Goal: Transaction & Acquisition: Purchase product/service

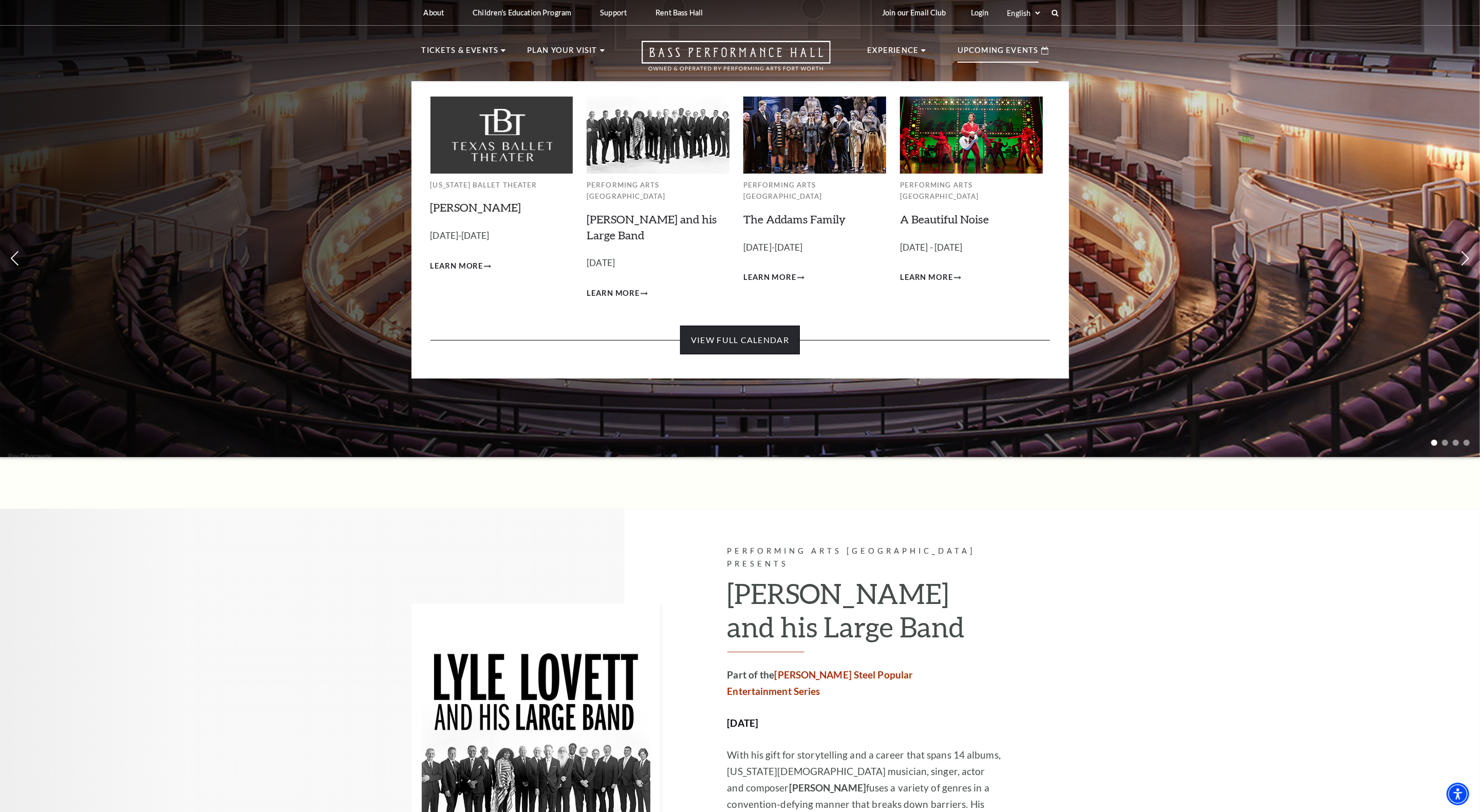
drag, startPoint x: 471, startPoint y: 263, endPoint x: 763, endPoint y: 329, distance: 299.4
click at [763, 329] on link "View Full Calendar" at bounding box center [740, 340] width 120 height 29
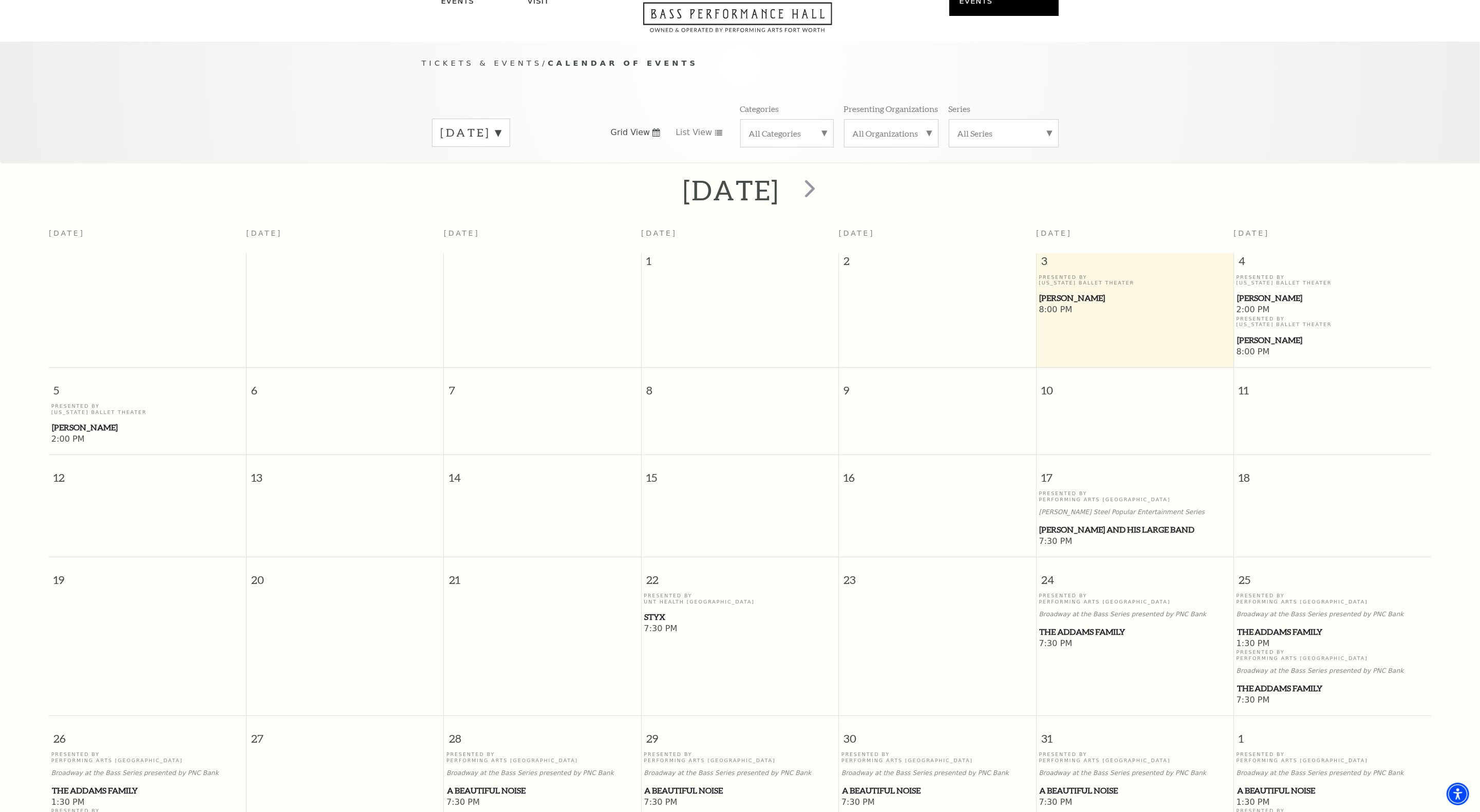
scroll to position [91, 0]
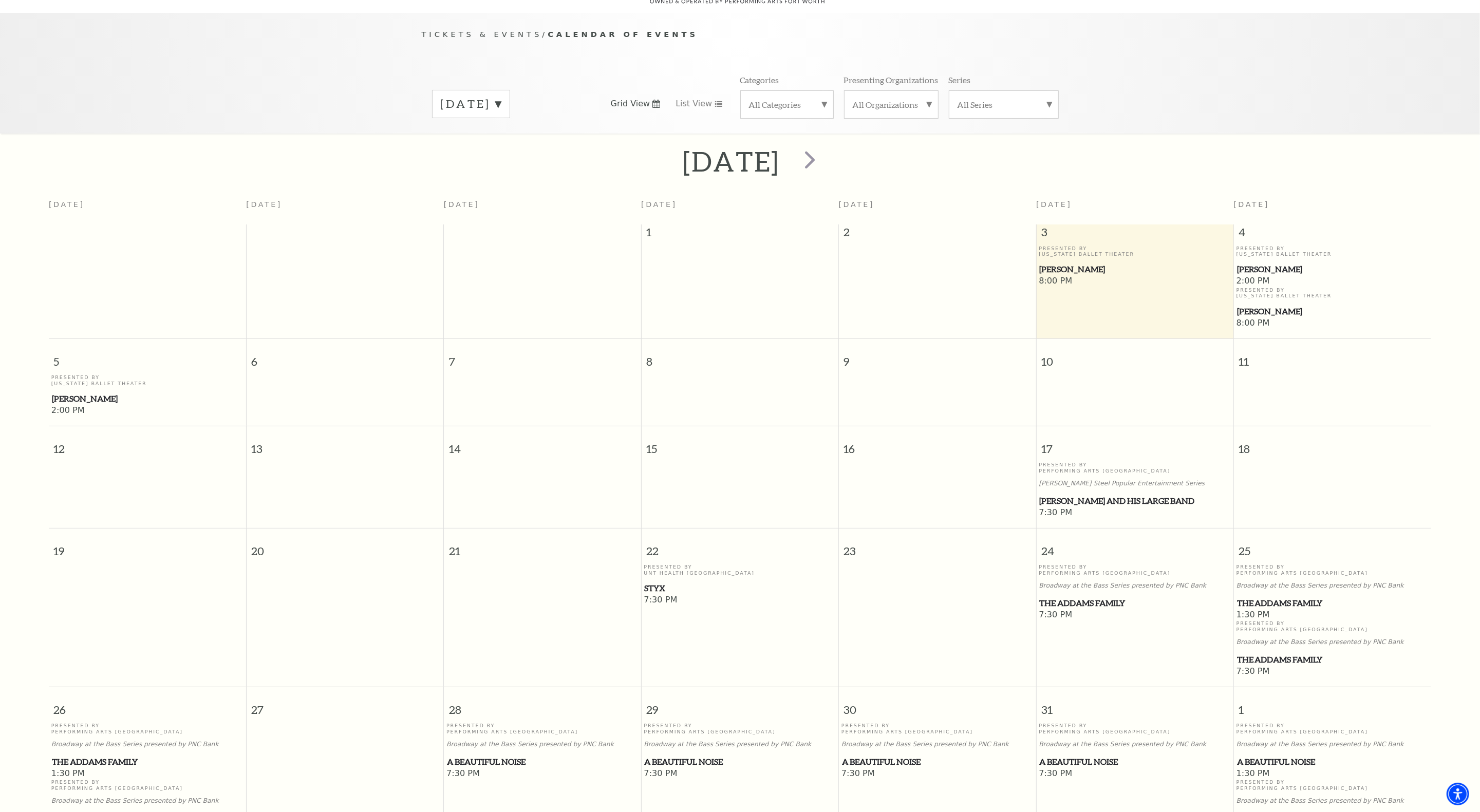
drag, startPoint x: 1067, startPoint y: 259, endPoint x: 1049, endPoint y: 263, distance: 18.4
click at [1049, 263] on span "Peter Pan" at bounding box center [1135, 269] width 191 height 13
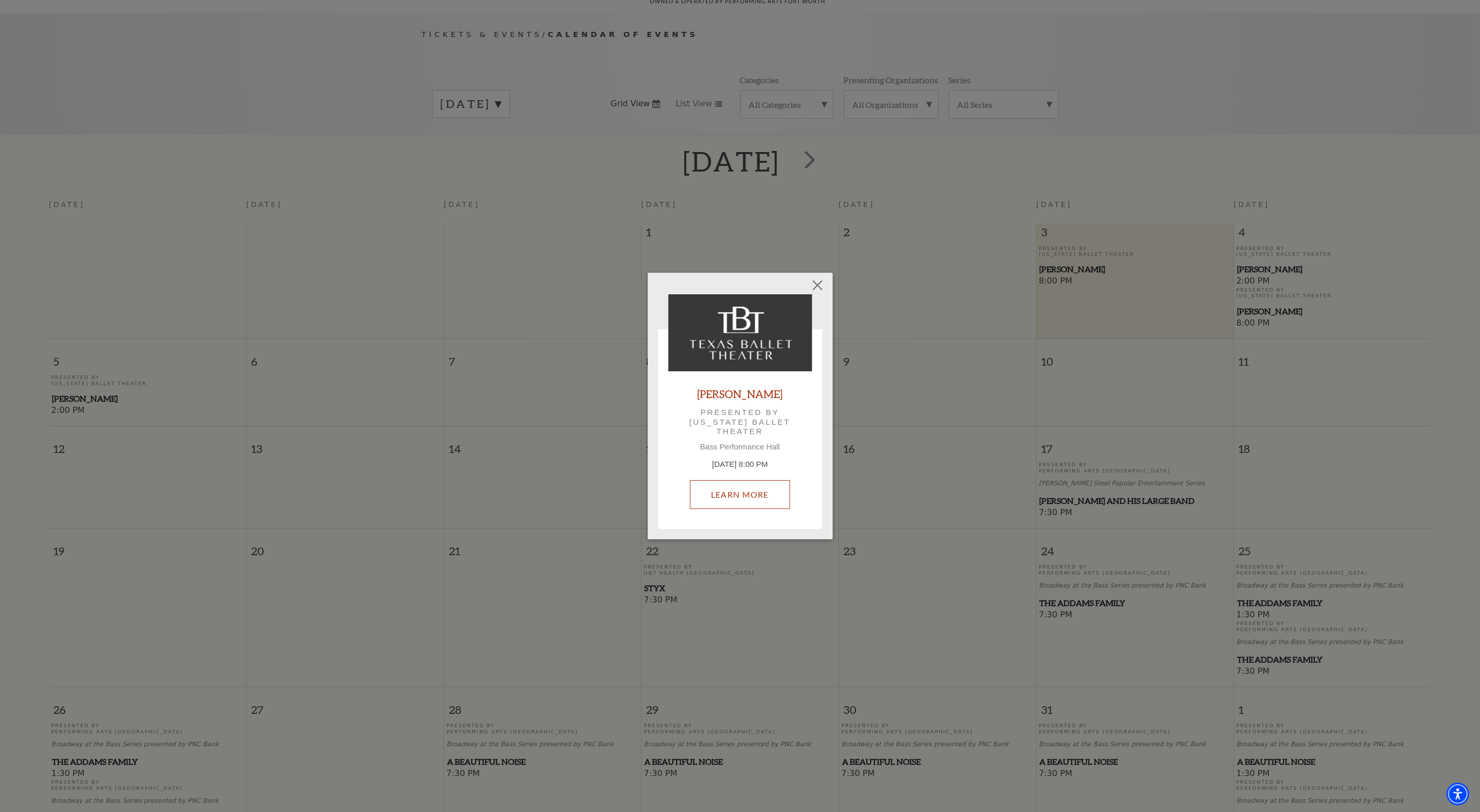
click at [752, 491] on link "Learn More" at bounding box center [740, 495] width 100 height 29
click at [818, 281] on button "Close" at bounding box center [817, 285] width 19 height 19
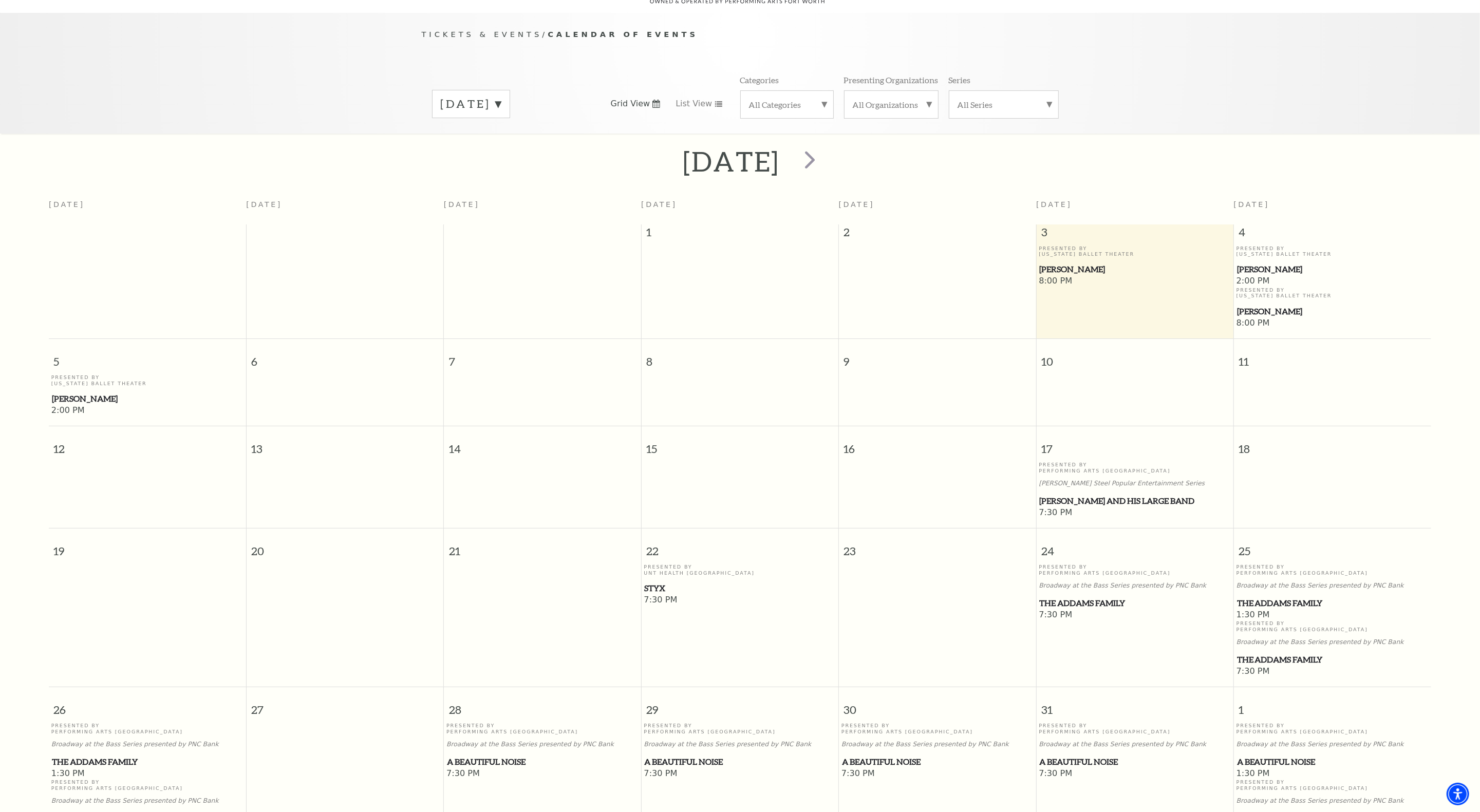
click at [1271, 305] on span "Peter Pan" at bounding box center [1332, 311] width 191 height 13
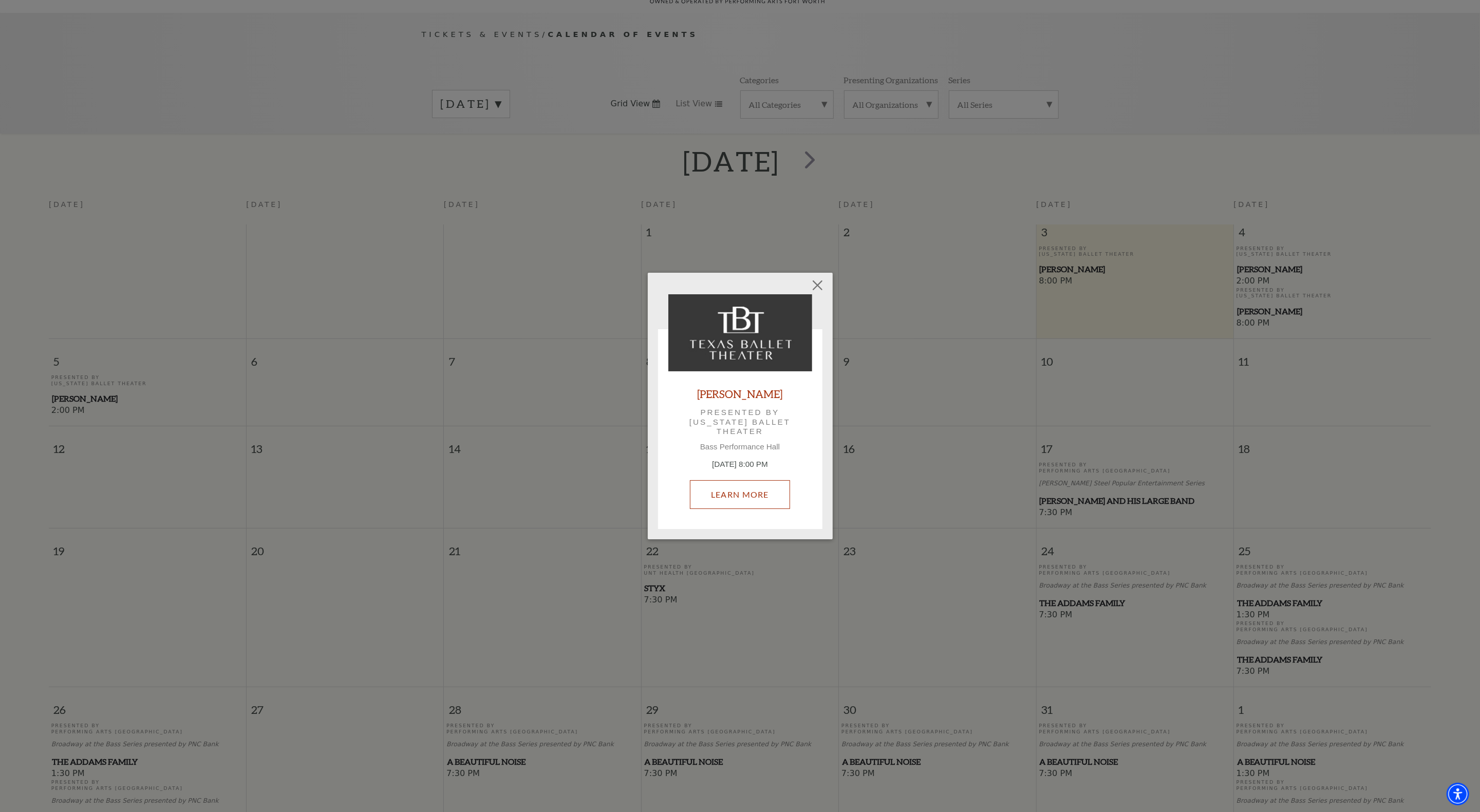
click at [759, 492] on link "Learn More" at bounding box center [740, 495] width 100 height 29
click at [818, 285] on button "Close" at bounding box center [817, 285] width 19 height 19
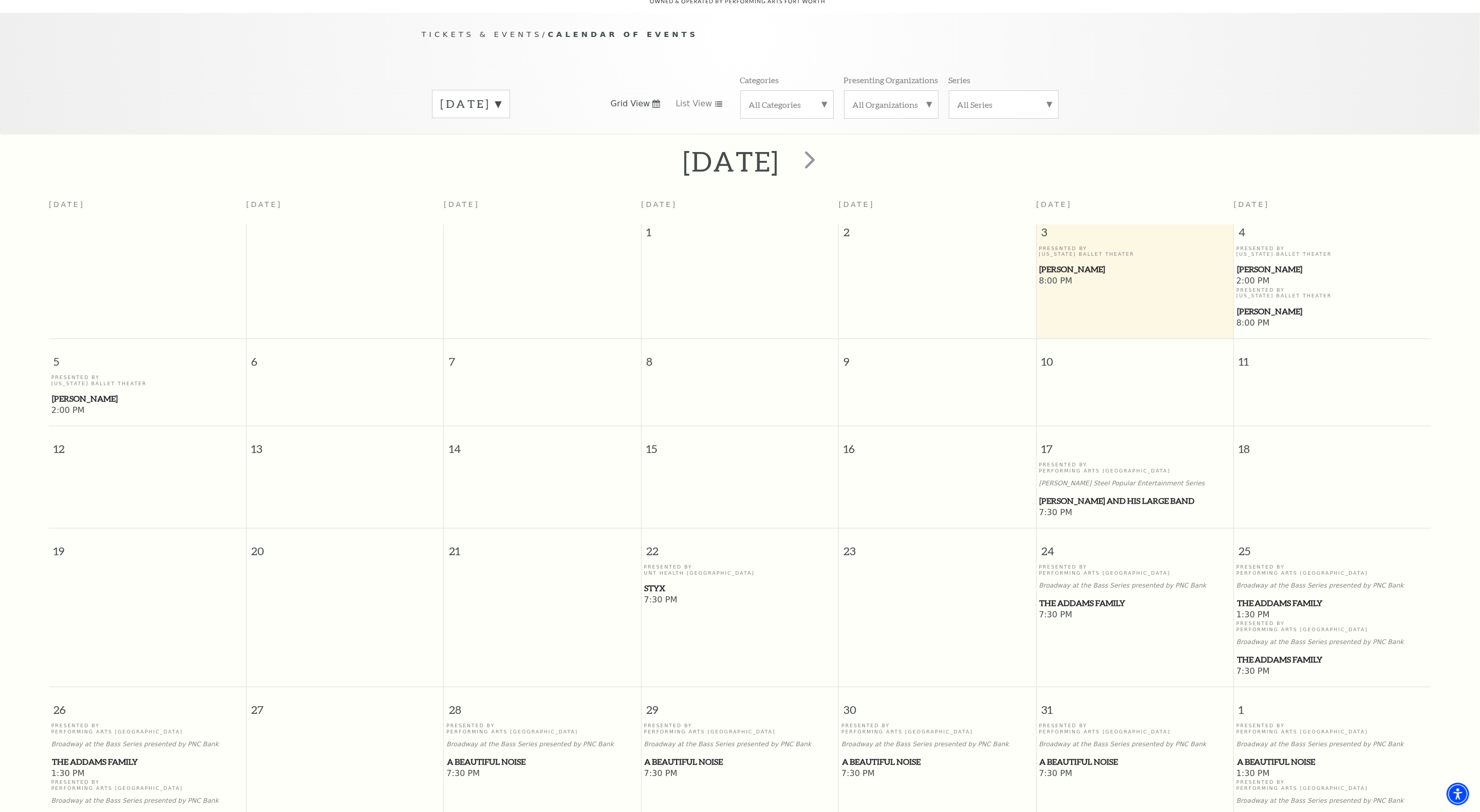
scroll to position [159, 0]
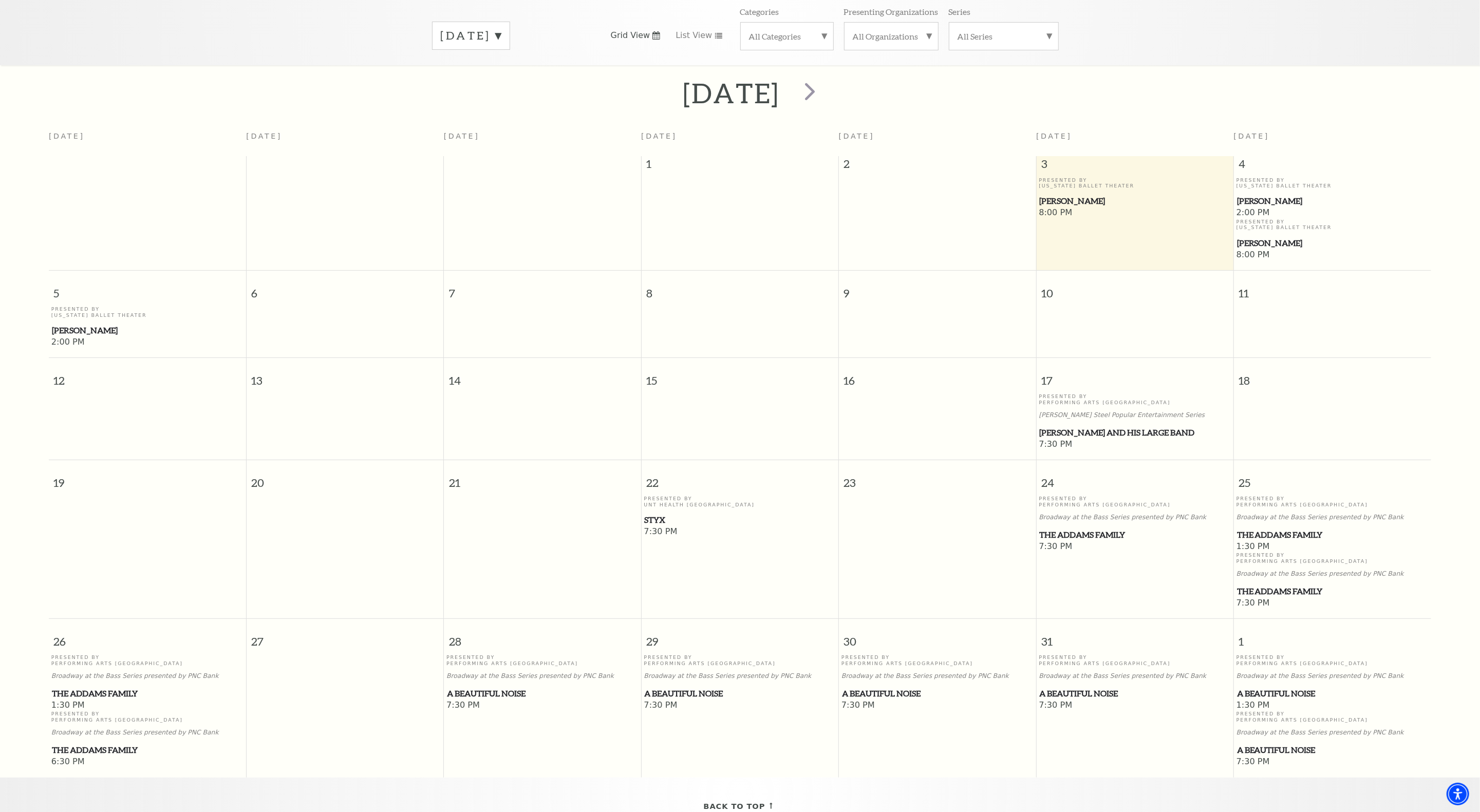
click at [1088, 528] on span "The Addams Family" at bounding box center [1135, 535] width 191 height 13
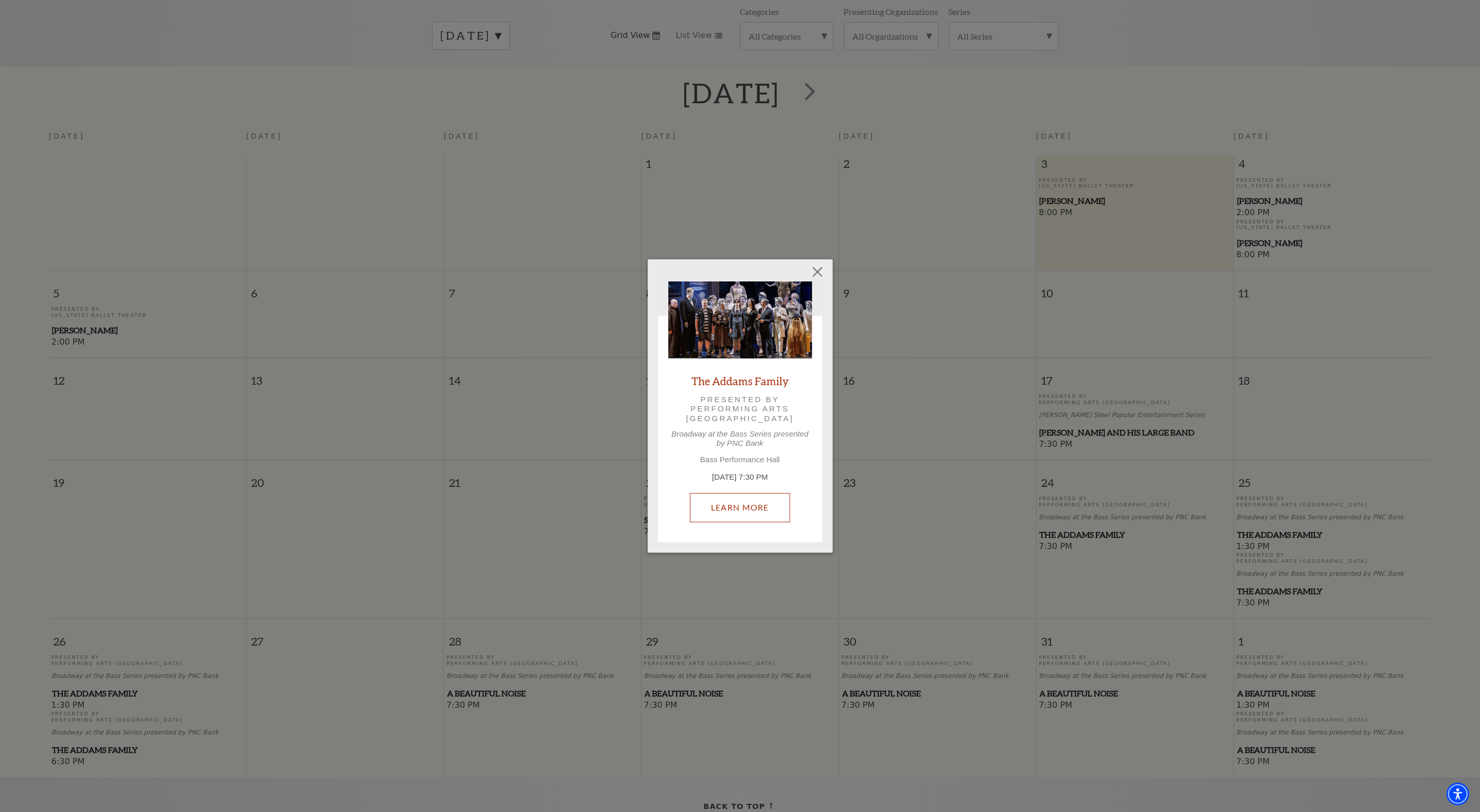
click at [745, 508] on link "Learn More" at bounding box center [740, 507] width 100 height 29
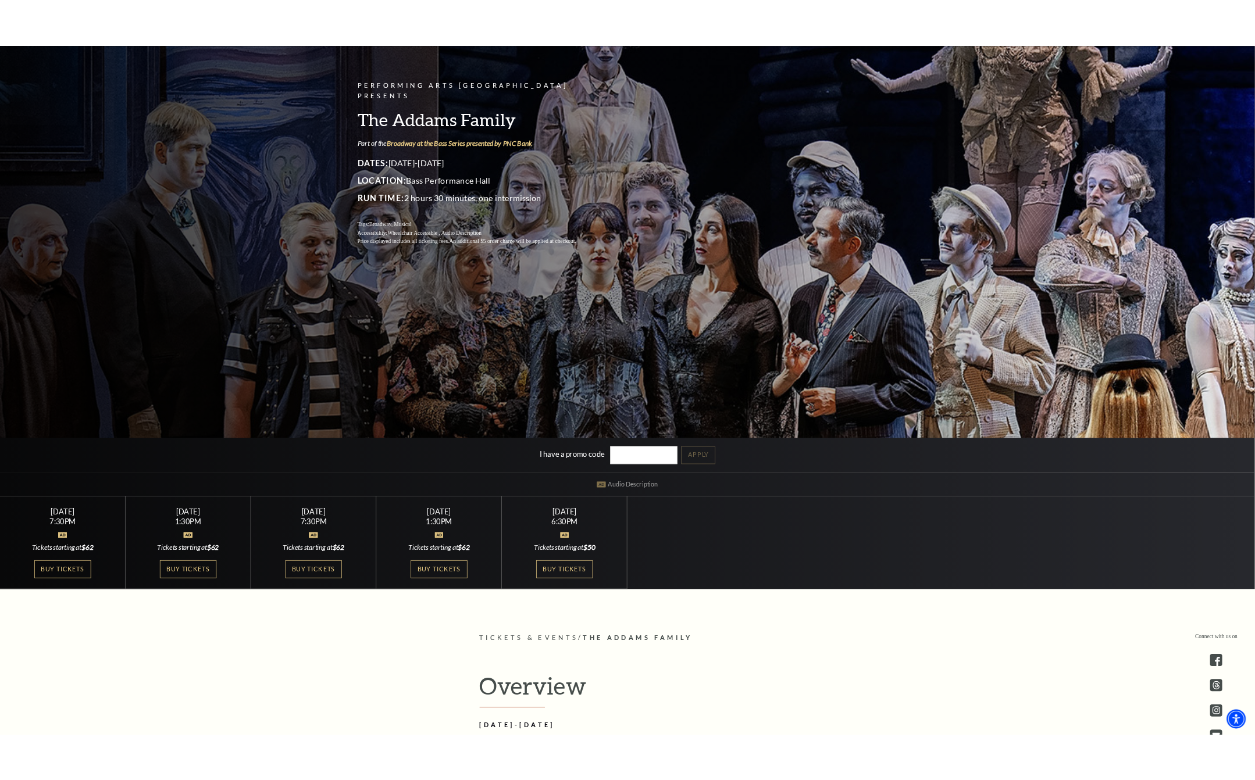
scroll to position [233, 0]
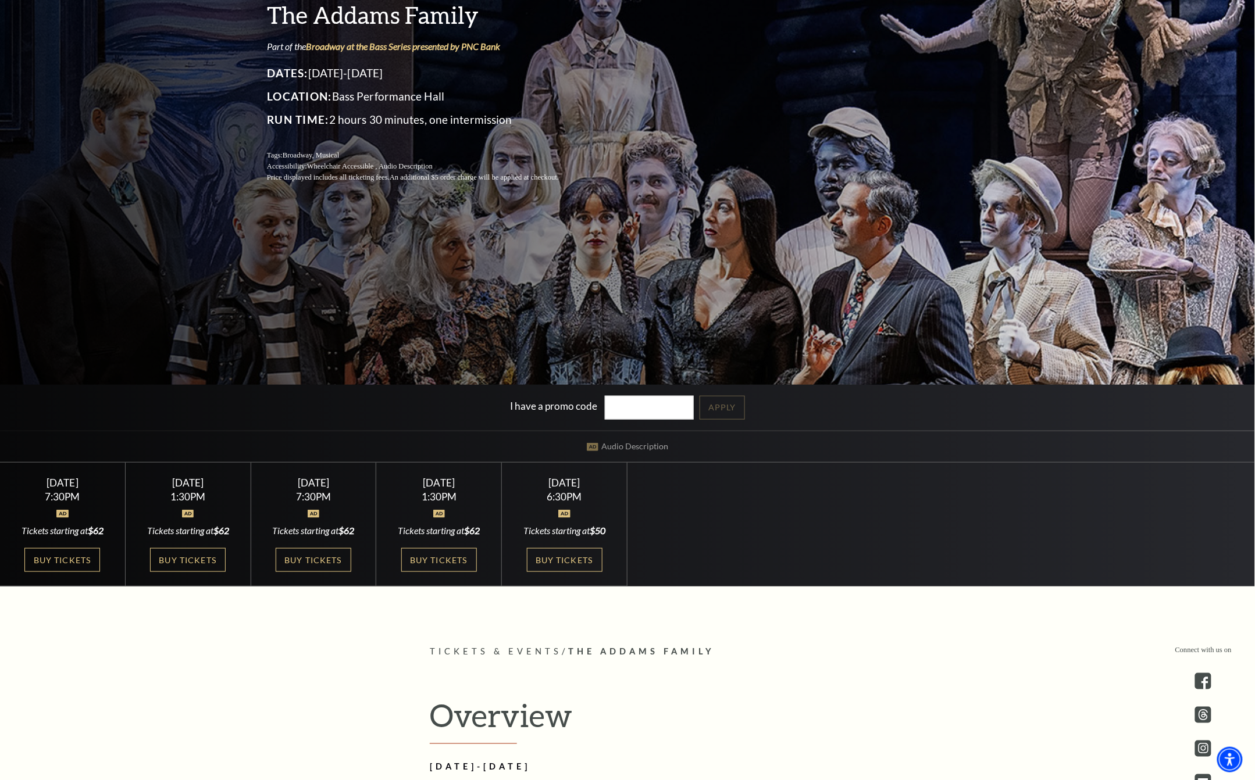
drag, startPoint x: 515, startPoint y: 115, endPoint x: 270, endPoint y: 112, distance: 245.4
click at [270, 112] on p "Run Time: 2 hours 30 minutes, one intermission" at bounding box center [427, 119] width 320 height 19
copy p "Run Time: 2 hours 30 minutes, one intermission"
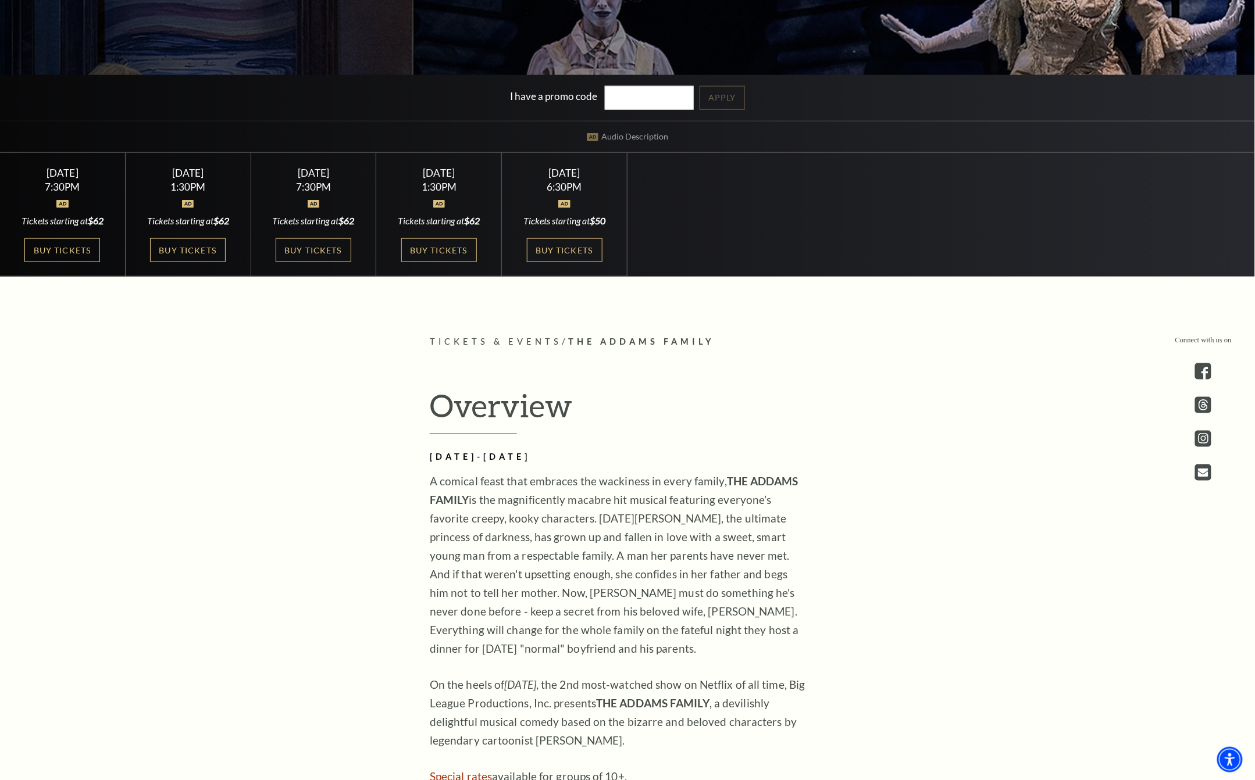
scroll to position [698, 0]
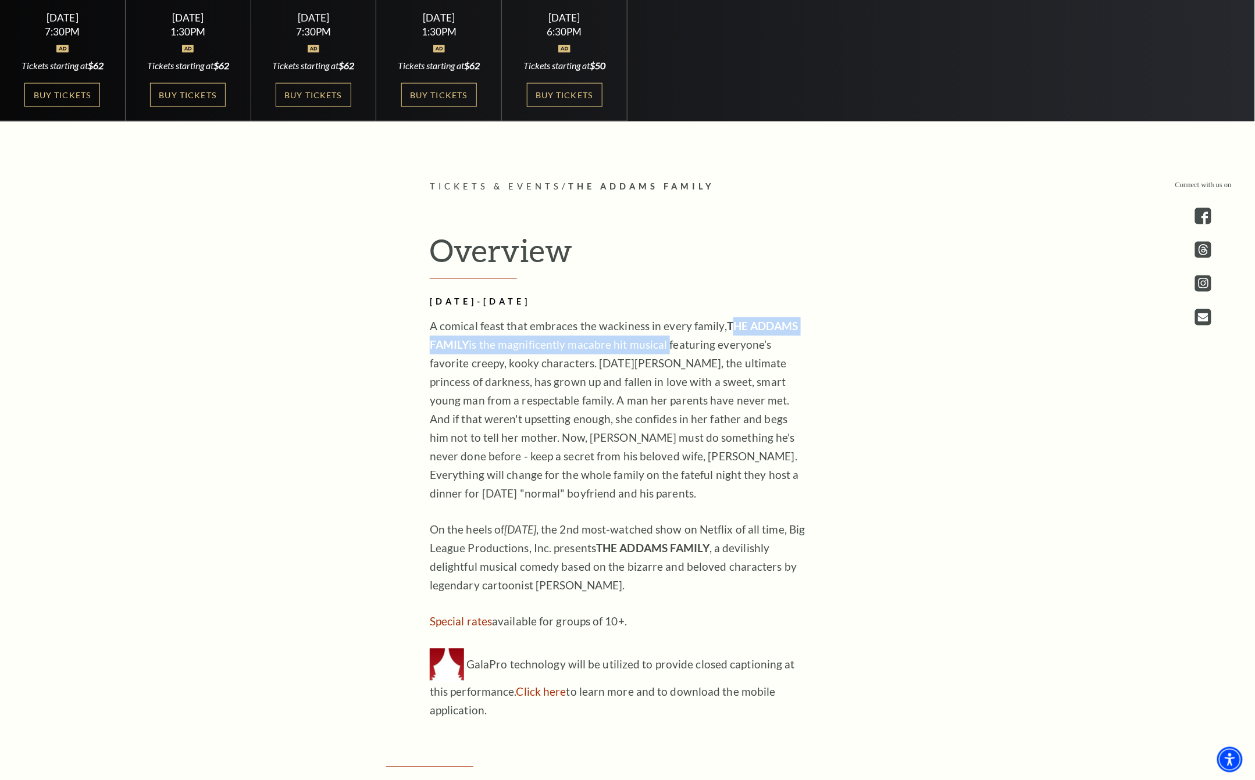
drag, startPoint x: 727, startPoint y: 327, endPoint x: 664, endPoint y: 352, distance: 68.4
click at [664, 352] on p "A comical feast that embraces the wackiness in every family, THE ADDAMS FAMILY …" at bounding box center [619, 411] width 378 height 186
copy p "HE ADDAMS FAMILY is the magnificently macabre hit musical"
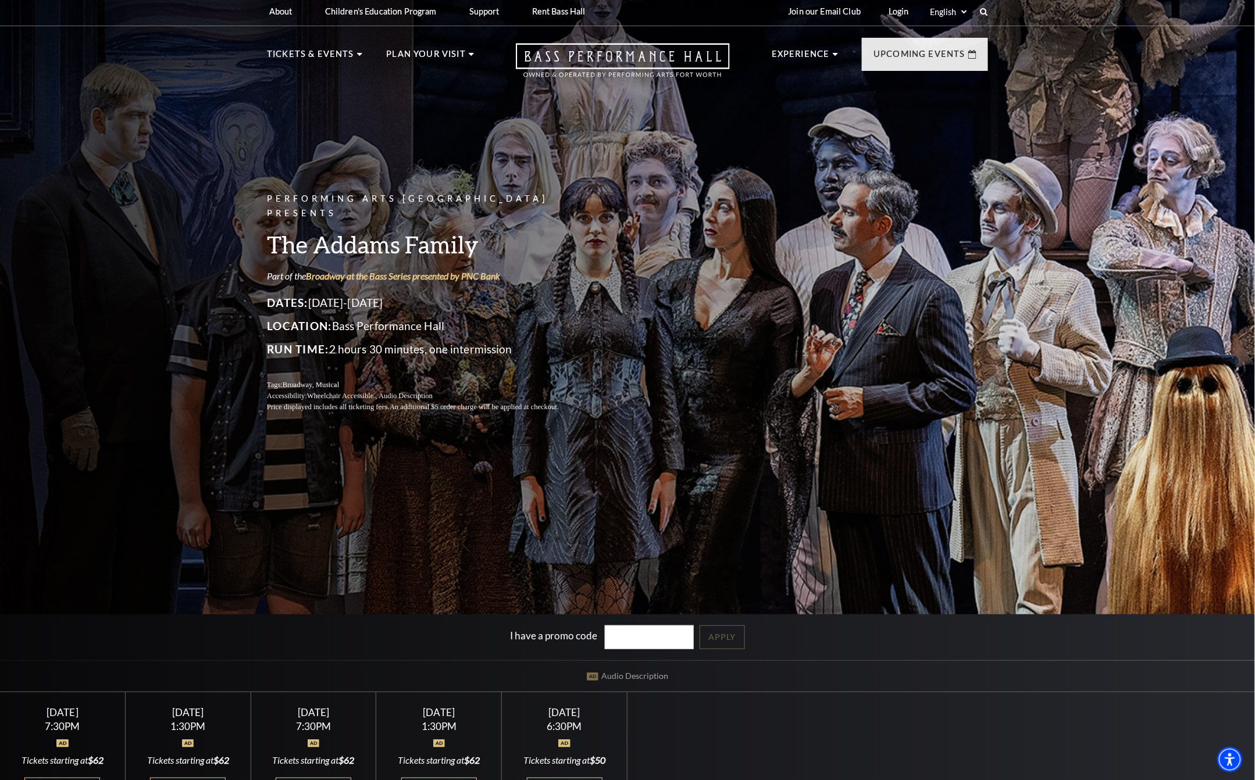
scroll to position [0, 0]
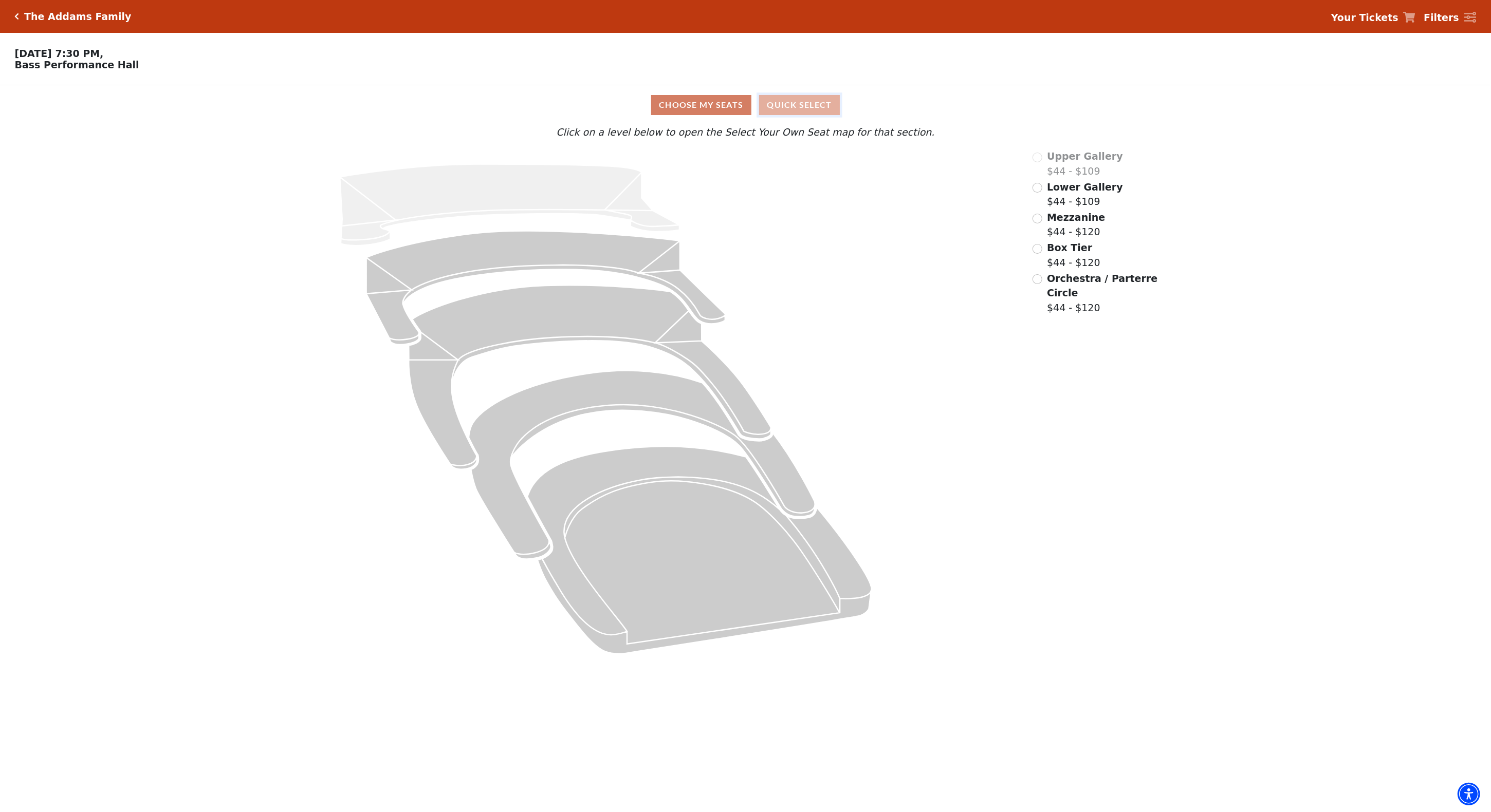
click at [778, 108] on button "Quick Select" at bounding box center [799, 105] width 80 height 20
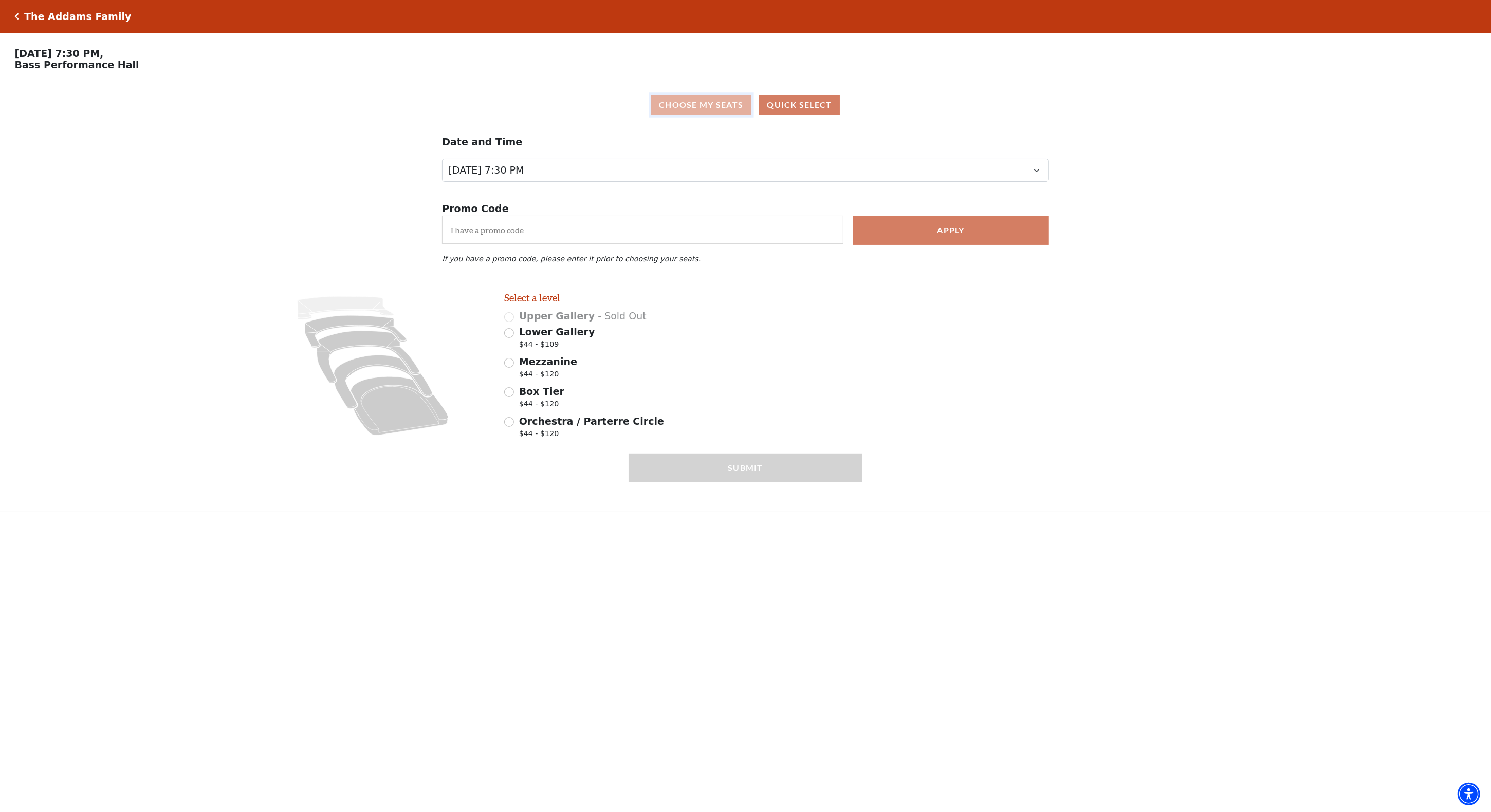
click at [699, 110] on button "Choose My Seats" at bounding box center [701, 105] width 100 height 20
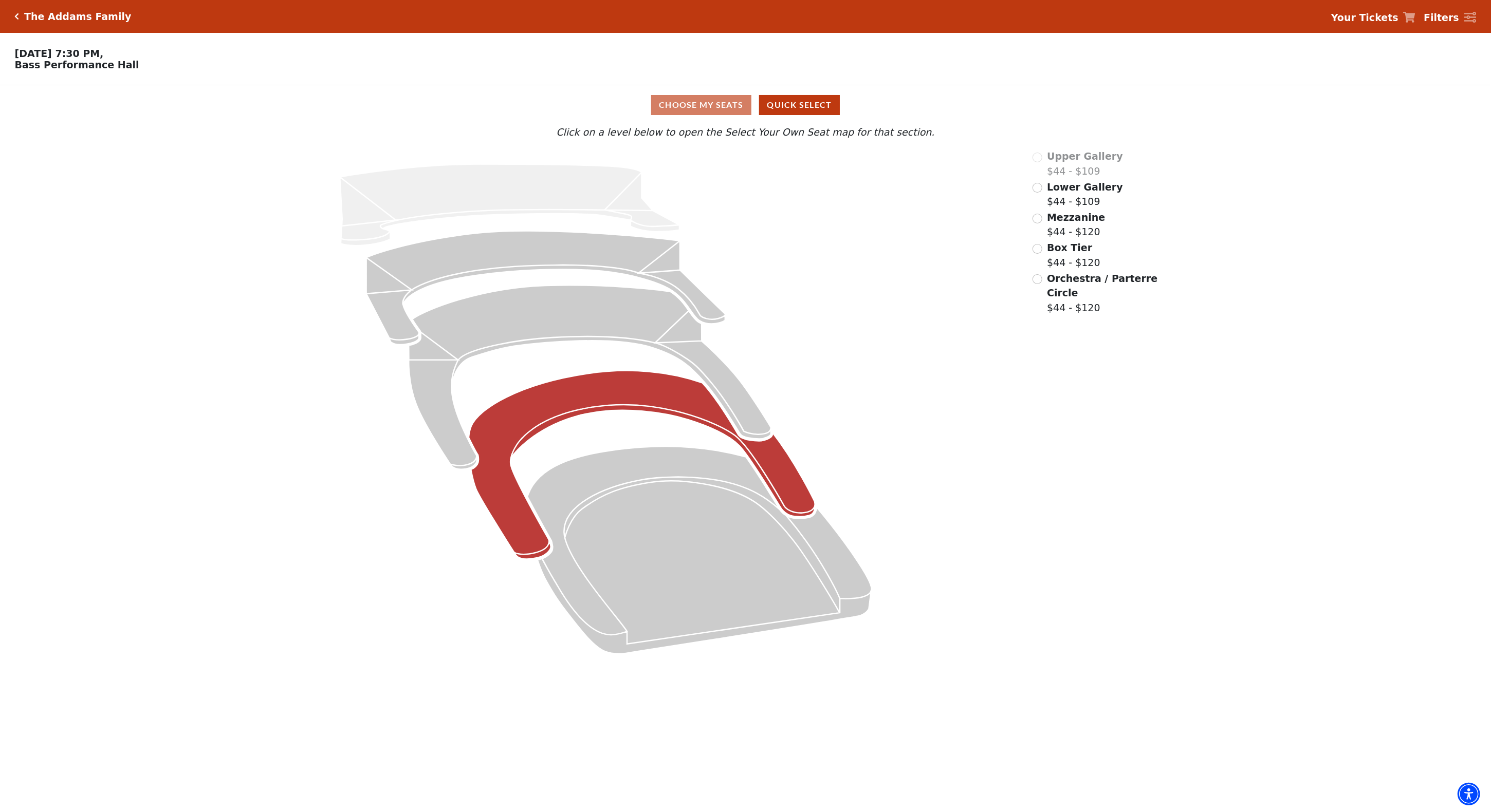
click at [616, 399] on icon at bounding box center [642, 465] width 346 height 188
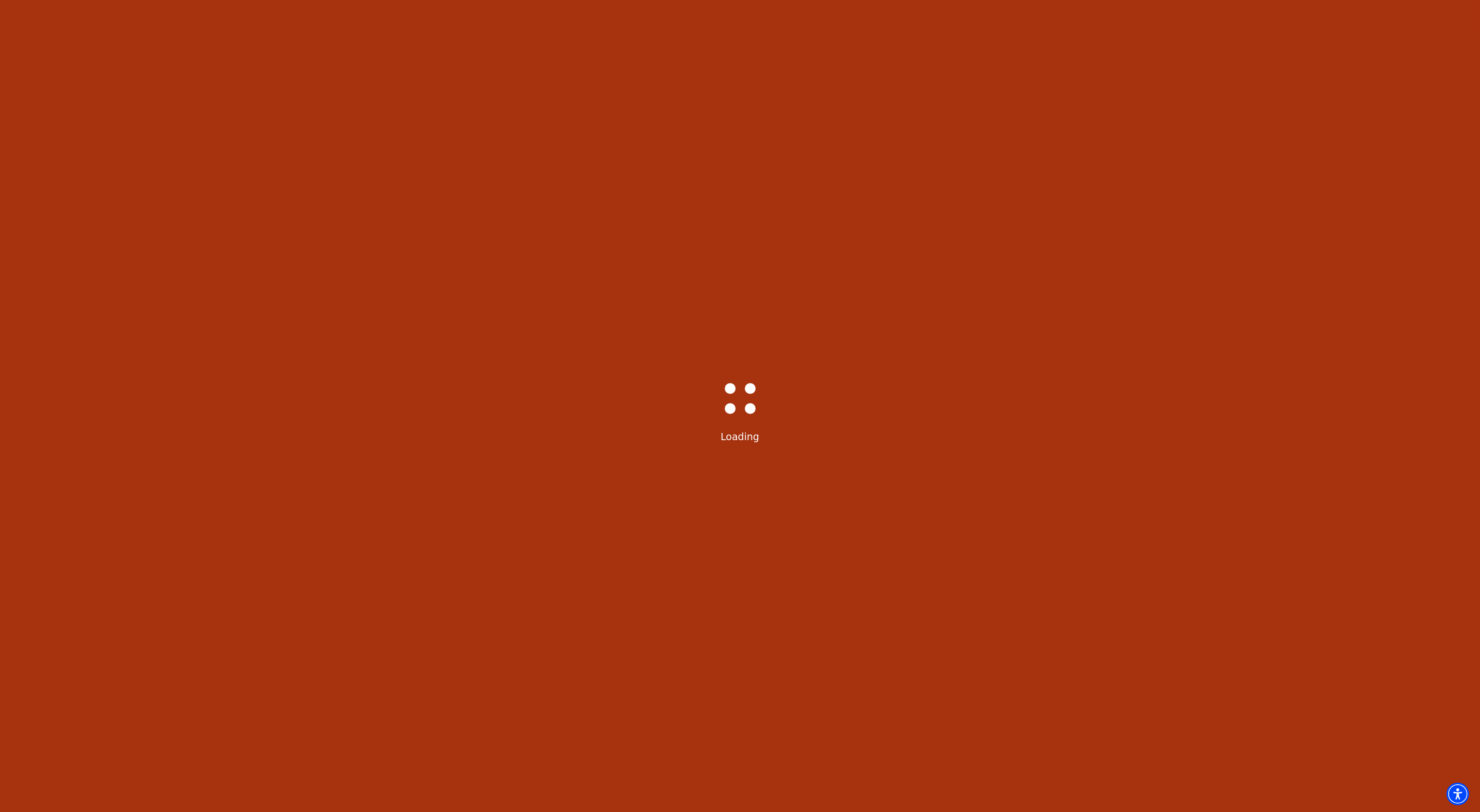
scroll to position [25, 0]
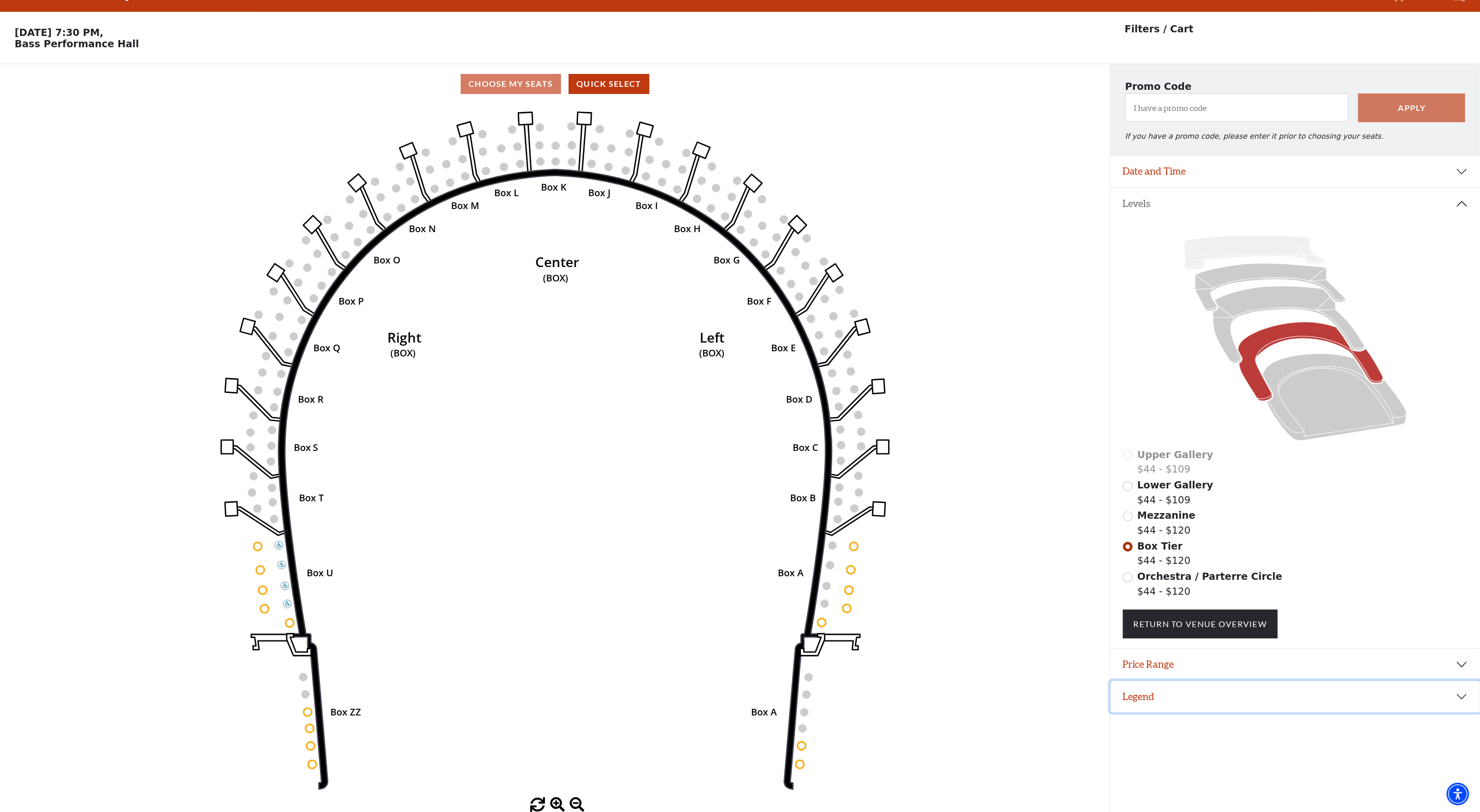
click at [1457, 698] on button "Legend" at bounding box center [1295, 697] width 369 height 32
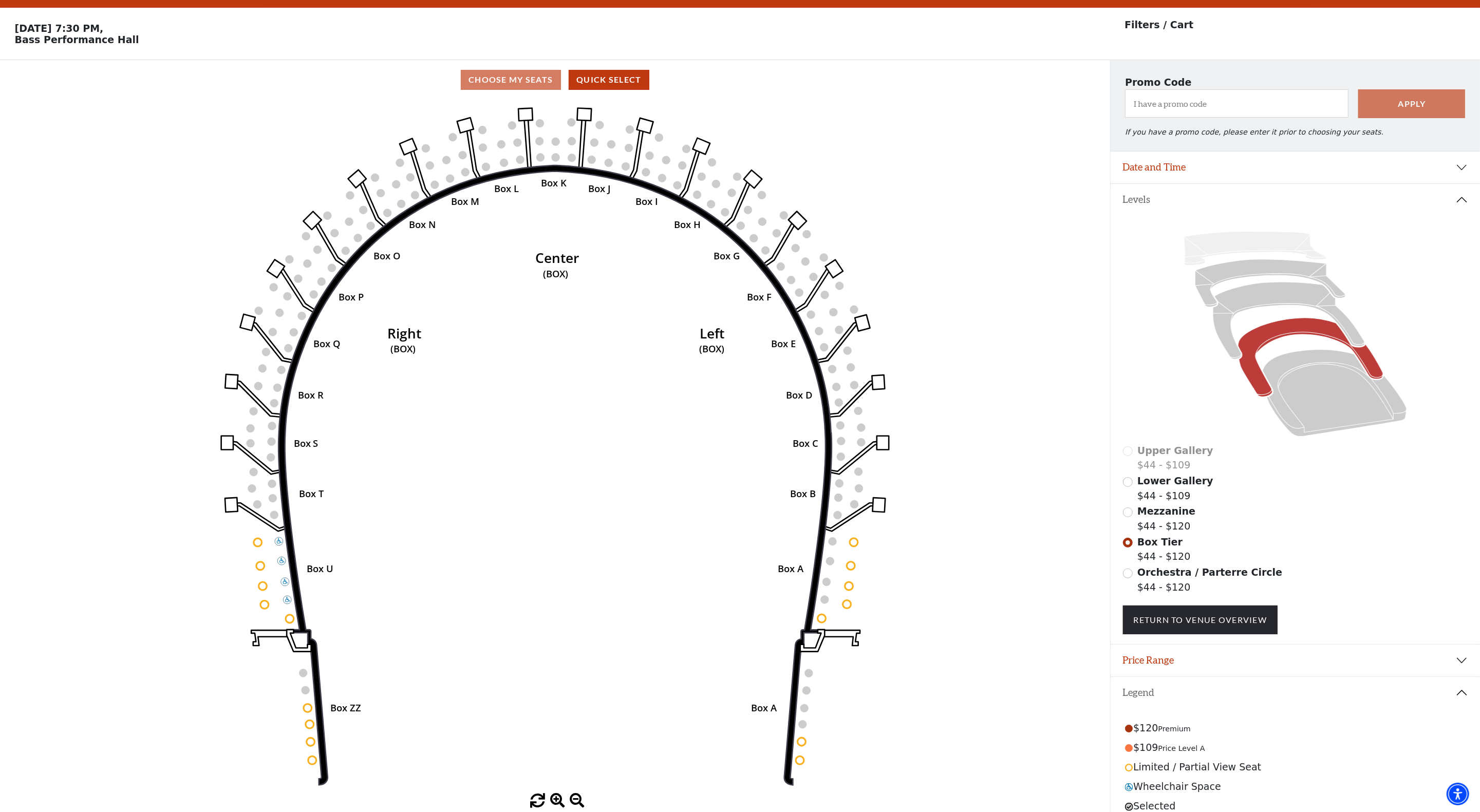
scroll to position [65, 0]
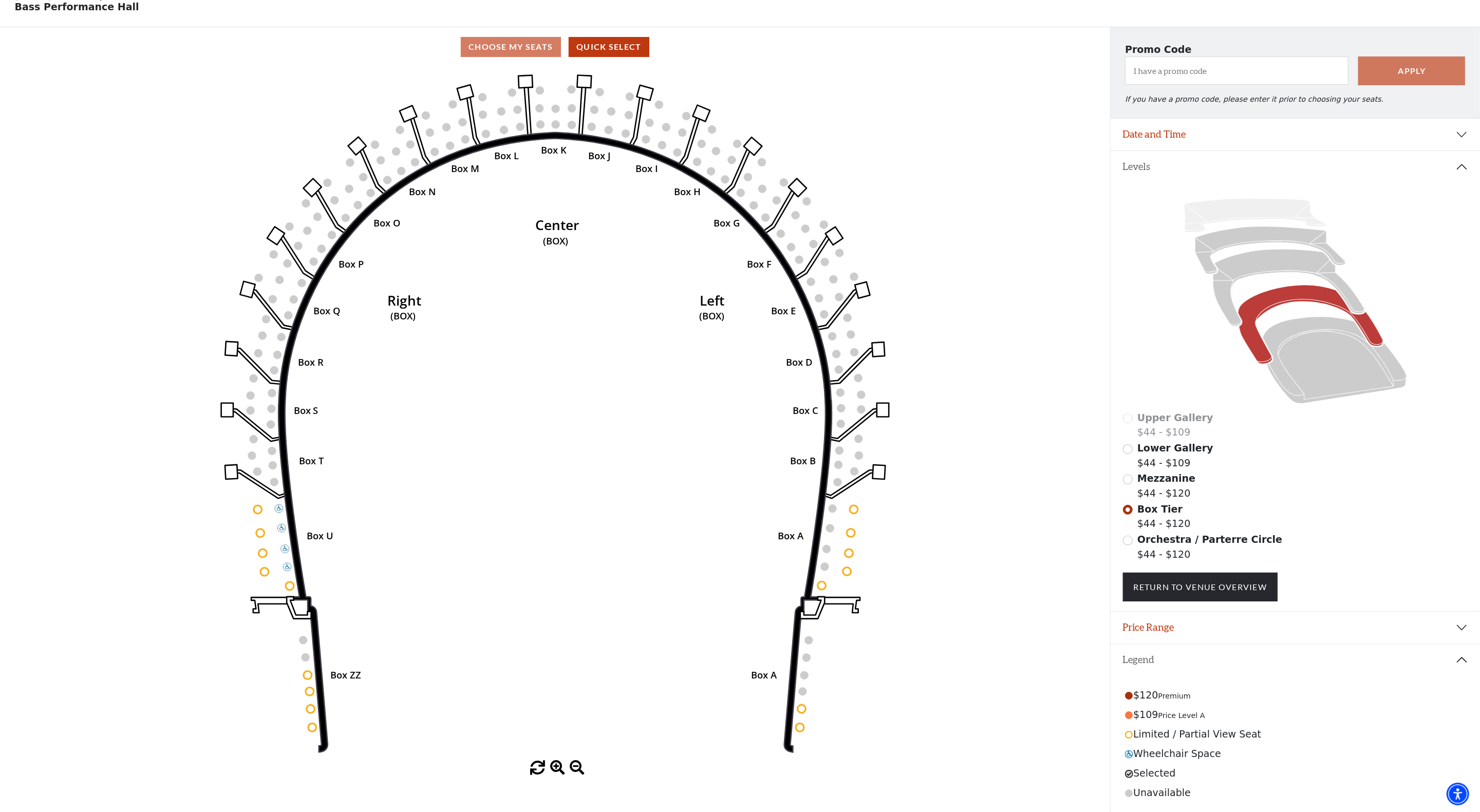
click at [1134, 484] on div "Mezzanine $44 - $120" at bounding box center [1295, 485] width 345 height 29
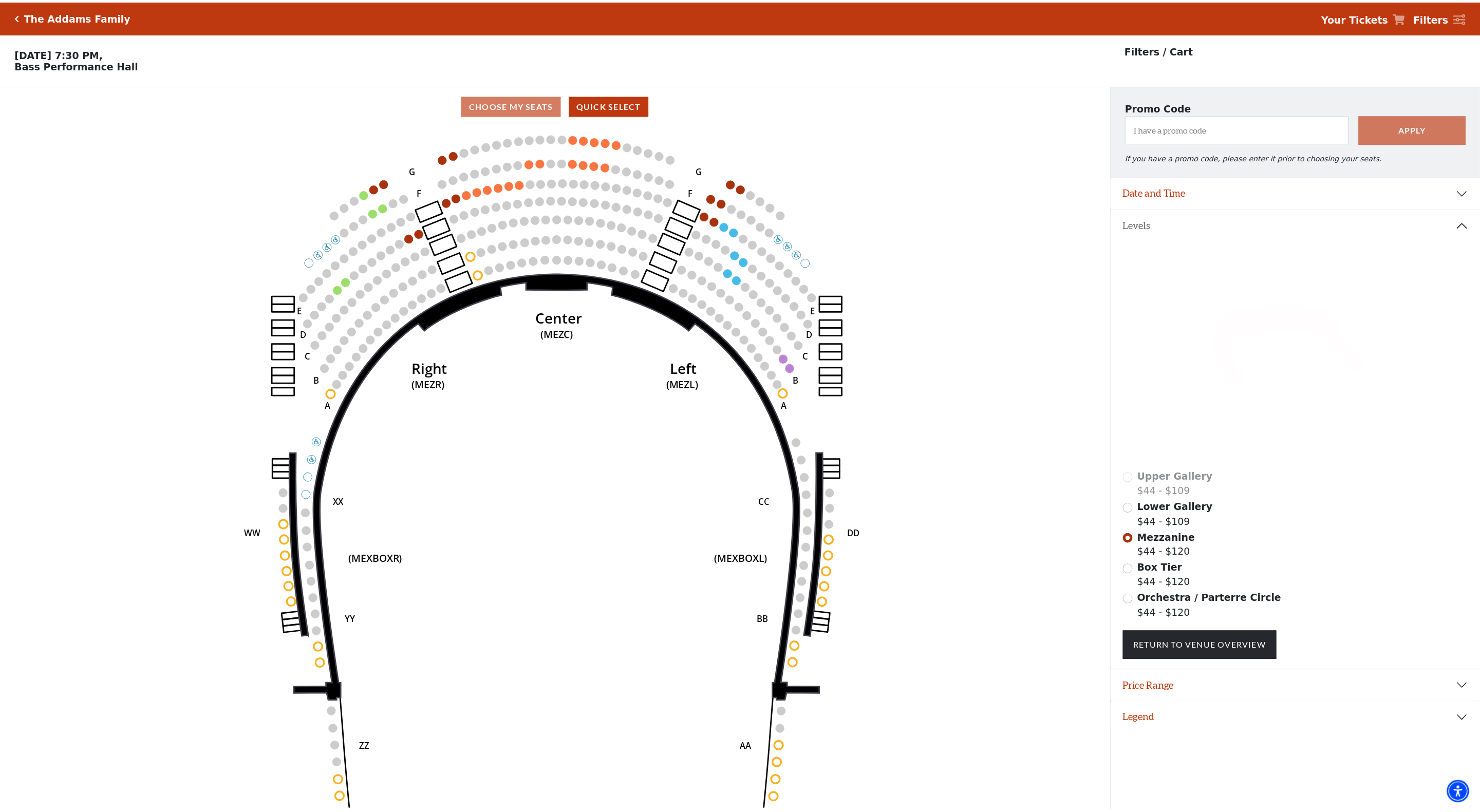
scroll to position [25, 0]
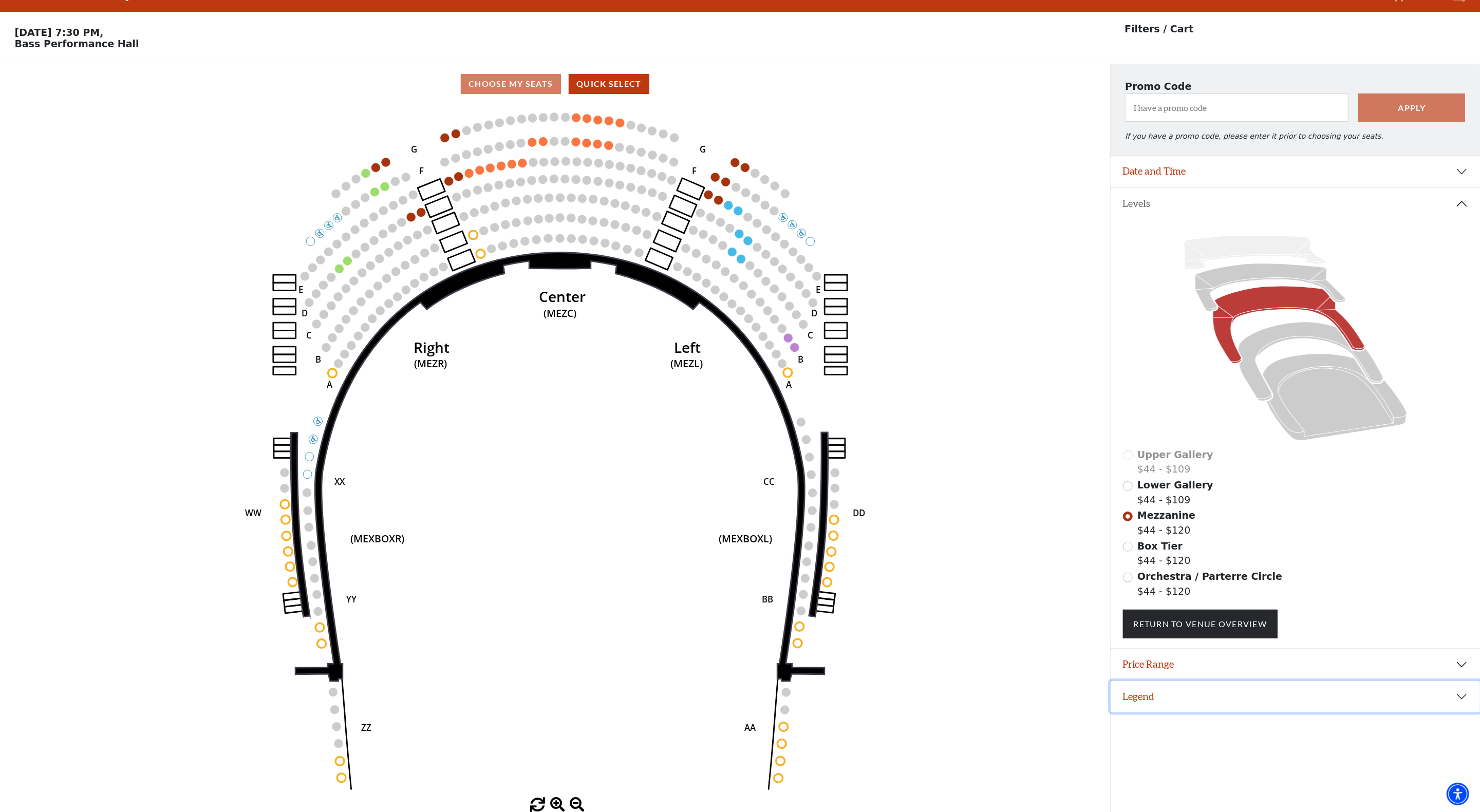
click at [1166, 703] on button "Legend" at bounding box center [1295, 697] width 369 height 32
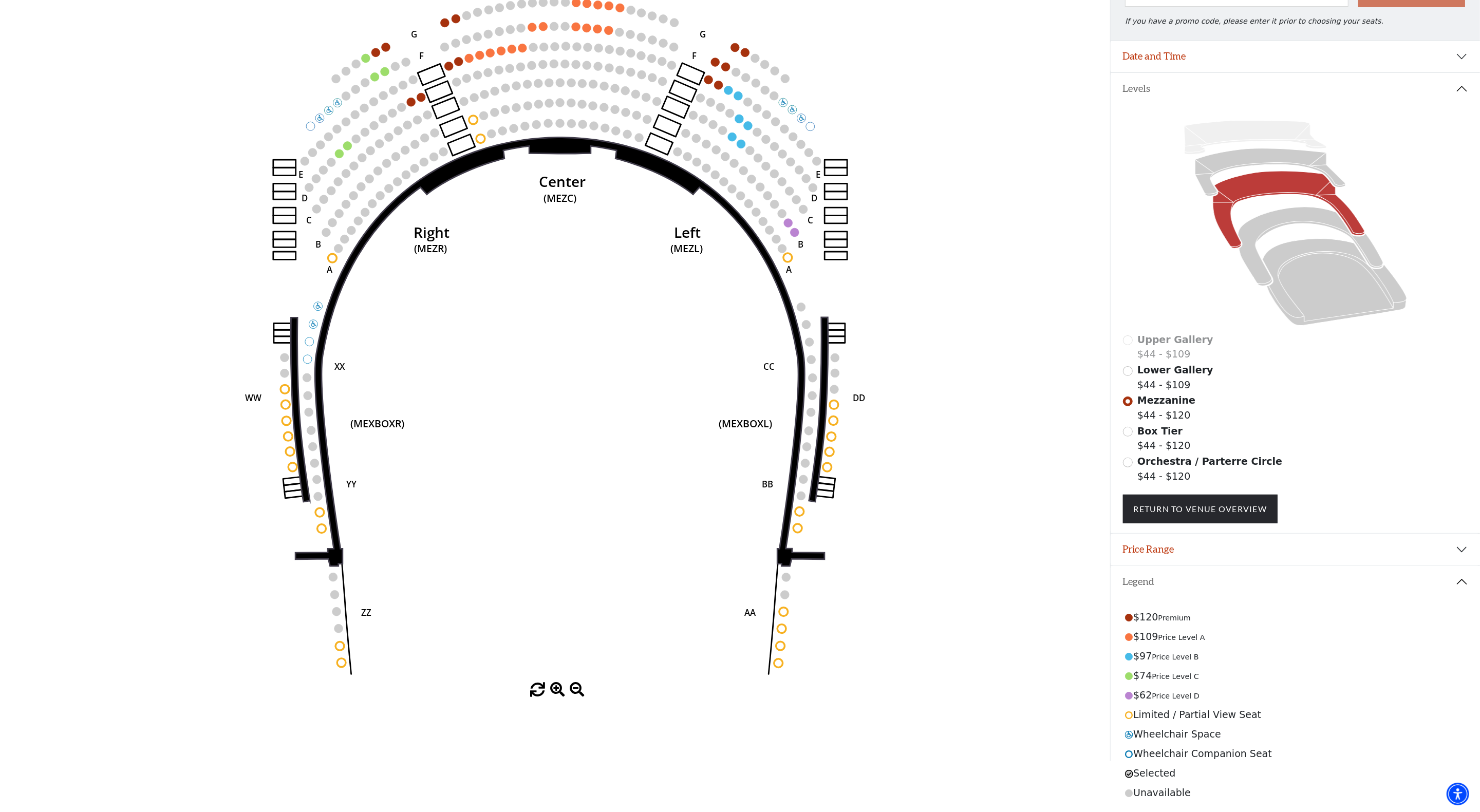
scroll to position [74, 0]
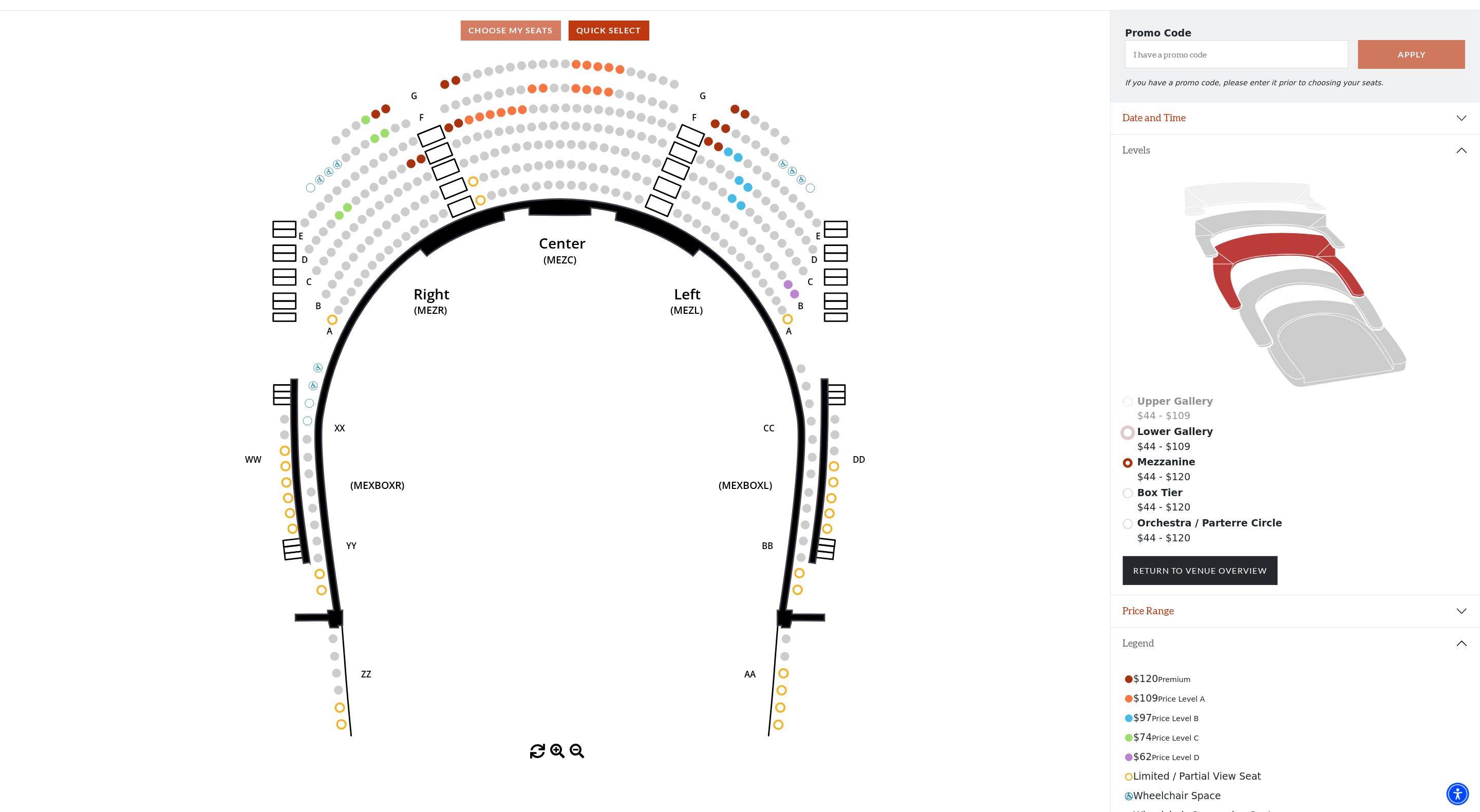
click at [1131, 437] on input "Lower Gallery$44 - $109\a" at bounding box center [1127, 432] width 10 height 10
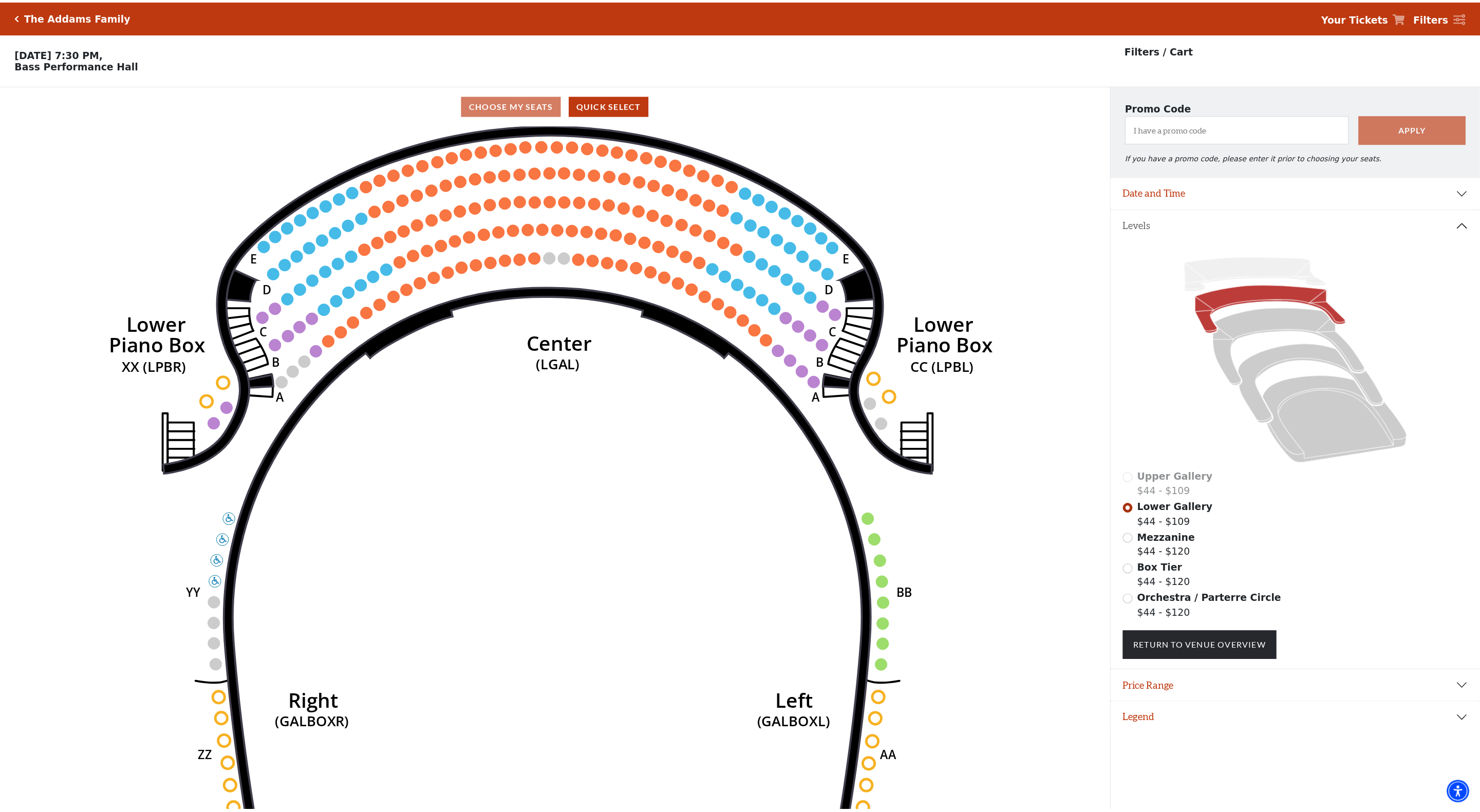
scroll to position [25, 0]
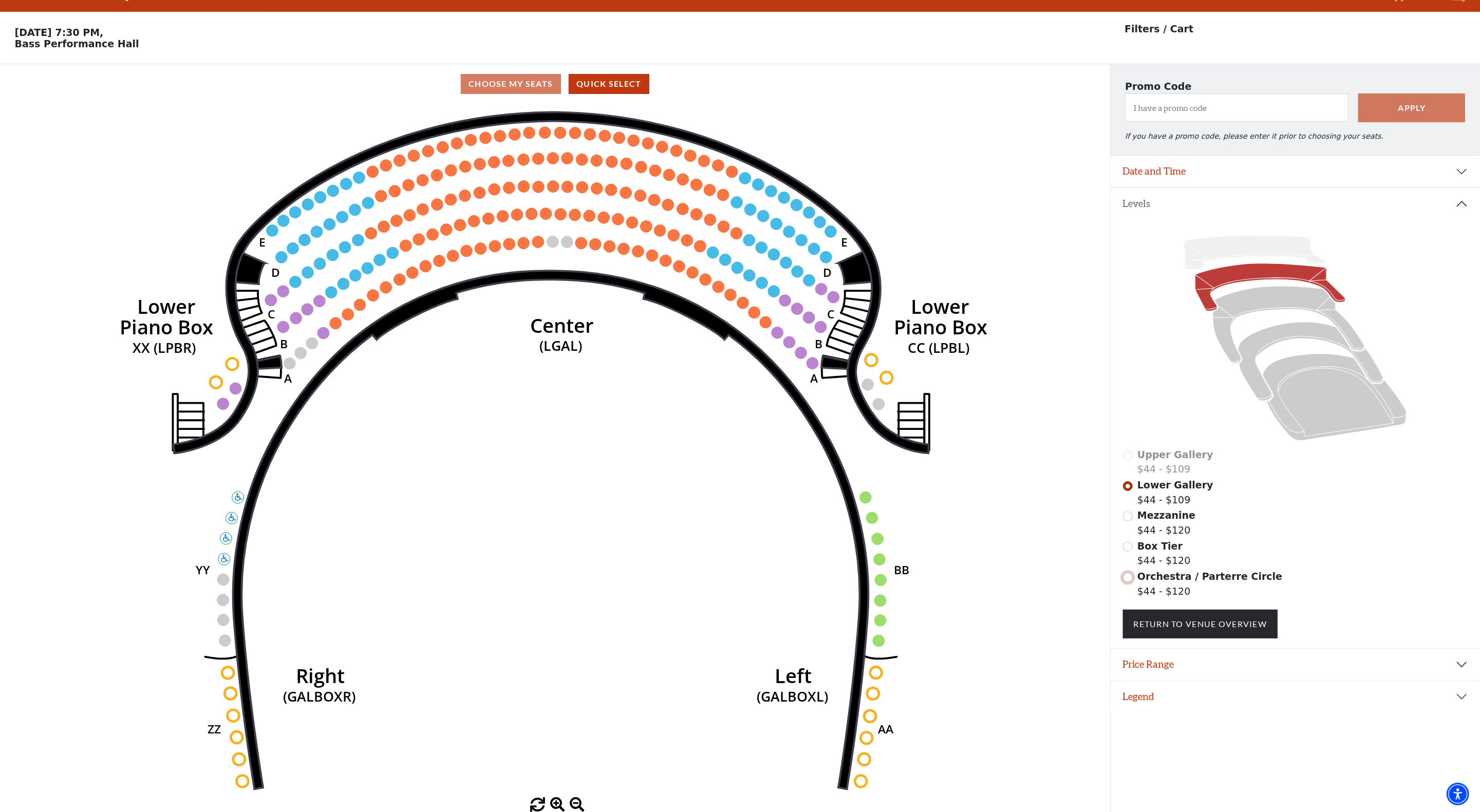
click at [1129, 580] on input "Orchestra / Parterre Circle$44 - $120\a" at bounding box center [1127, 577] width 10 height 10
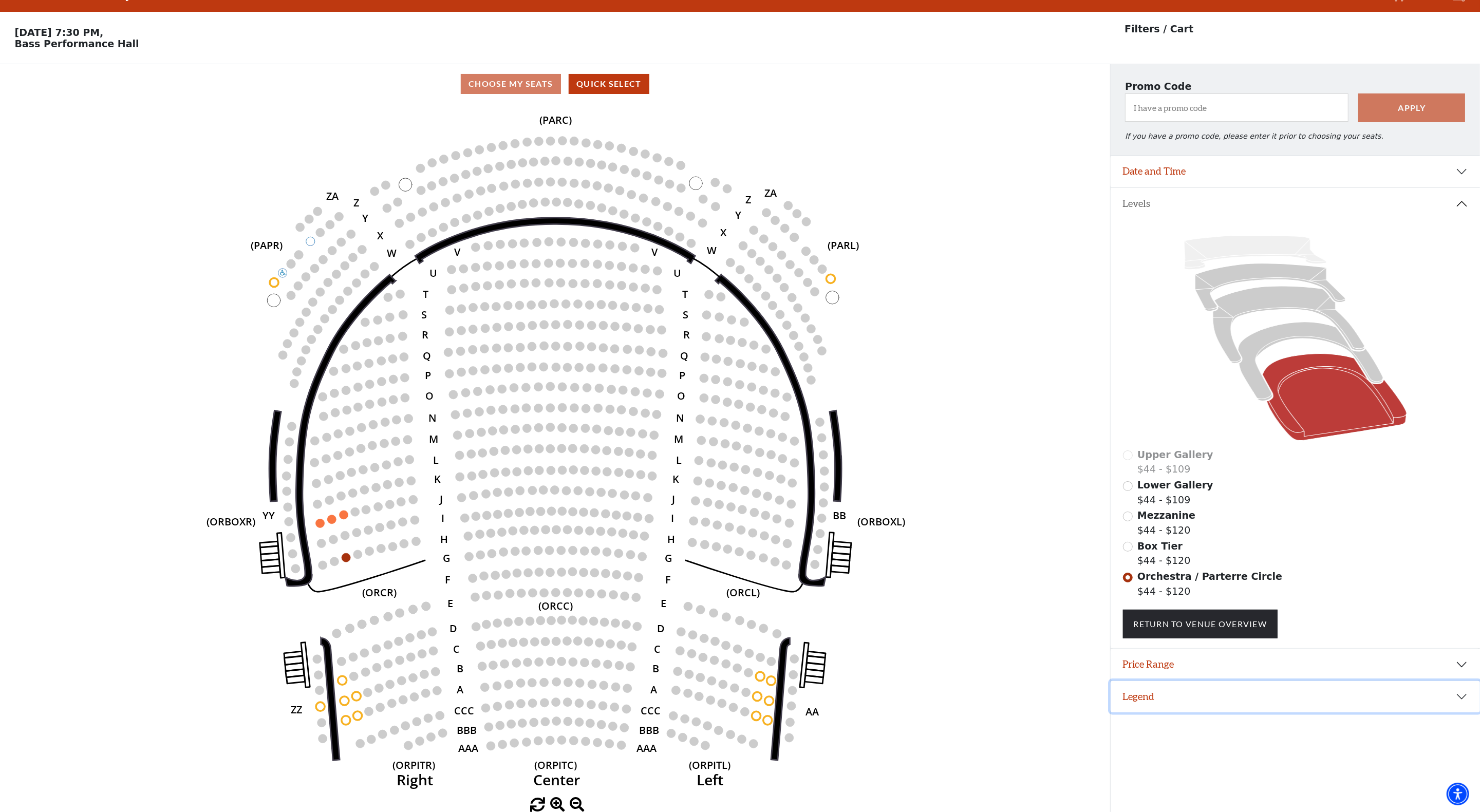
click at [1156, 699] on button "Legend" at bounding box center [1295, 697] width 369 height 32
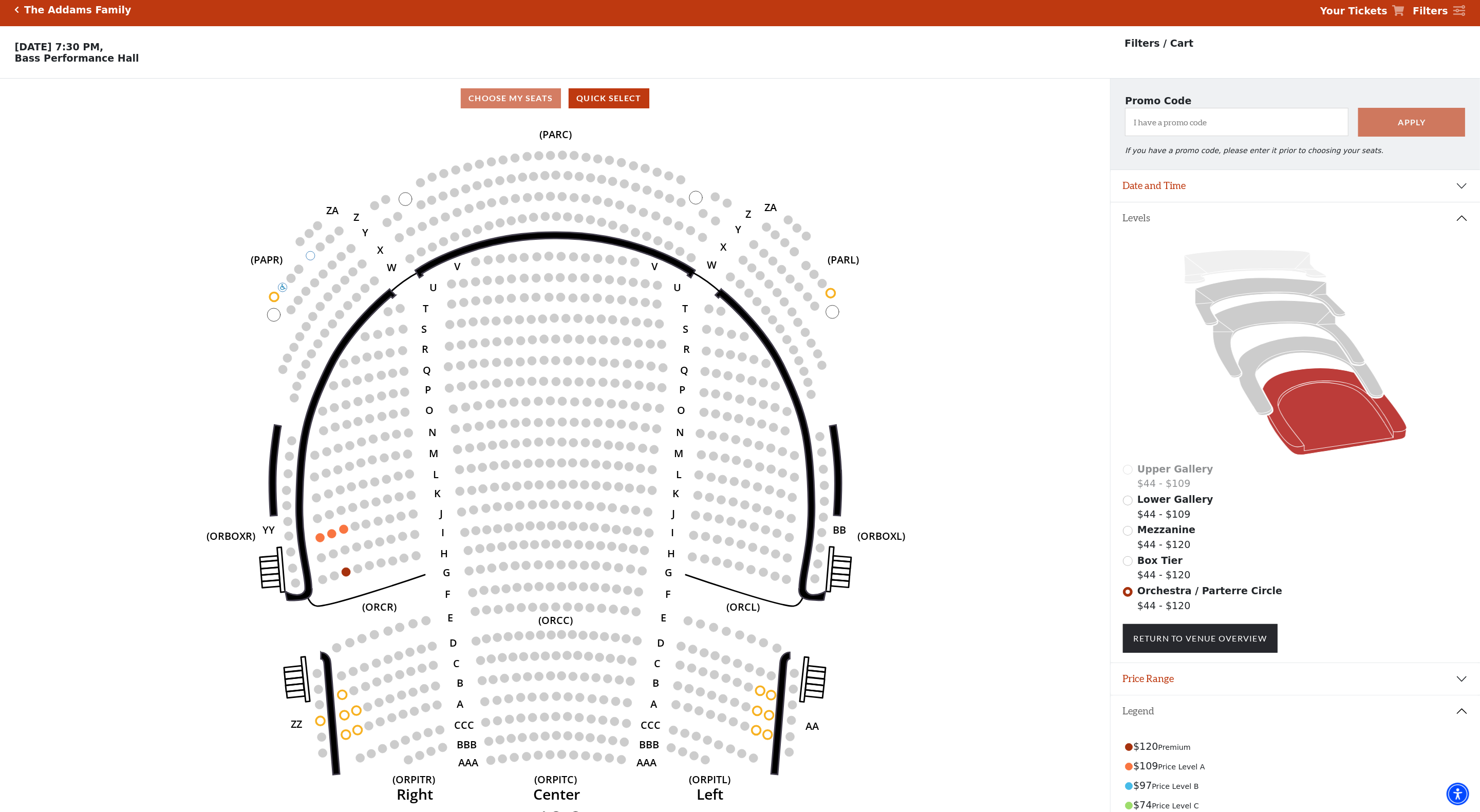
scroll to position [6, 0]
click at [1129, 566] on input "Box Tier$44 - $120\a" at bounding box center [1127, 561] width 10 height 10
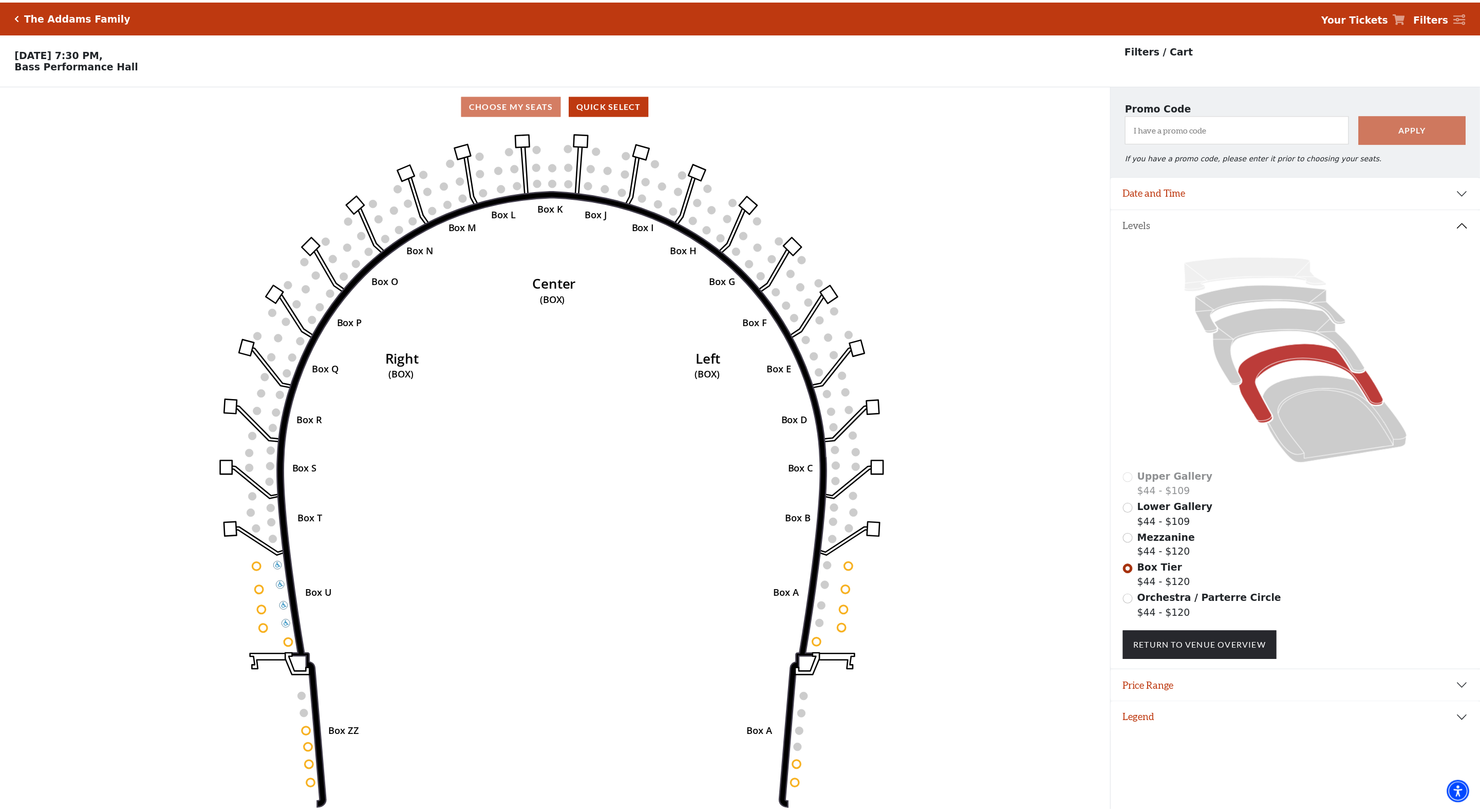
scroll to position [25, 0]
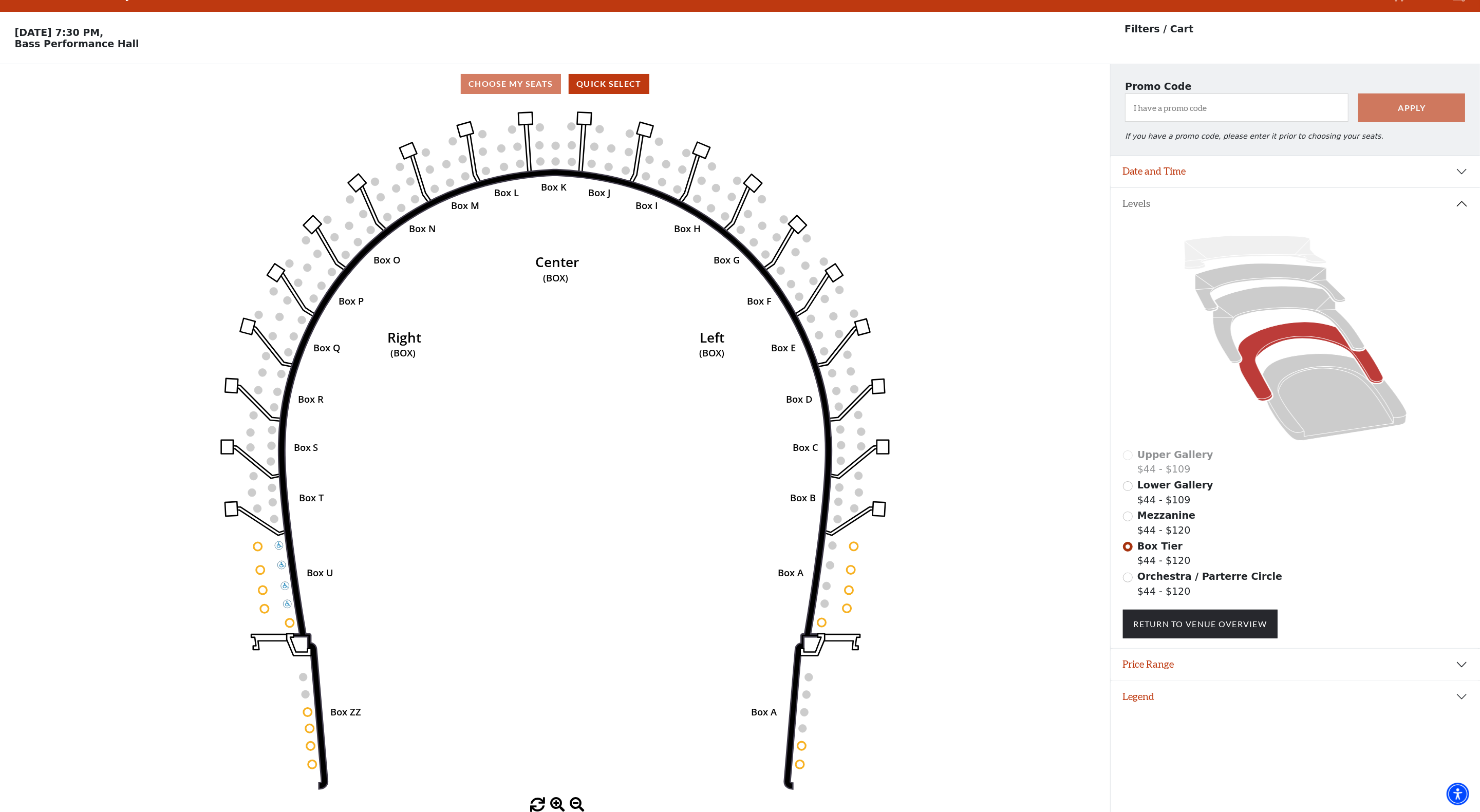
click at [1135, 519] on div "Mezzanine $44 - $120" at bounding box center [1295, 522] width 345 height 29
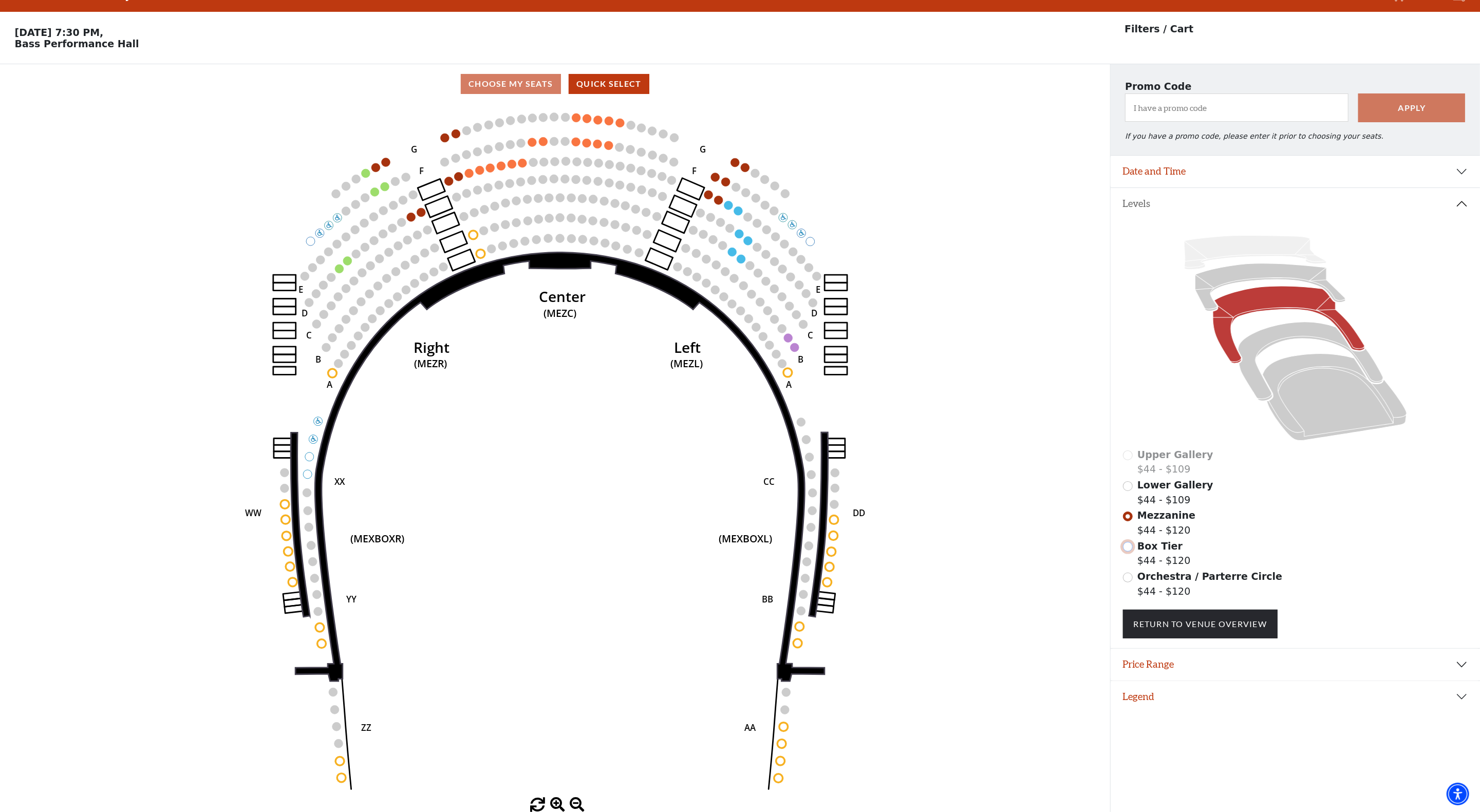
click at [1128, 551] on input "Box Tier$44 - $120\a" at bounding box center [1127, 547] width 10 height 10
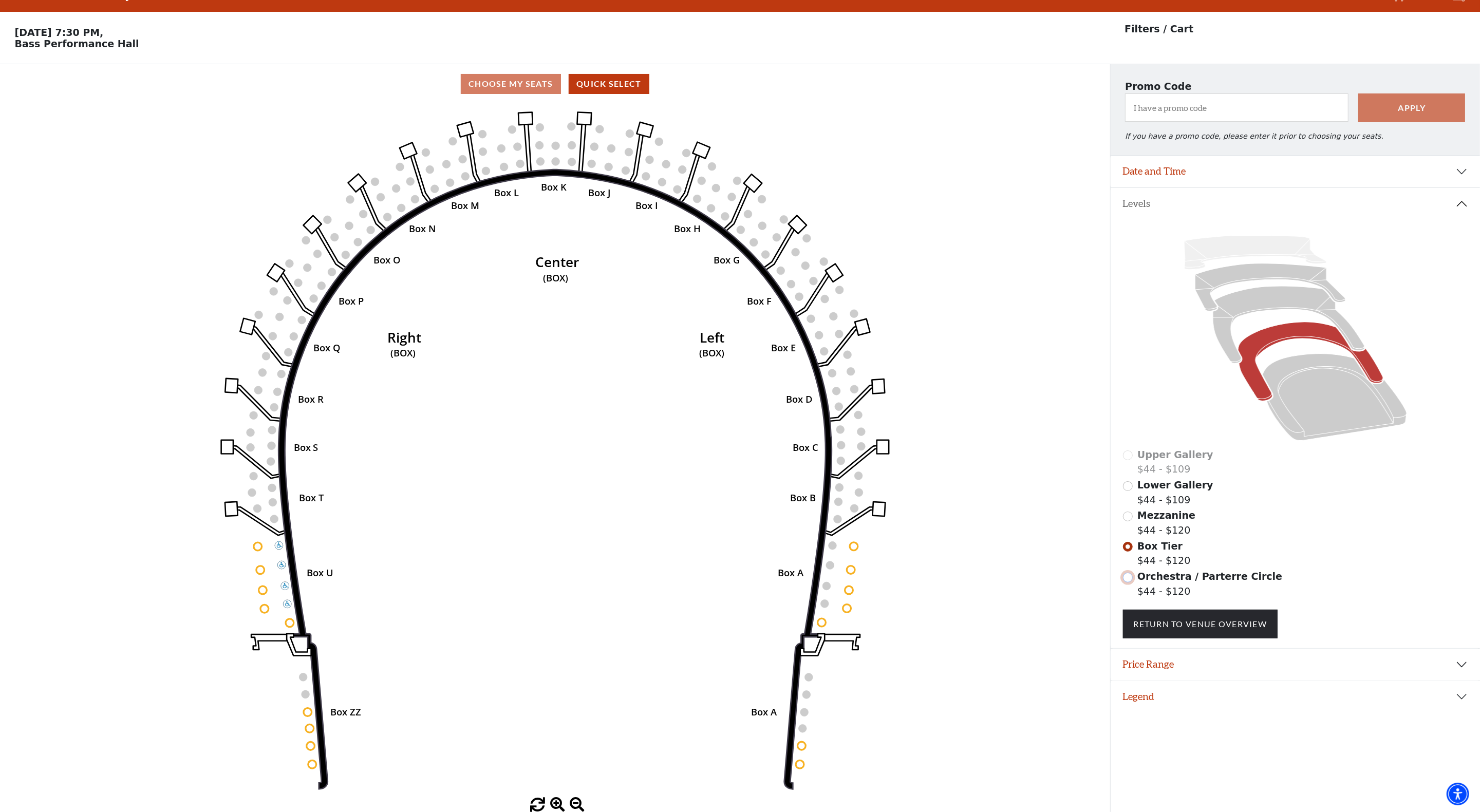
click at [1129, 576] on input "Orchestra / Parterre Circle$44 - $120\a" at bounding box center [1127, 577] width 10 height 10
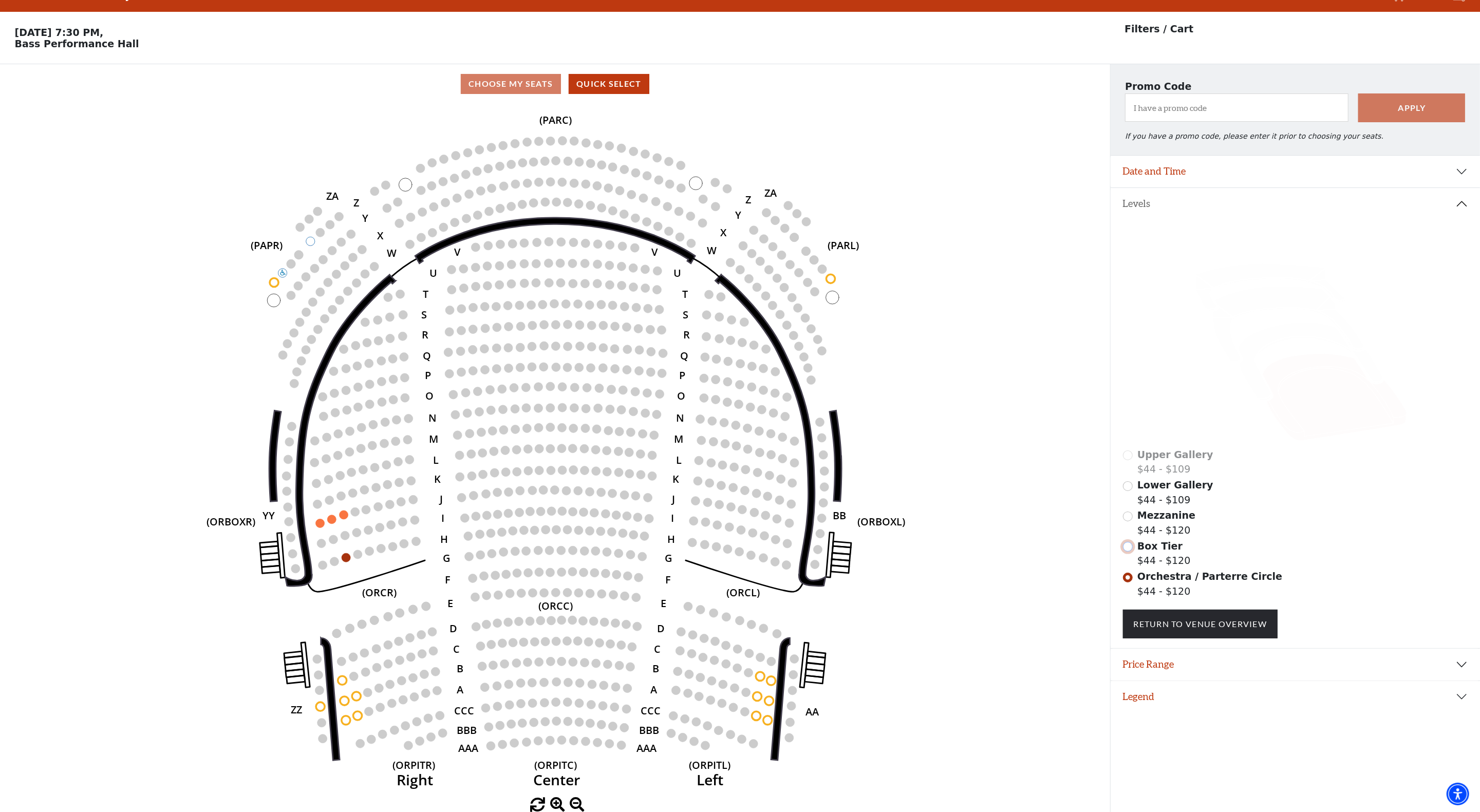
click at [1128, 550] on input "Box Tier$44 - $120\a" at bounding box center [1127, 547] width 10 height 10
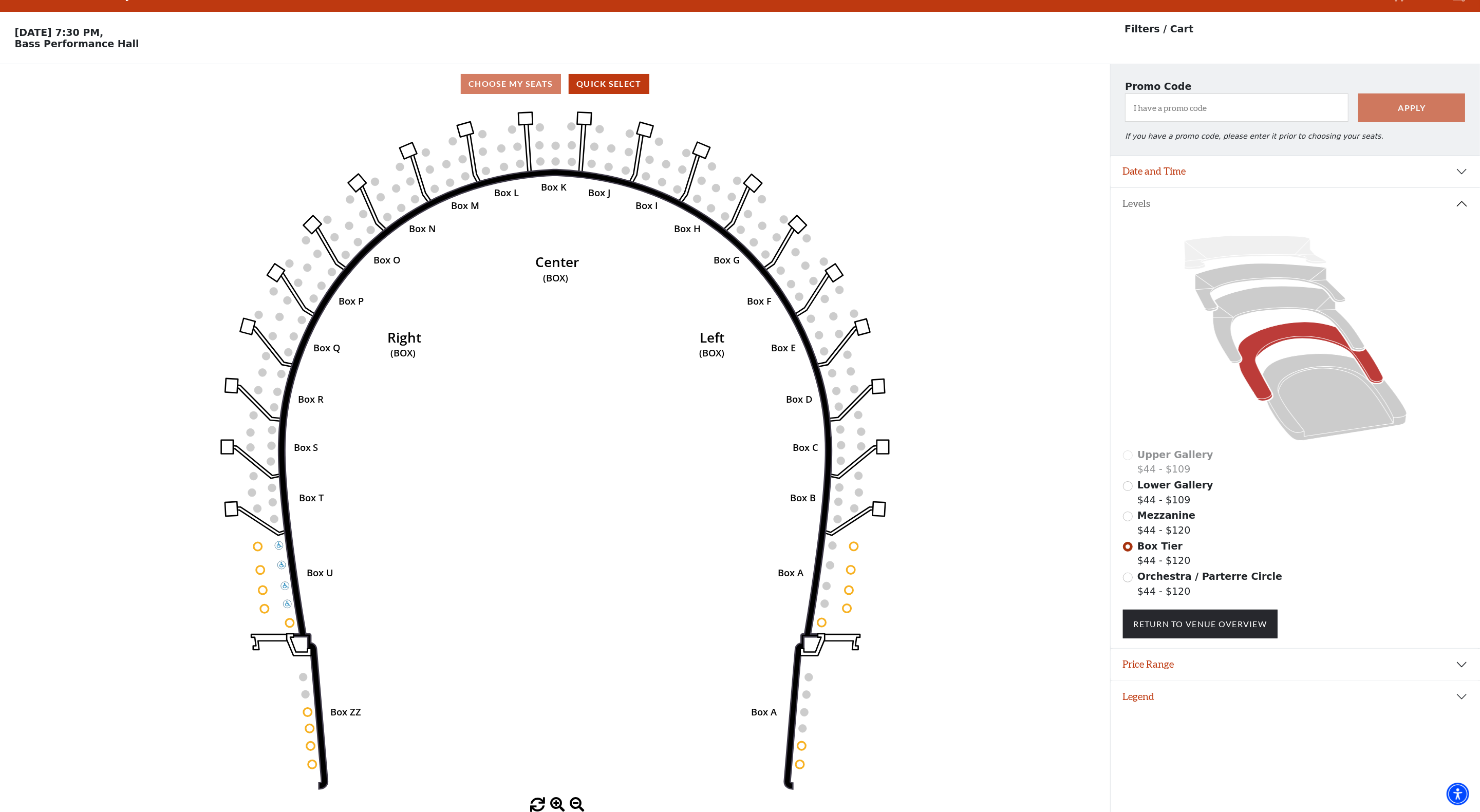
click at [1131, 512] on div "Mezzanine $44 - $120" at bounding box center [1295, 522] width 345 height 29
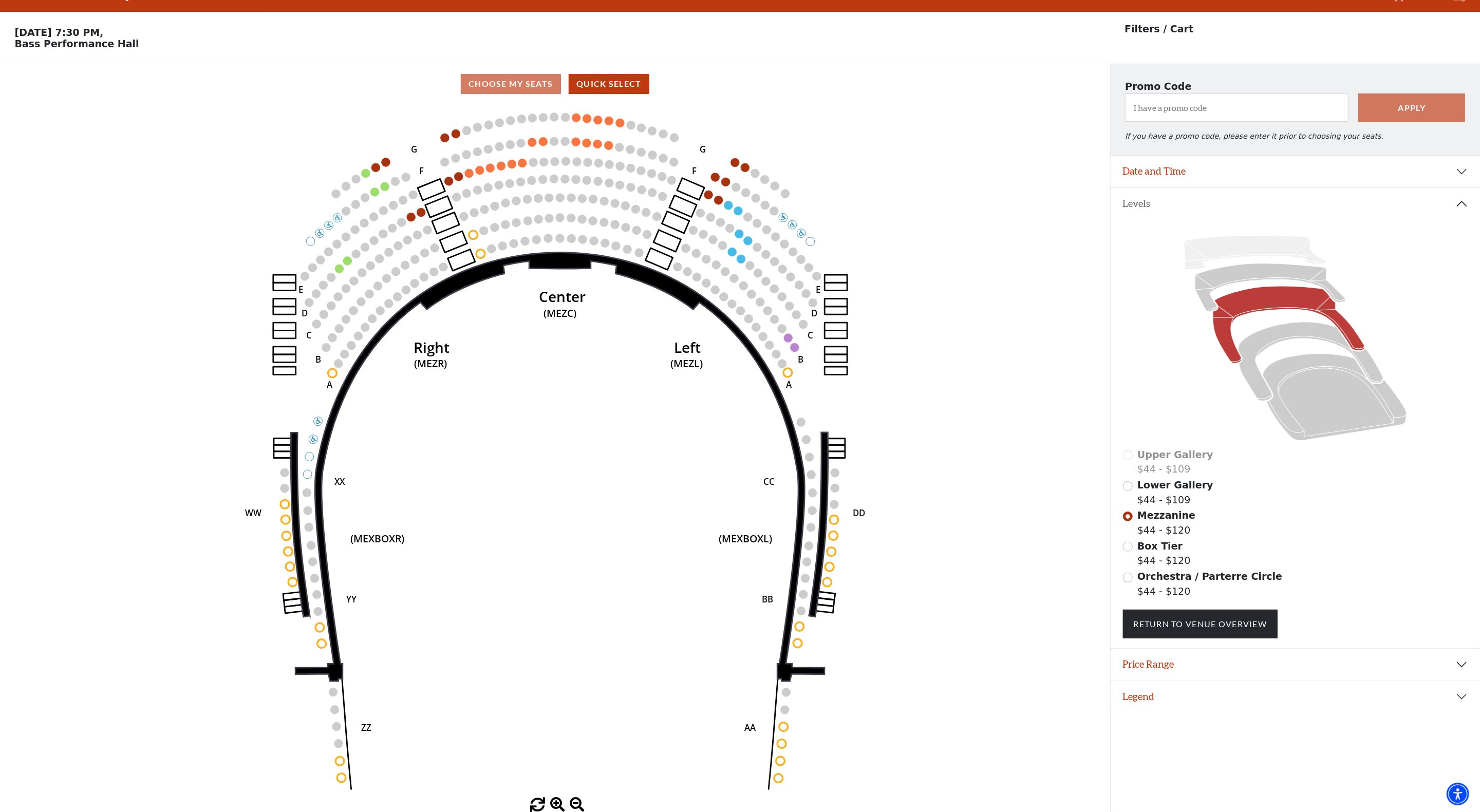
click at [954, 274] on icon "Center (MEZC) Right (MEZR) Left (MEZL) (MEXBOXR) (MEXBOXL) XX WW CC DD YY BB ZZ…" at bounding box center [555, 451] width 999 height 694
click at [1133, 483] on div "Lower Gallery $44 - $109" at bounding box center [1295, 492] width 345 height 29
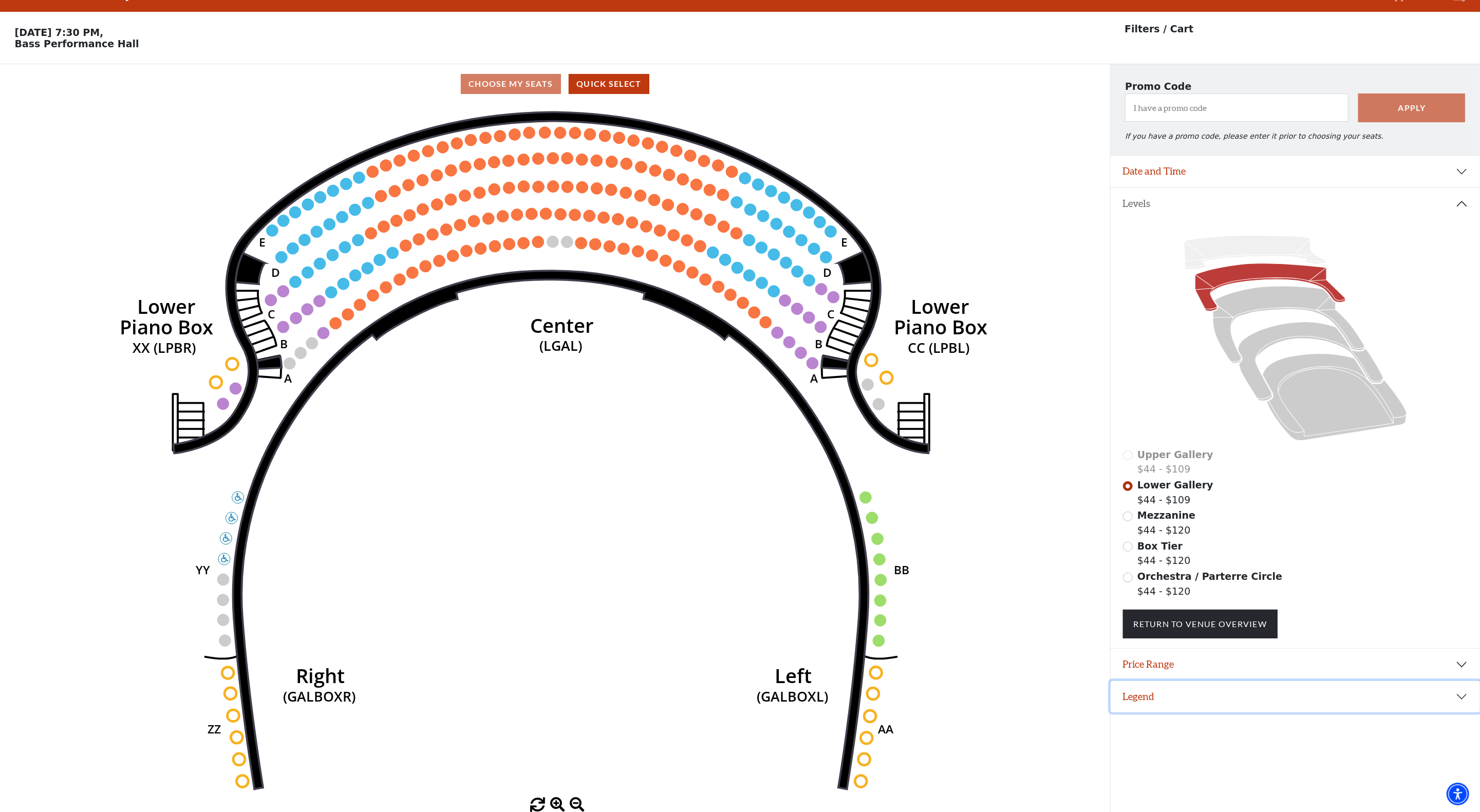
click at [1454, 697] on button "Legend" at bounding box center [1295, 697] width 369 height 32
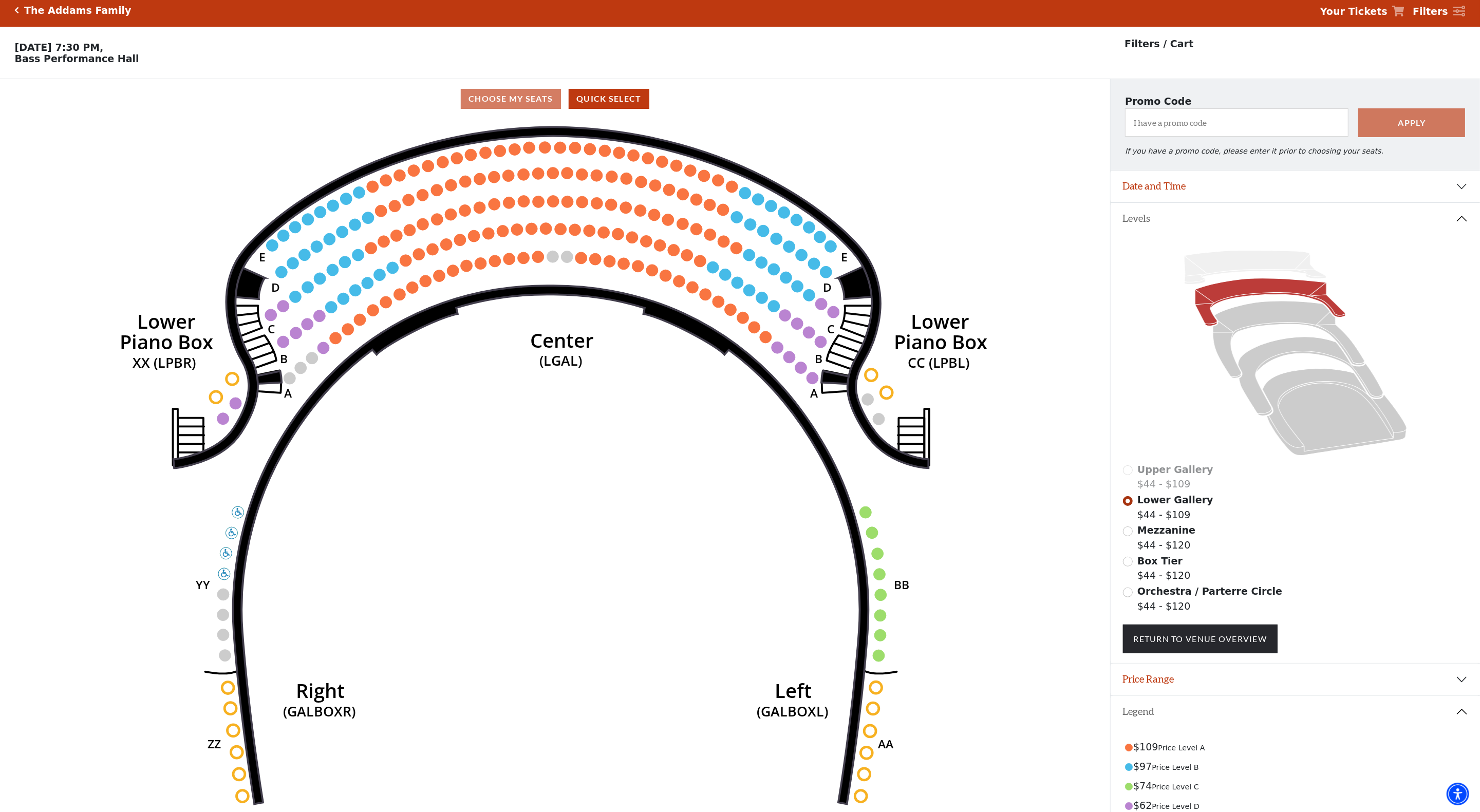
scroll to position [0, 0]
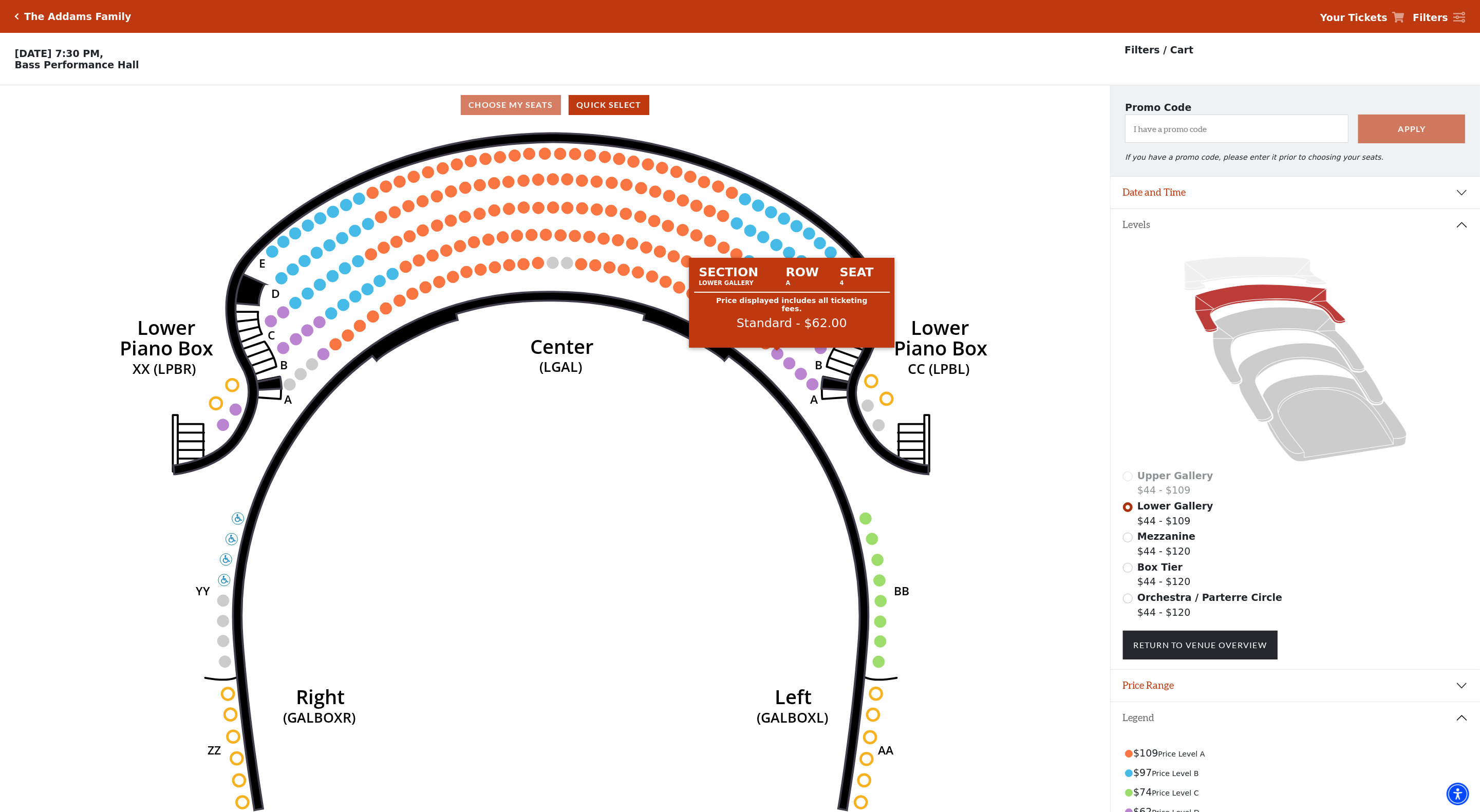
click at [776, 358] on circle at bounding box center [777, 353] width 11 height 11
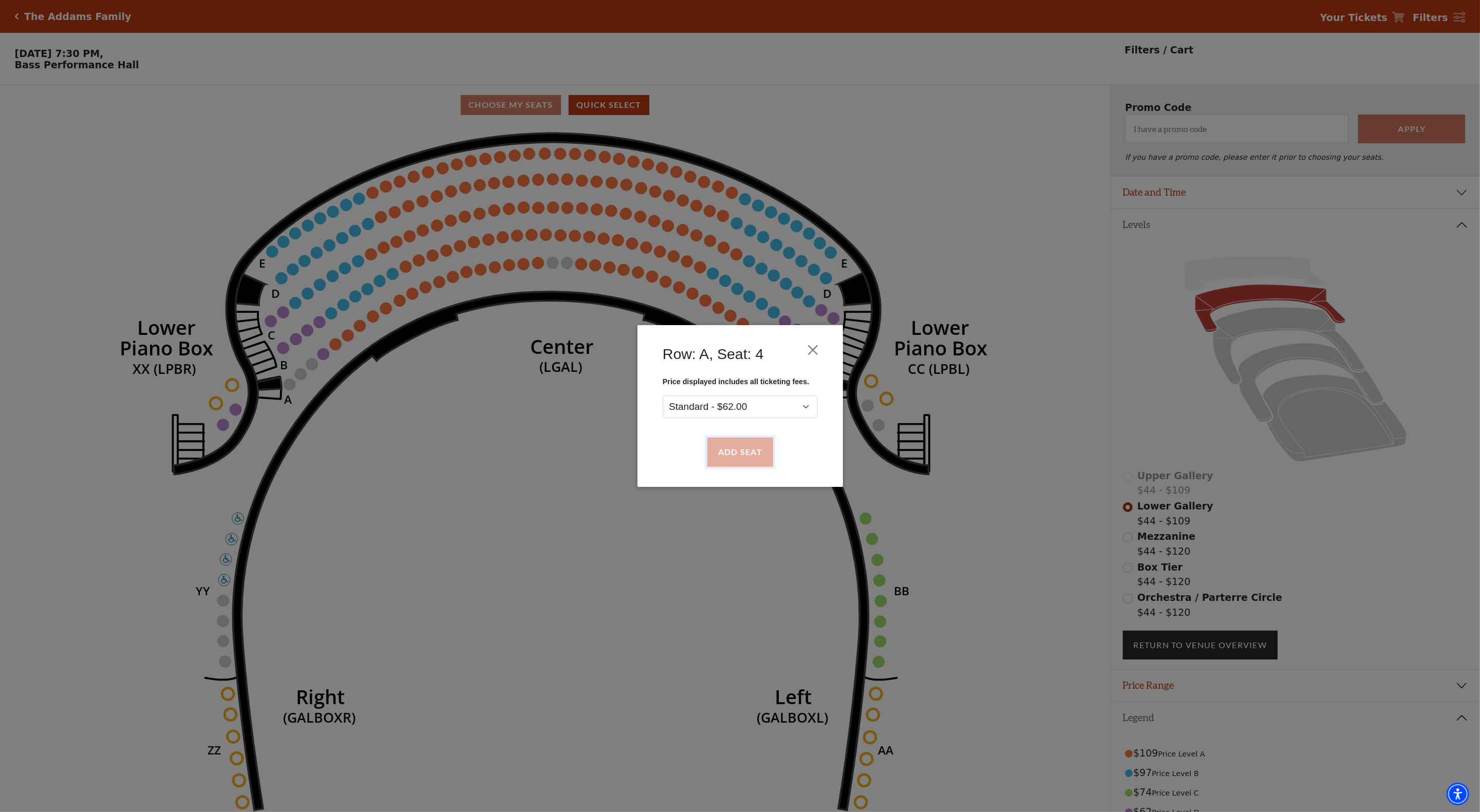
click at [749, 452] on button "Add Seat" at bounding box center [740, 452] width 65 height 29
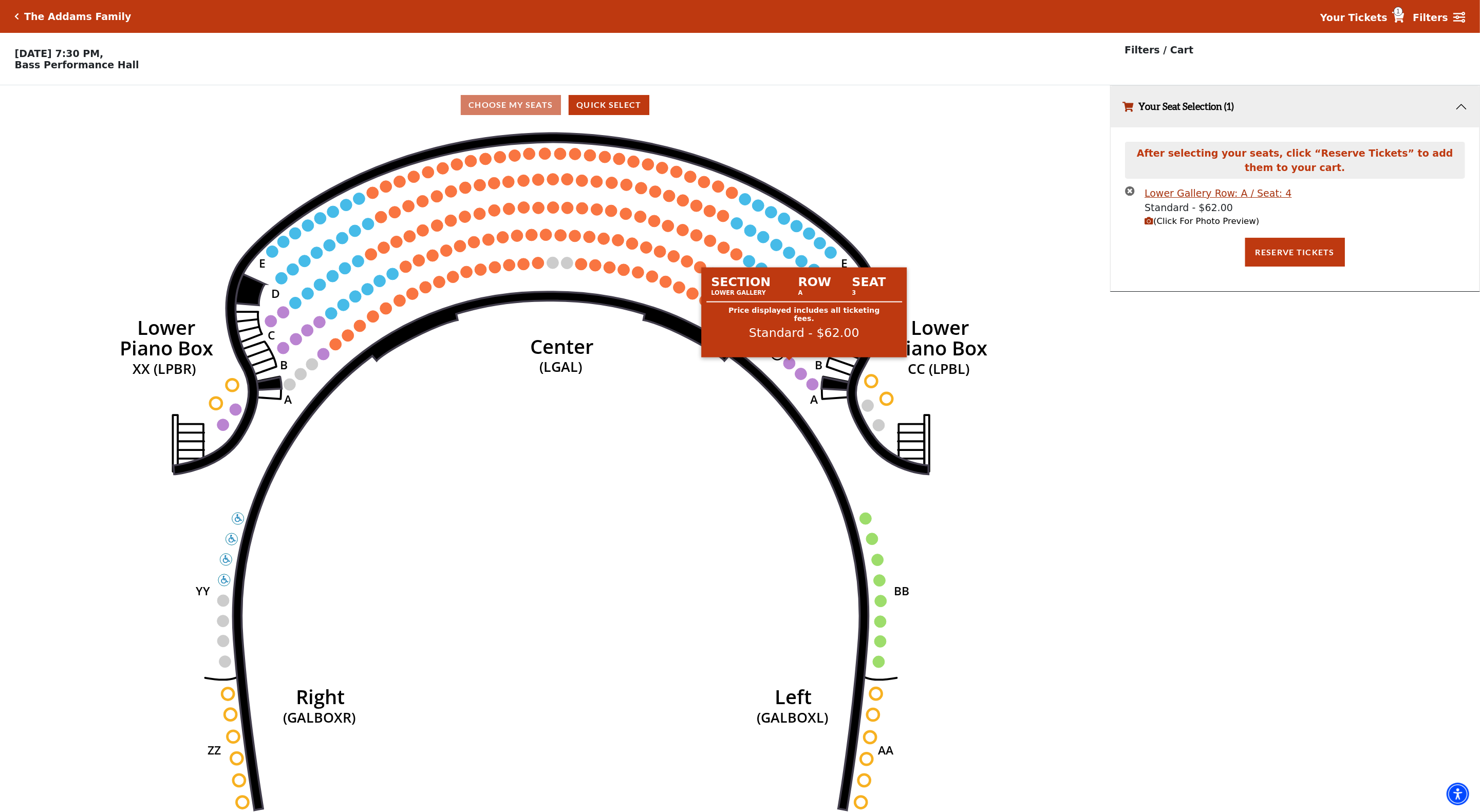
click at [788, 363] on circle at bounding box center [789, 363] width 11 height 11
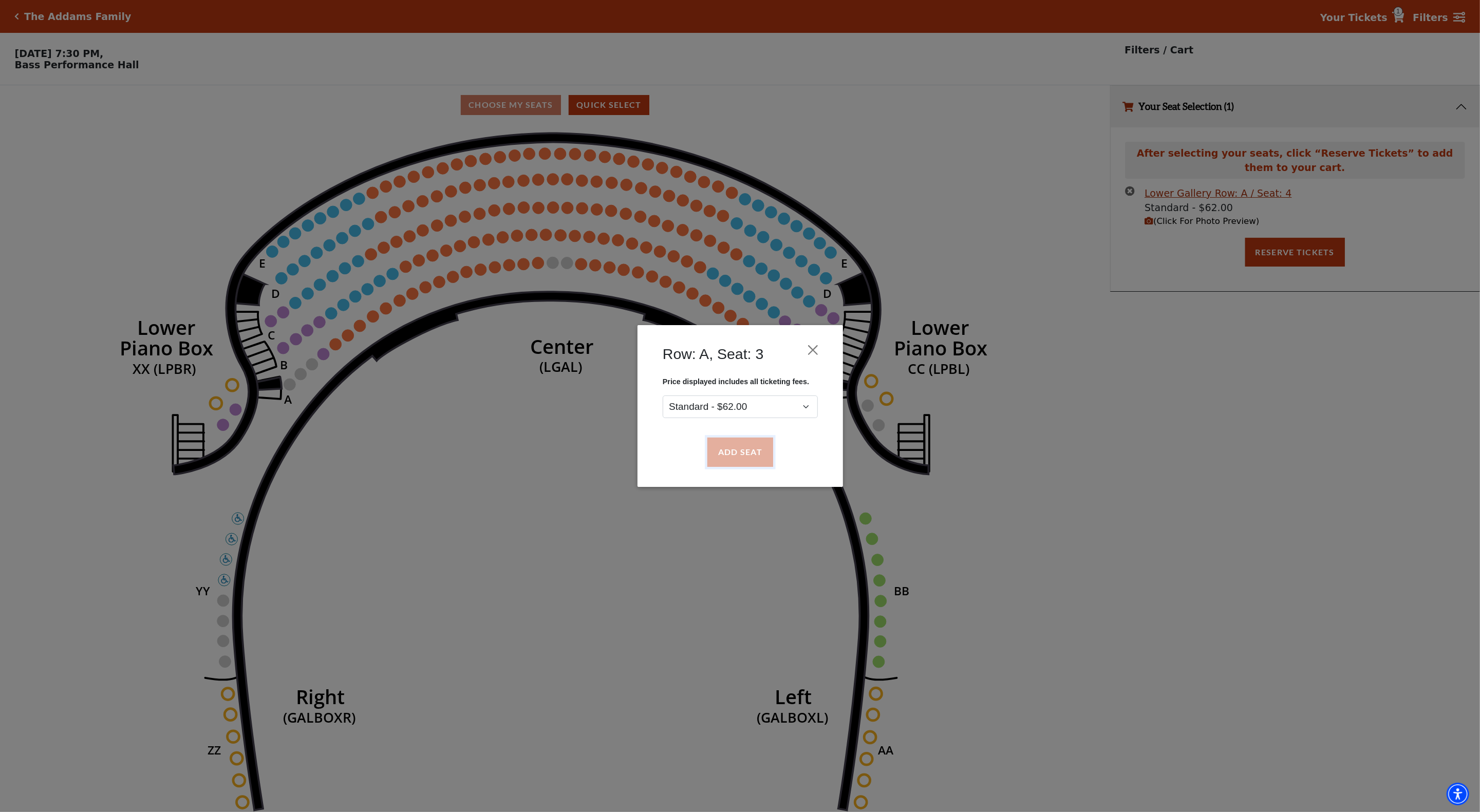
click at [738, 451] on button "Add Seat" at bounding box center [740, 452] width 65 height 29
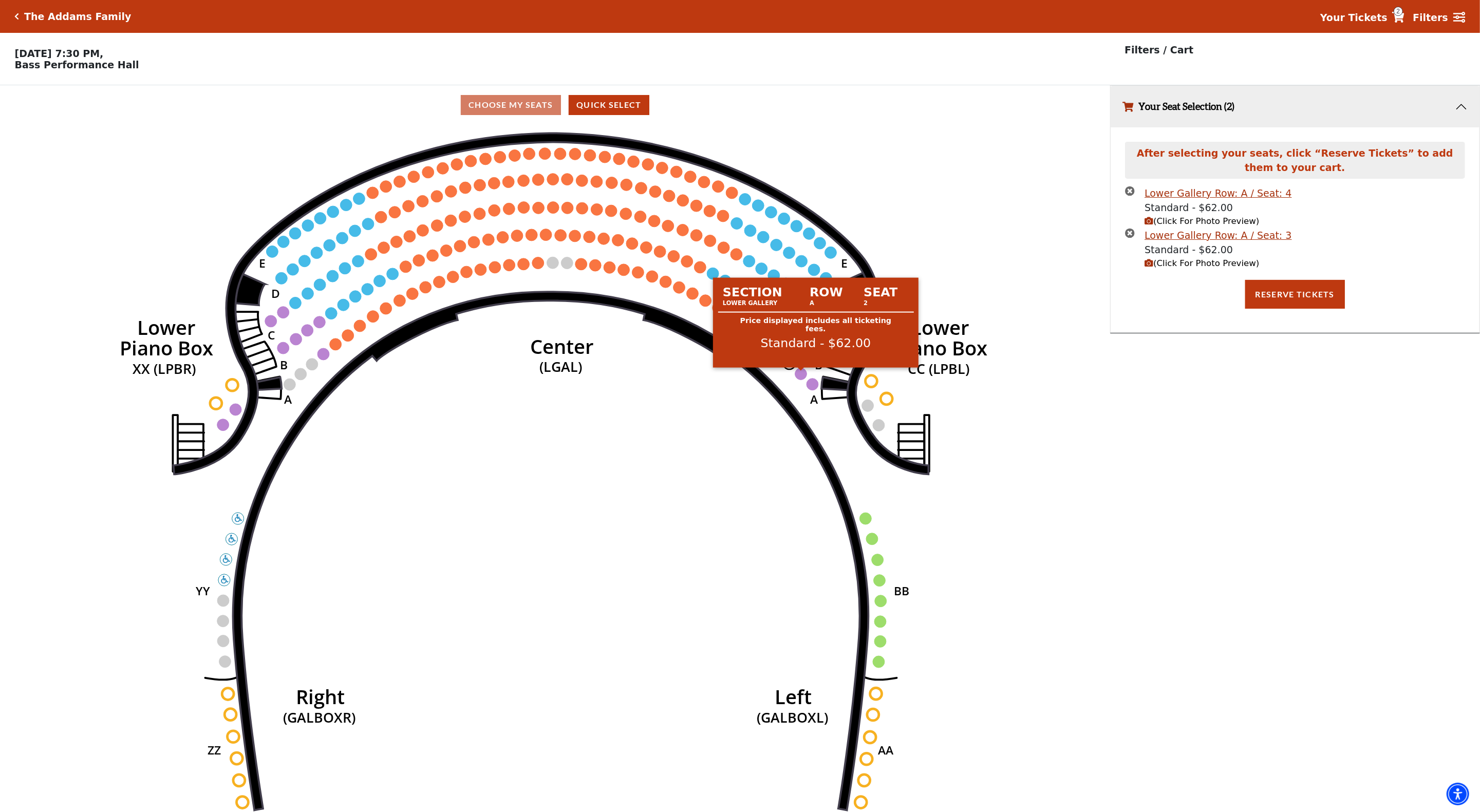
click at [798, 379] on circle at bounding box center [801, 373] width 11 height 11
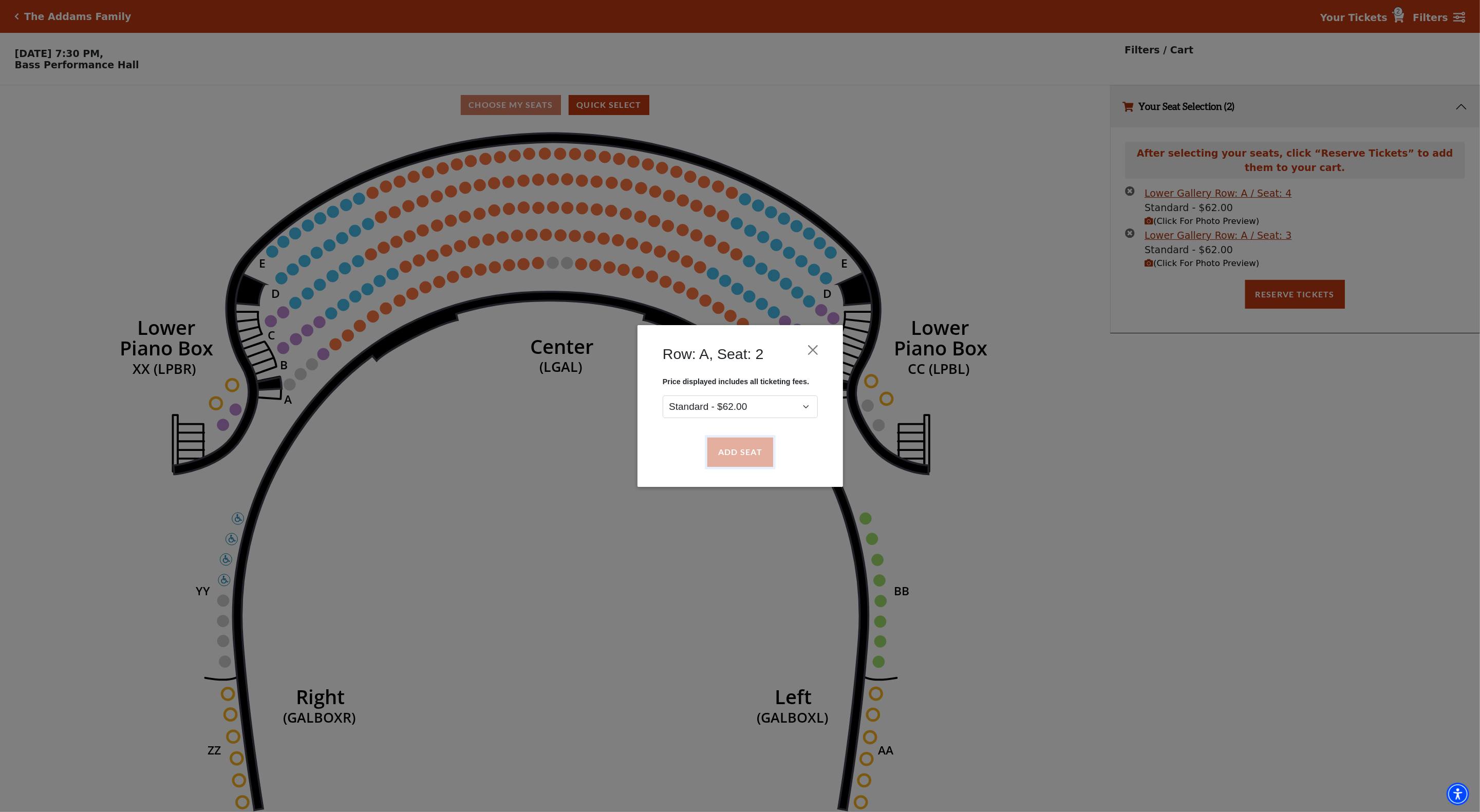
click at [741, 450] on button "Add Seat" at bounding box center [740, 452] width 65 height 29
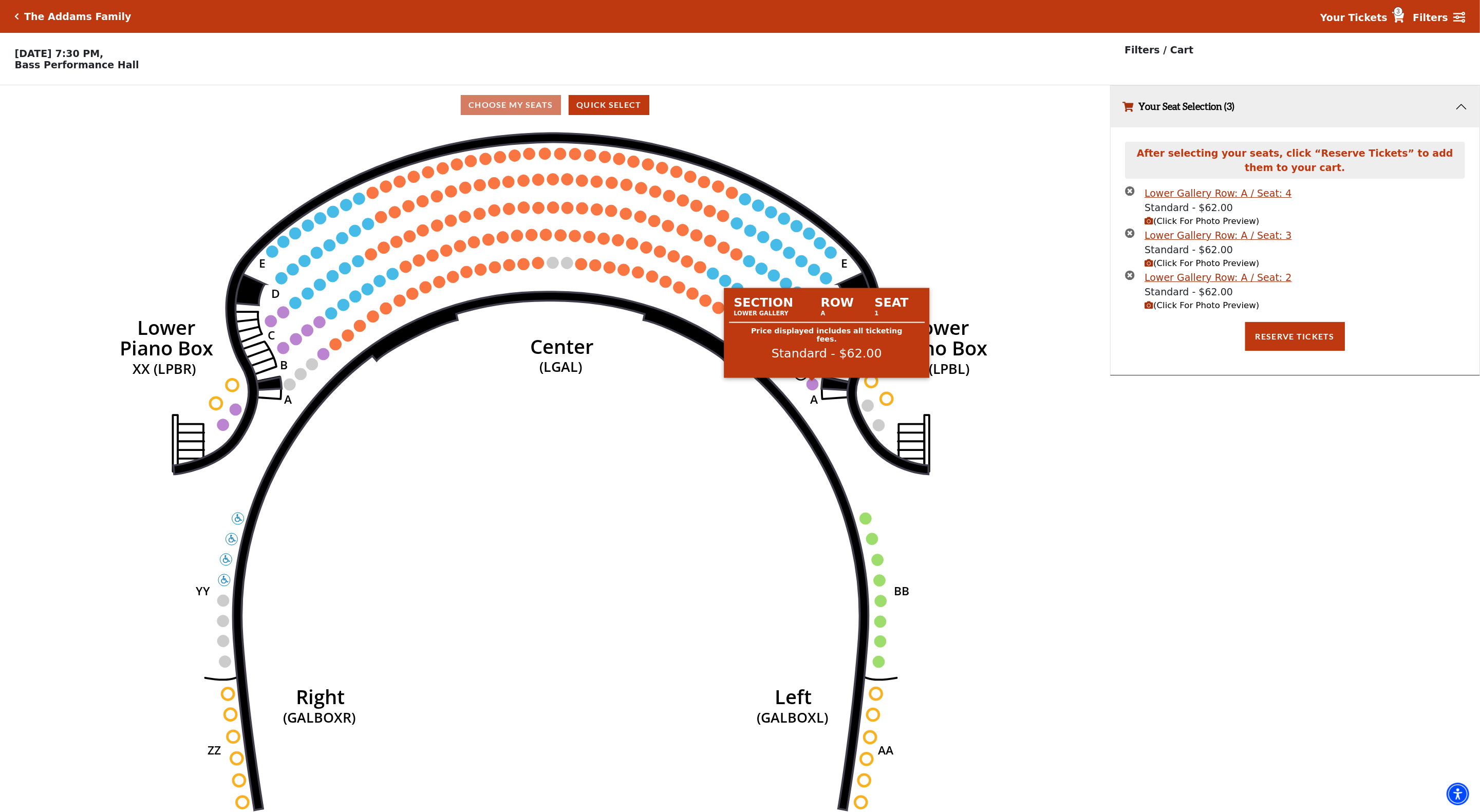
click at [815, 390] on circle at bounding box center [812, 383] width 11 height 11
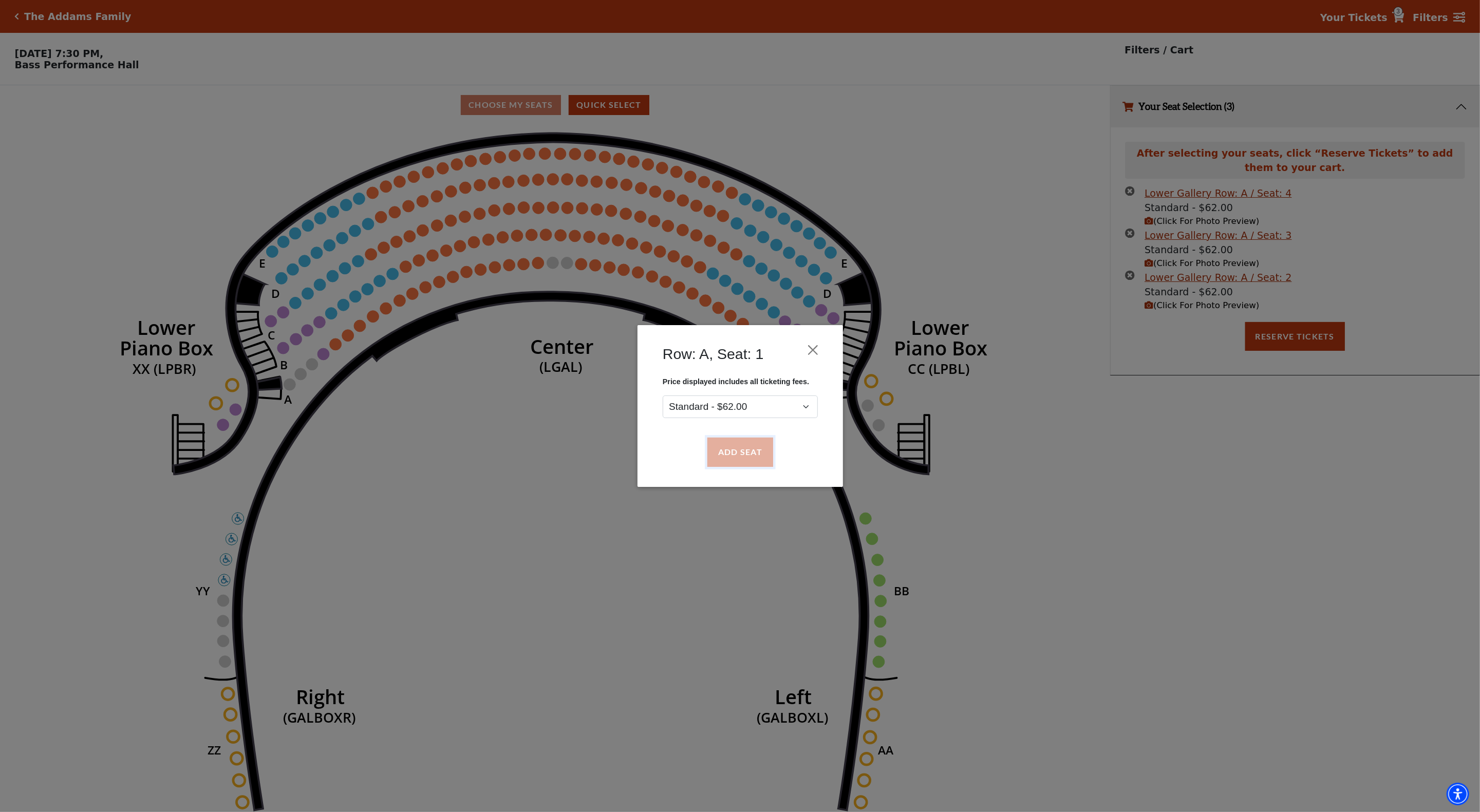
click at [751, 454] on button "Add Seat" at bounding box center [740, 452] width 65 height 29
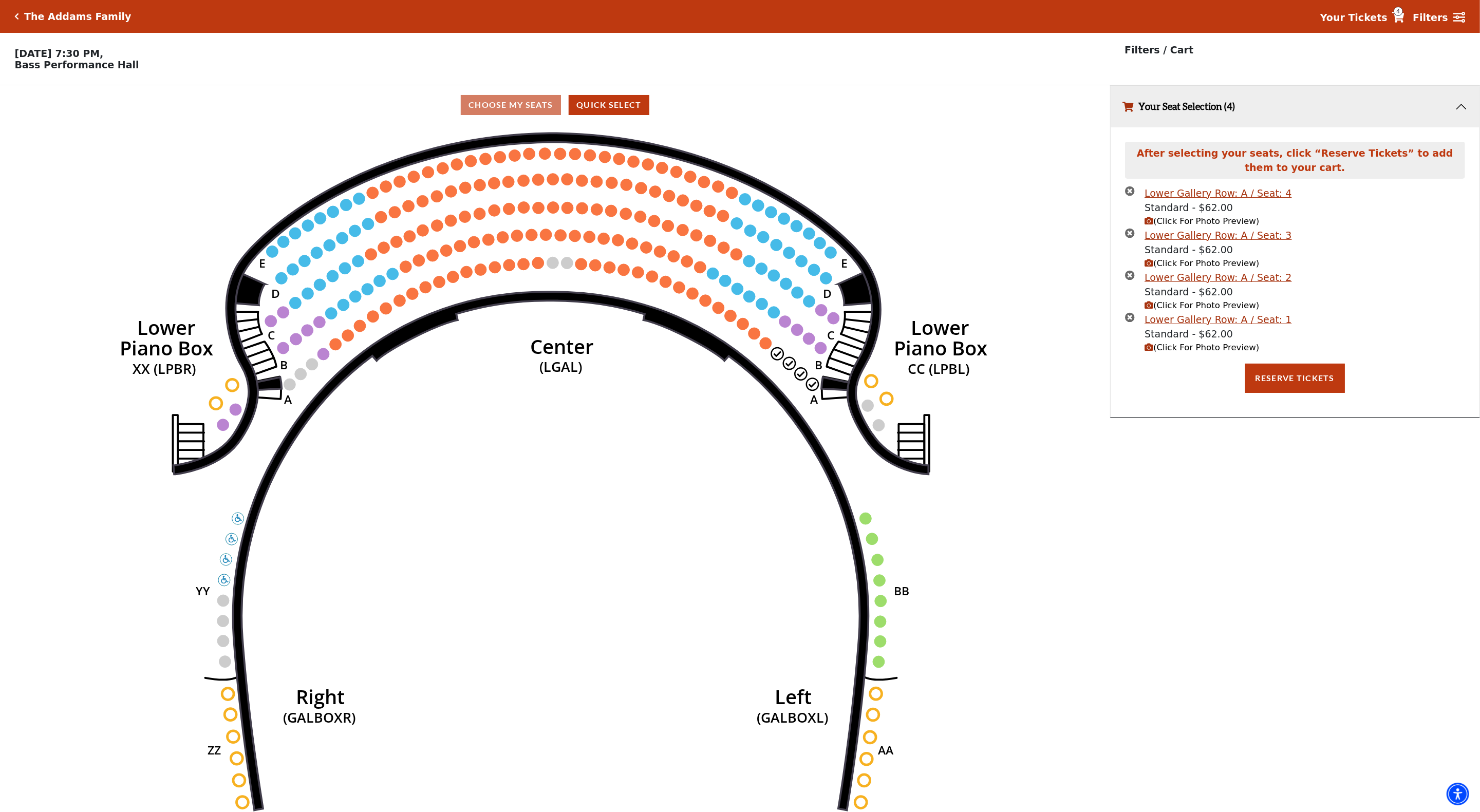
click at [1152, 223] on icon "(Click For Photo Preview)" at bounding box center [1150, 221] width 9 height 9
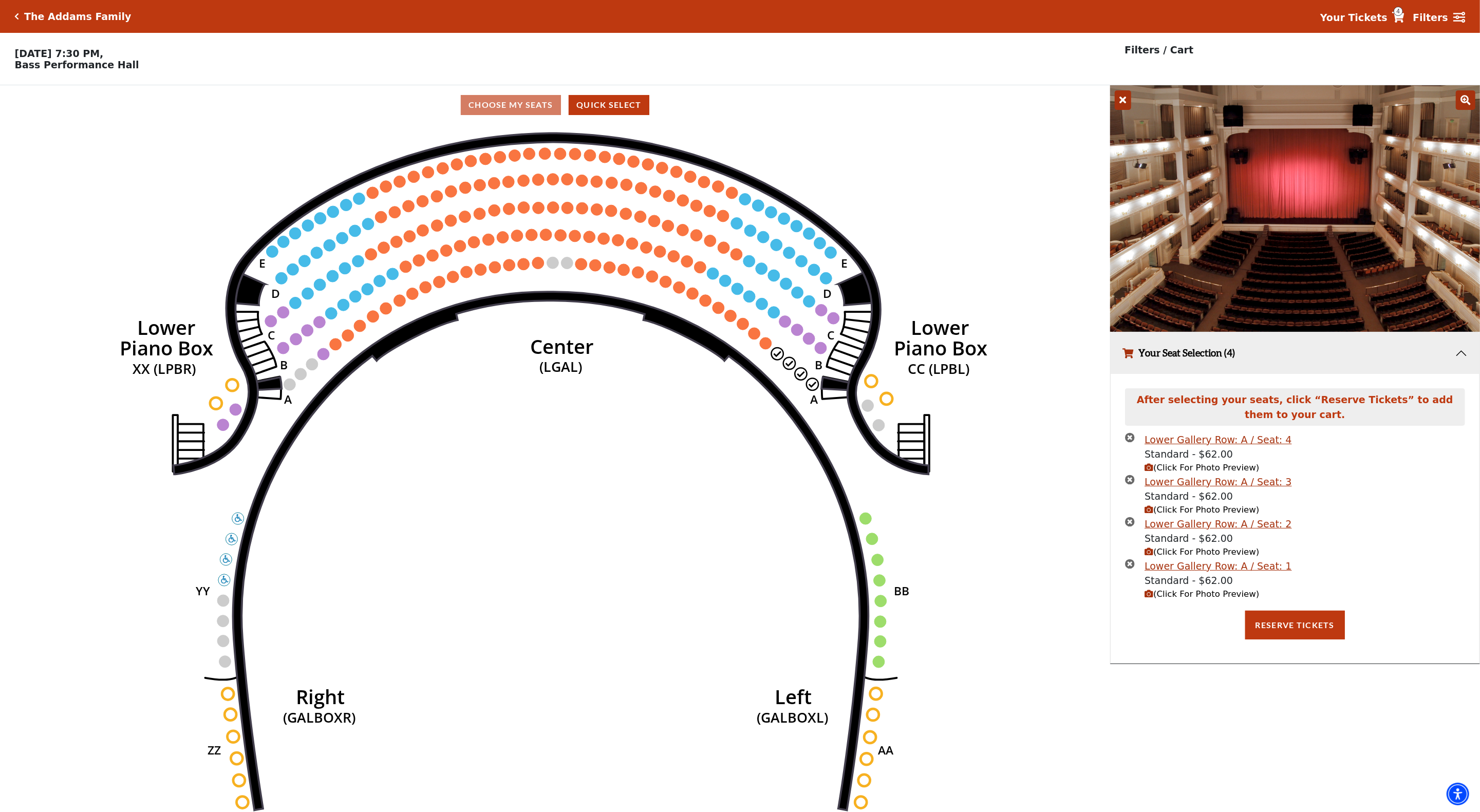
click at [1462, 357] on button "Your Seat Selection (4)" at bounding box center [1295, 353] width 369 height 42
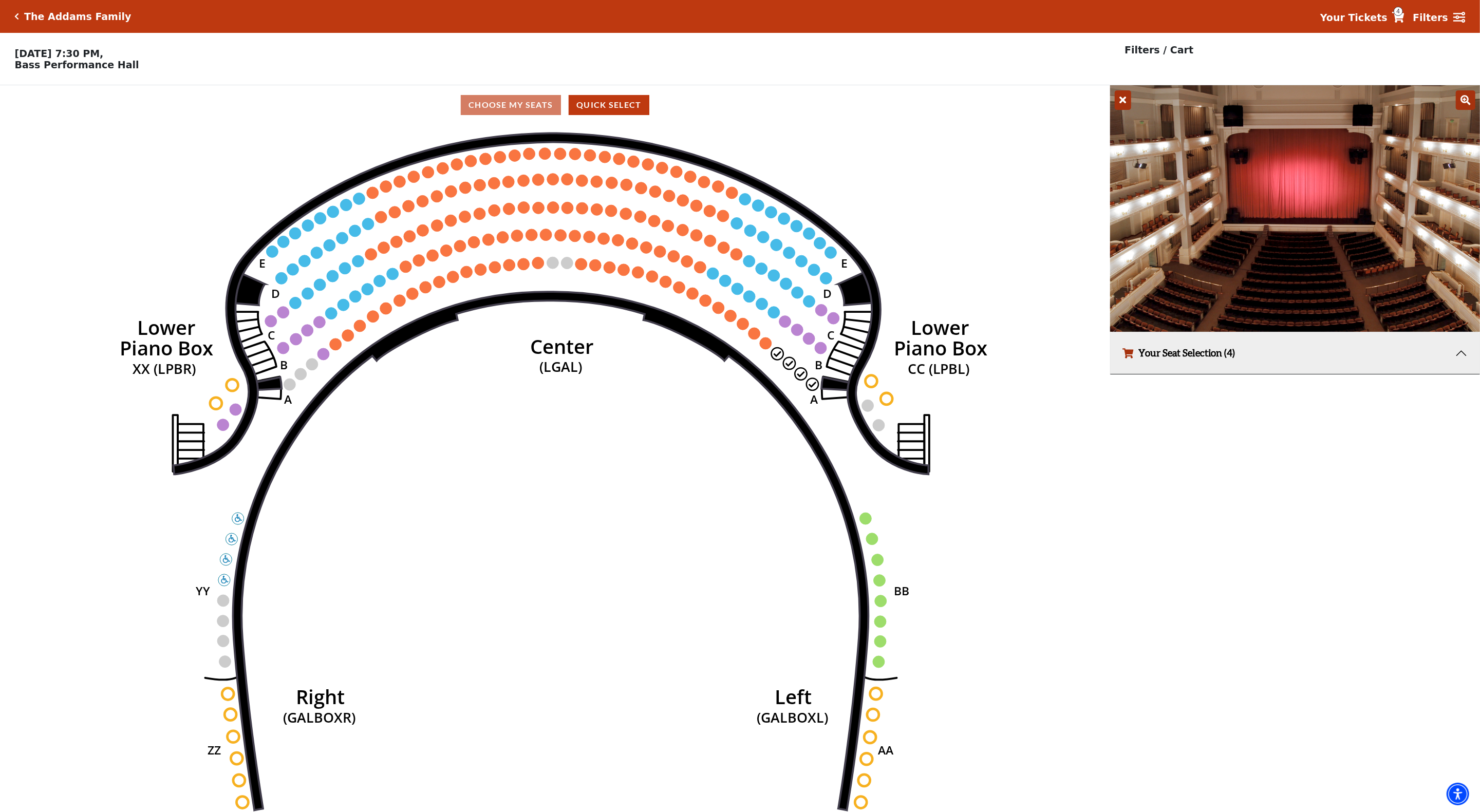
click at [1460, 358] on button "Your Seat Selection (4)" at bounding box center [1295, 353] width 369 height 42
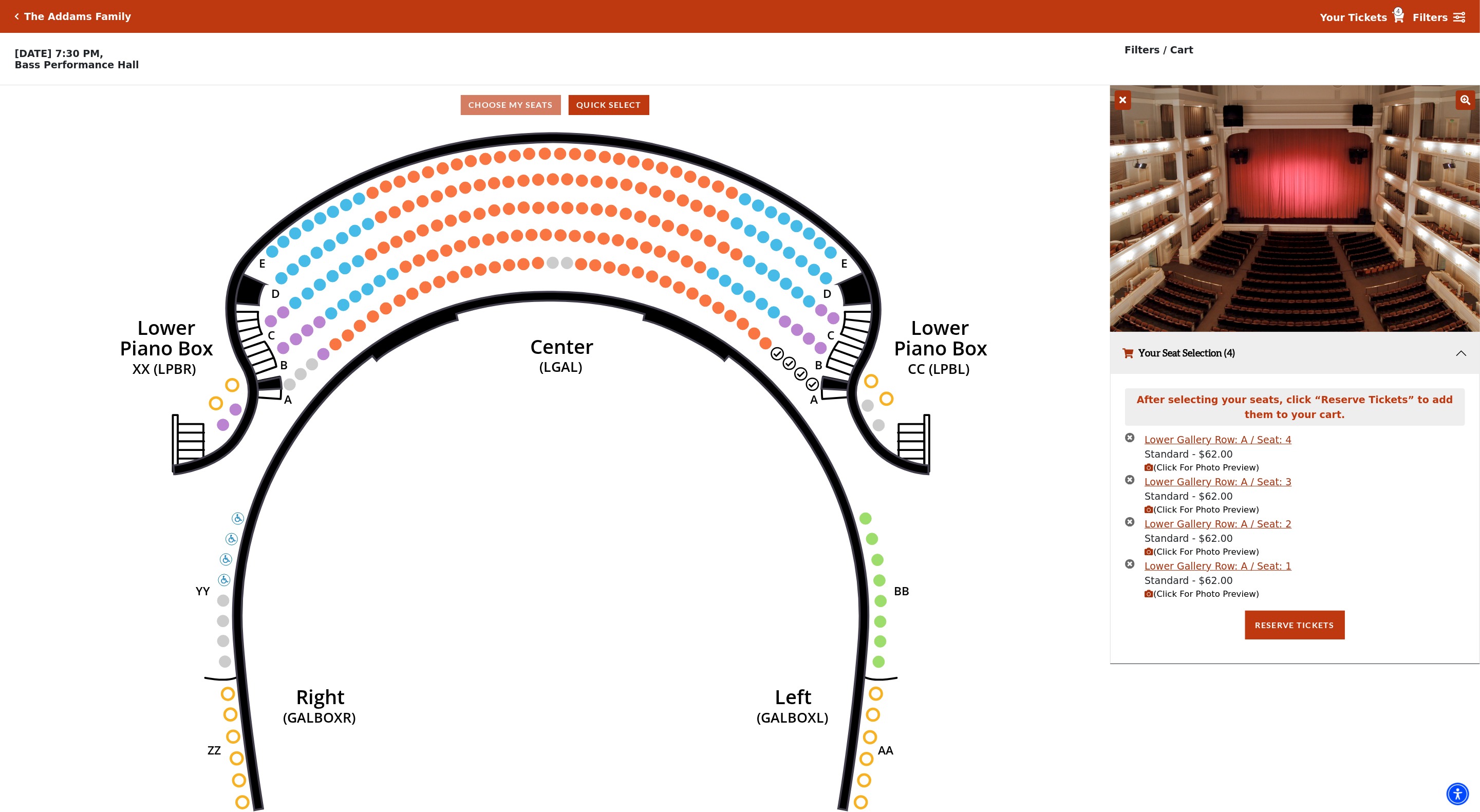
click at [1149, 514] on icon "(Click For Photo Preview)" at bounding box center [1150, 510] width 9 height 9
click at [1151, 514] on icon "(Click For Photo Preview)" at bounding box center [1150, 510] width 9 height 9
click at [1150, 557] on icon "(Click For Photo Preview)" at bounding box center [1150, 552] width 9 height 9
click at [1150, 599] on icon "(Click For Photo Preview)" at bounding box center [1150, 595] width 9 height 9
click at [1053, 439] on icon "Right (GALBOXR) E D C B A E D C B A YY ZZ Left (GALBOXL) BB AA Center Lower Pia…" at bounding box center [555, 472] width 999 height 694
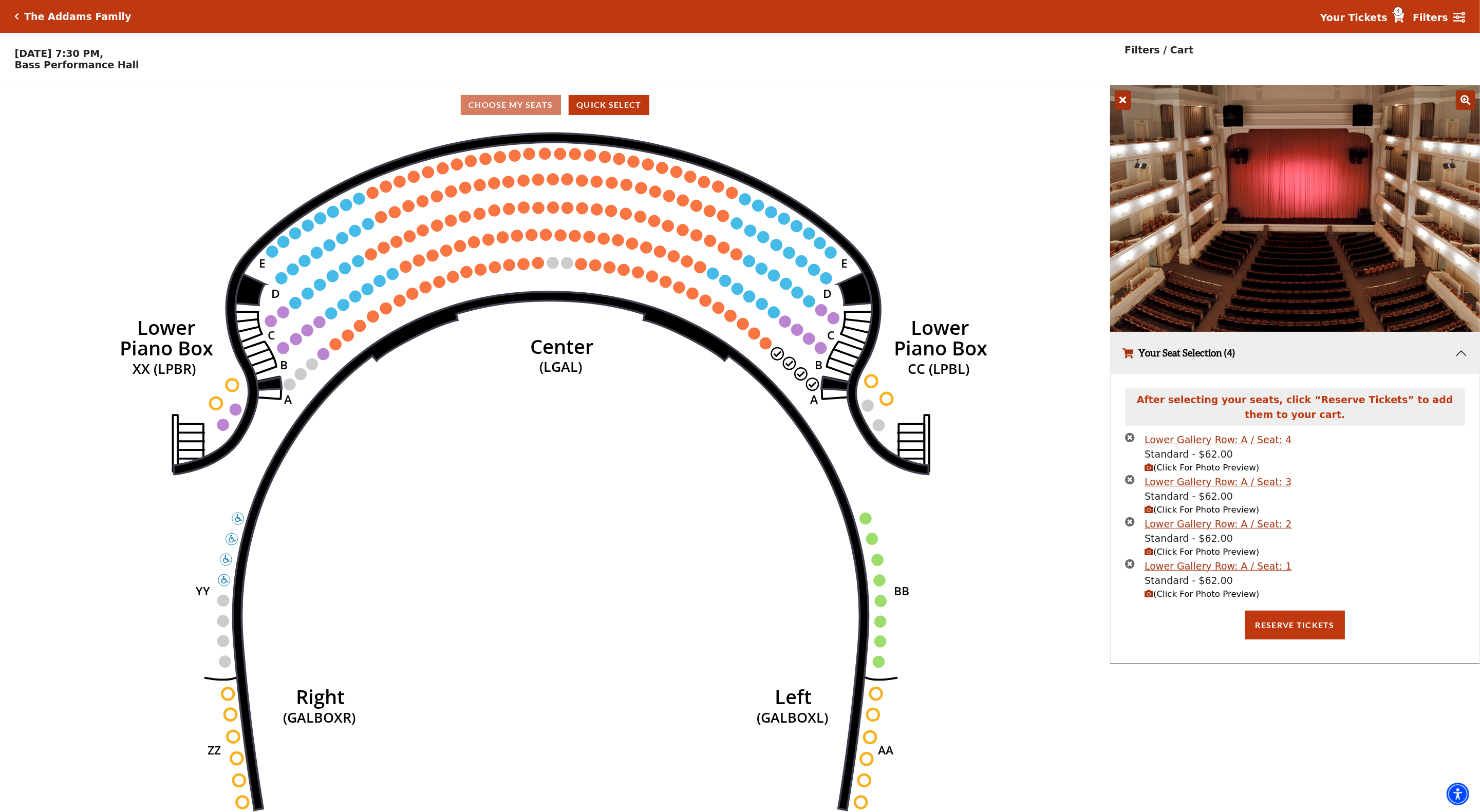
click at [1123, 105] on icon at bounding box center [1123, 100] width 17 height 19
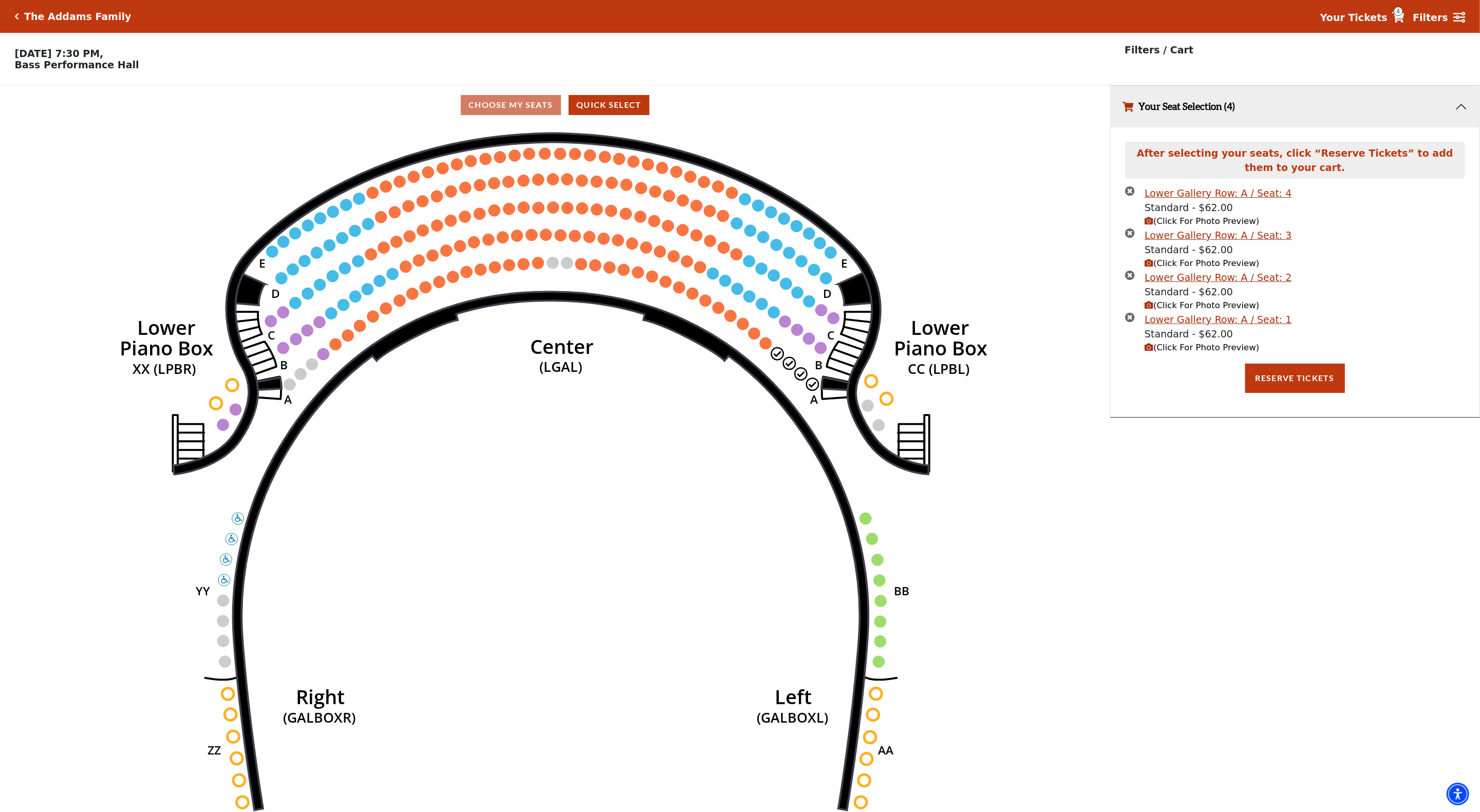
click at [1154, 224] on span "(Click For Photo Preview)" at bounding box center [1203, 221] width 115 height 10
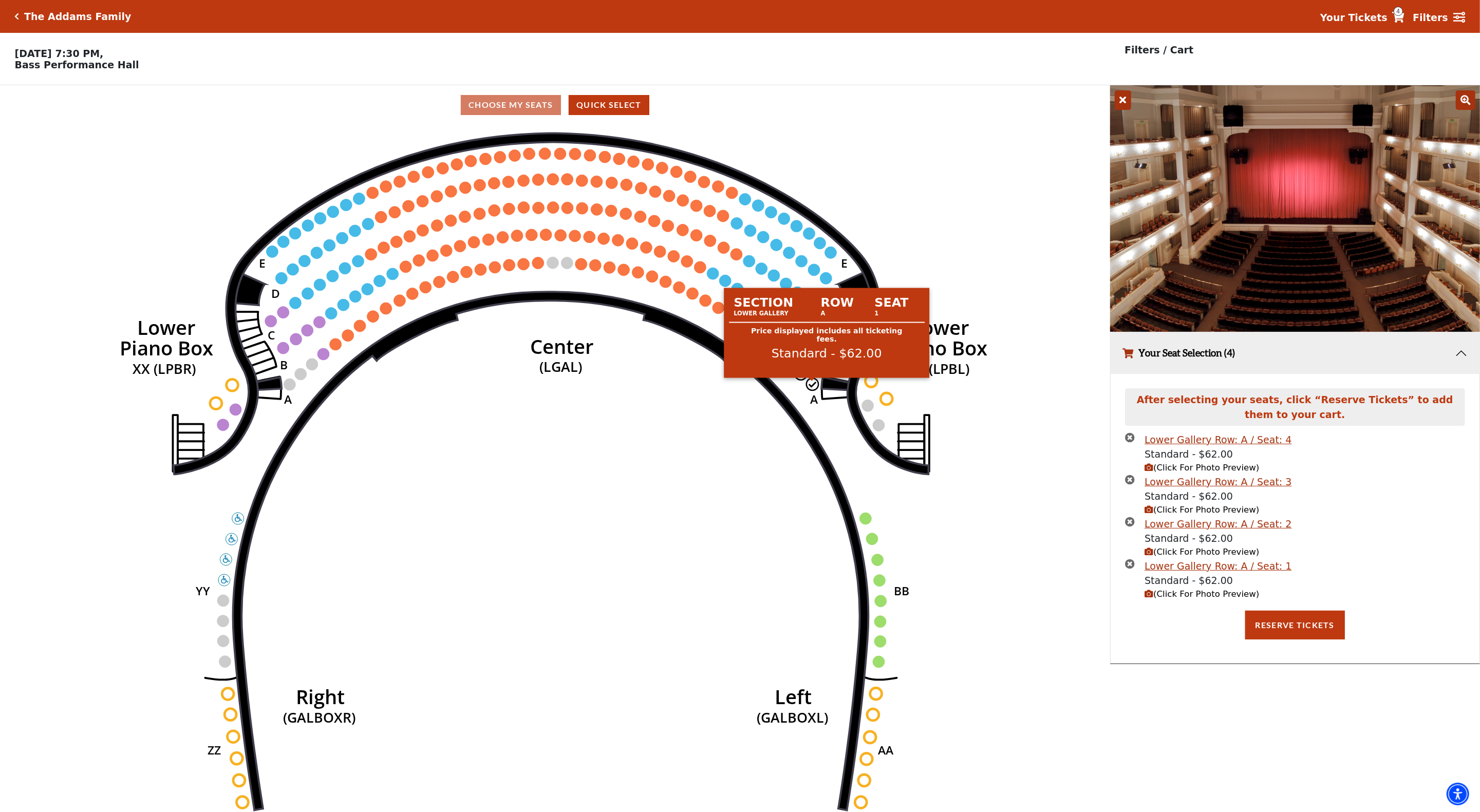
click at [810, 387] on circle at bounding box center [812, 383] width 11 height 11
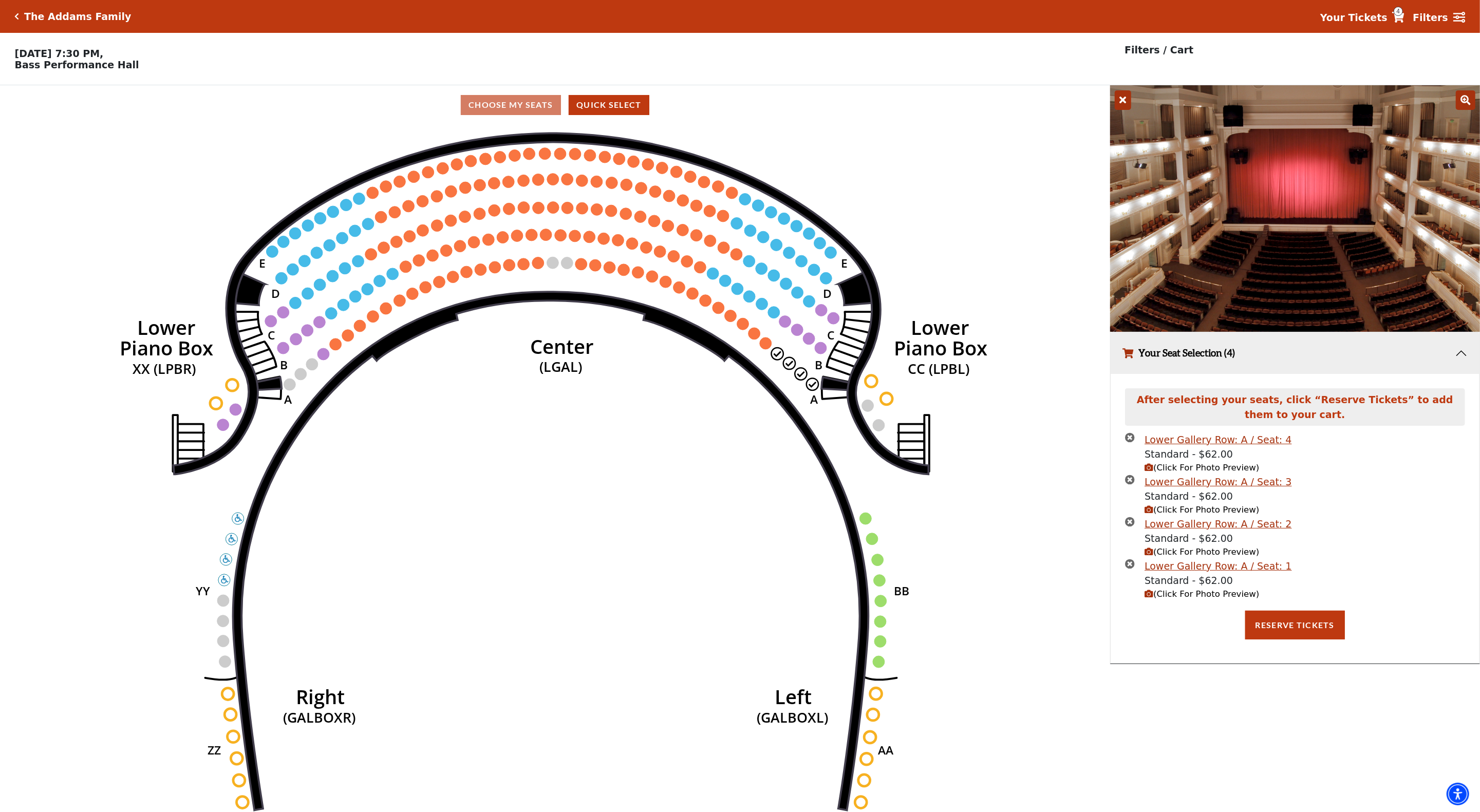
click at [1134, 567] on icon "times-circle" at bounding box center [1130, 564] width 10 height 10
click at [1127, 524] on icon "times-circle" at bounding box center [1130, 521] width 10 height 10
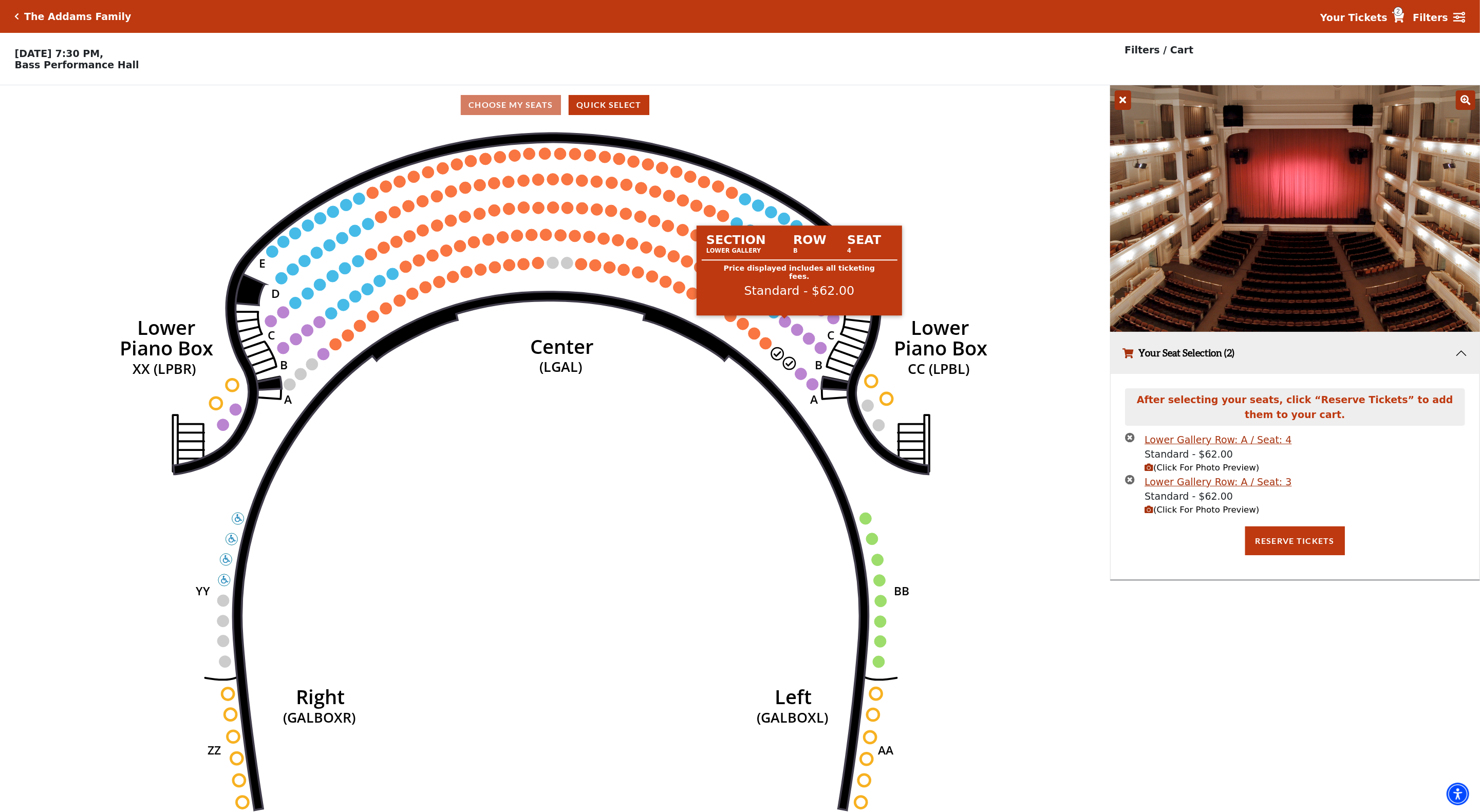
click at [784, 323] on circle at bounding box center [785, 321] width 11 height 11
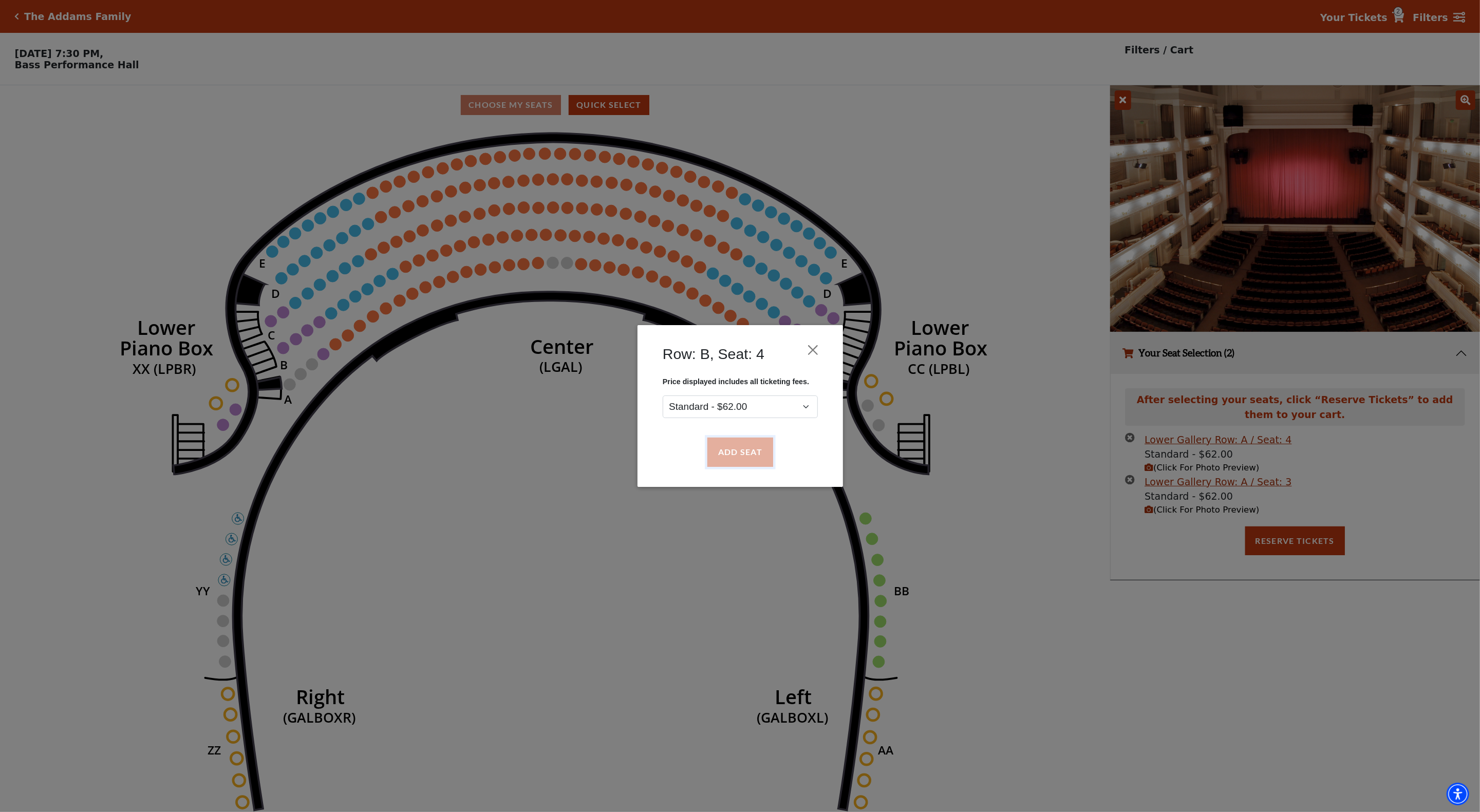
click at [739, 459] on button "Add Seat" at bounding box center [740, 452] width 65 height 29
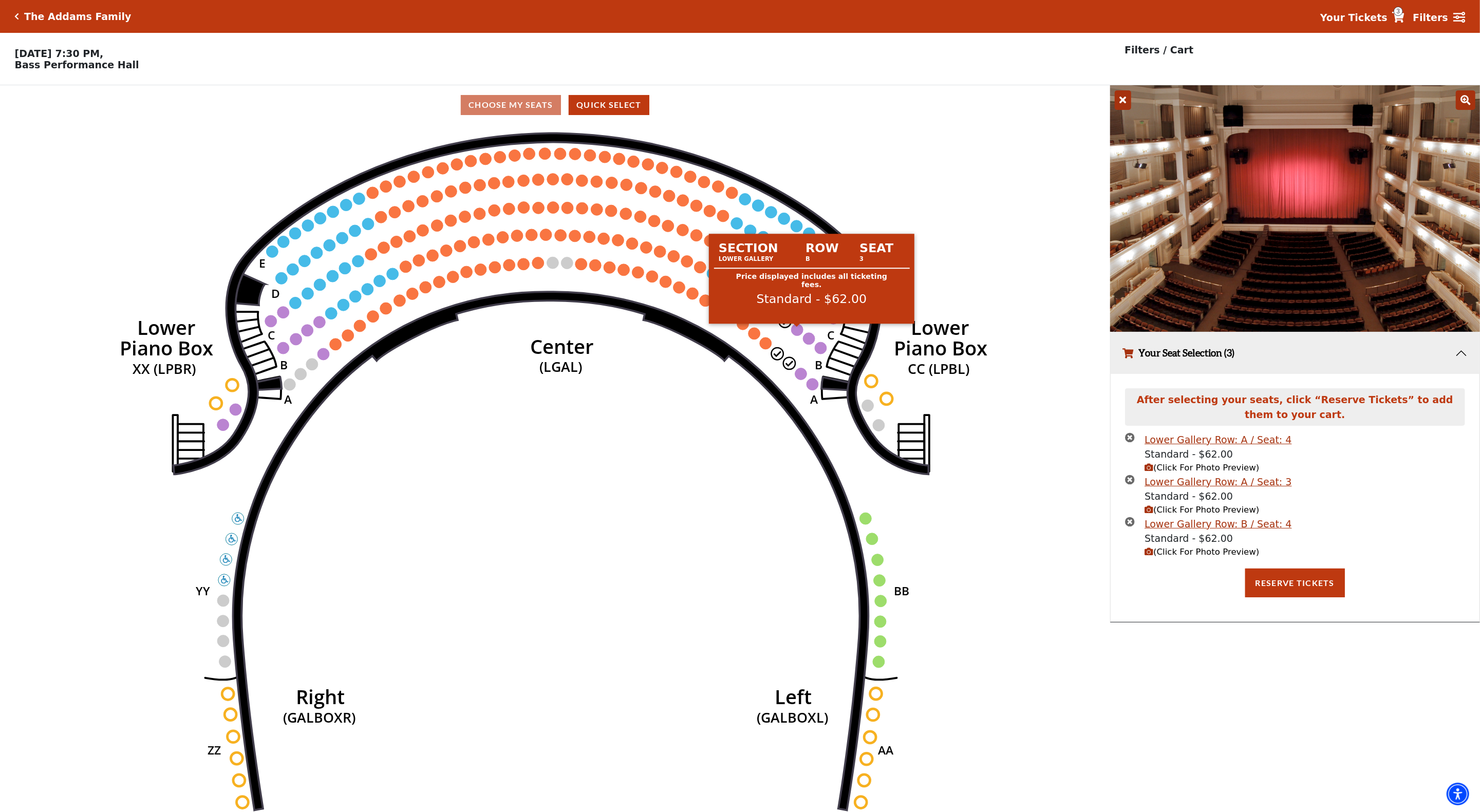
click at [796, 335] on circle at bounding box center [797, 329] width 11 height 11
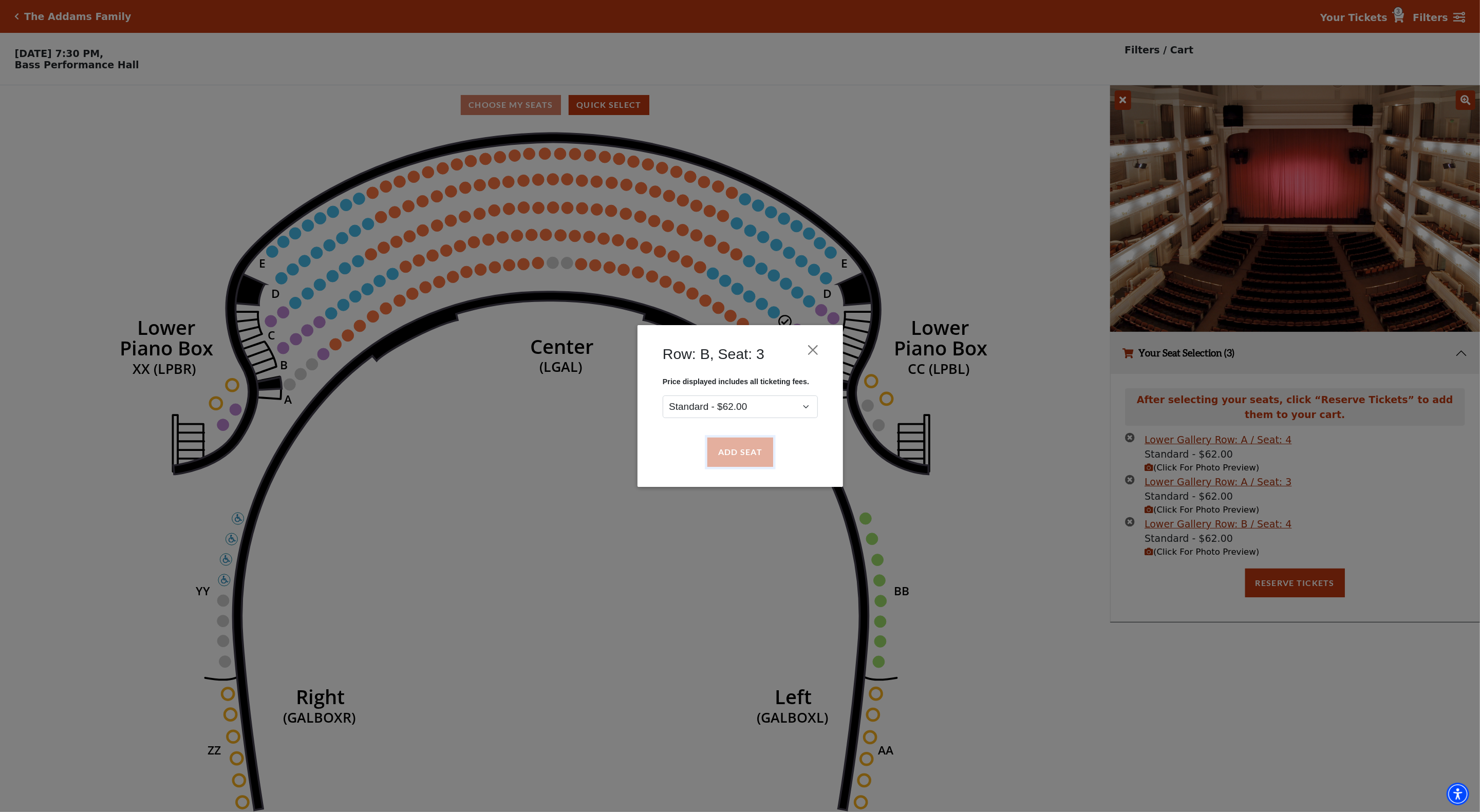
click at [740, 448] on button "Add Seat" at bounding box center [740, 452] width 65 height 29
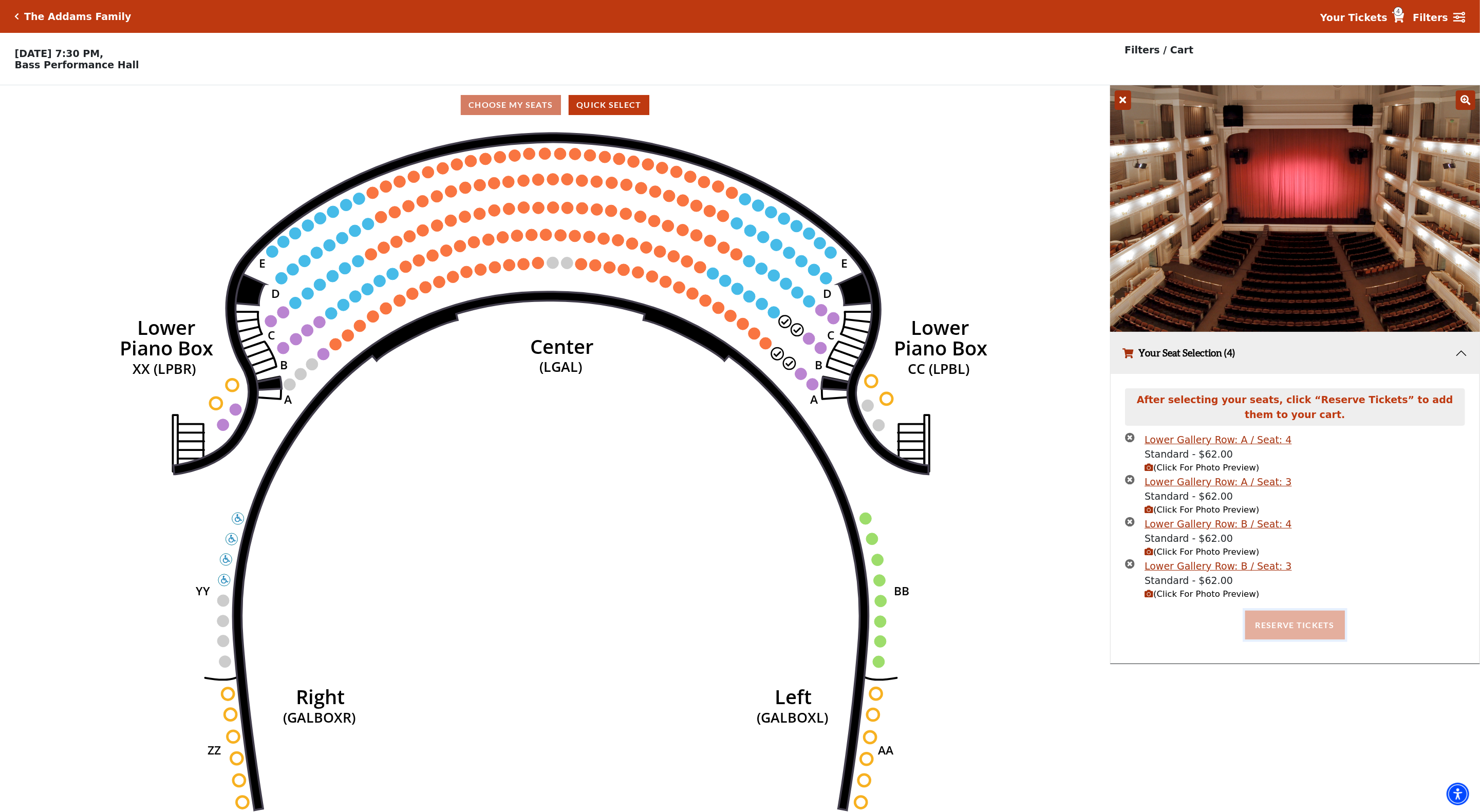
click at [1285, 628] on button "Reserve Tickets" at bounding box center [1295, 625] width 100 height 29
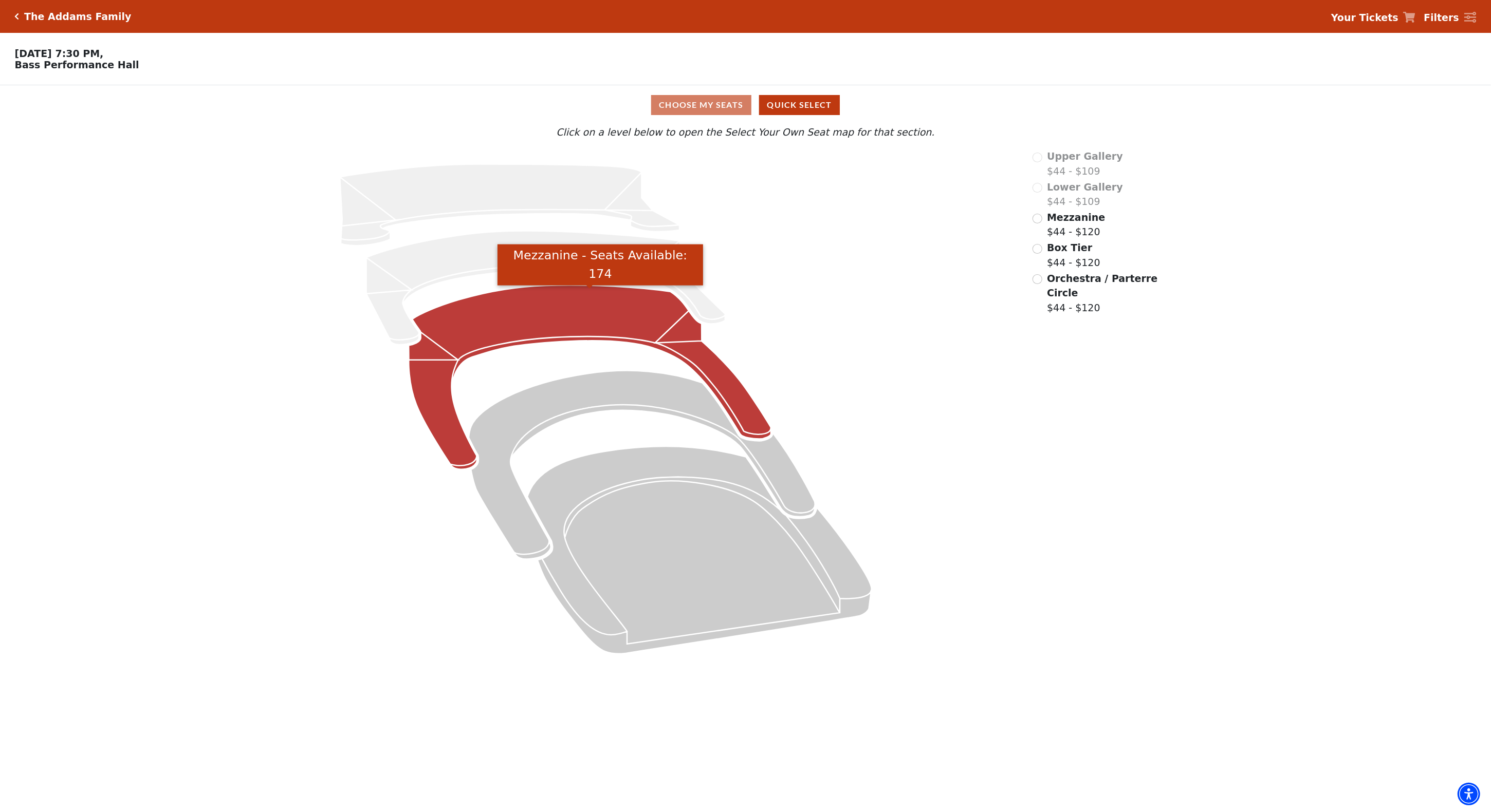
click at [605, 314] on icon "Mezzanine - Seats Available: 174" at bounding box center [590, 377] width 362 height 185
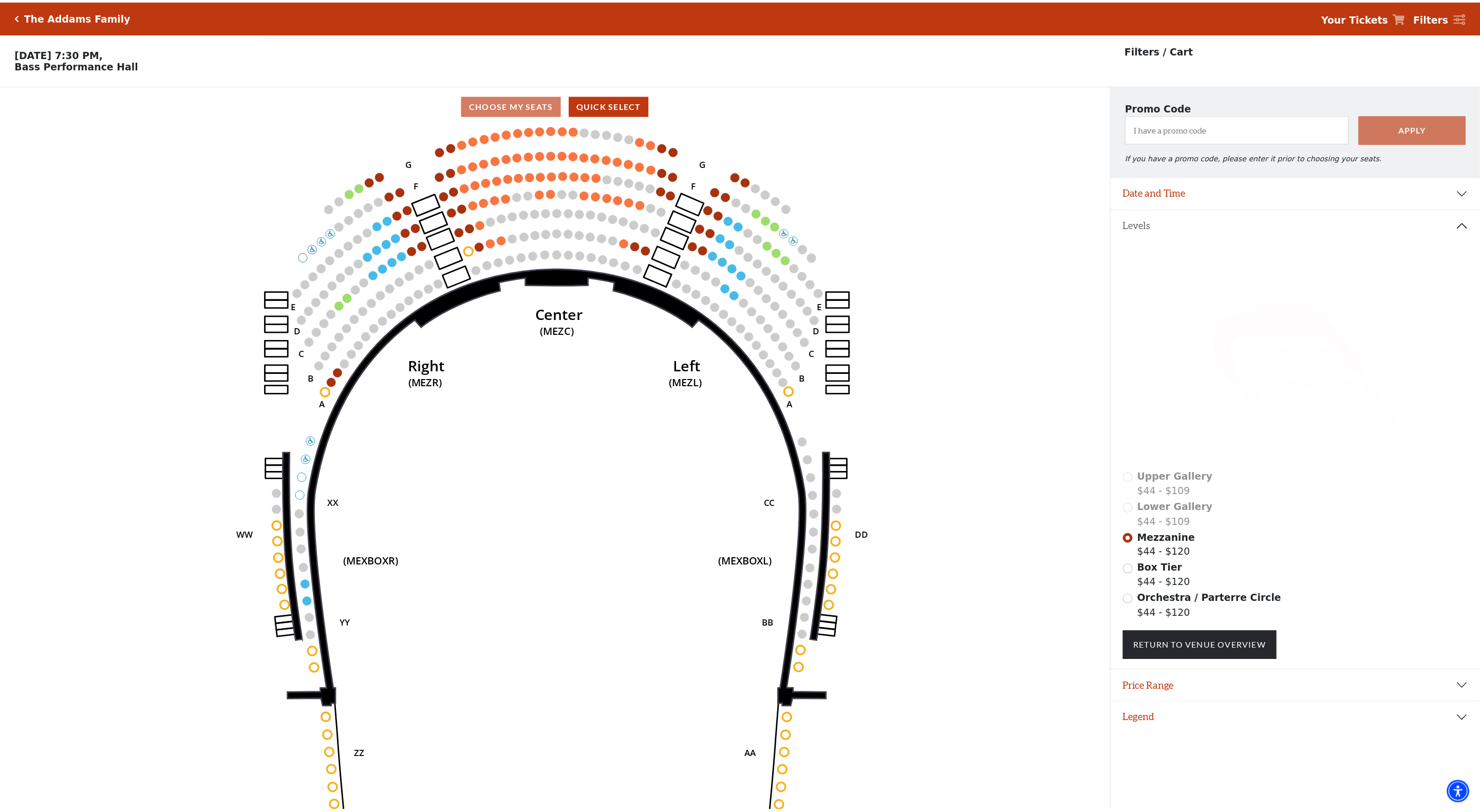
scroll to position [25, 0]
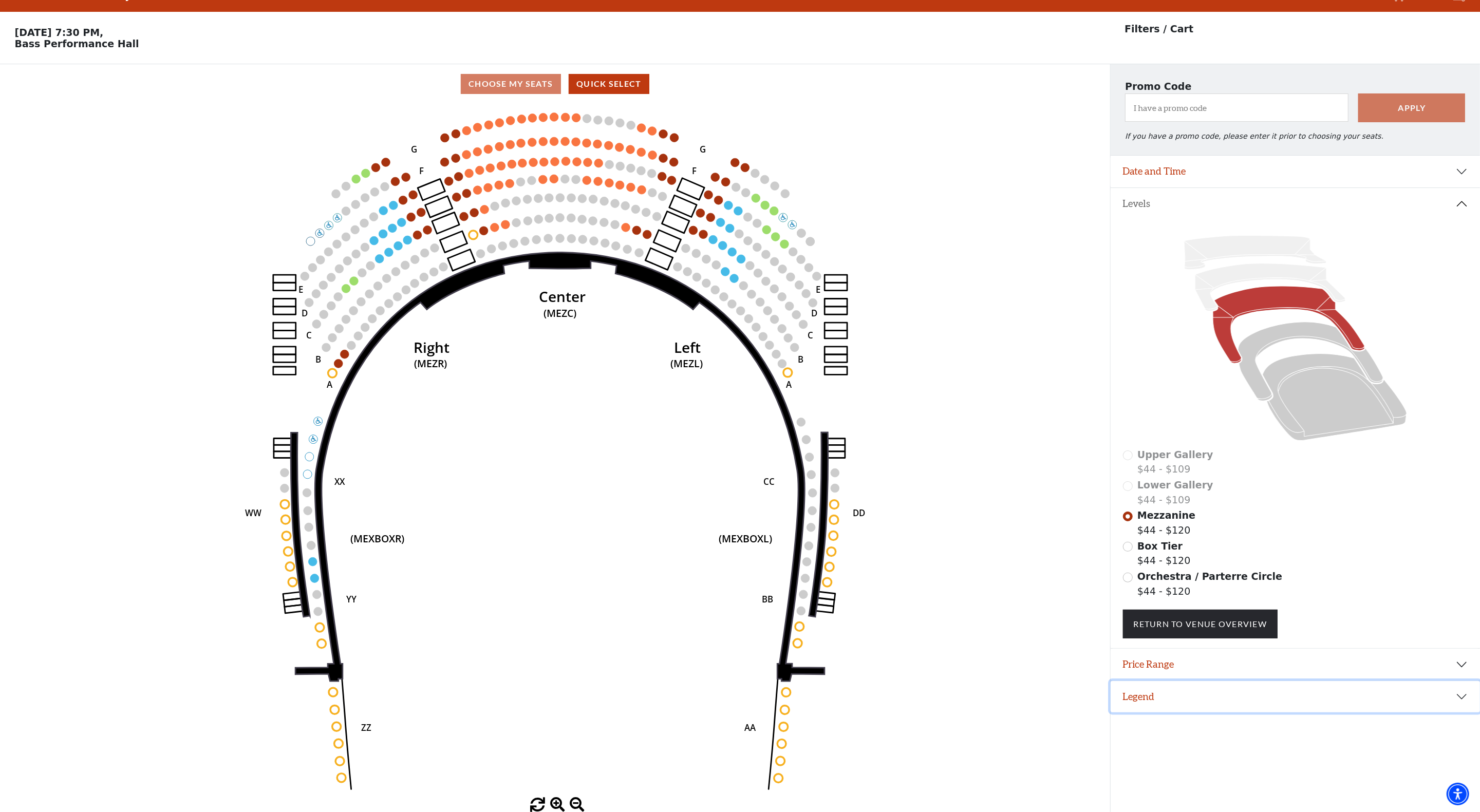
click at [1451, 697] on button "Legend" at bounding box center [1295, 697] width 369 height 32
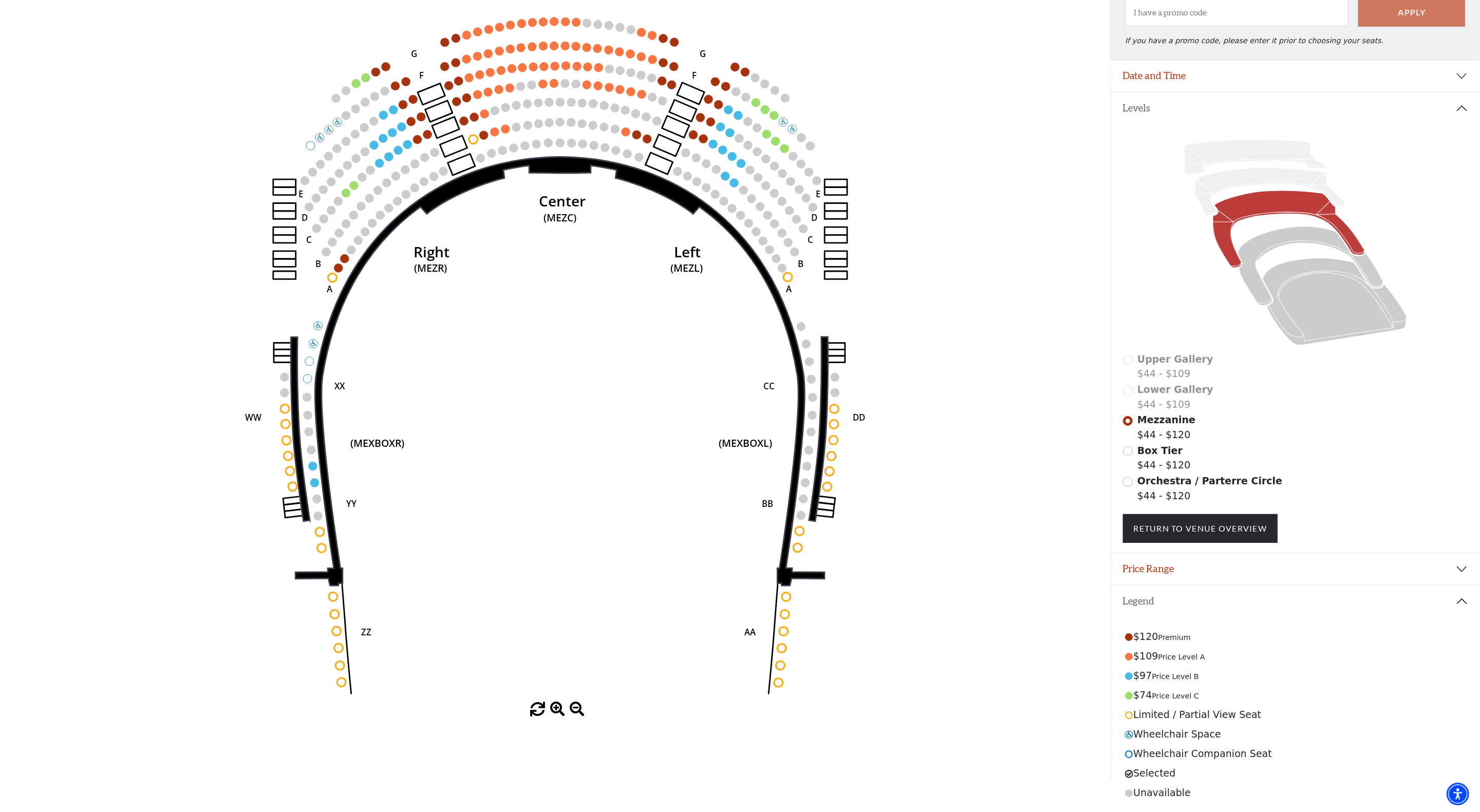
scroll to position [124, 0]
click at [1458, 568] on button "Price Range" at bounding box center [1295, 569] width 369 height 32
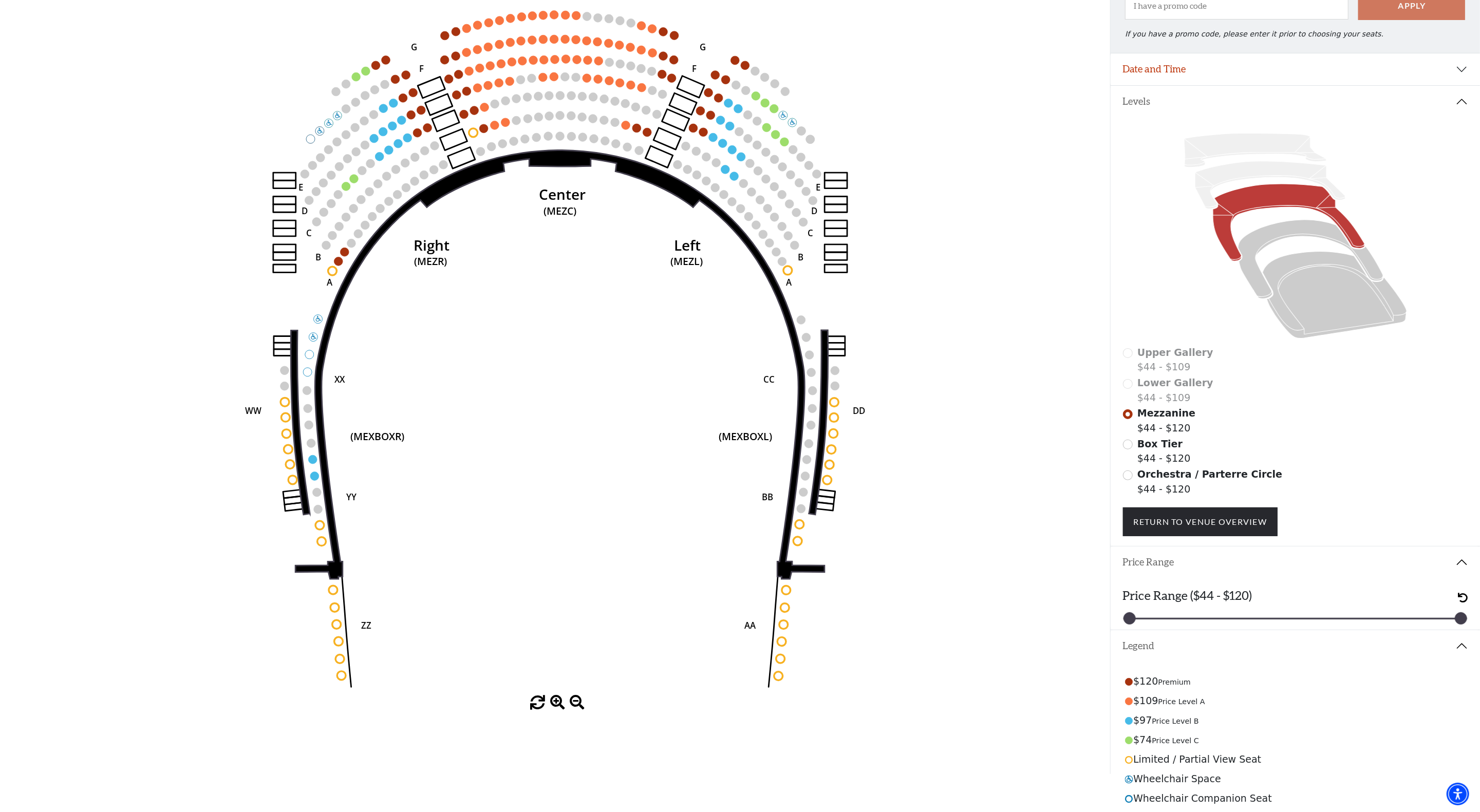
click at [1133, 454] on div "Box Tier $44 - $120" at bounding box center [1295, 451] width 345 height 29
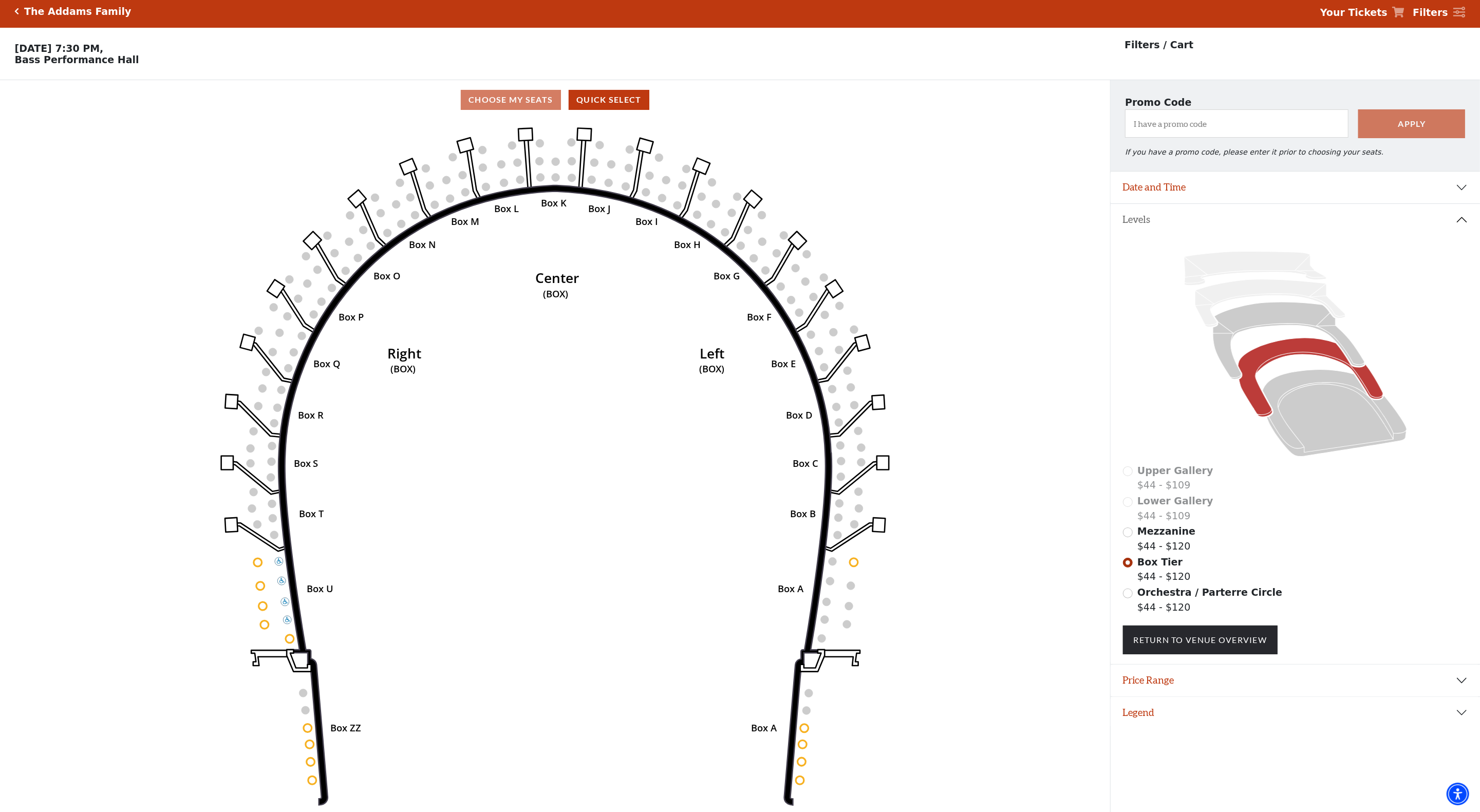
scroll to position [25, 0]
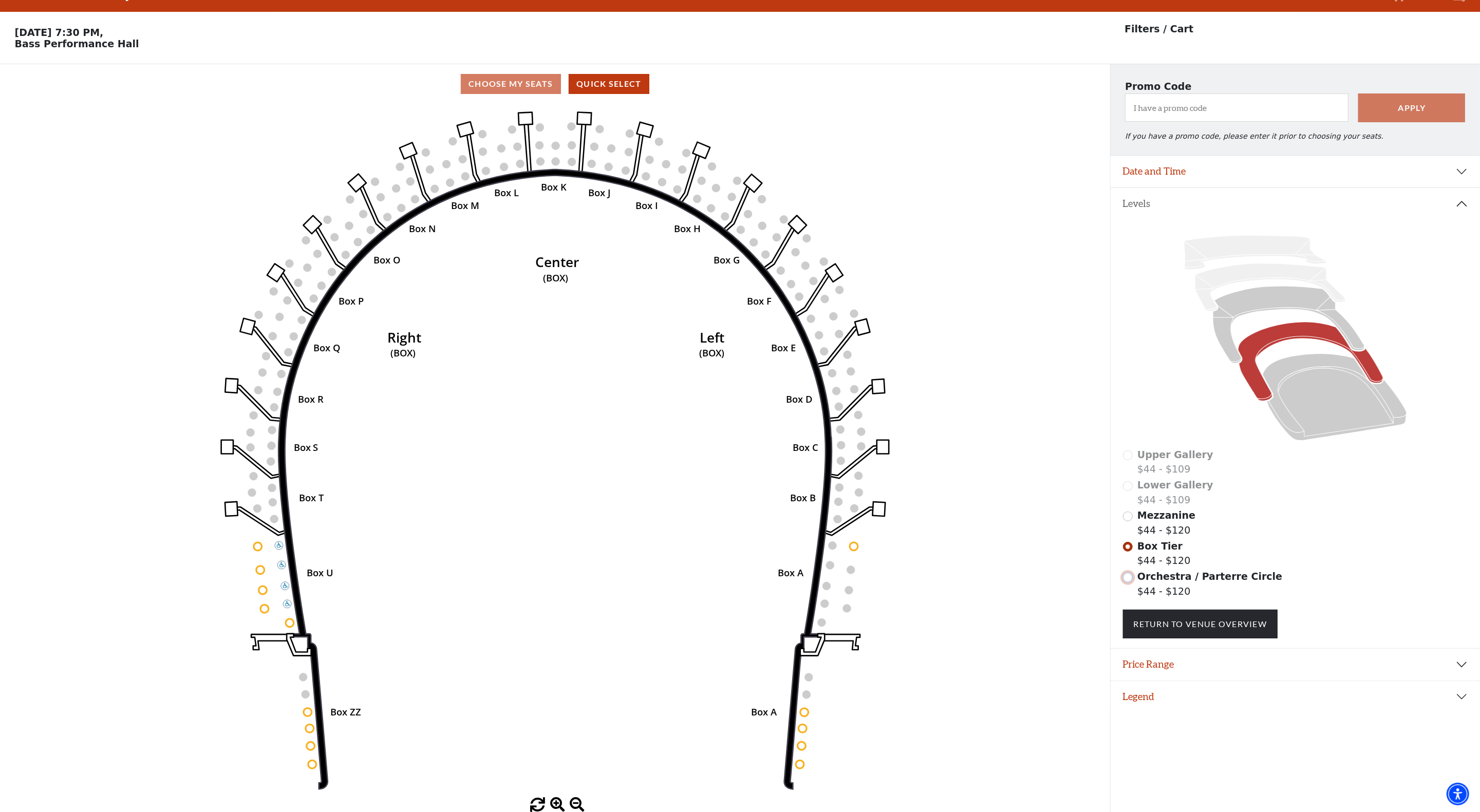
click at [1132, 582] on input "Orchestra / Parterre Circle$44 - $120\a" at bounding box center [1127, 577] width 10 height 10
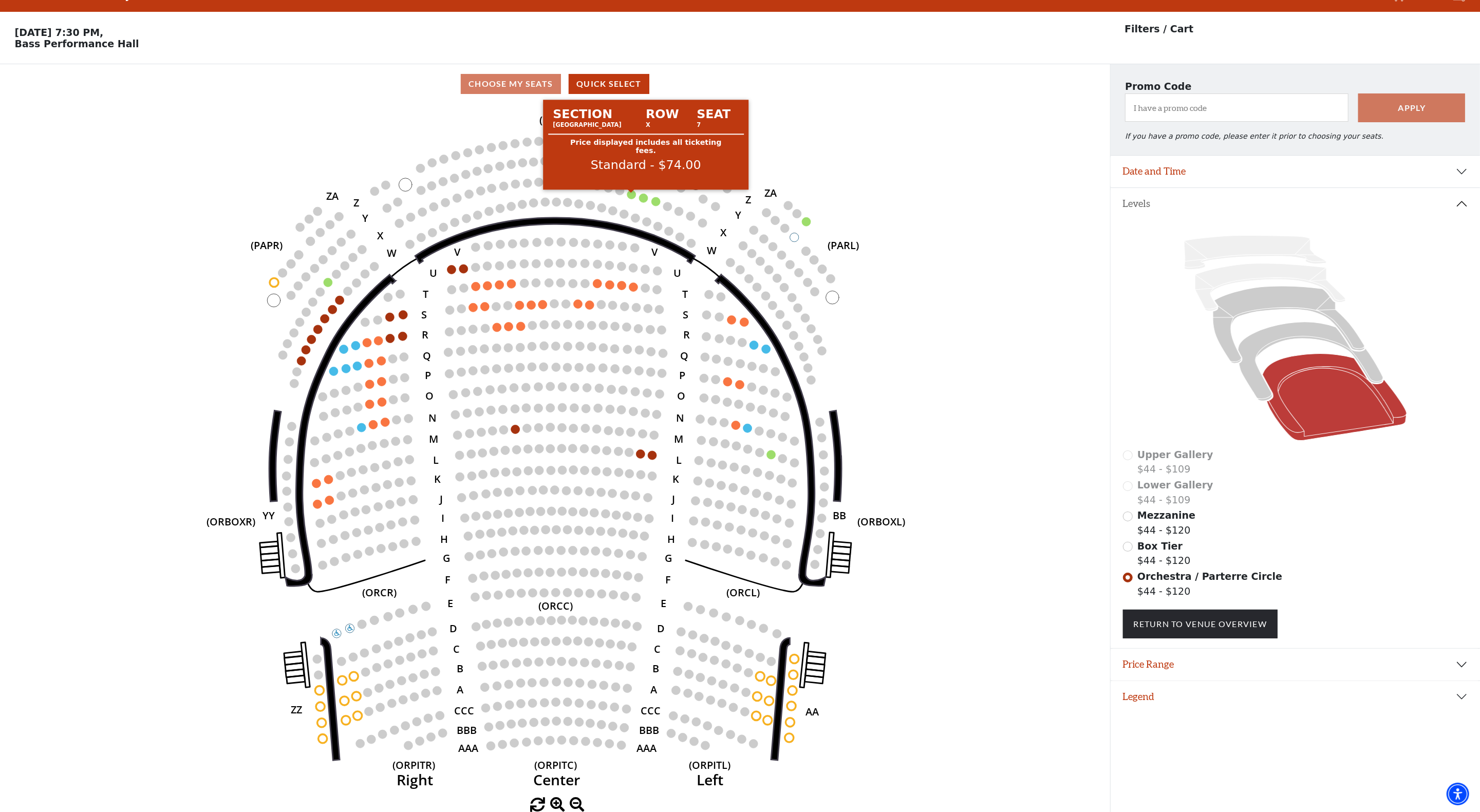
click at [634, 194] on circle at bounding box center [632, 194] width 9 height 9
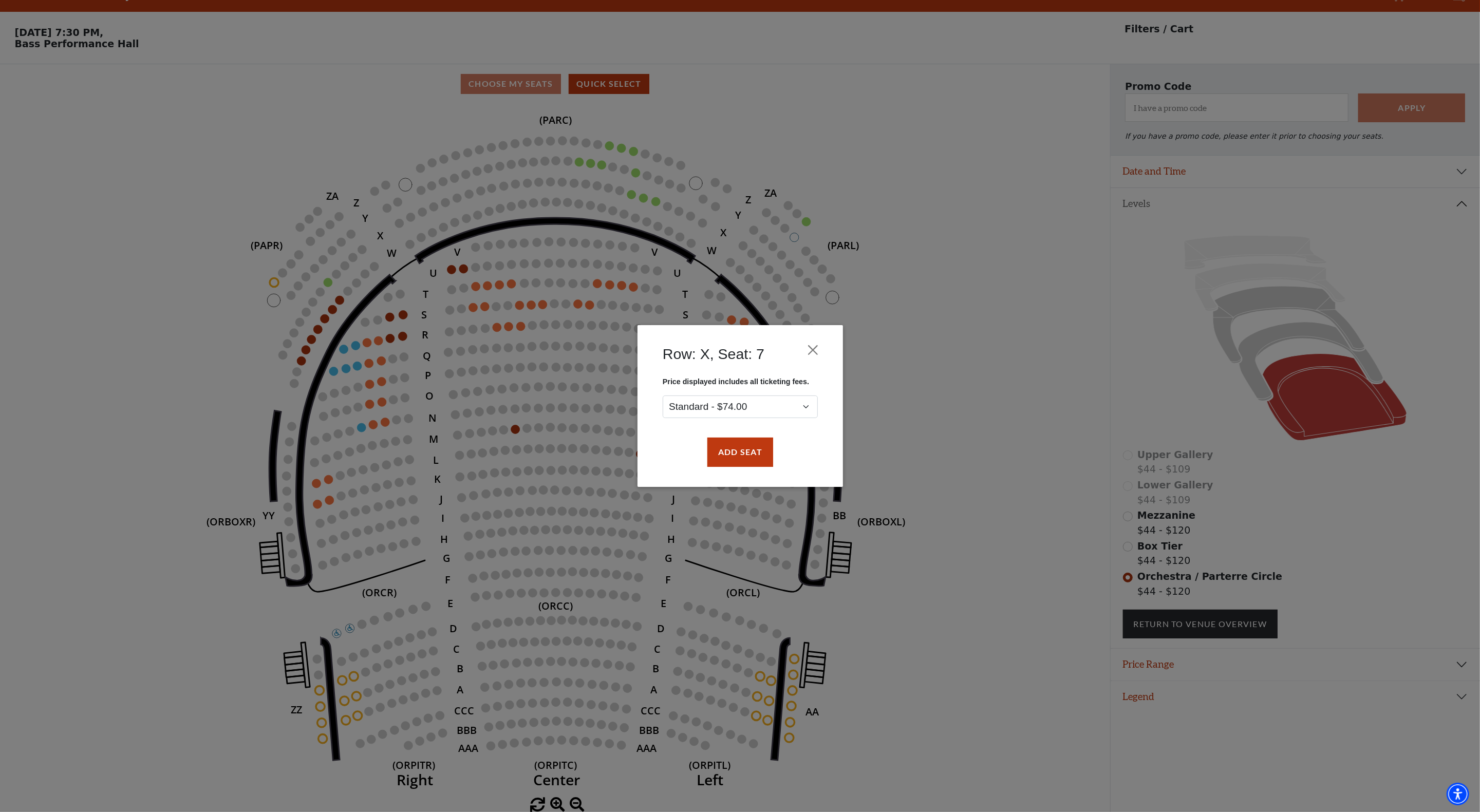
click at [944, 430] on div "Row: X, Seat: 7 Price displayed includes all ticketing fees. Standard - $74.00 …" at bounding box center [740, 406] width 1480 height 812
click at [821, 345] on button "Close" at bounding box center [813, 351] width 19 height 19
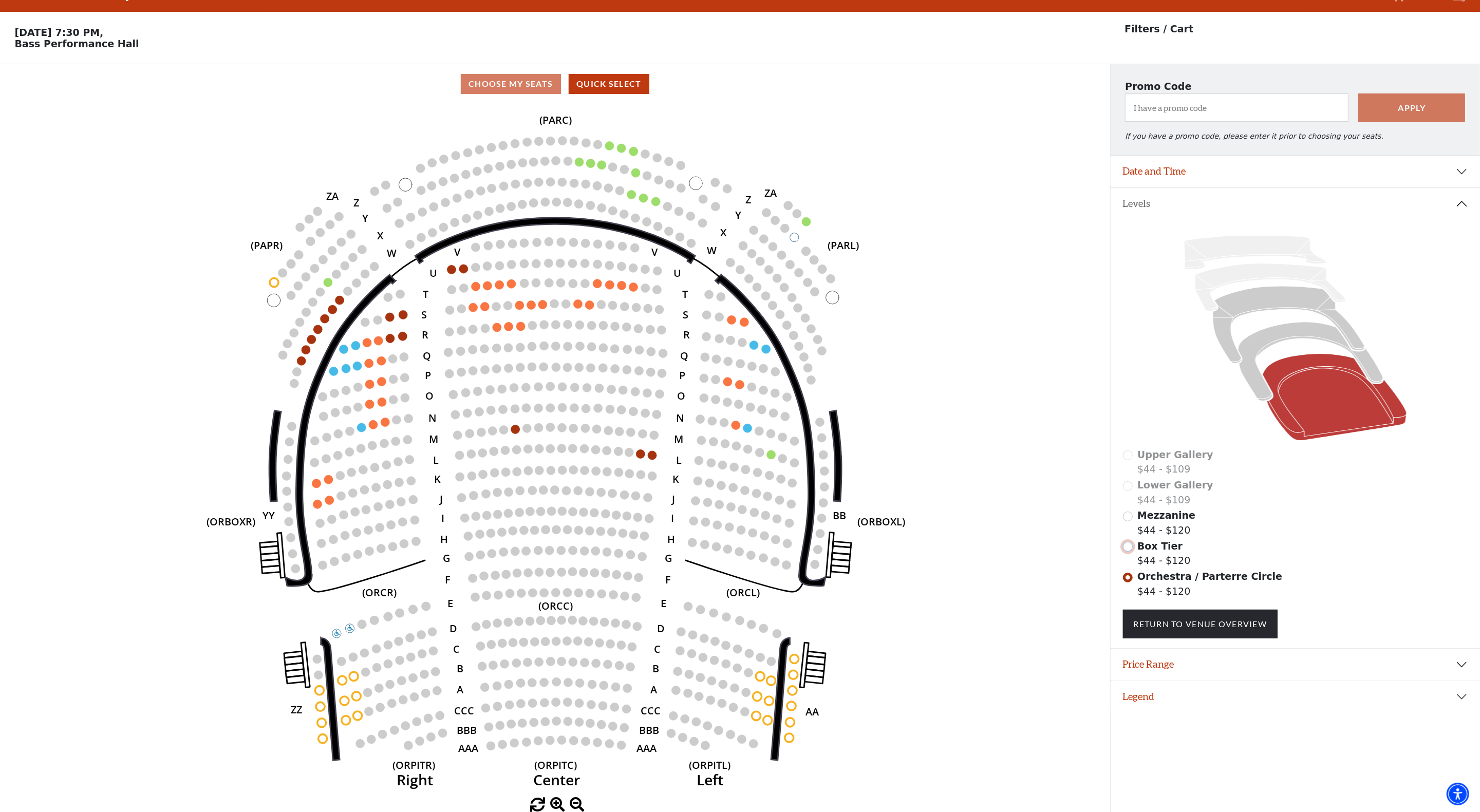
click at [1129, 549] on input "Box Tier$44 - $120\a" at bounding box center [1127, 547] width 10 height 10
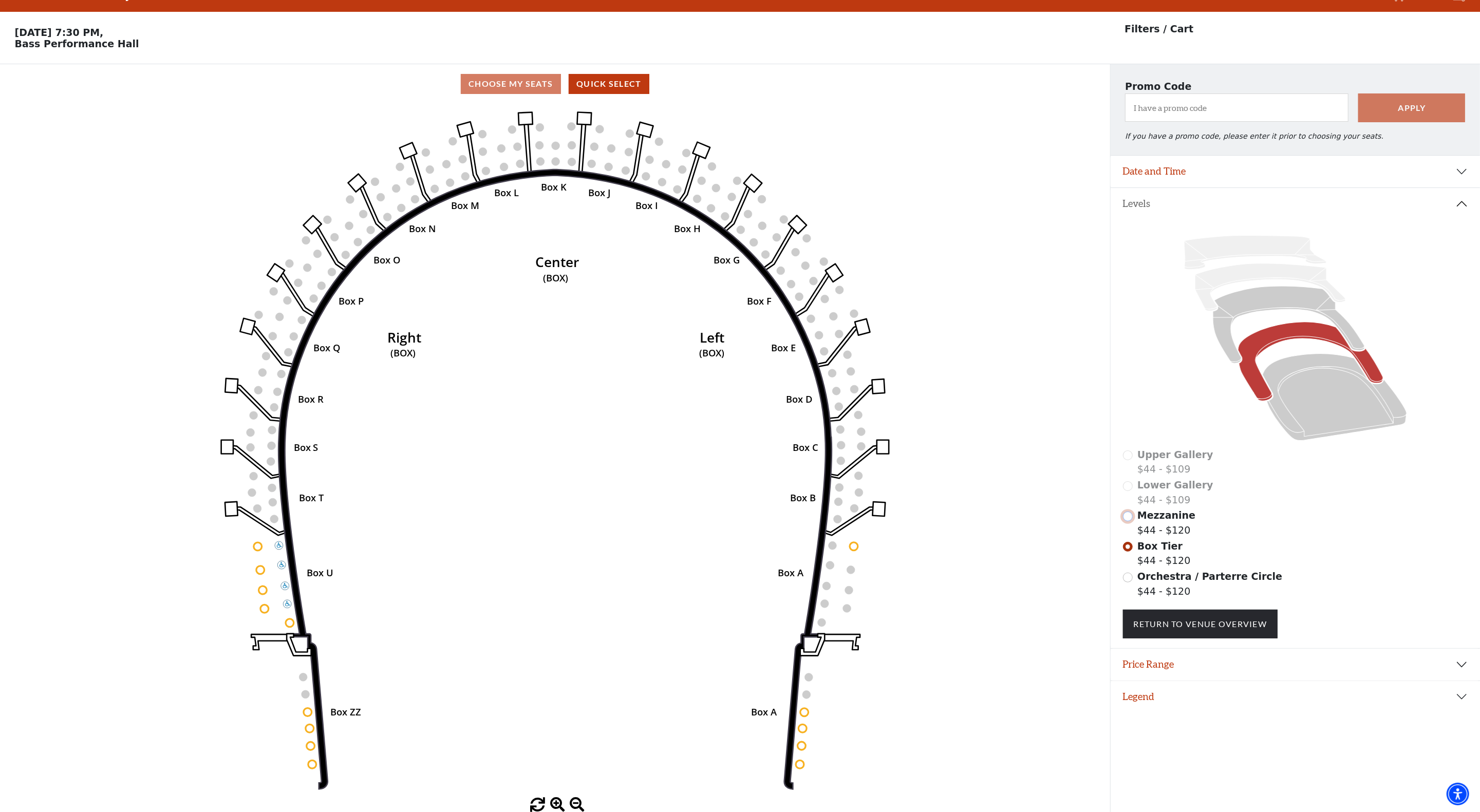
click at [1131, 520] on input "Mezzanine$44 - $120\a" at bounding box center [1127, 516] width 10 height 10
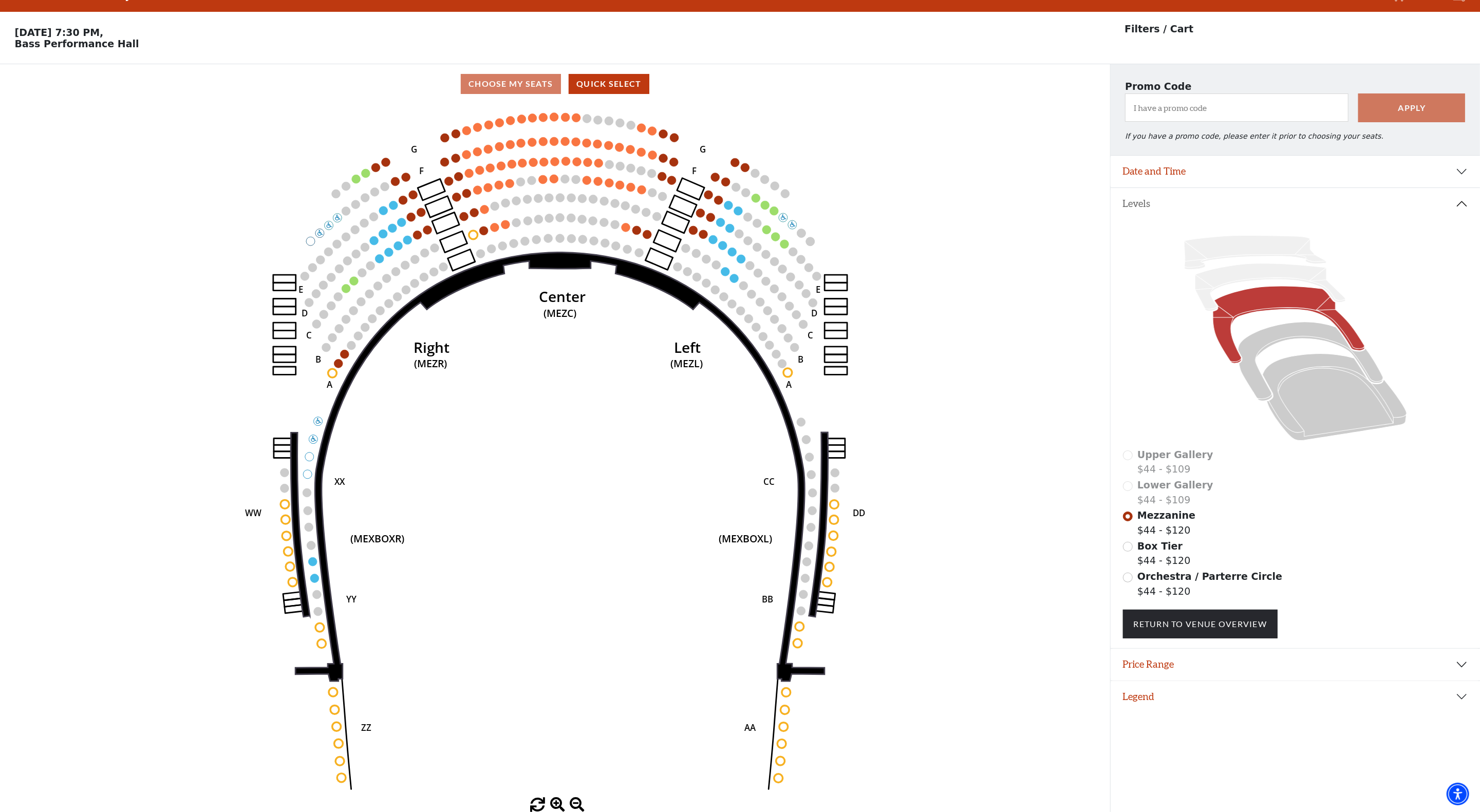
click at [780, 243] on use "Seat Selected" at bounding box center [785, 244] width 10 height 10
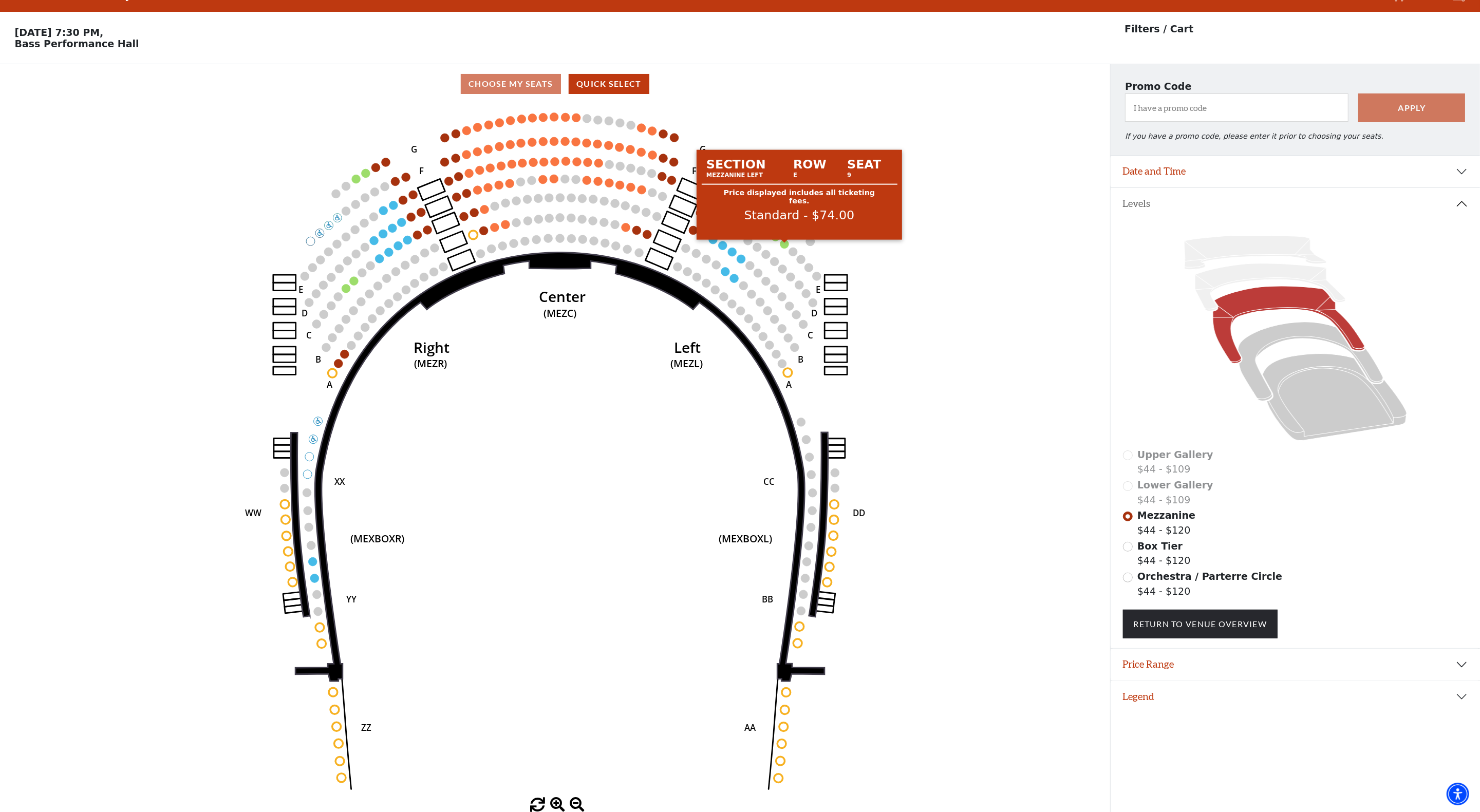
click at [786, 243] on circle at bounding box center [785, 245] width 9 height 9
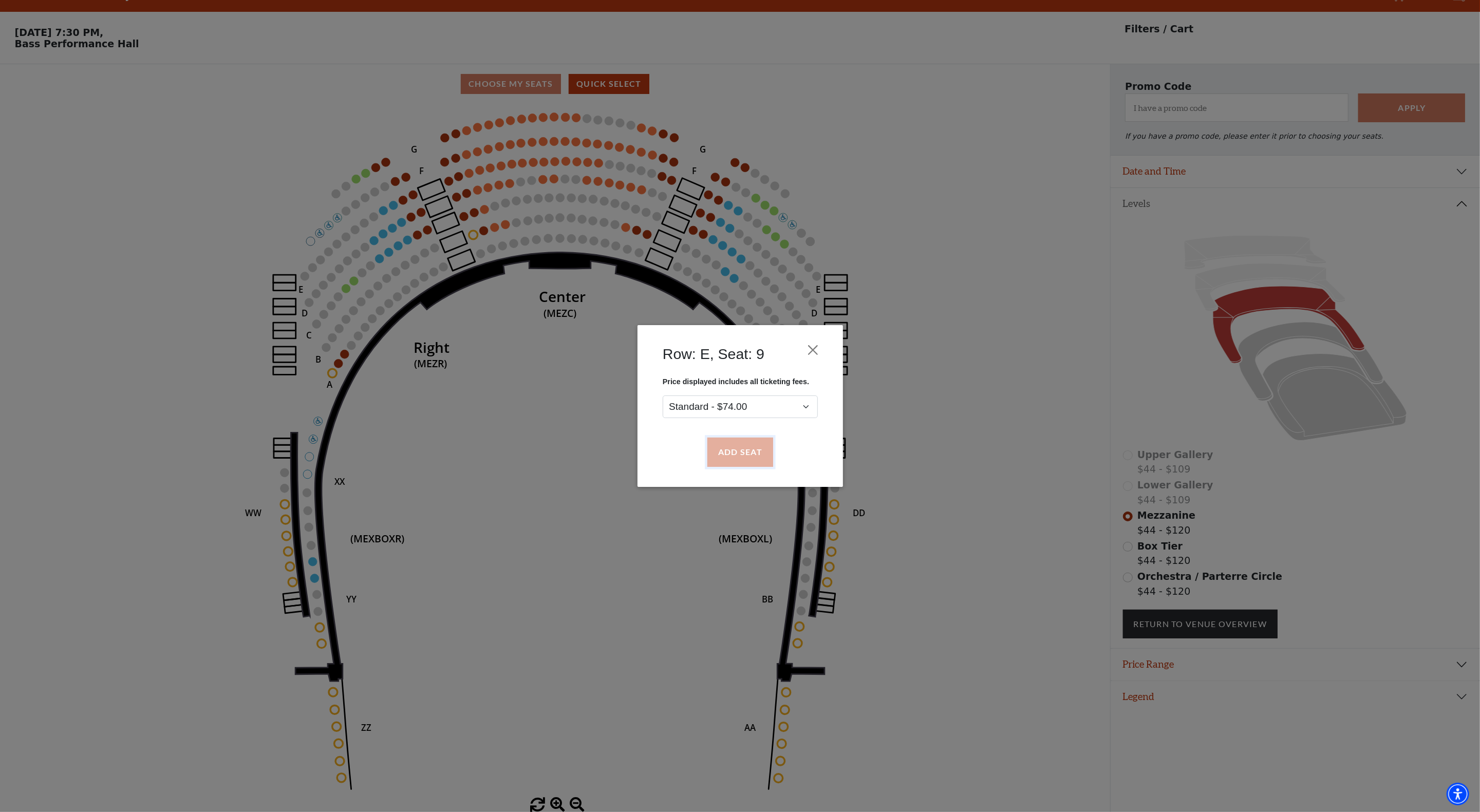
click at [735, 452] on button "Add Seat" at bounding box center [740, 452] width 65 height 29
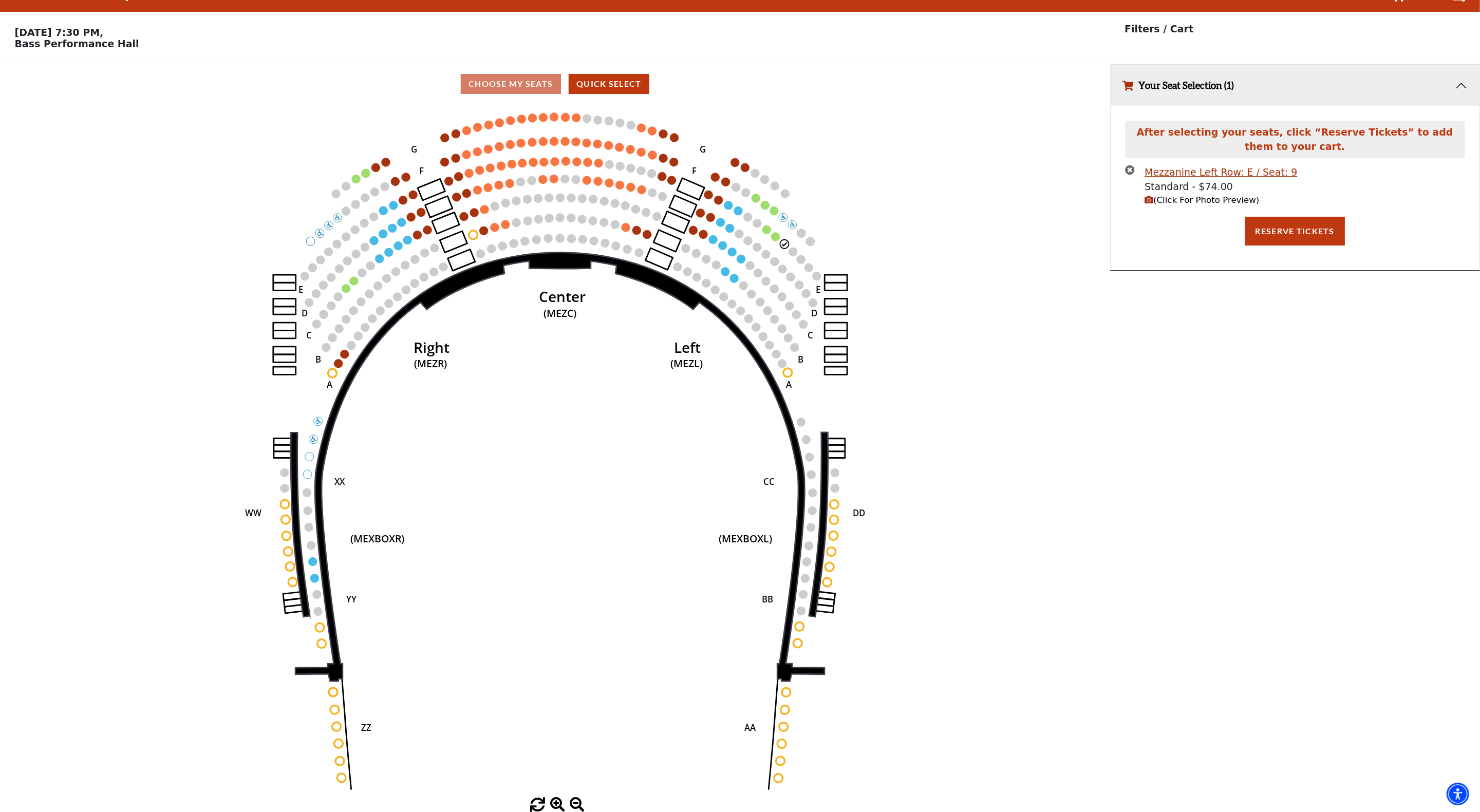
scroll to position [0, 0]
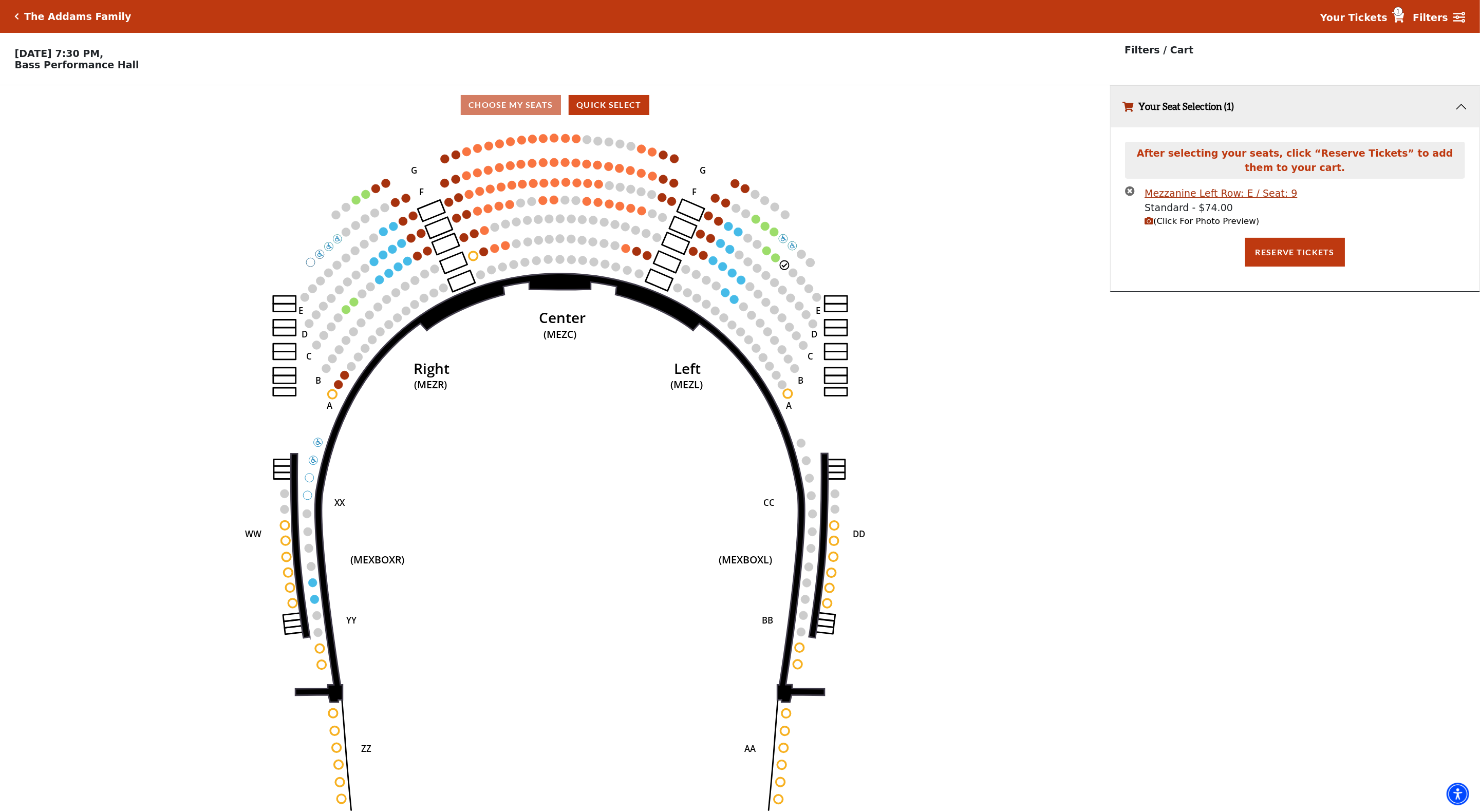
click at [1150, 225] on icon "(Click For Photo Preview)" at bounding box center [1150, 221] width 9 height 9
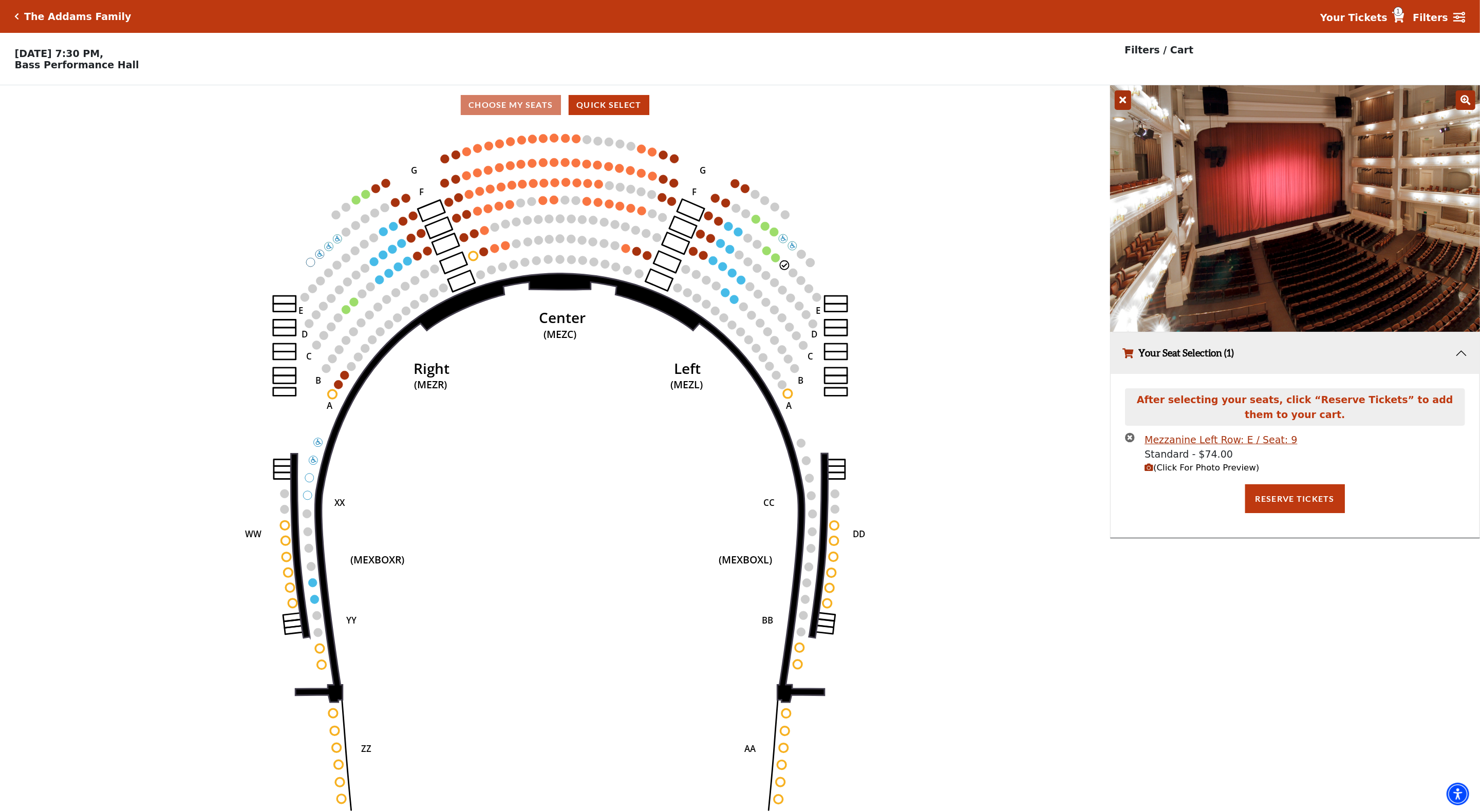
click at [1127, 97] on icon at bounding box center [1123, 100] width 17 height 19
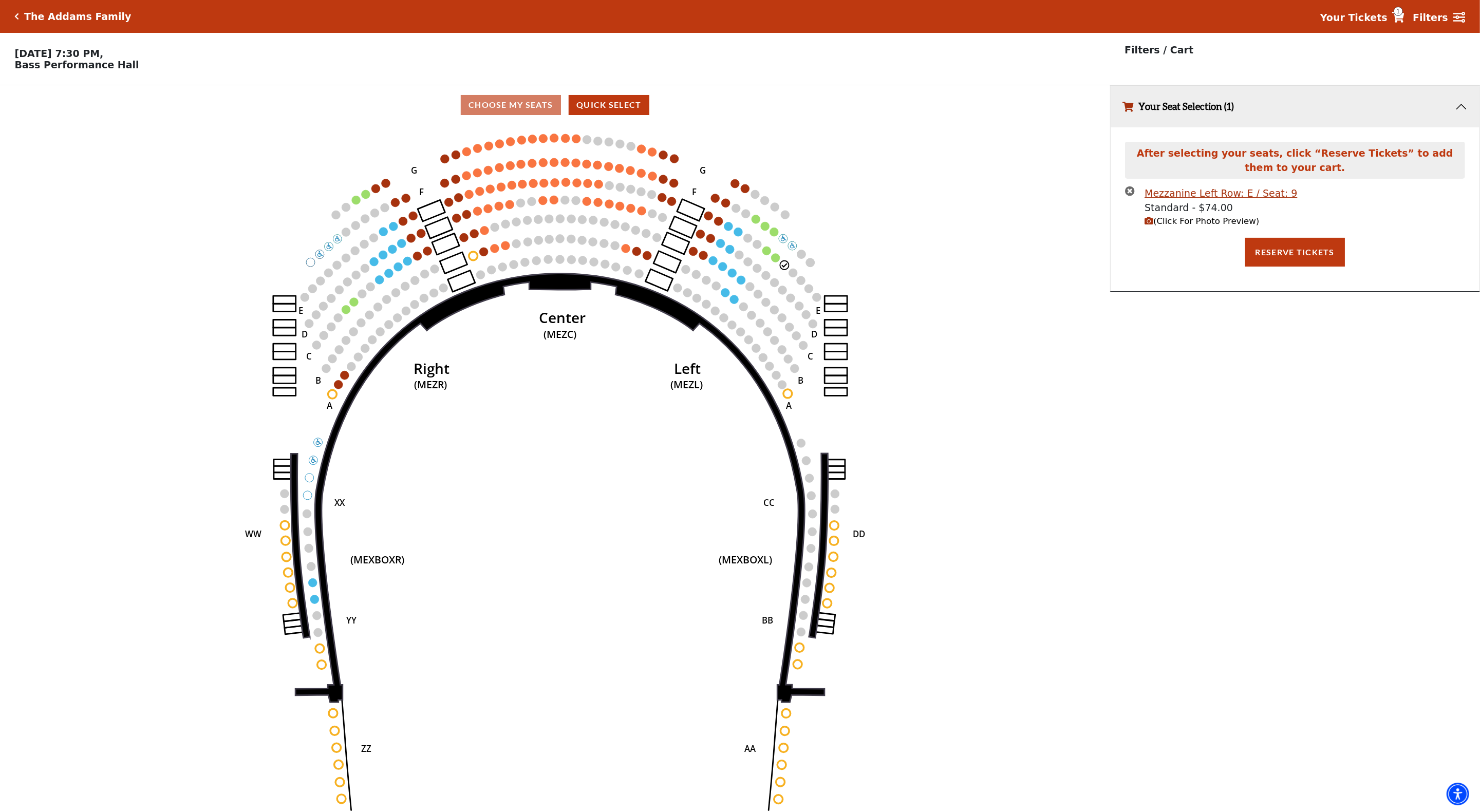
click at [1133, 194] on icon "times-circle" at bounding box center [1130, 191] width 10 height 10
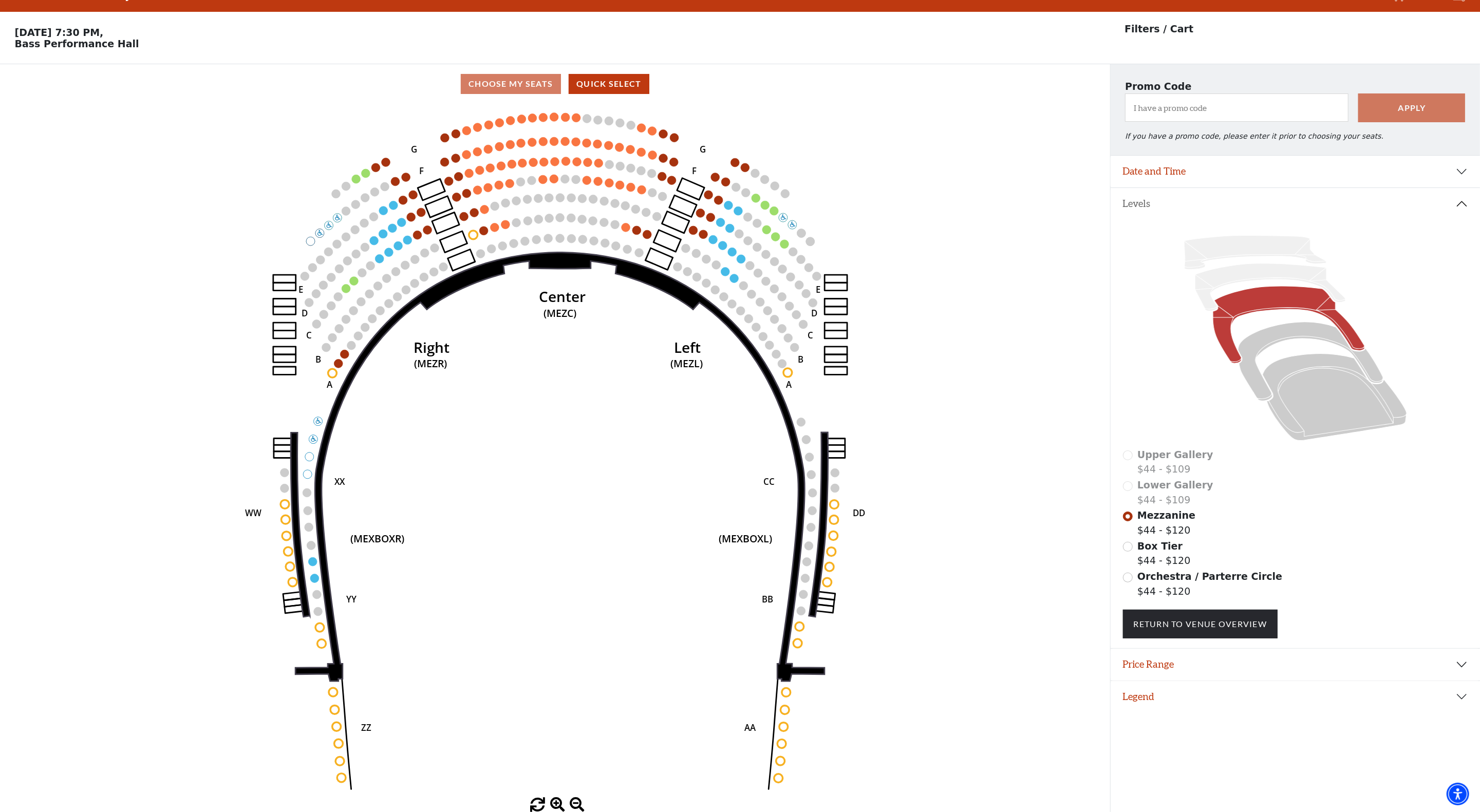
click at [1132, 584] on div "Orchestra / Parterre Circle $44 - $120" at bounding box center [1295, 583] width 345 height 29
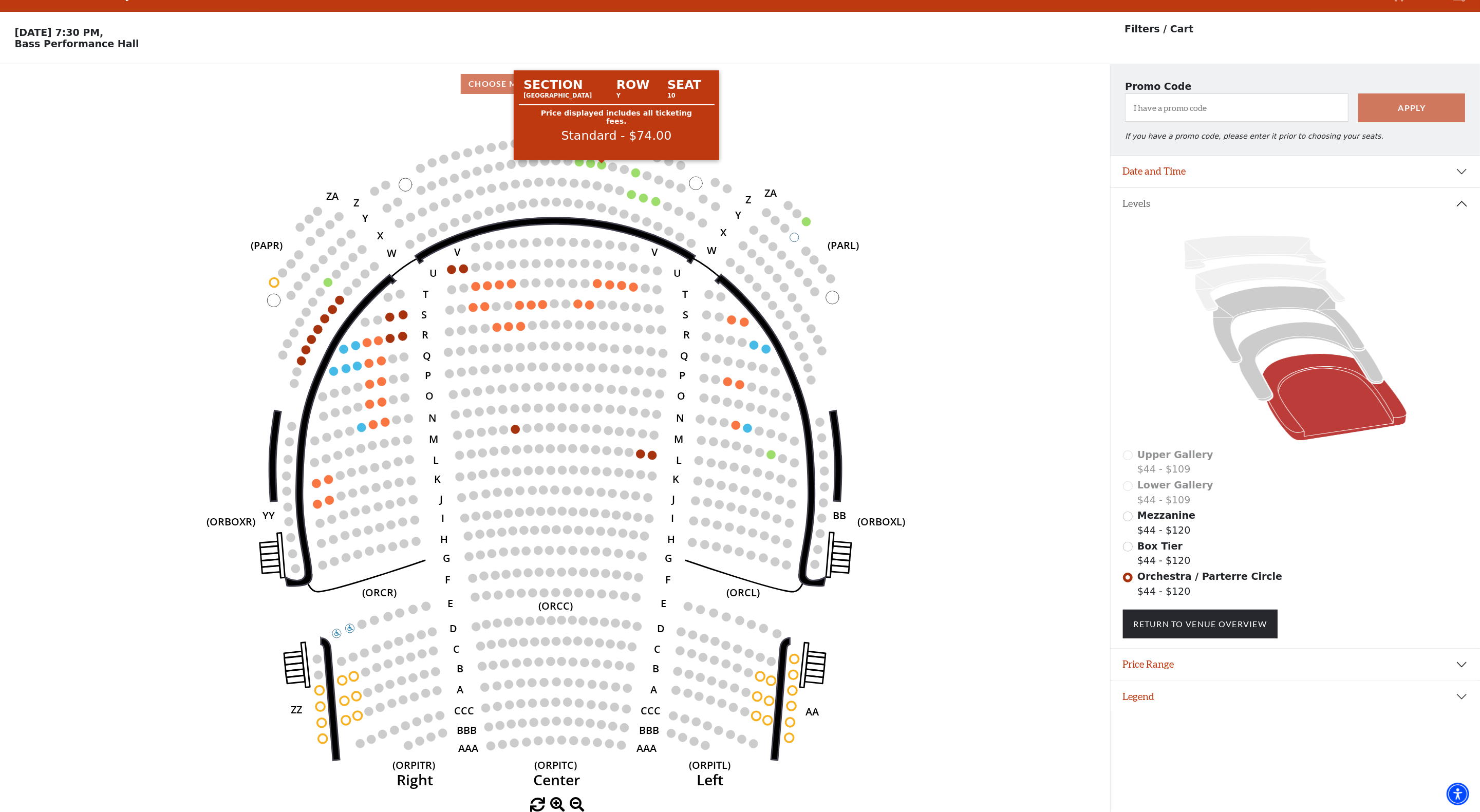
click at [603, 162] on circle at bounding box center [602, 164] width 9 height 9
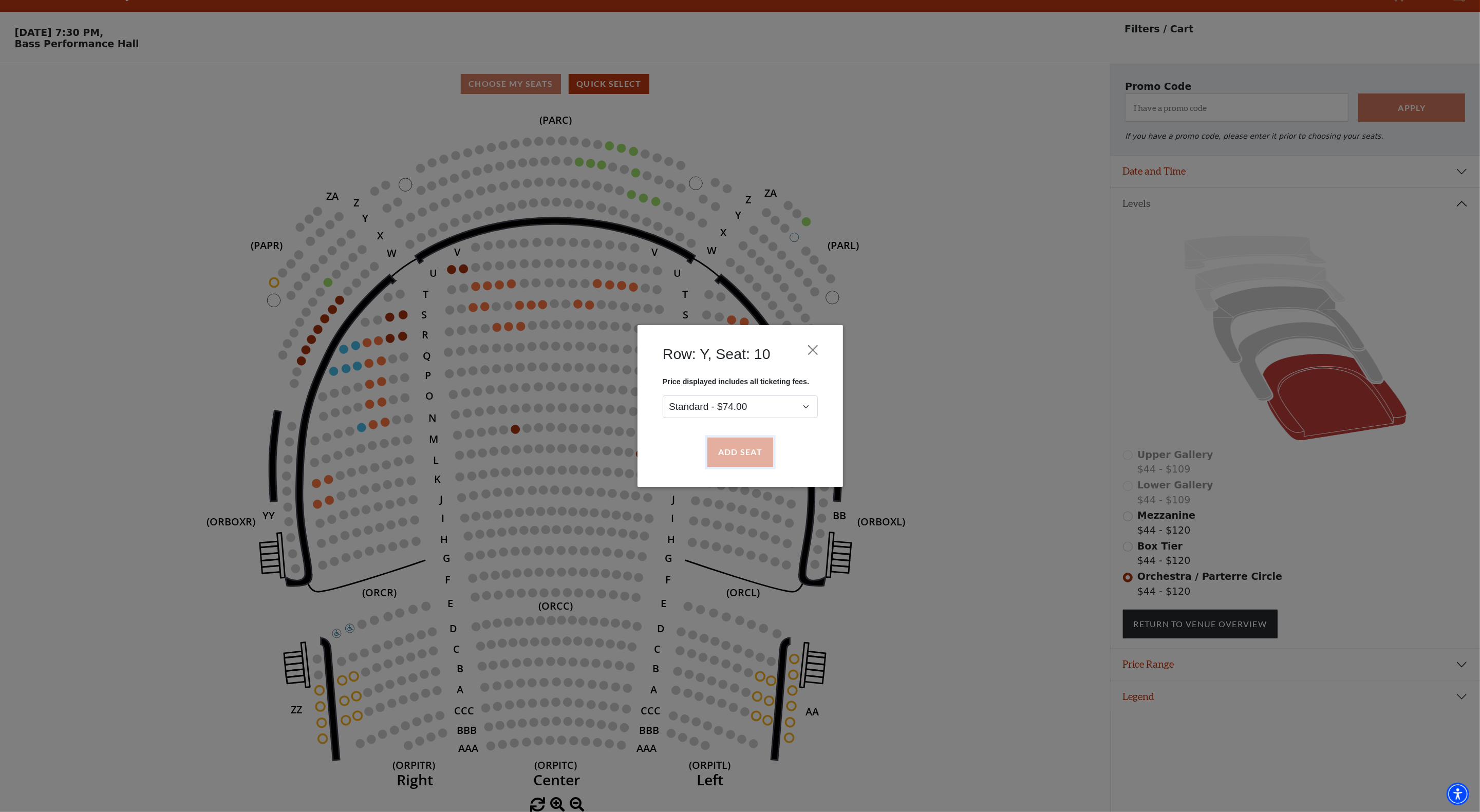
click at [752, 452] on button "Add Seat" at bounding box center [740, 452] width 65 height 29
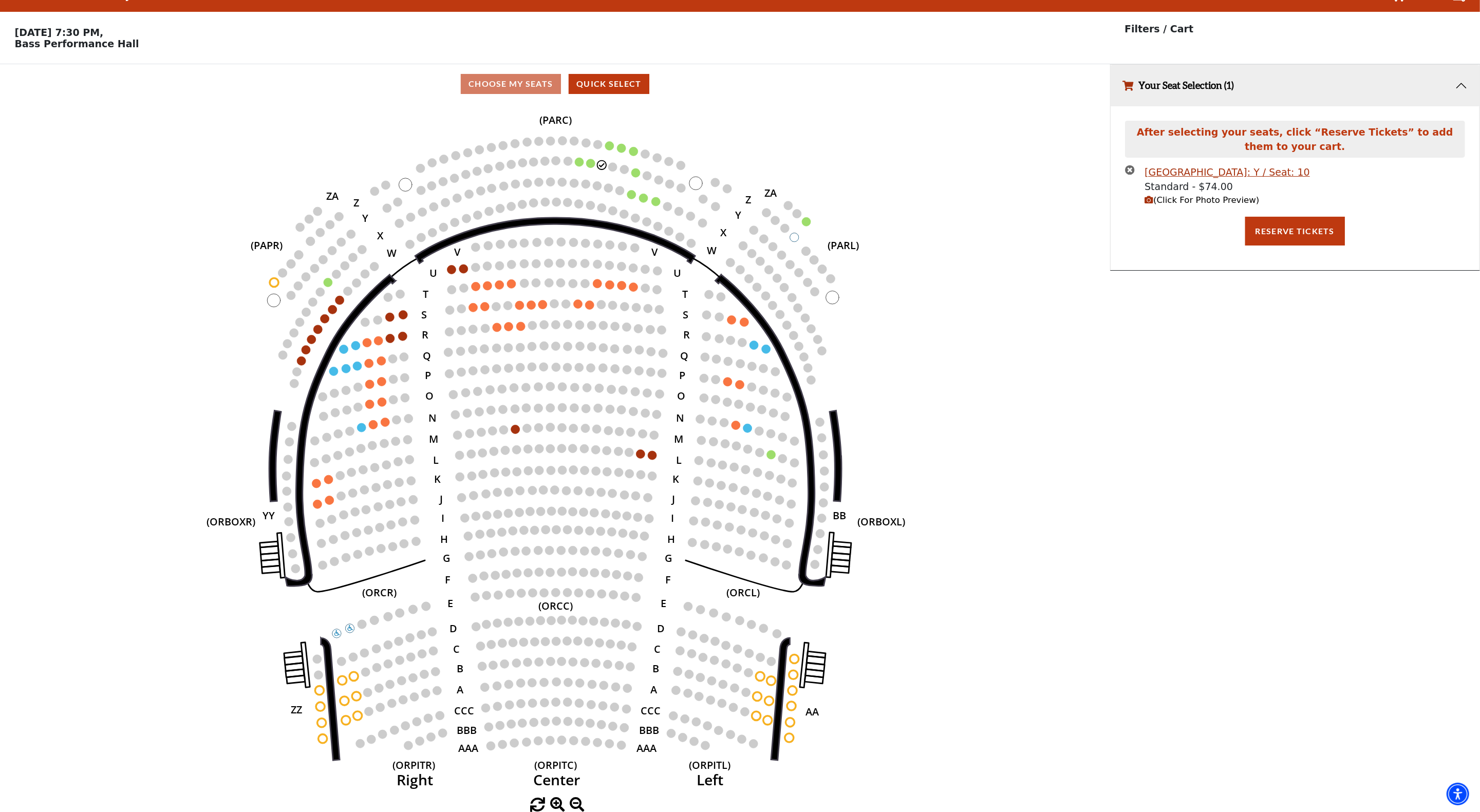
scroll to position [0, 0]
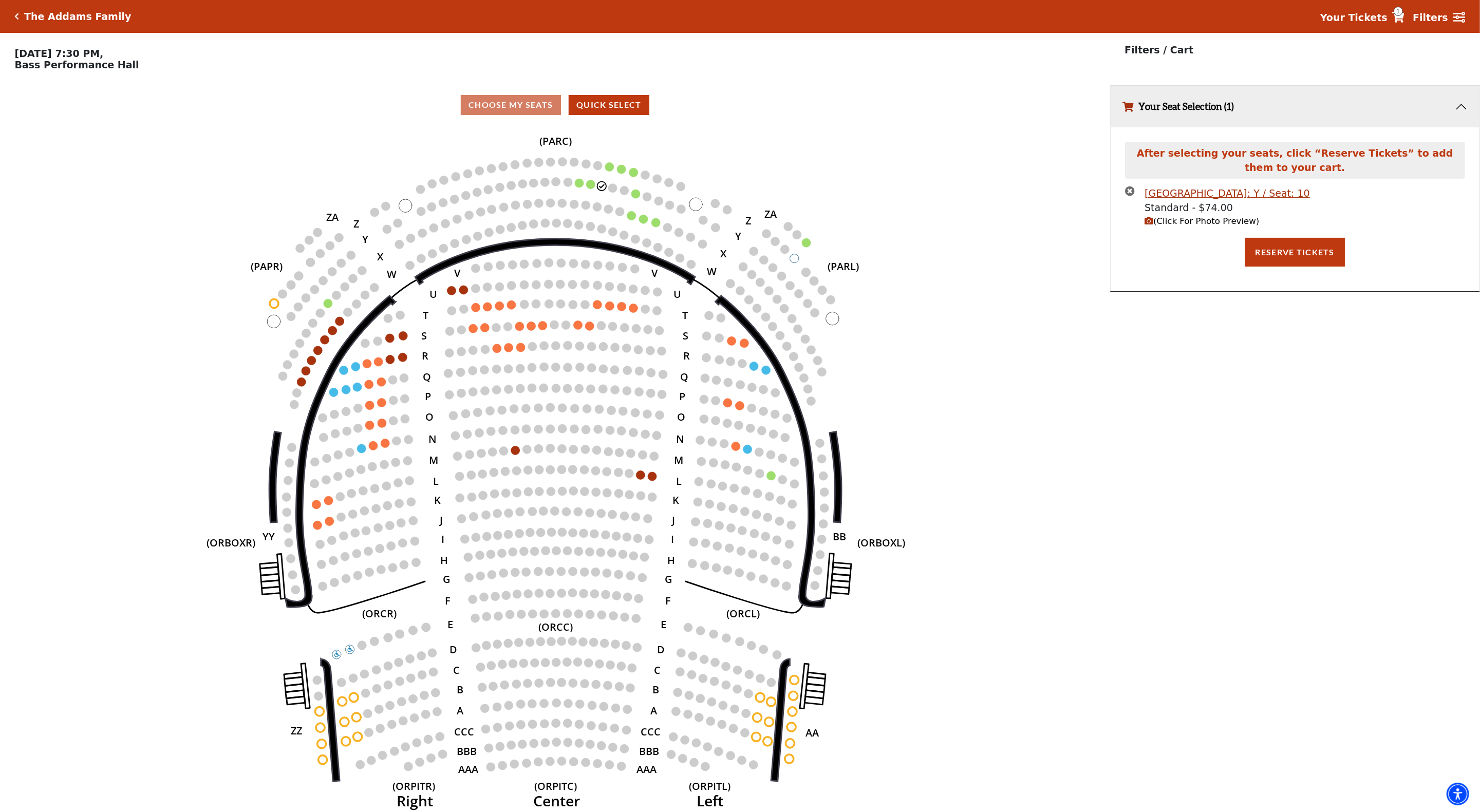
click at [1150, 225] on icon "(Click For Photo Preview)" at bounding box center [1150, 221] width 9 height 9
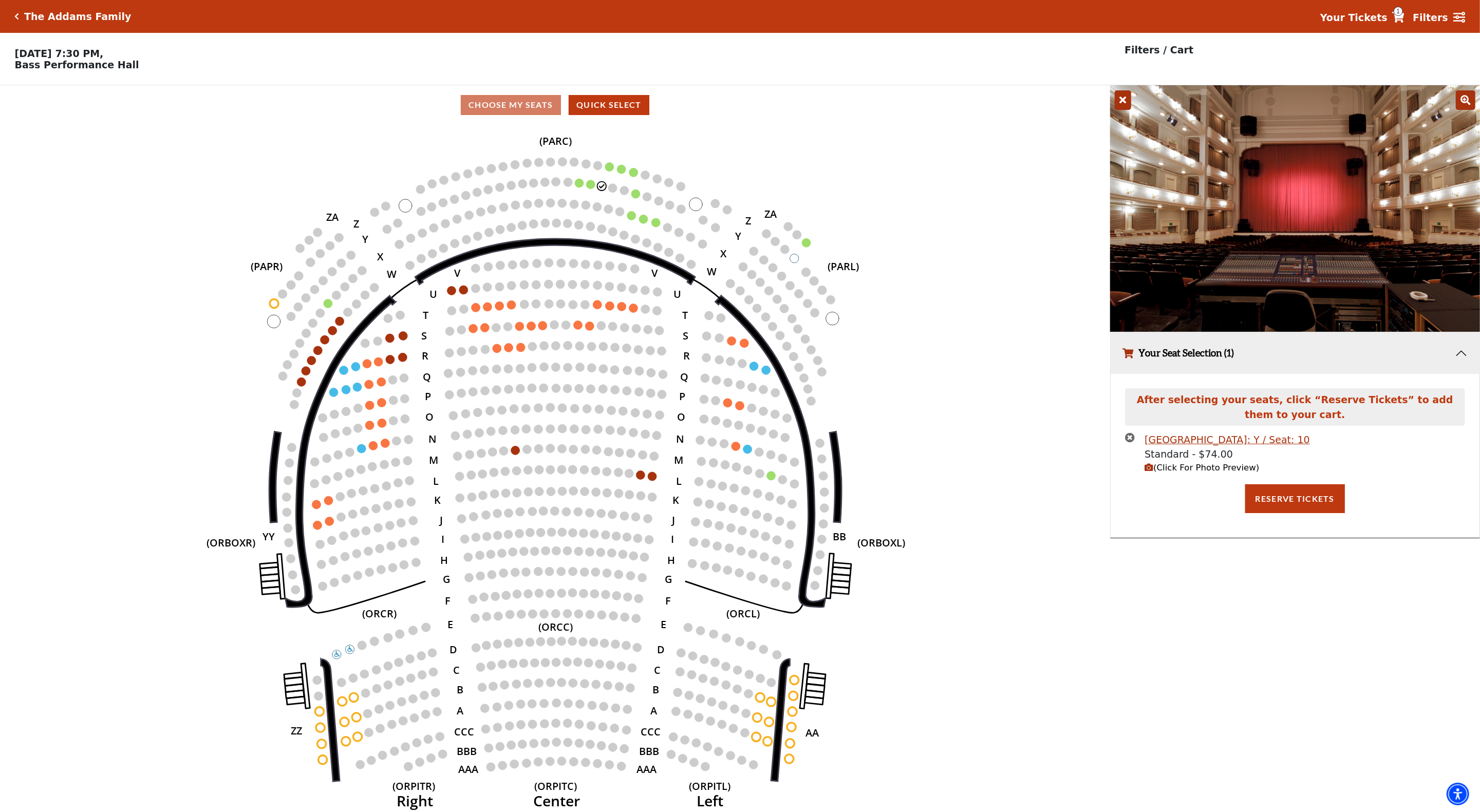
click at [1127, 439] on icon "times-circle" at bounding box center [1130, 437] width 10 height 10
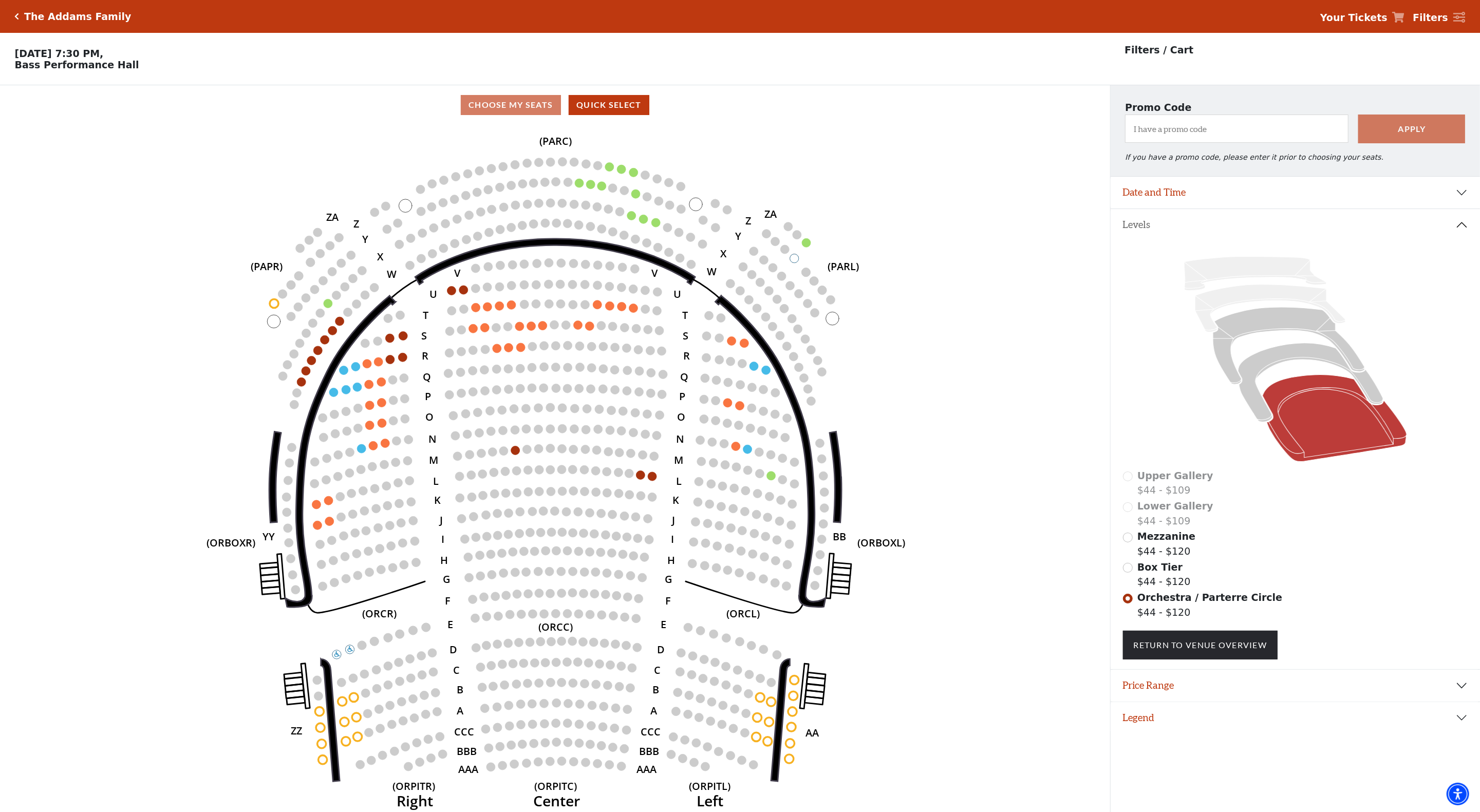
scroll to position [25, 0]
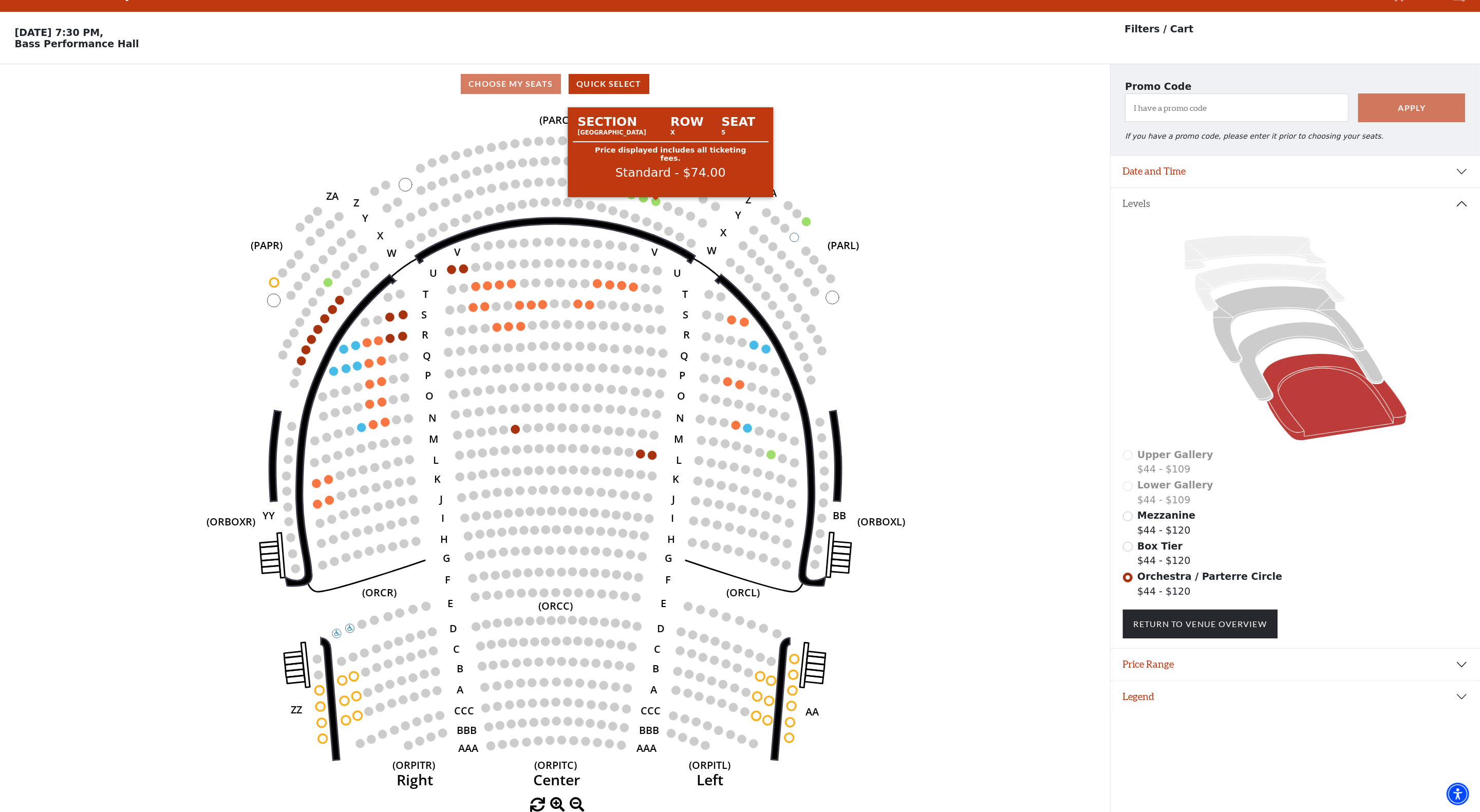
click at [657, 201] on circle at bounding box center [656, 201] width 9 height 9
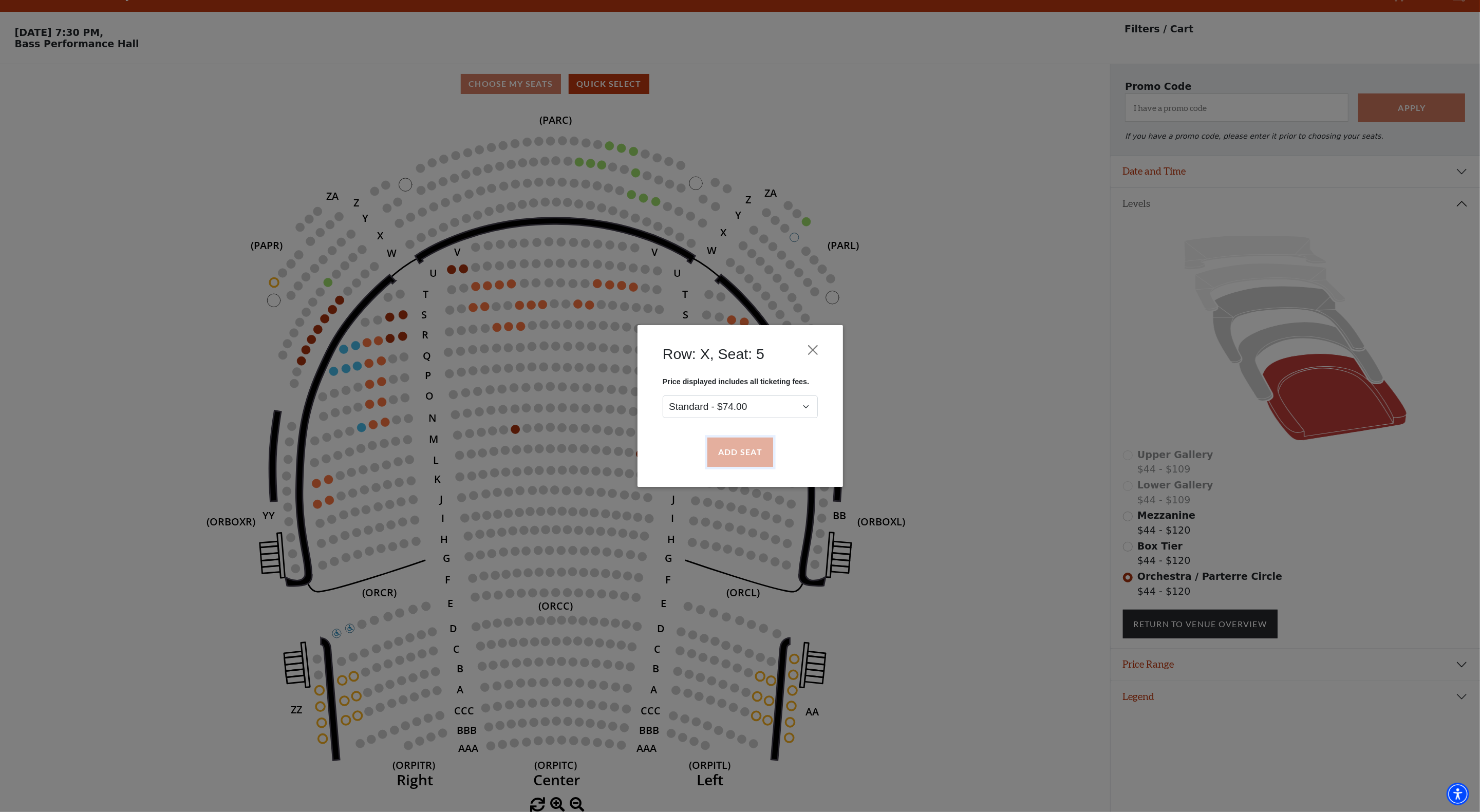
click at [735, 447] on button "Add Seat" at bounding box center [740, 452] width 65 height 29
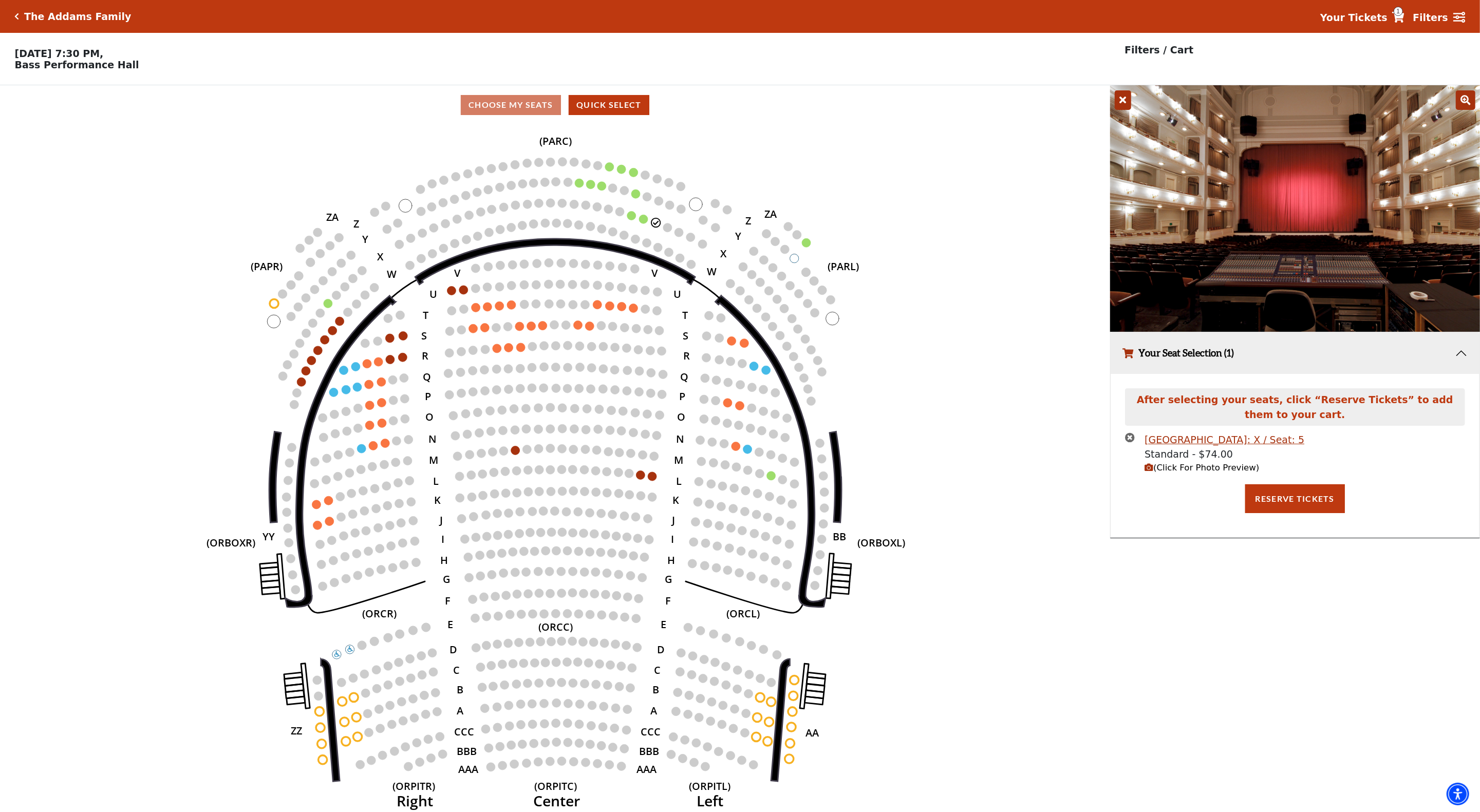
click at [1128, 441] on icon "times-circle" at bounding box center [1130, 437] width 10 height 10
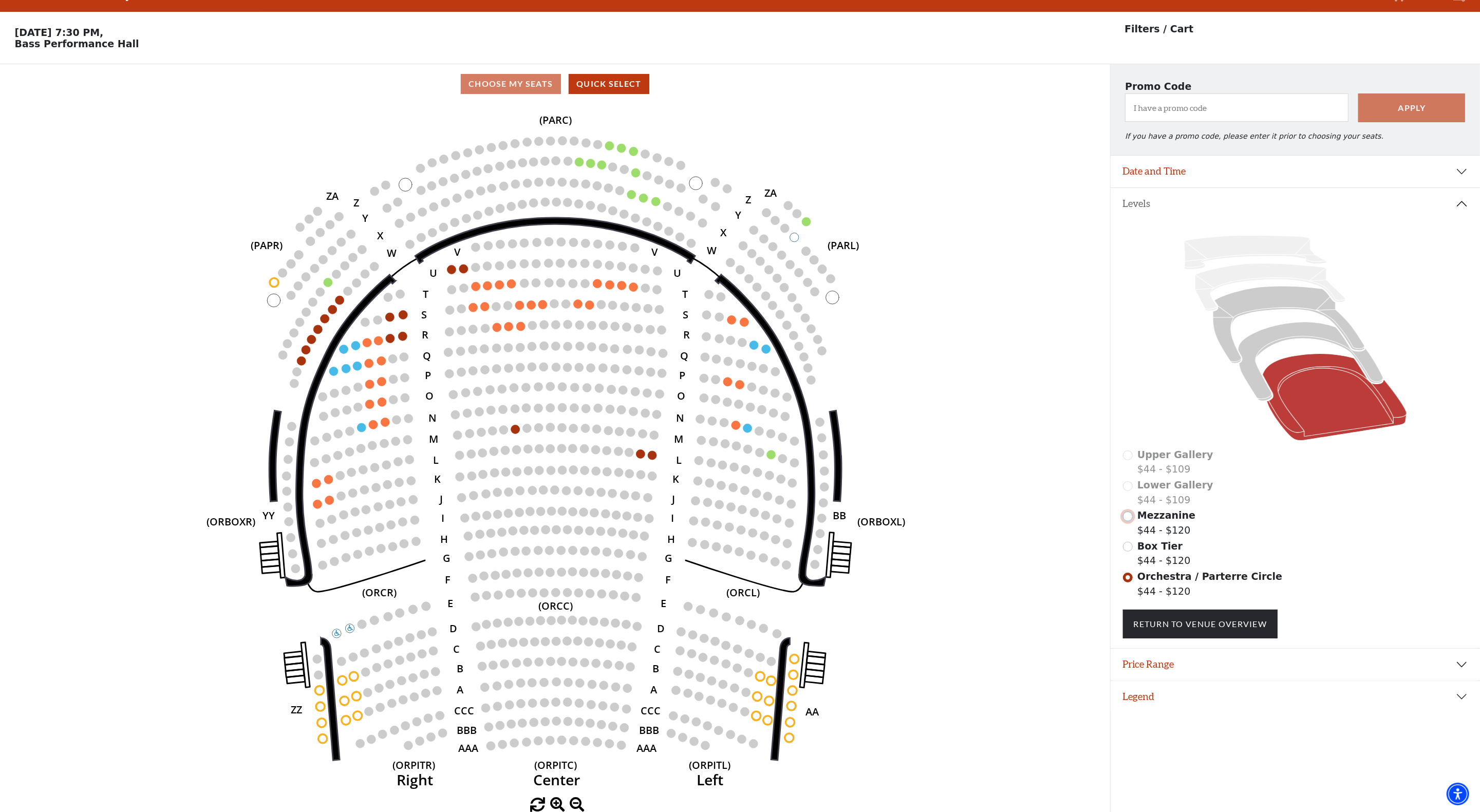
click at [1129, 516] on input "Mezzanine$44 - $120\a" at bounding box center [1127, 516] width 10 height 10
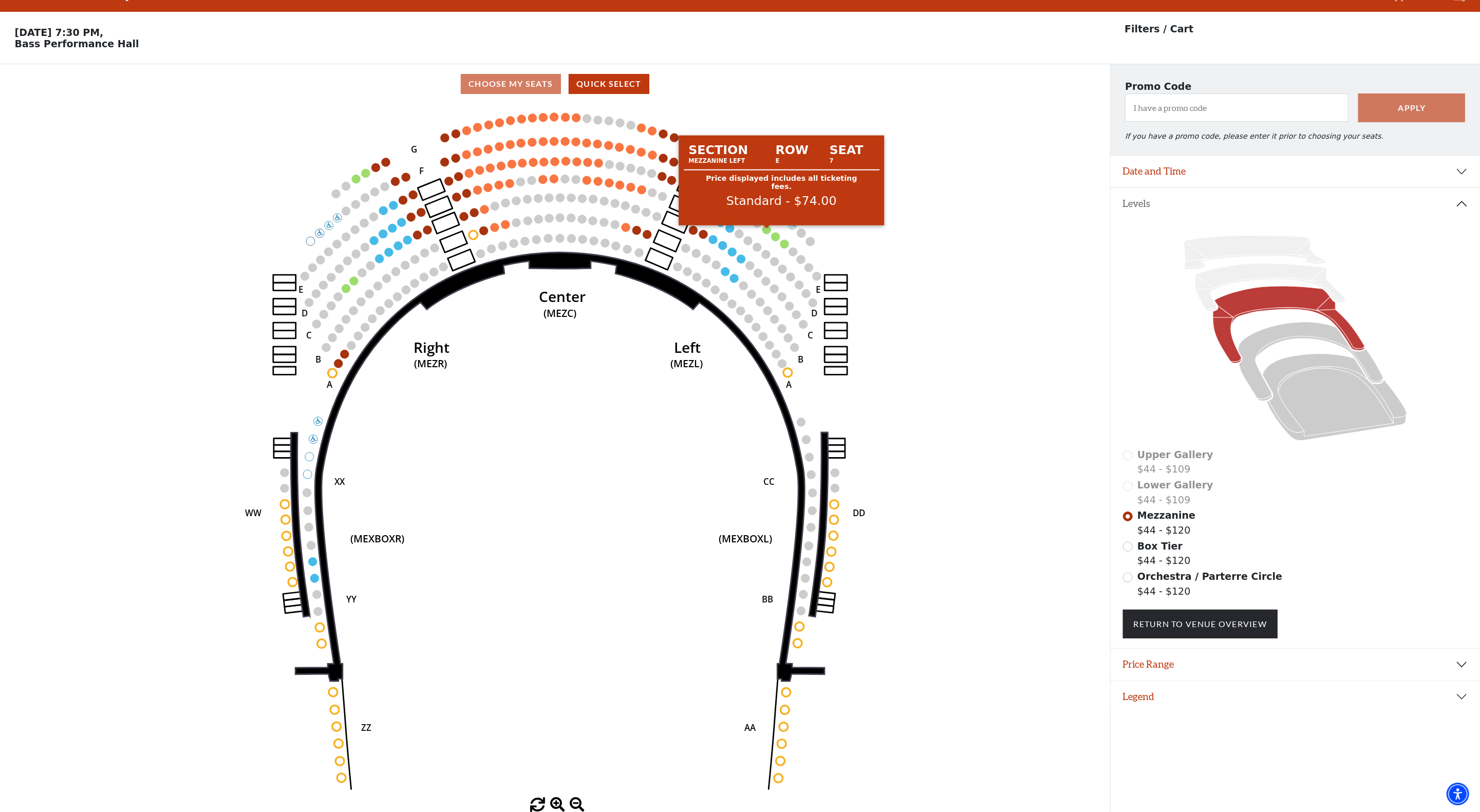
click at [767, 229] on circle at bounding box center [767, 230] width 9 height 9
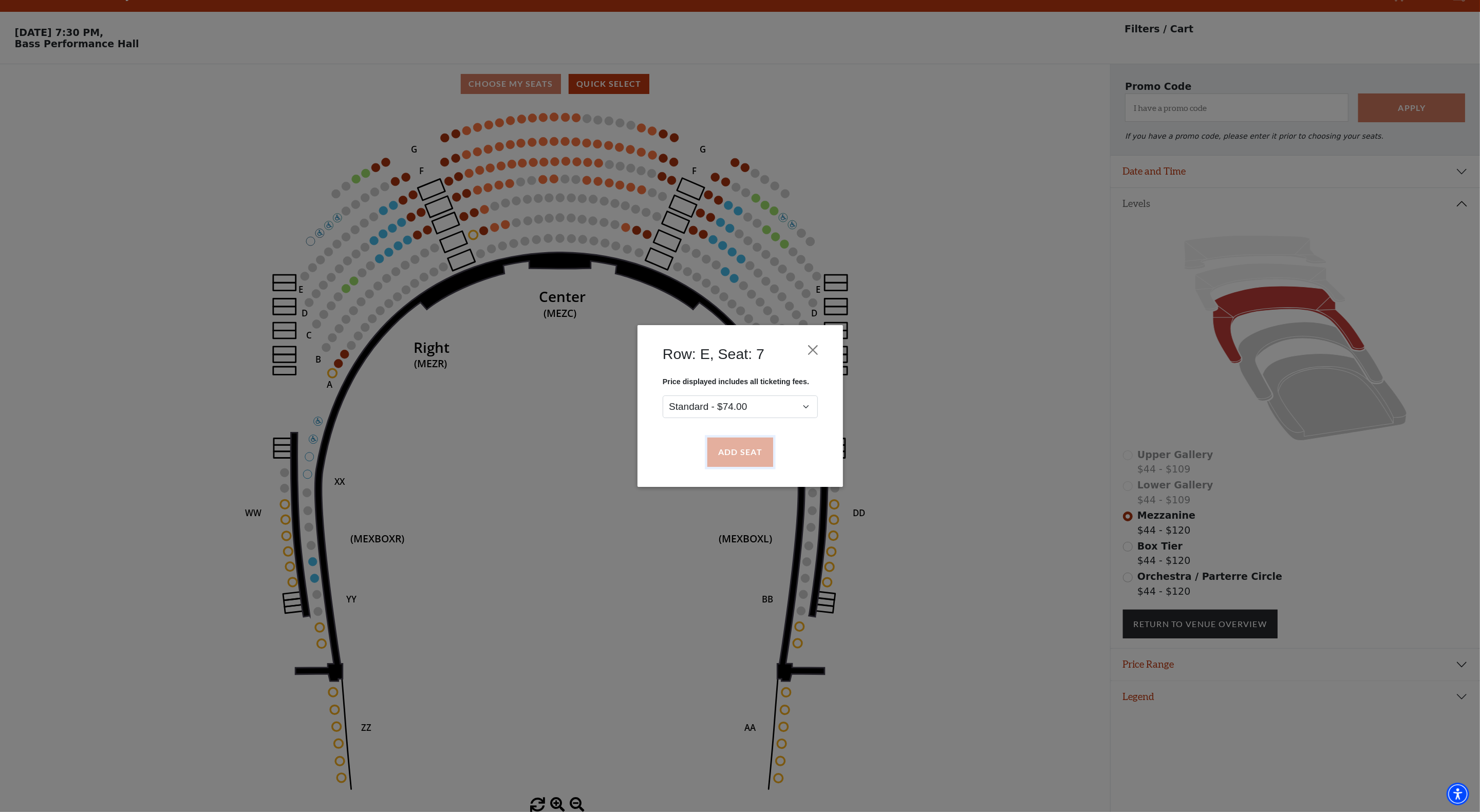
click at [742, 452] on button "Add Seat" at bounding box center [740, 452] width 65 height 29
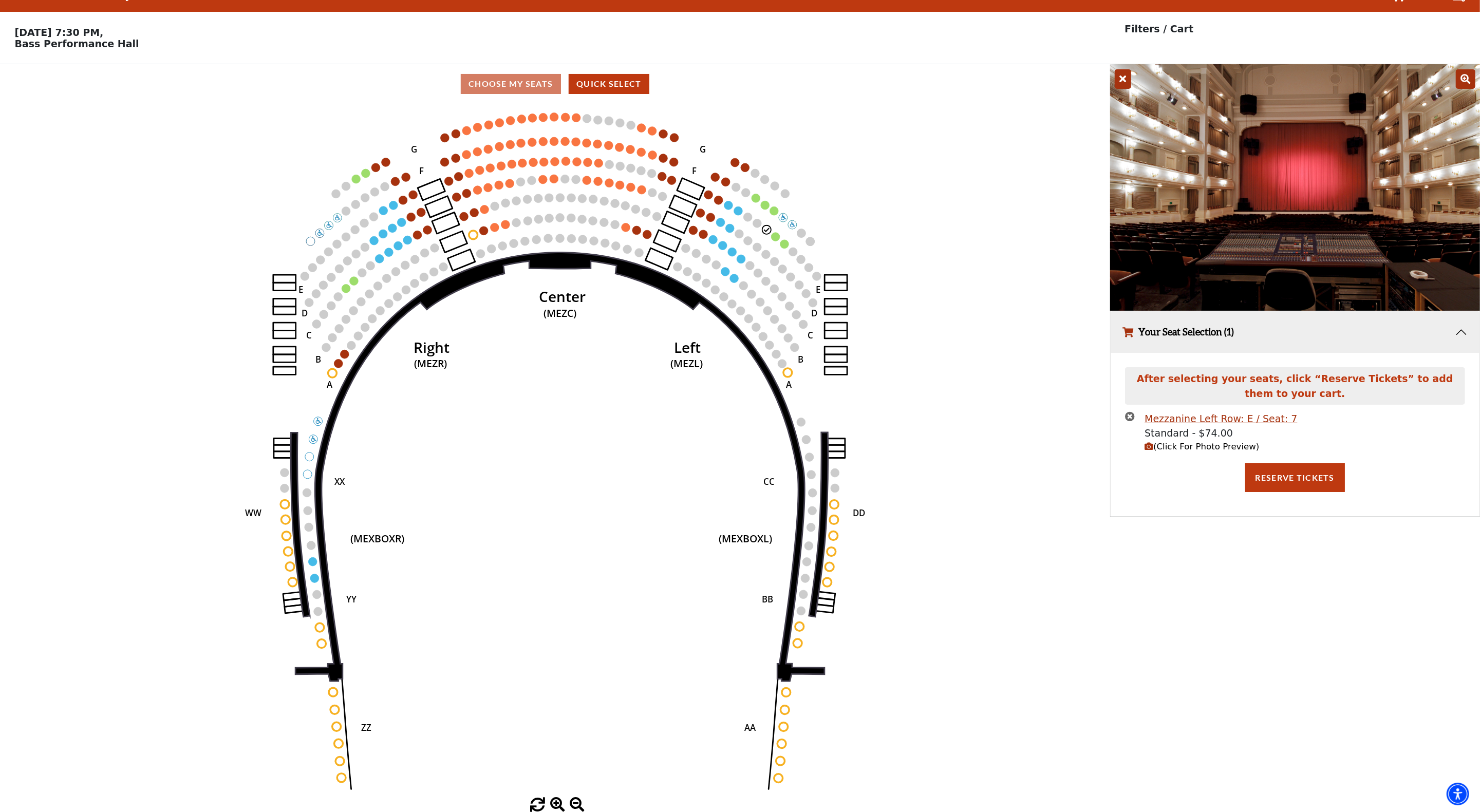
scroll to position [0, 0]
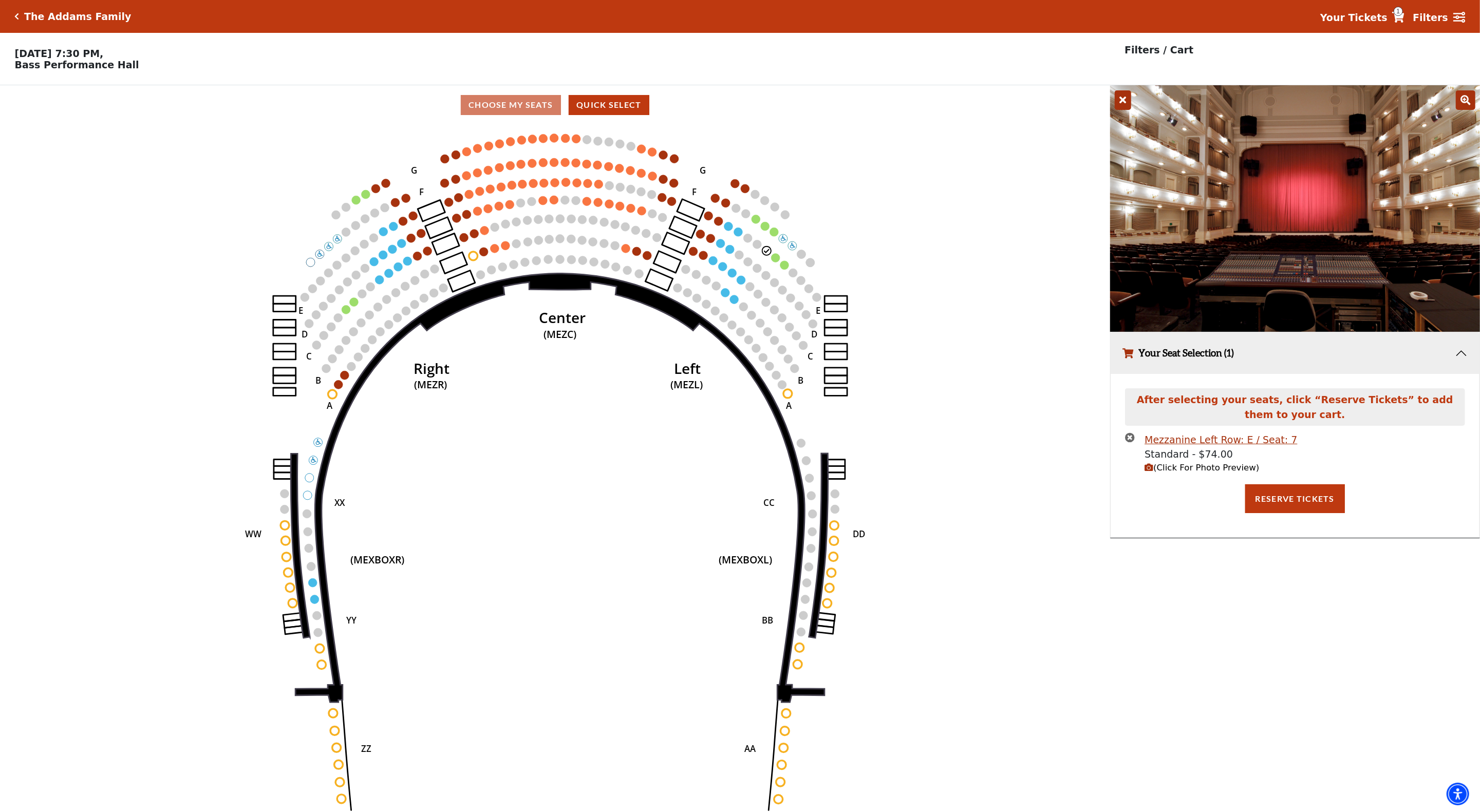
click at [1129, 441] on icon "times-circle" at bounding box center [1130, 437] width 10 height 10
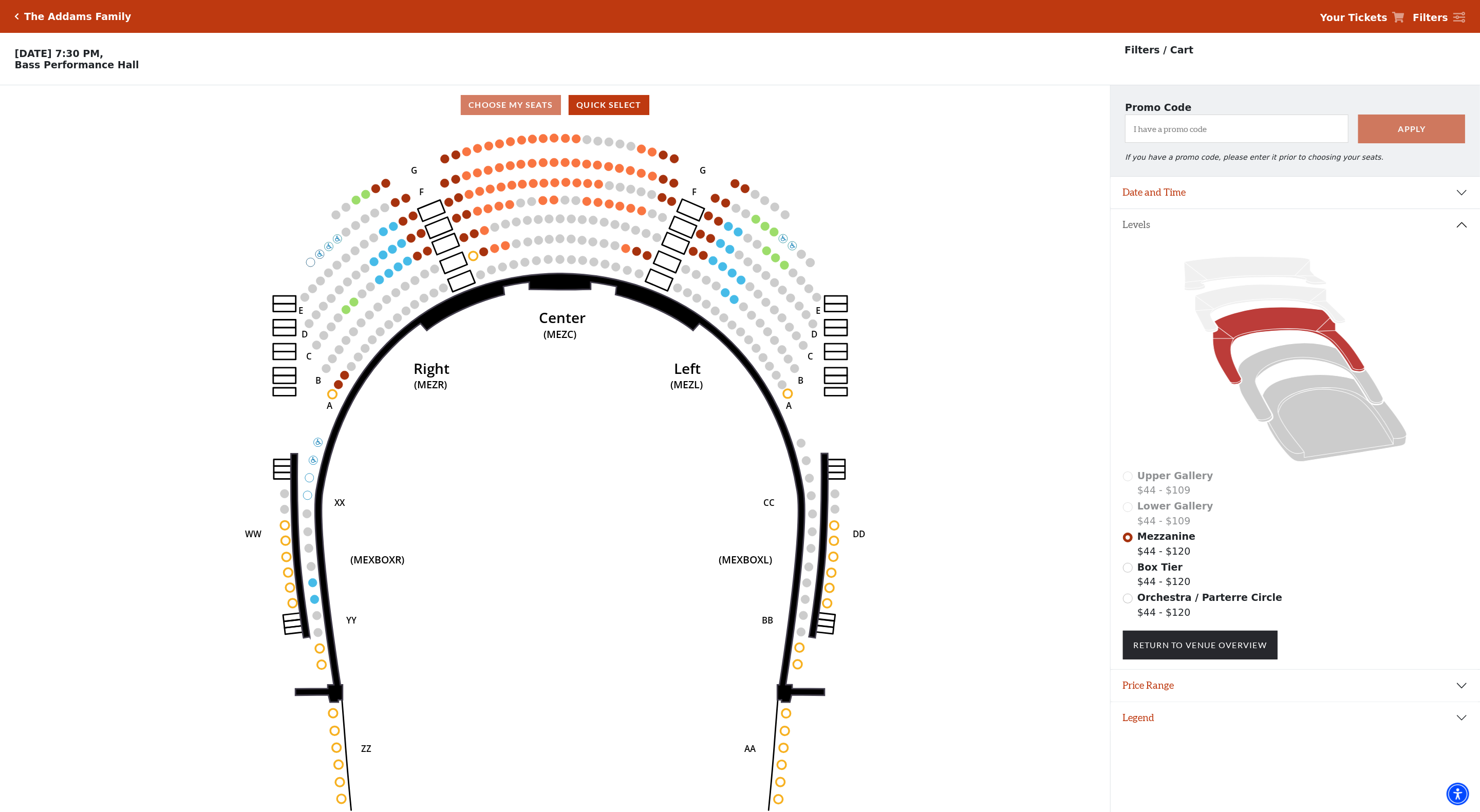
scroll to position [25, 0]
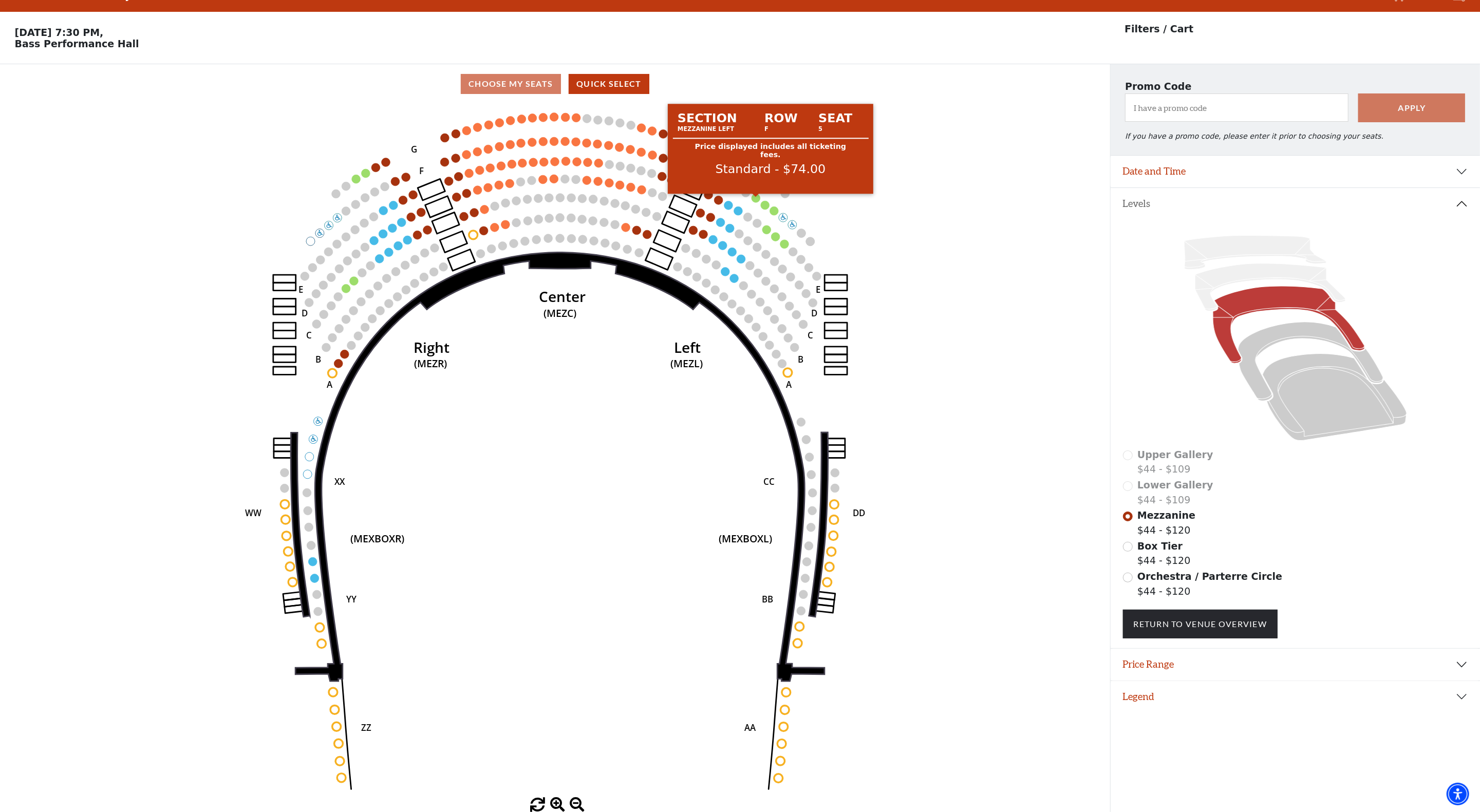
click at [755, 197] on circle at bounding box center [756, 198] width 9 height 9
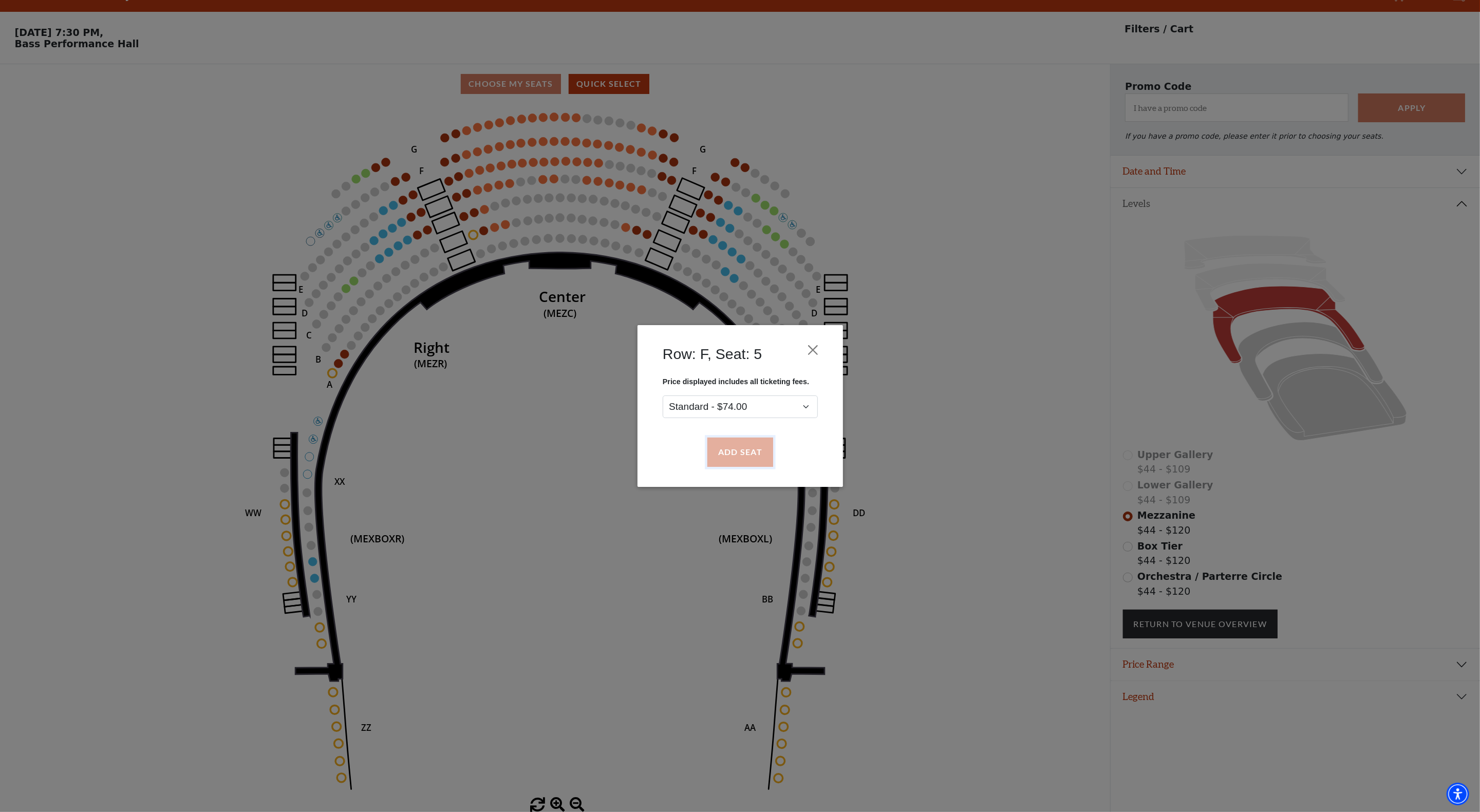
click at [744, 443] on button "Add Seat" at bounding box center [740, 452] width 65 height 29
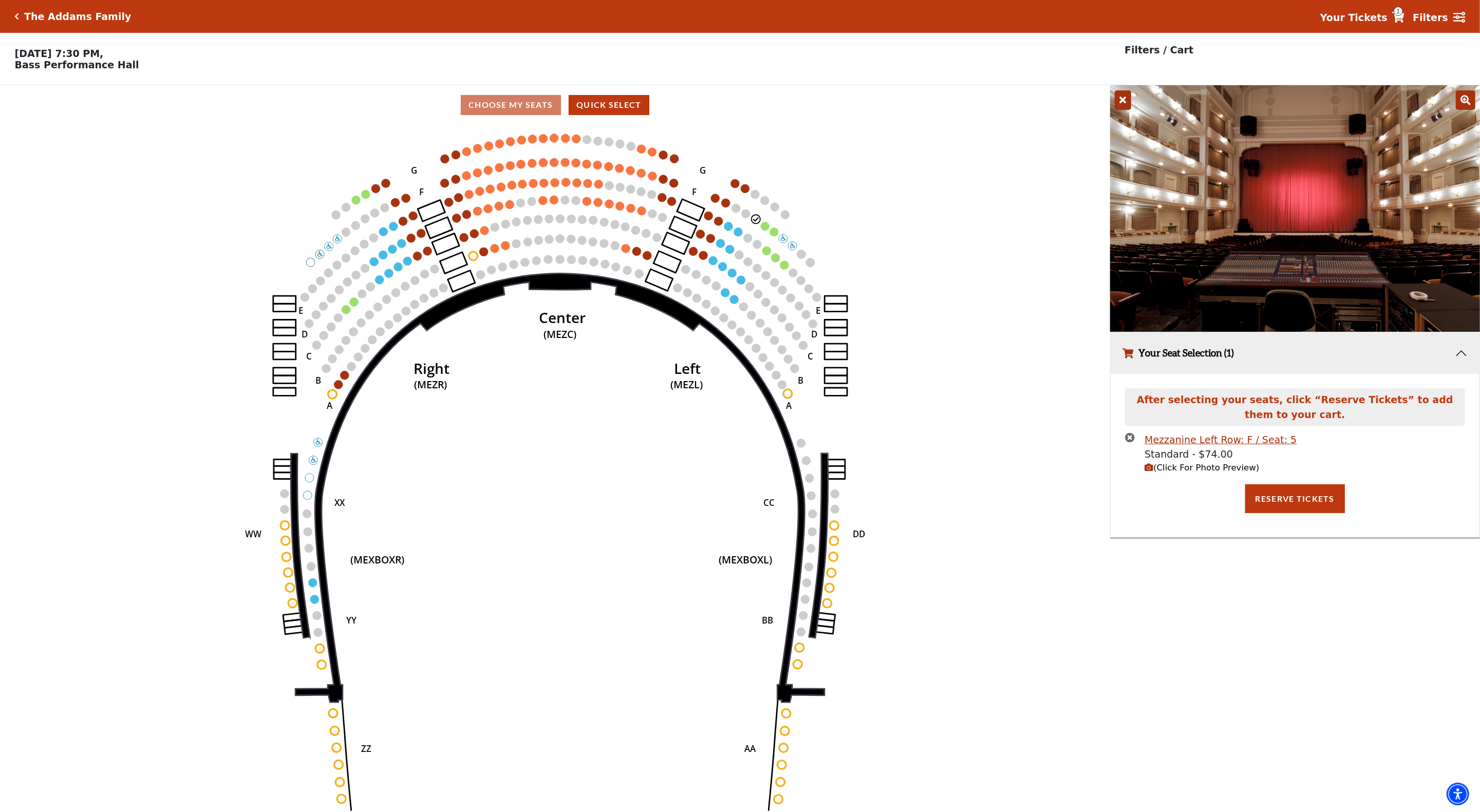
click at [1123, 103] on icon at bounding box center [1123, 100] width 17 height 19
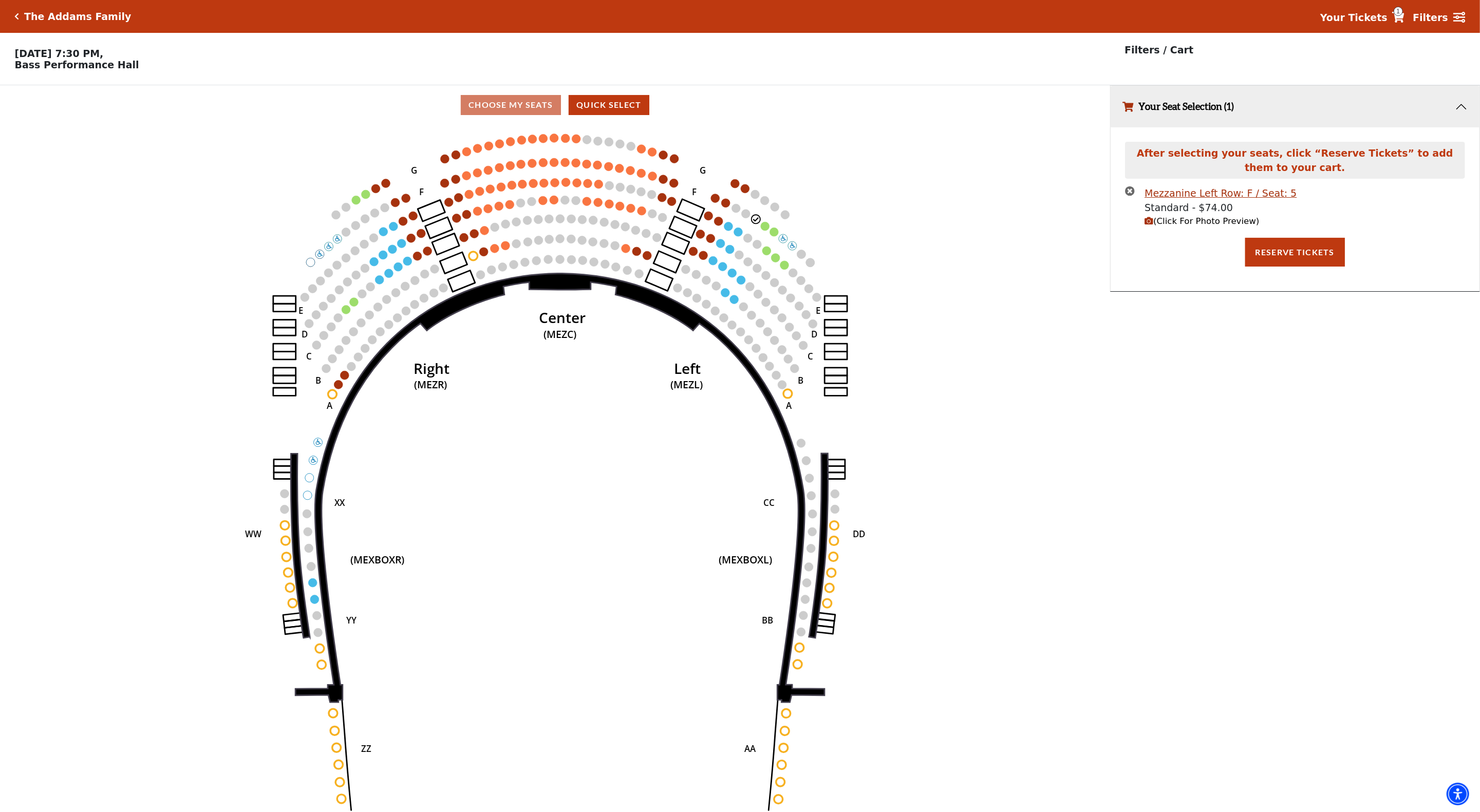
click at [1130, 195] on icon "times-circle" at bounding box center [1130, 191] width 10 height 10
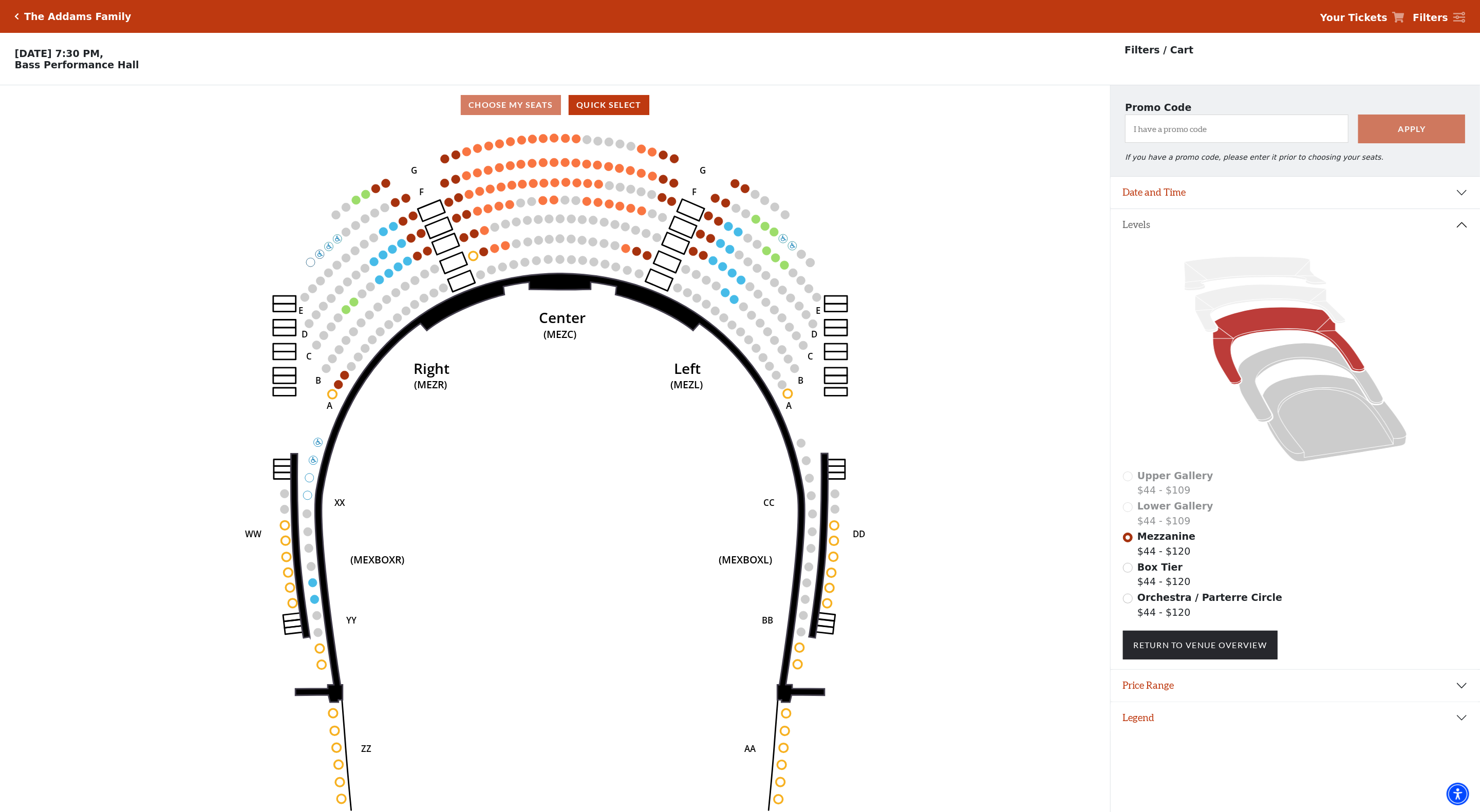
scroll to position [25, 0]
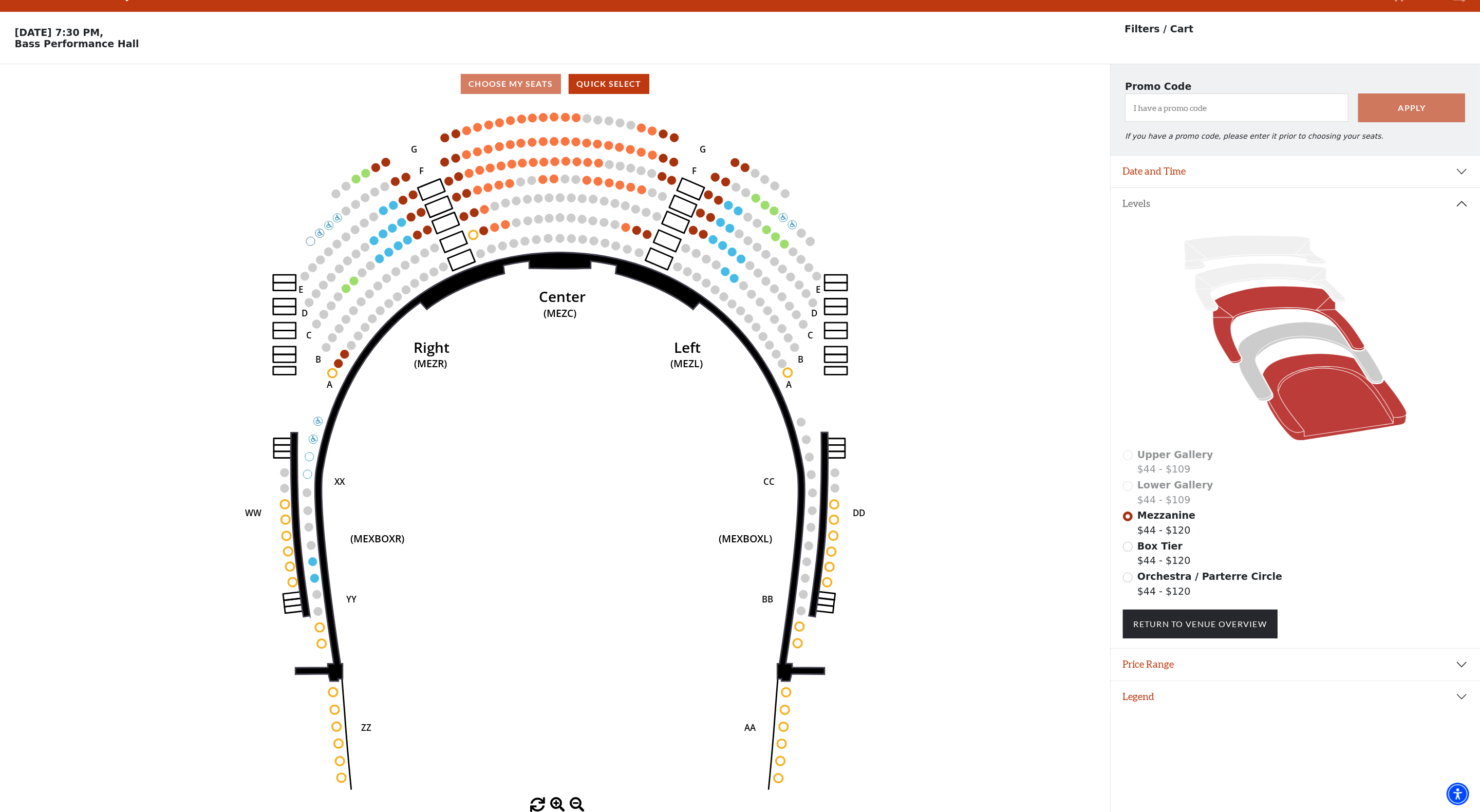
click at [1289, 389] on icon at bounding box center [1334, 398] width 144 height 87
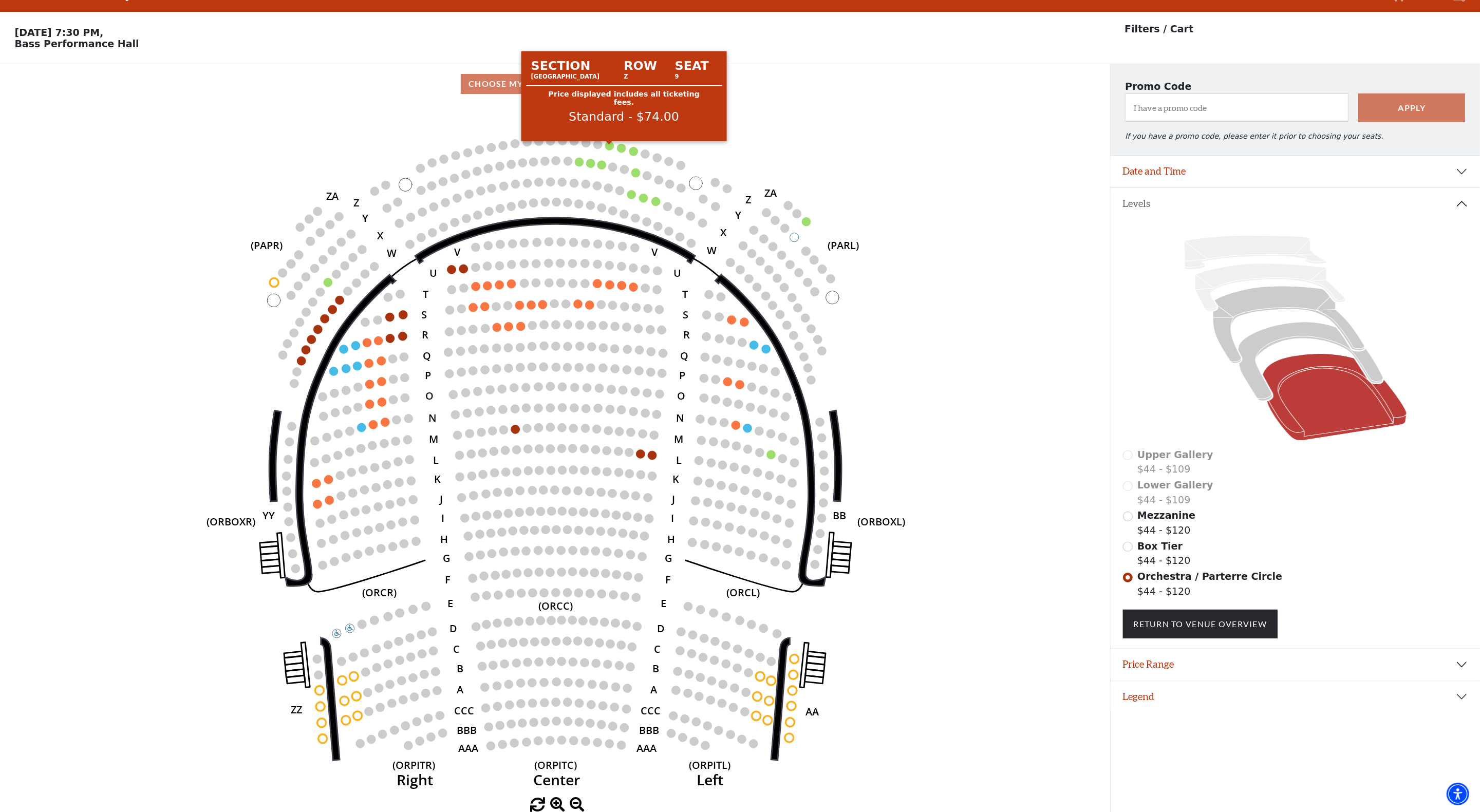
click at [609, 145] on circle at bounding box center [610, 146] width 9 height 9
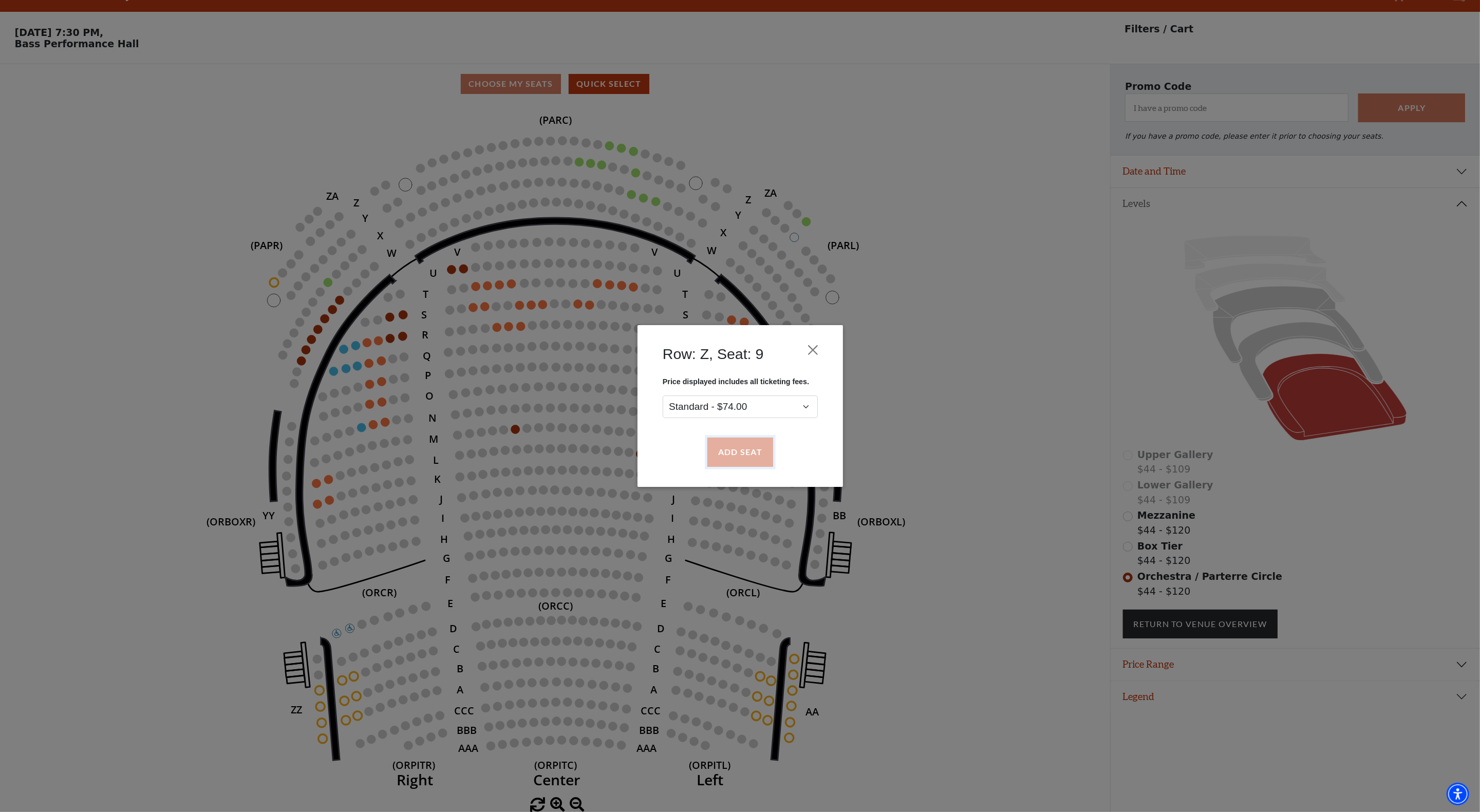
click at [738, 441] on button "Add Seat" at bounding box center [740, 452] width 65 height 29
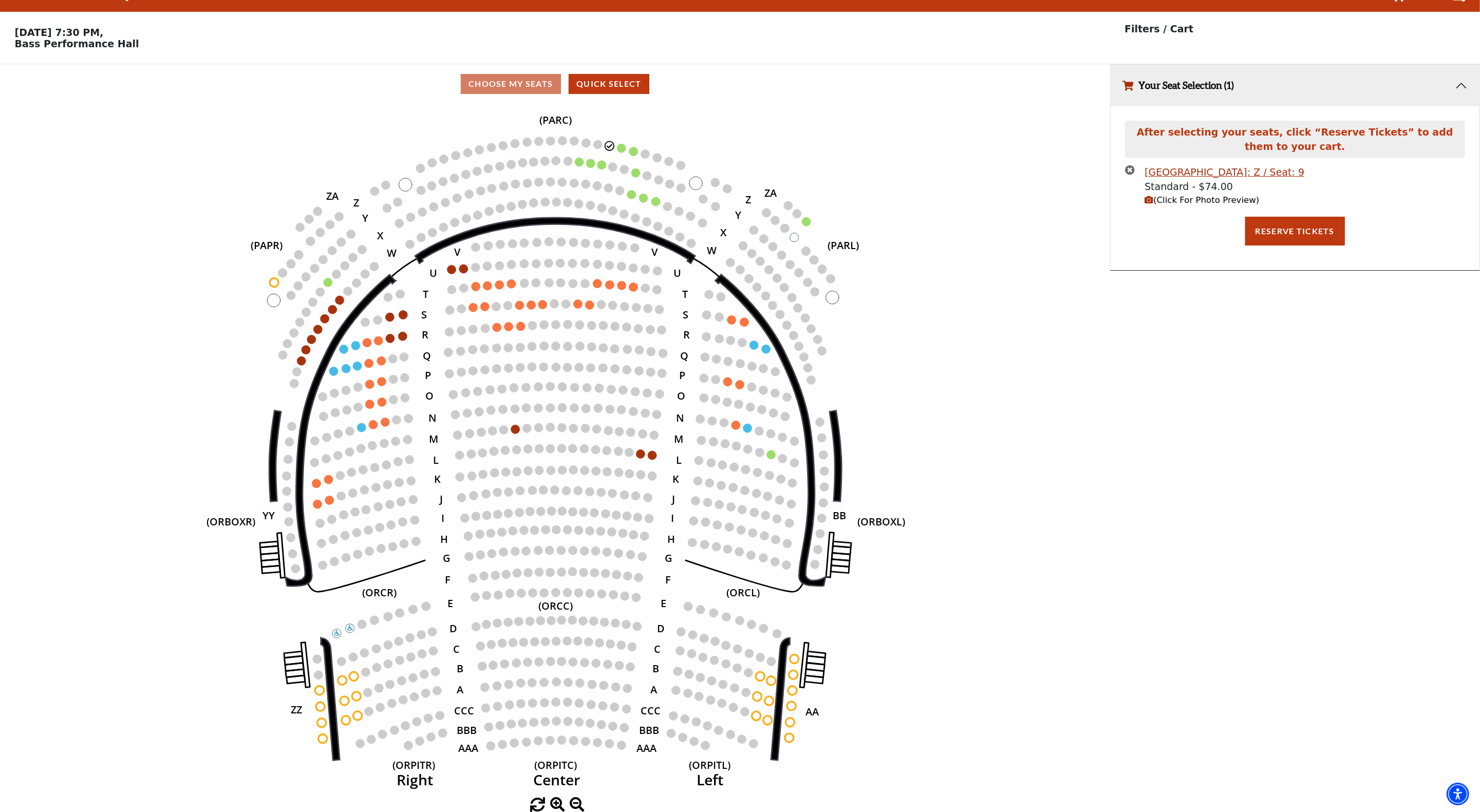
scroll to position [0, 0]
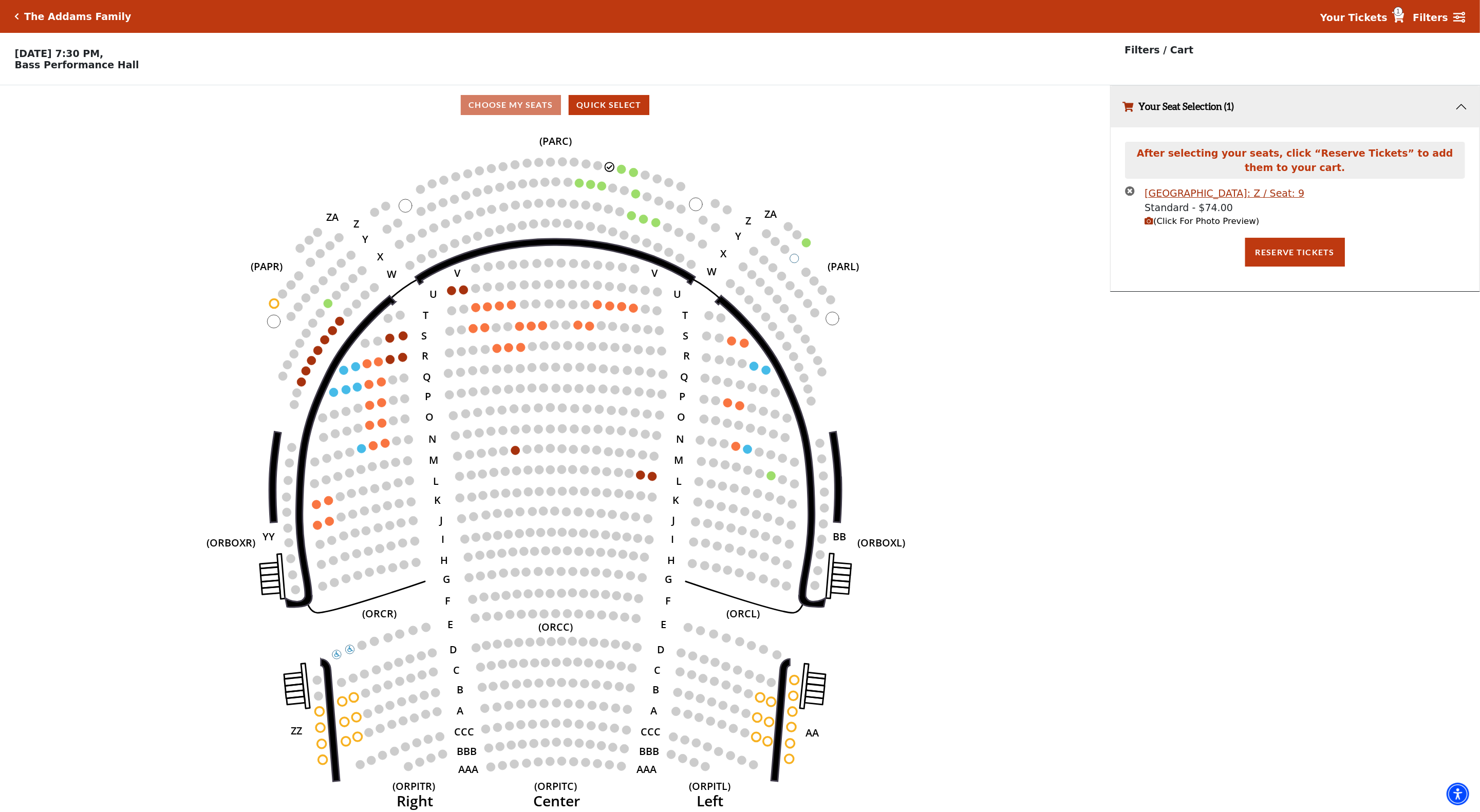
click at [1149, 225] on icon "(Click For Photo Preview)" at bounding box center [1150, 221] width 9 height 9
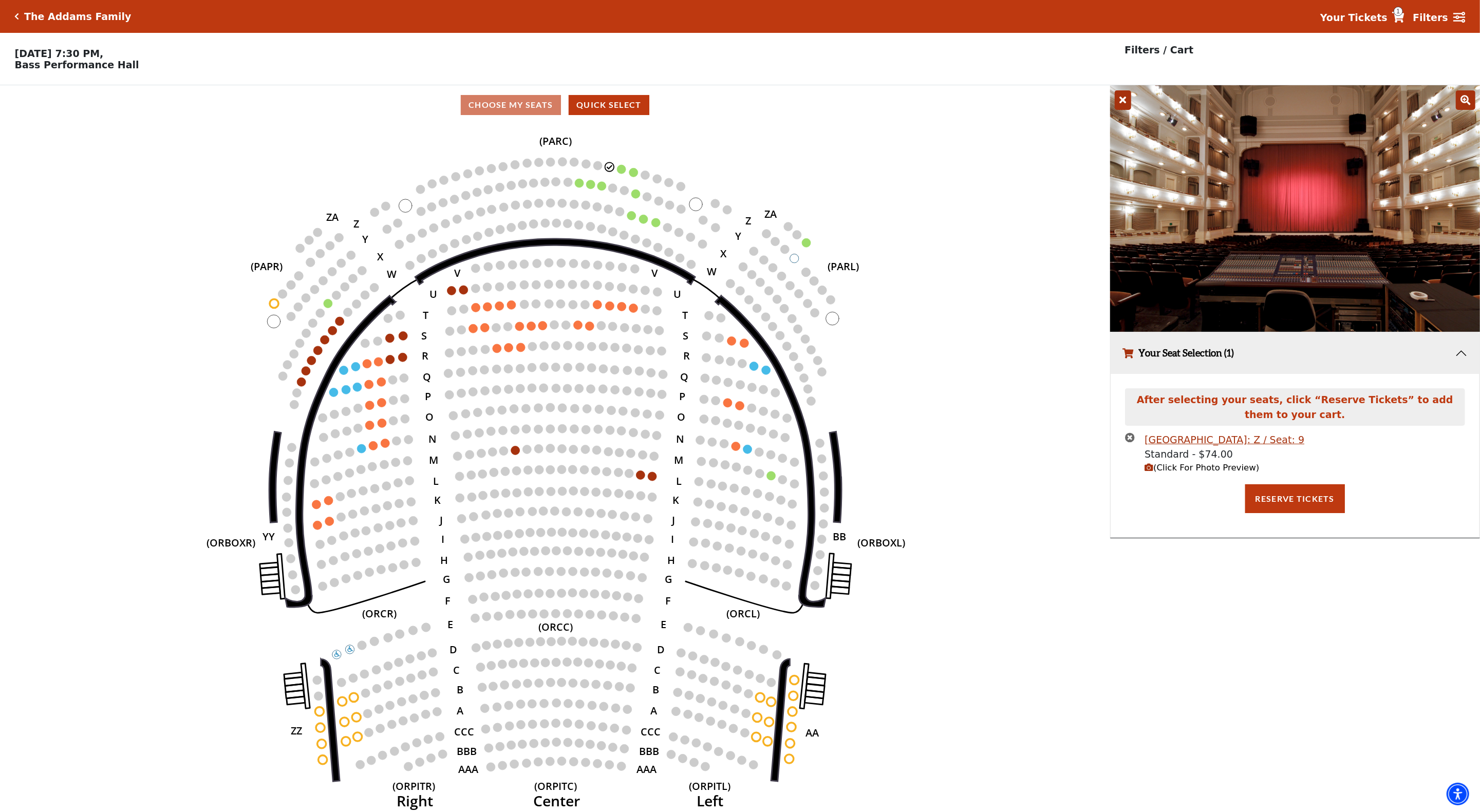
click at [1119, 99] on icon at bounding box center [1123, 100] width 17 height 19
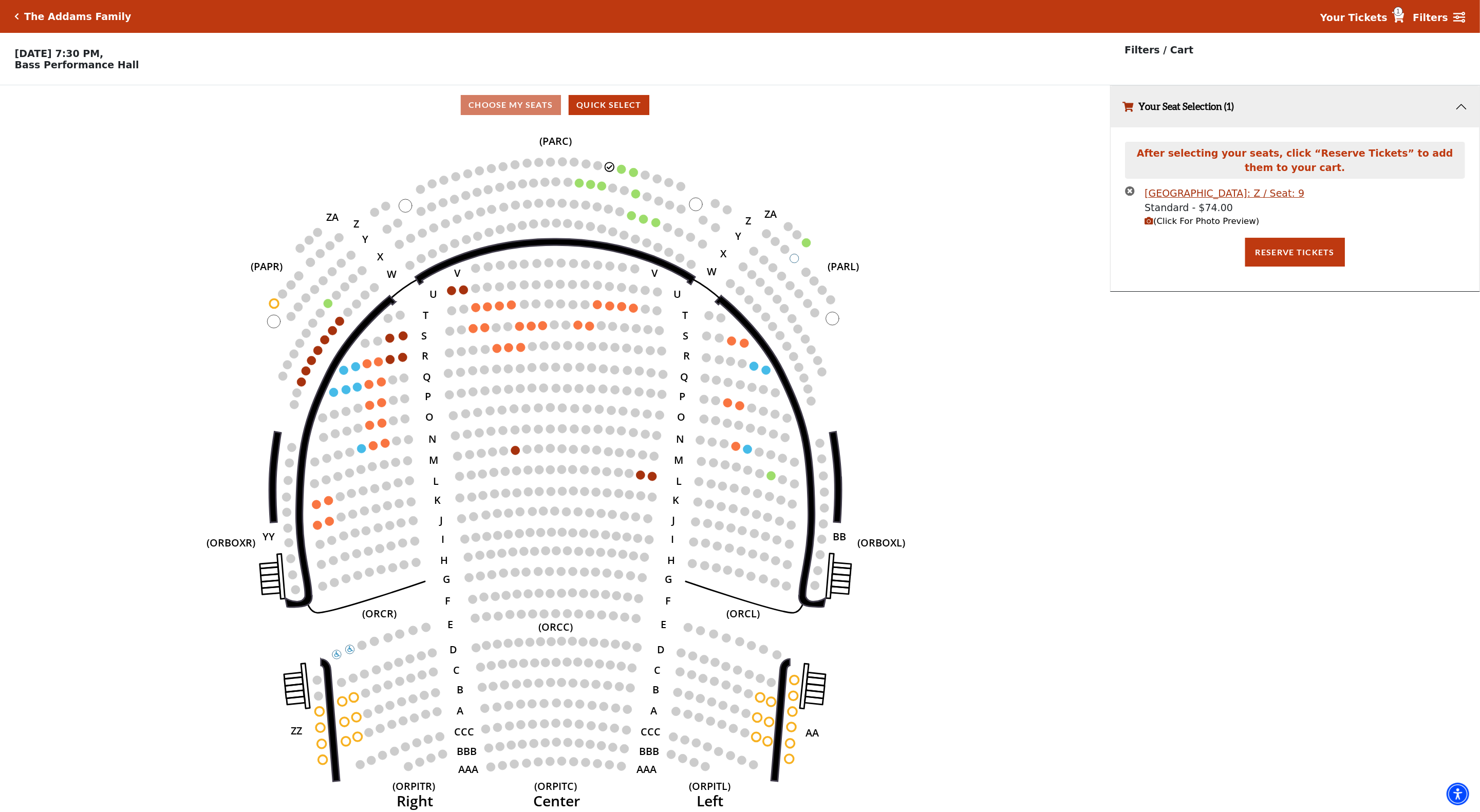
click at [1132, 192] on icon "times-circle" at bounding box center [1130, 191] width 10 height 10
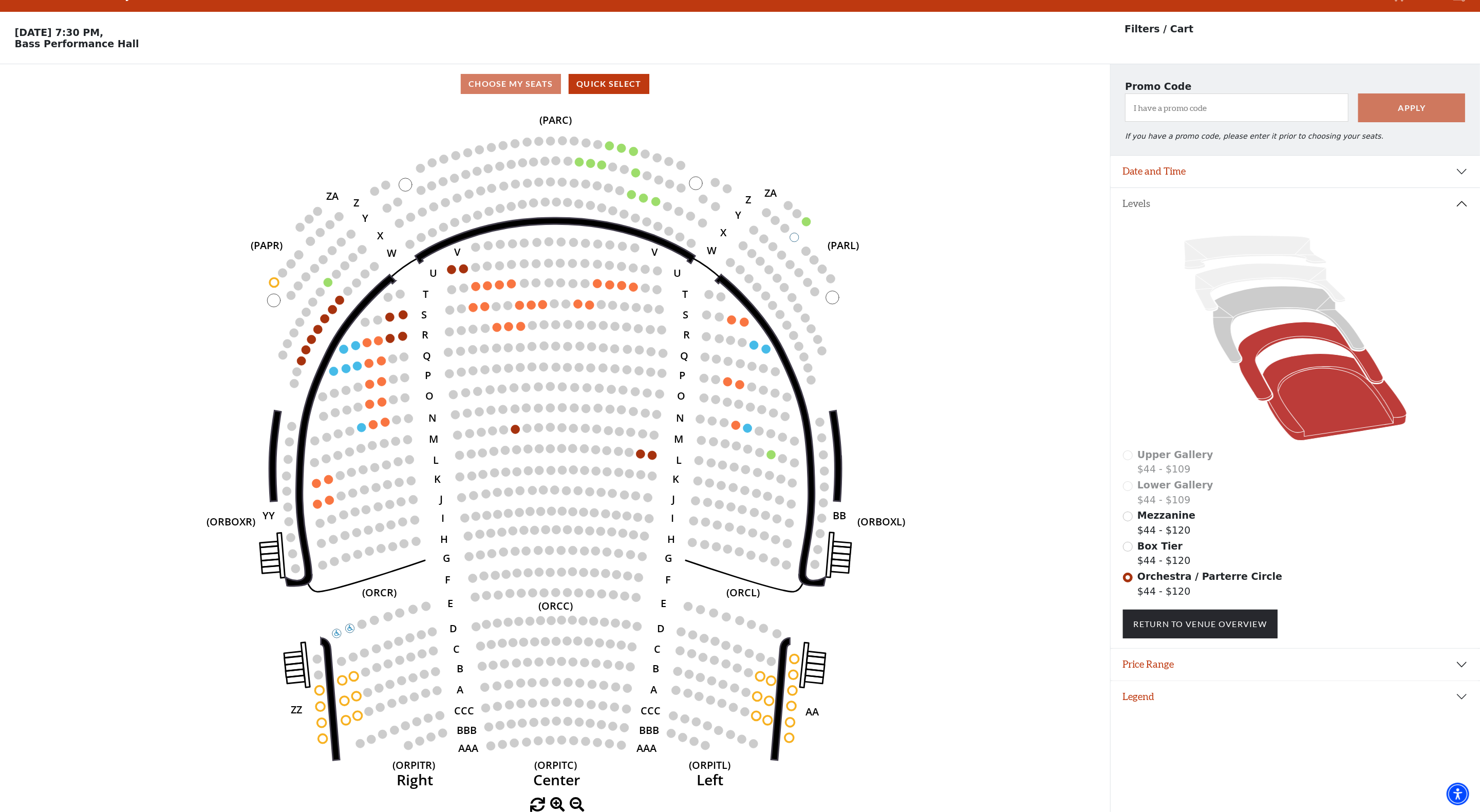
click at [1275, 342] on icon at bounding box center [1311, 362] width 145 height 80
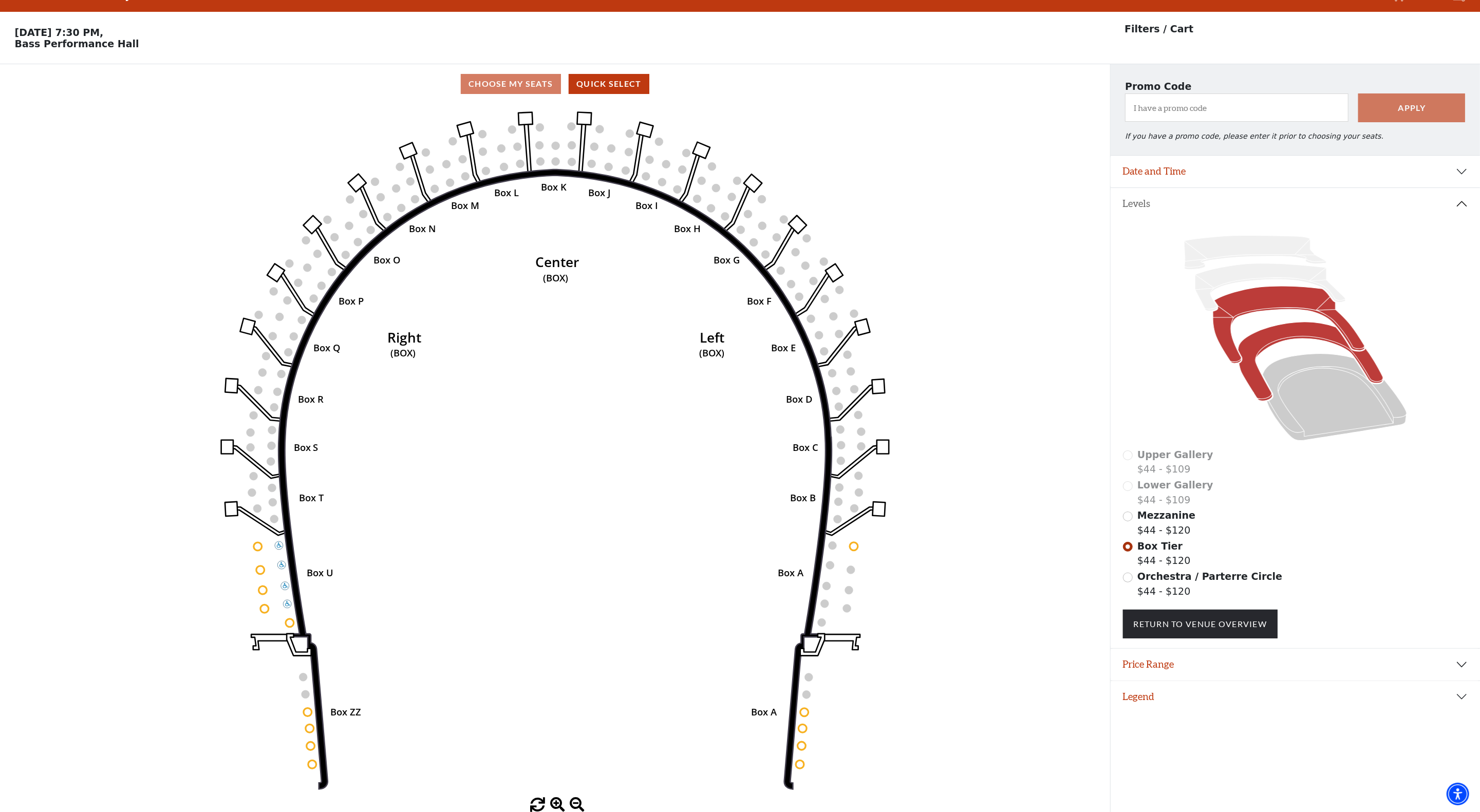
click at [1267, 304] on icon at bounding box center [1289, 325] width 152 height 77
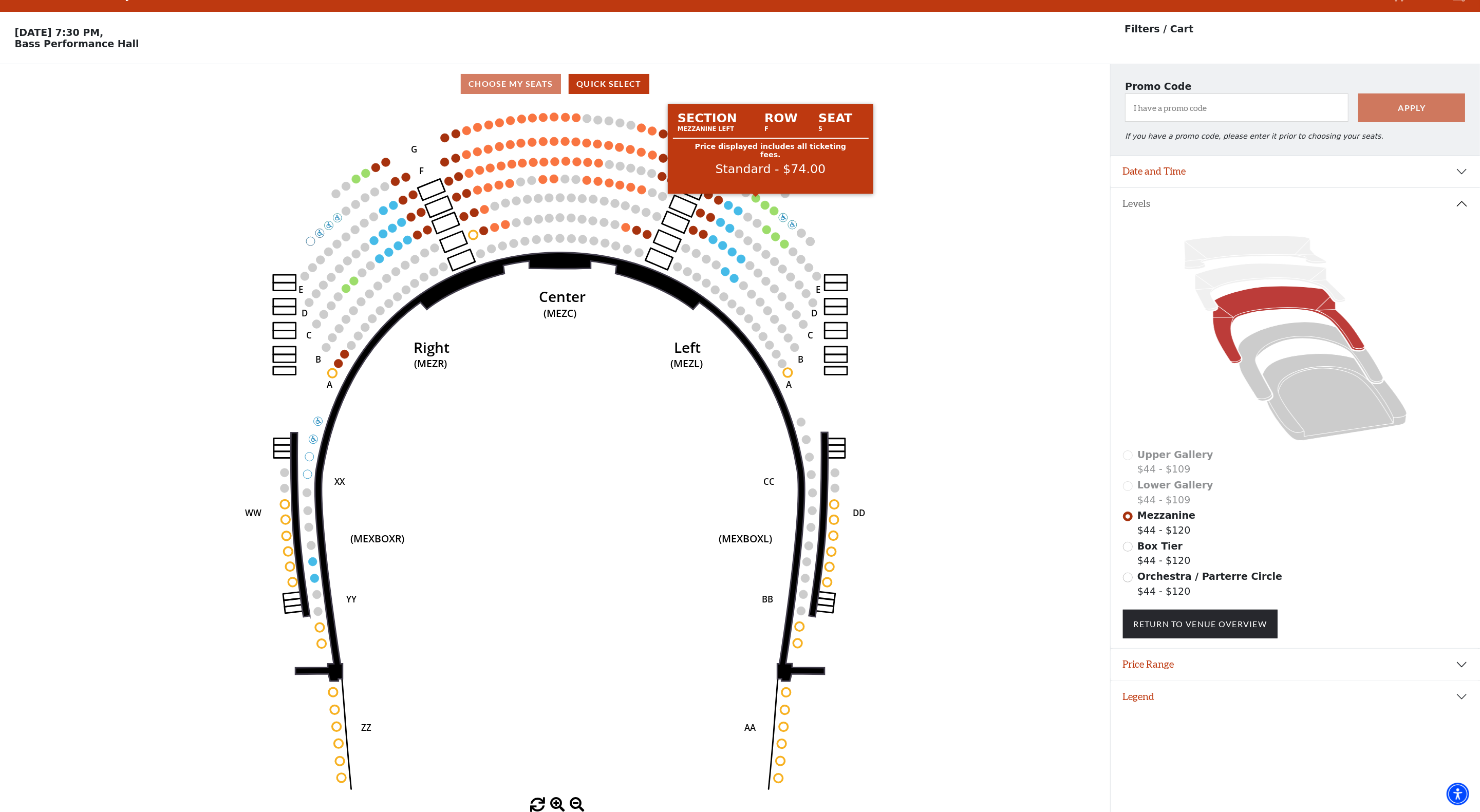
click at [755, 196] on circle at bounding box center [756, 198] width 9 height 9
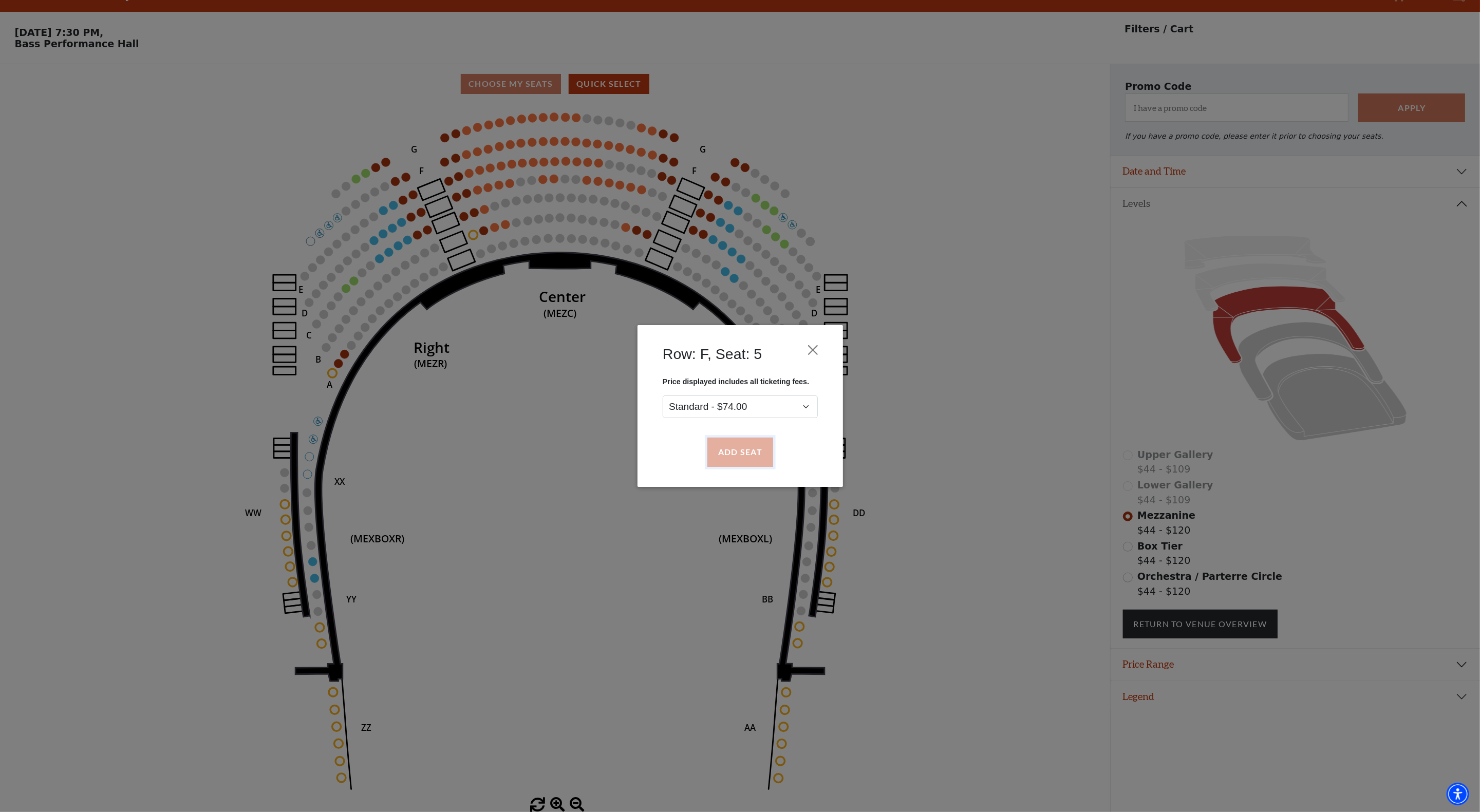
click at [748, 446] on button "Add Seat" at bounding box center [740, 452] width 65 height 29
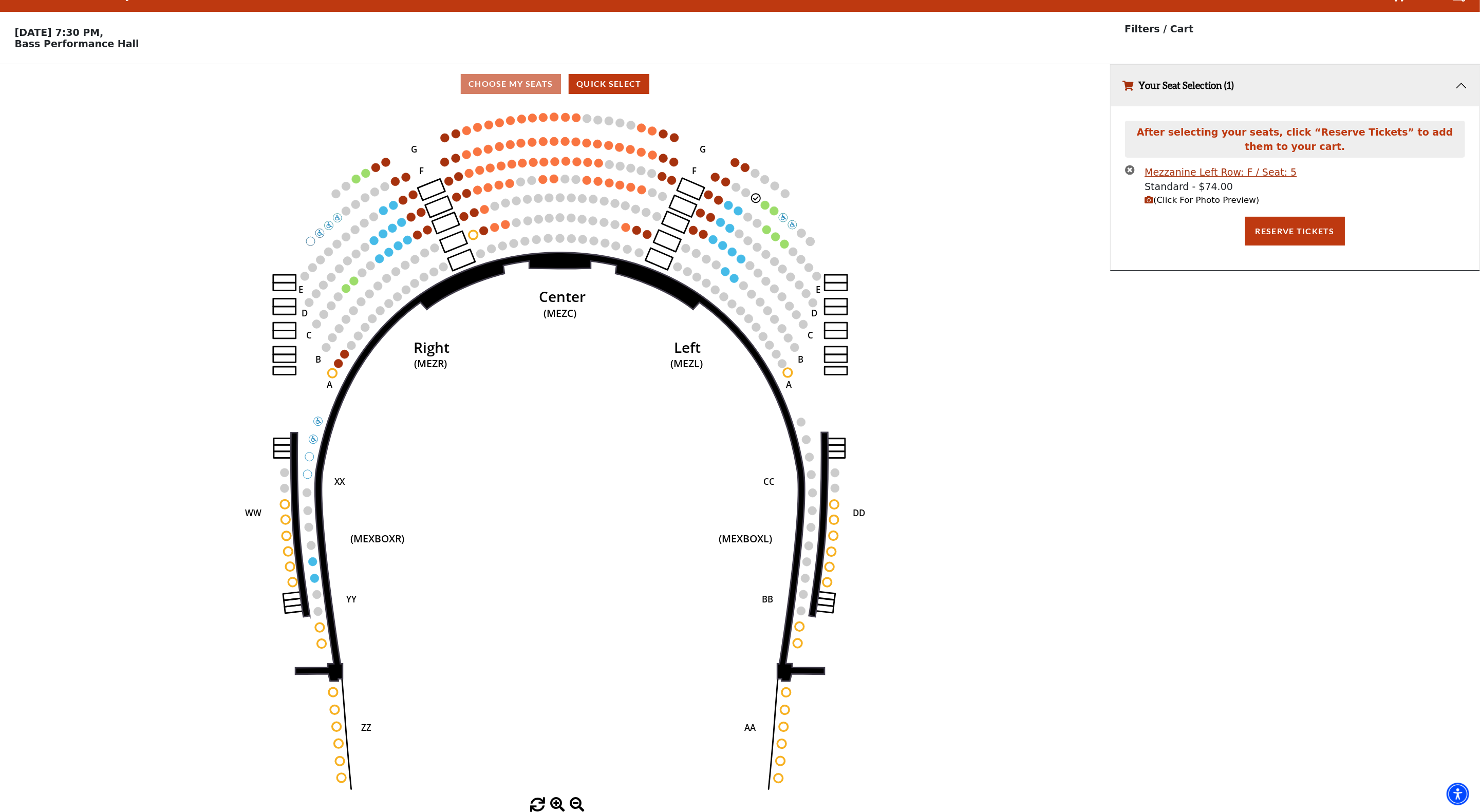
scroll to position [0, 0]
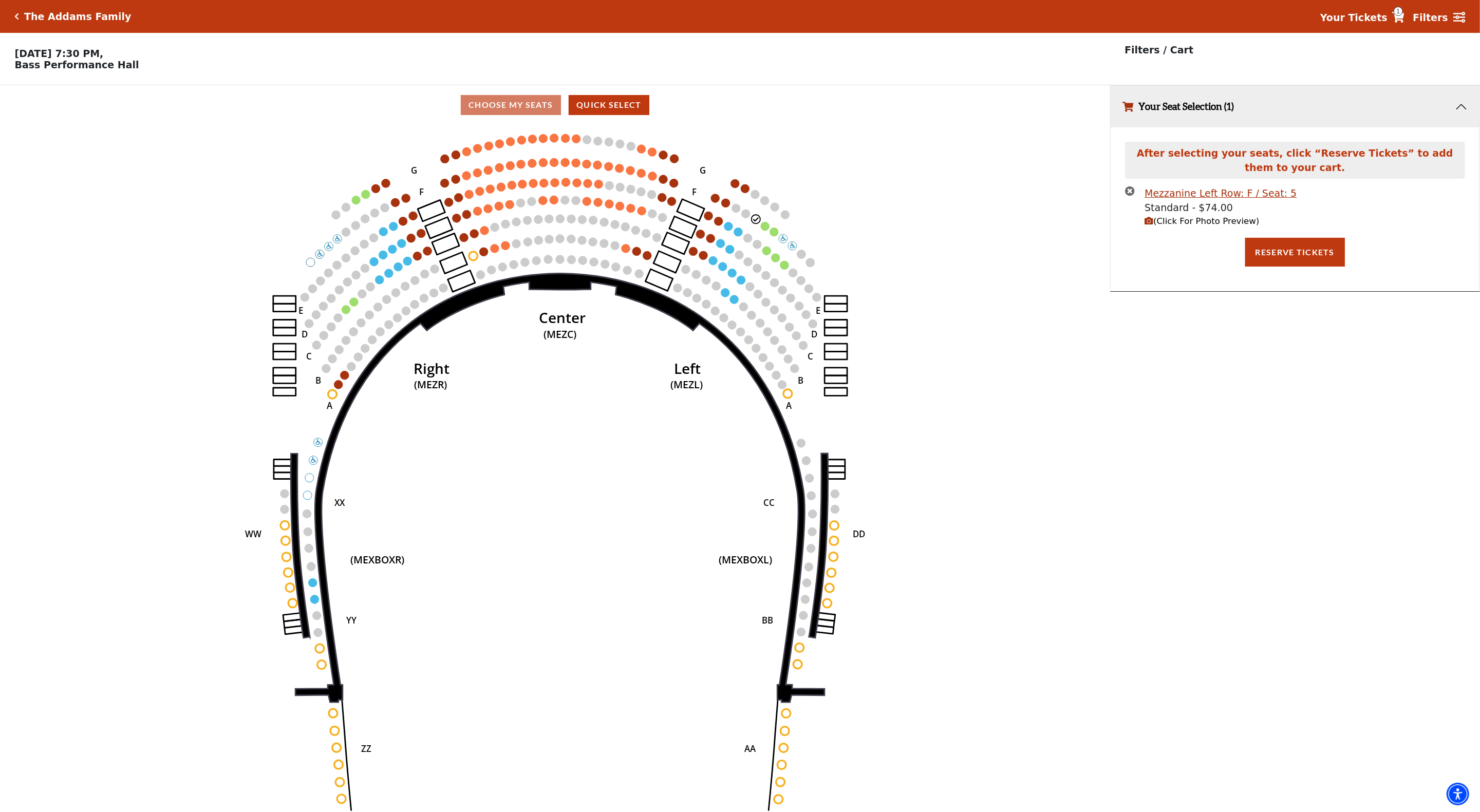
click at [1164, 225] on span "(Click For Photo Preview)" at bounding box center [1203, 221] width 115 height 10
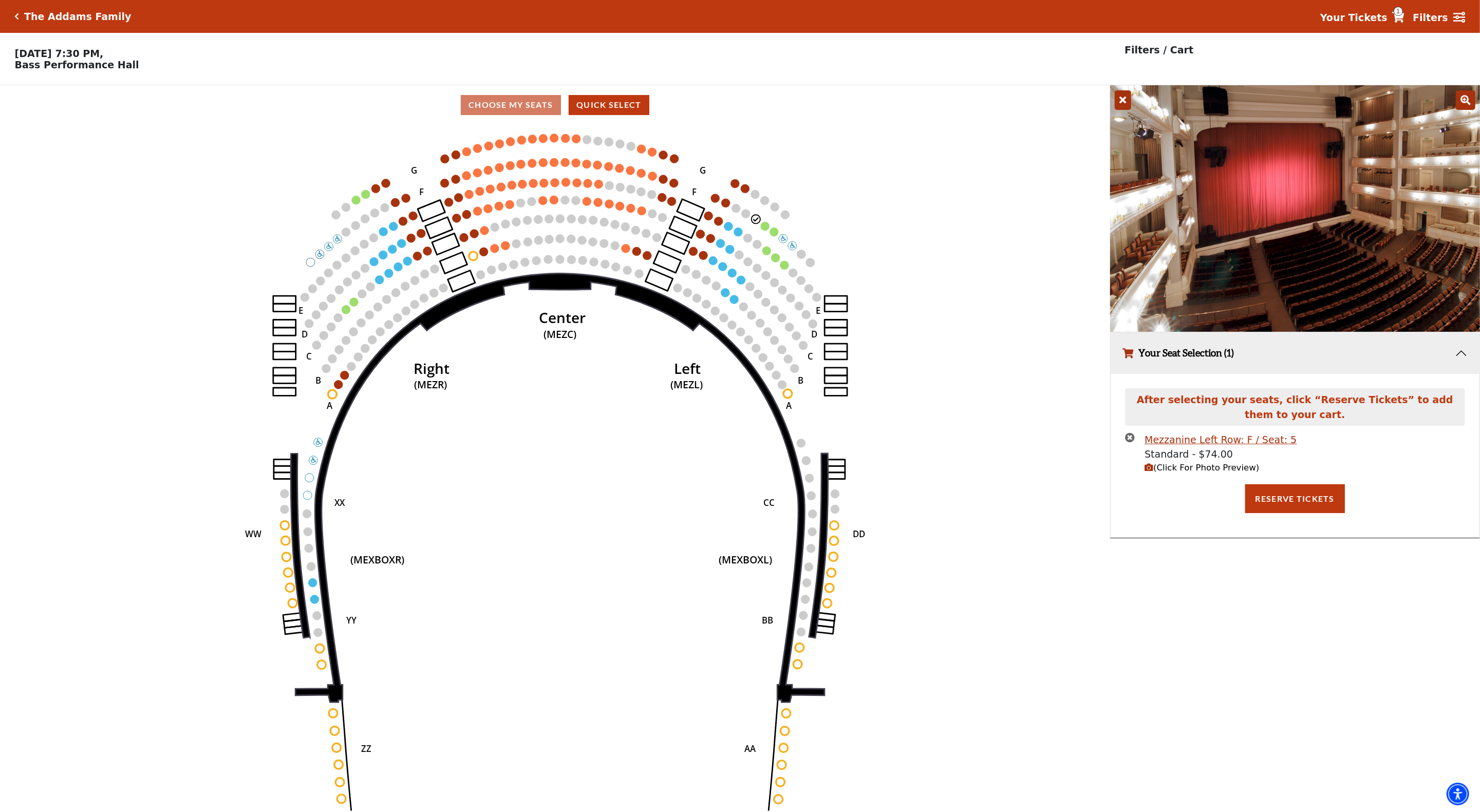
click at [1011, 376] on icon "Center (MEZC) Right (MEZR) Left (MEZL) (MEXBOXR) (MEXBOXL) XX WW CC DD YY BB ZZ…" at bounding box center [555, 472] width 999 height 694
click at [1135, 436] on icon "times-circle" at bounding box center [1130, 437] width 10 height 10
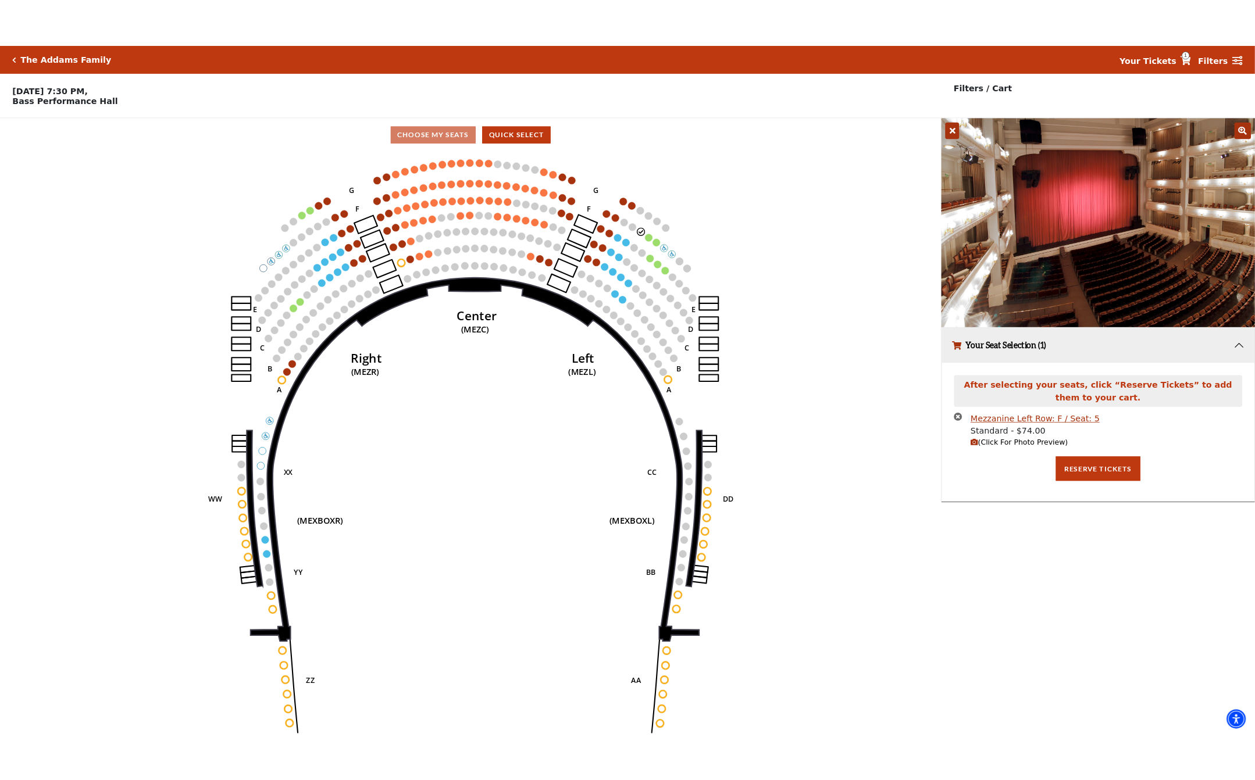
scroll to position [28, 0]
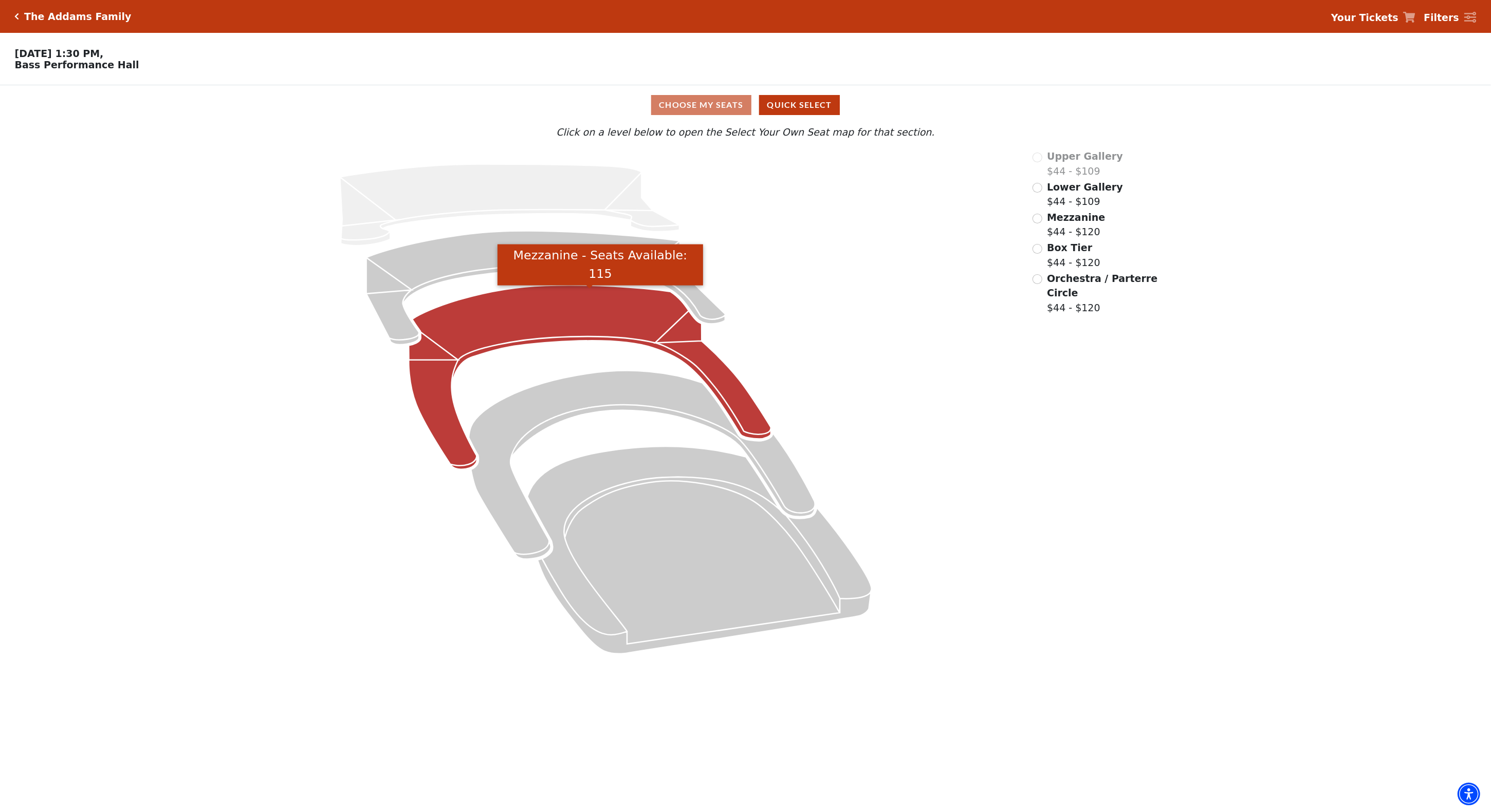
click at [601, 321] on icon "Mezzanine - Seats Available: 115" at bounding box center [590, 377] width 362 height 185
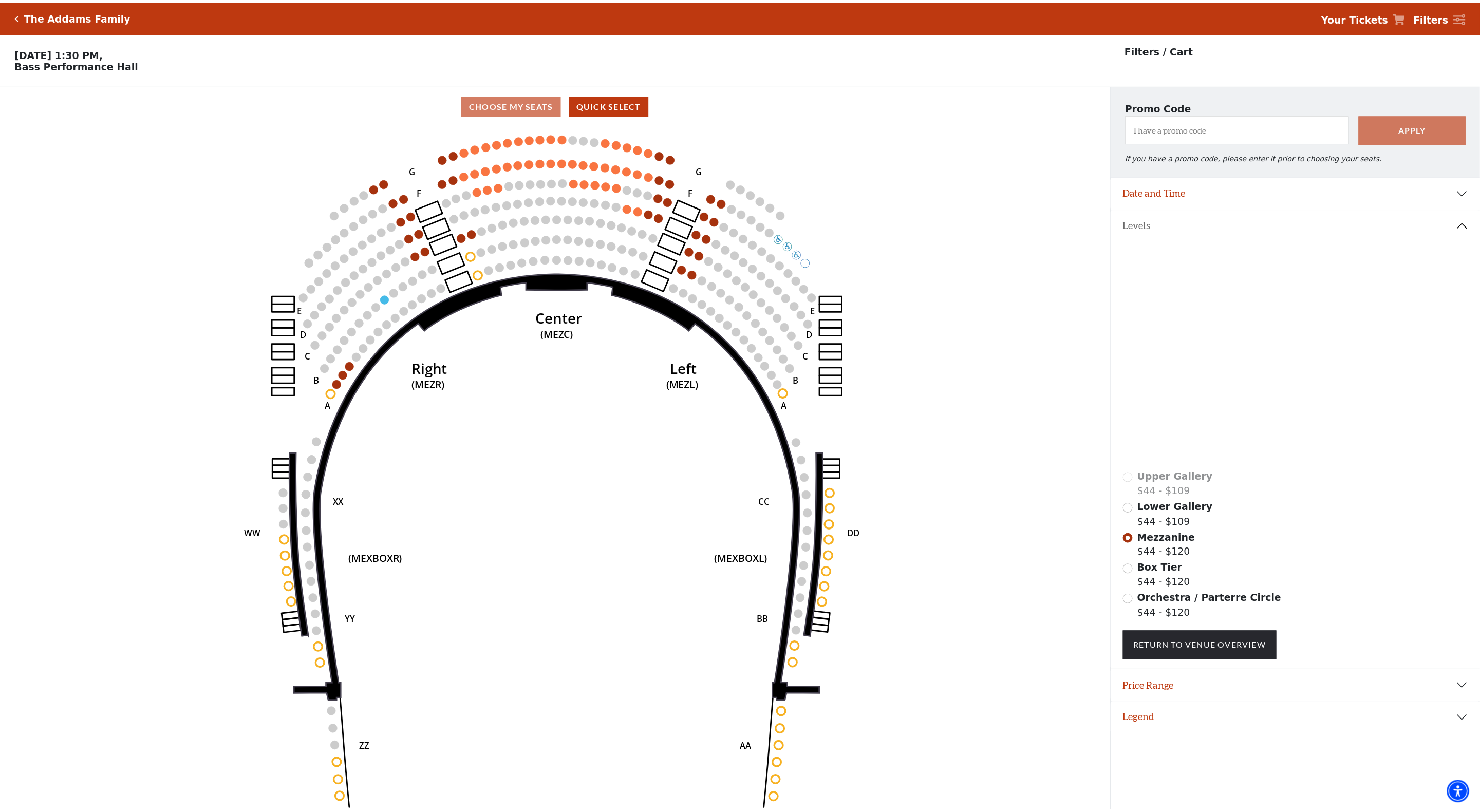
scroll to position [25, 0]
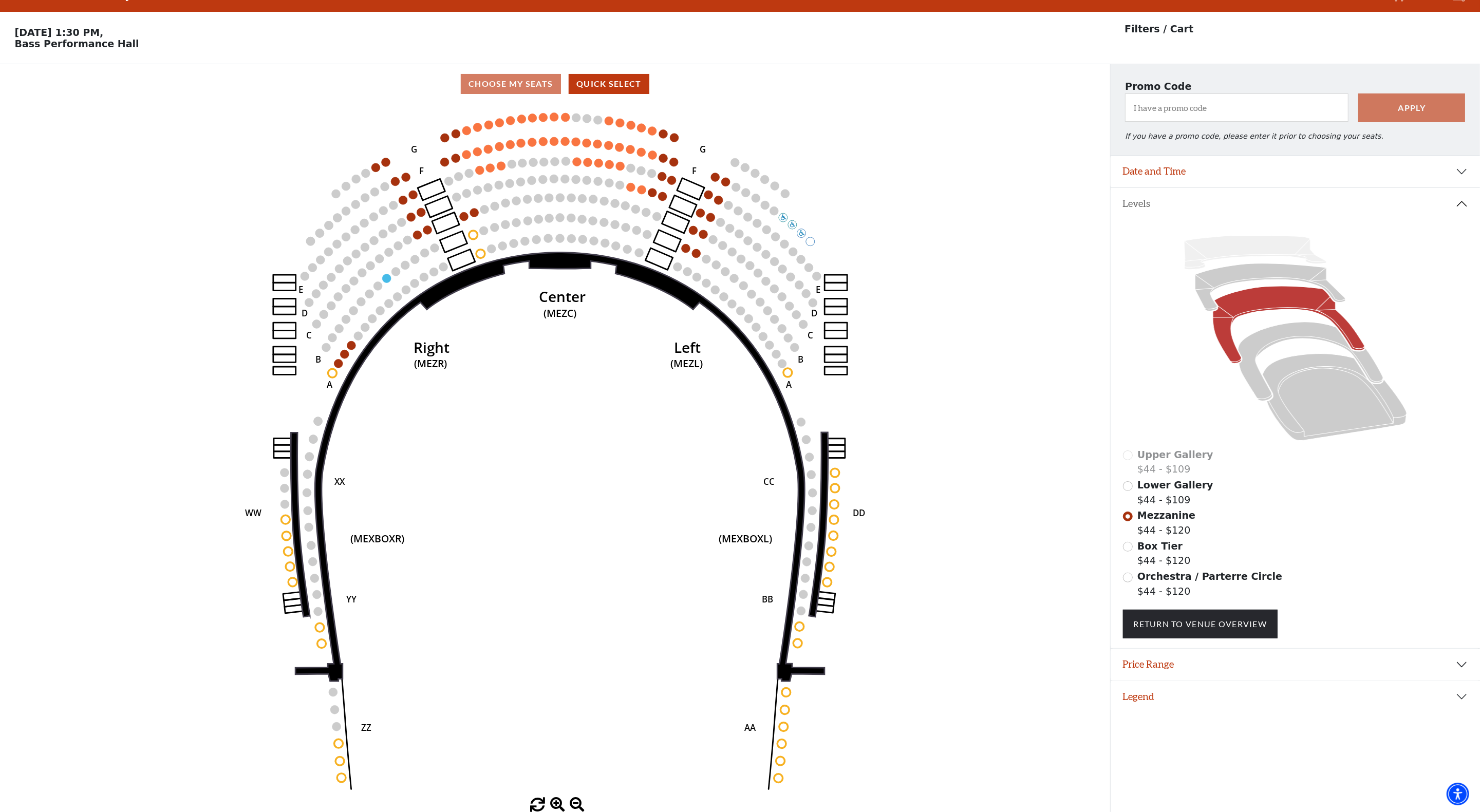
click at [1141, 489] on span "Lower Gallery" at bounding box center [1176, 485] width 76 height 11
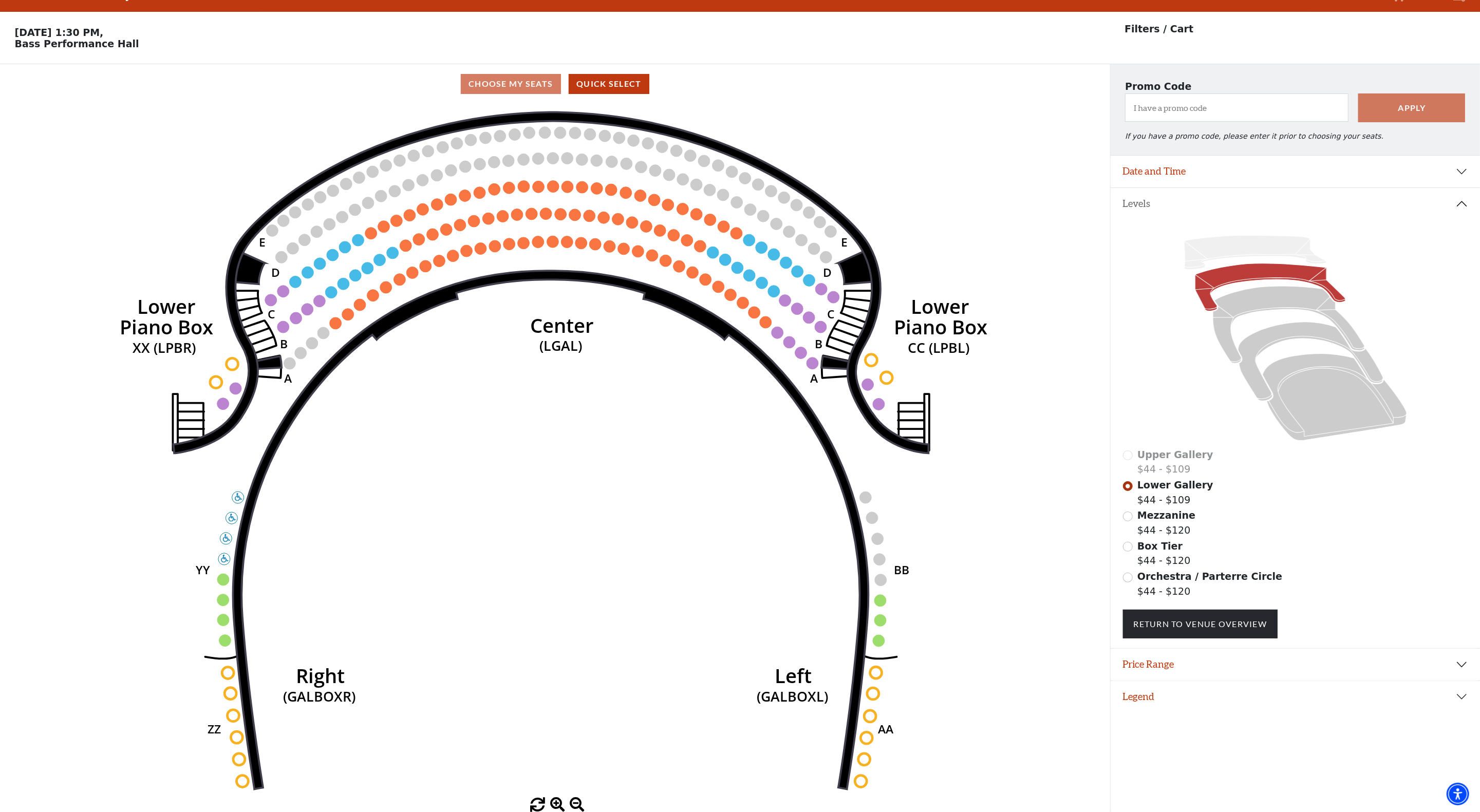
click at [1136, 518] on div "Mezzanine $44 - $120" at bounding box center [1295, 522] width 345 height 29
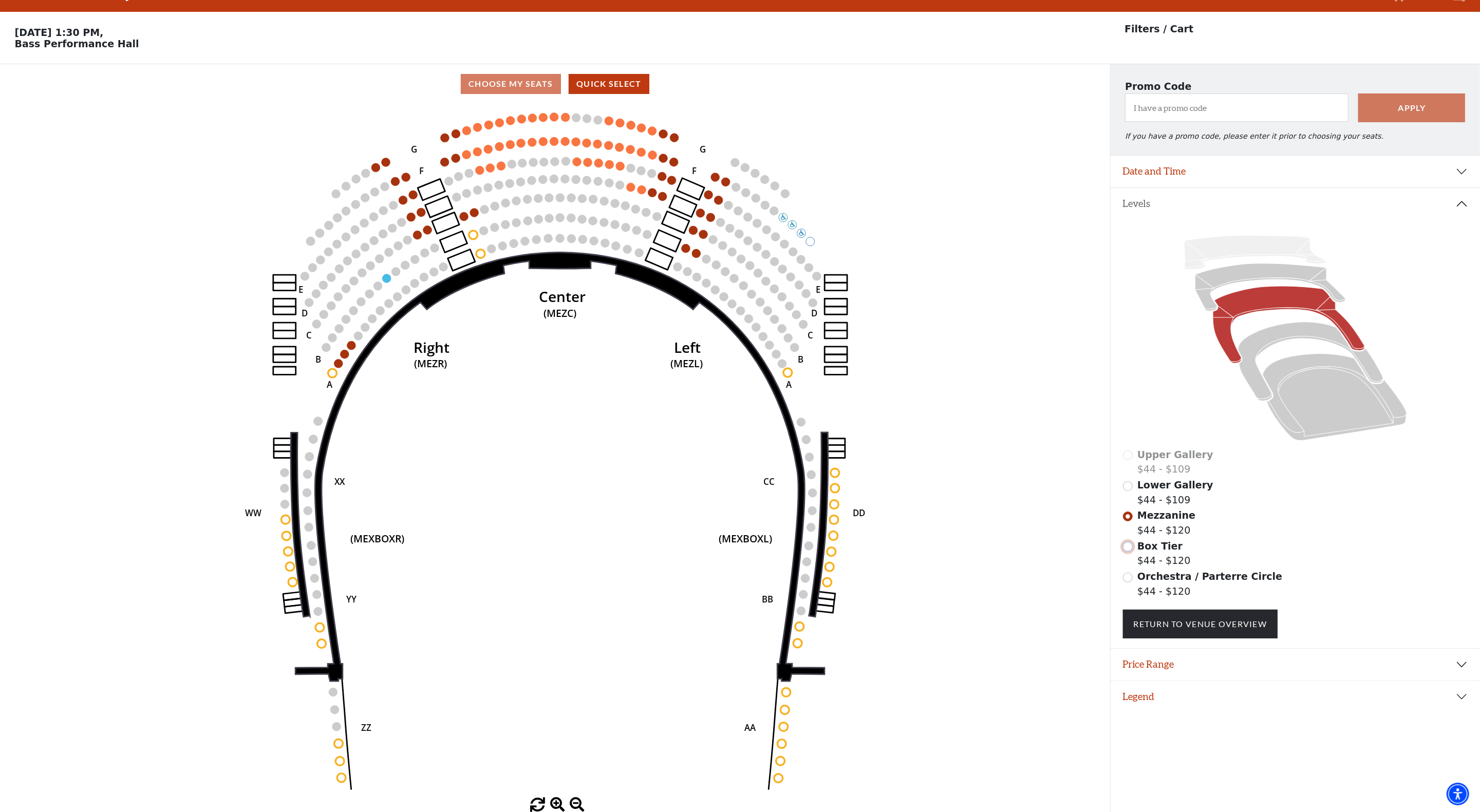
click at [1127, 549] on input "Box Tier$44 - $120\a" at bounding box center [1127, 547] width 10 height 10
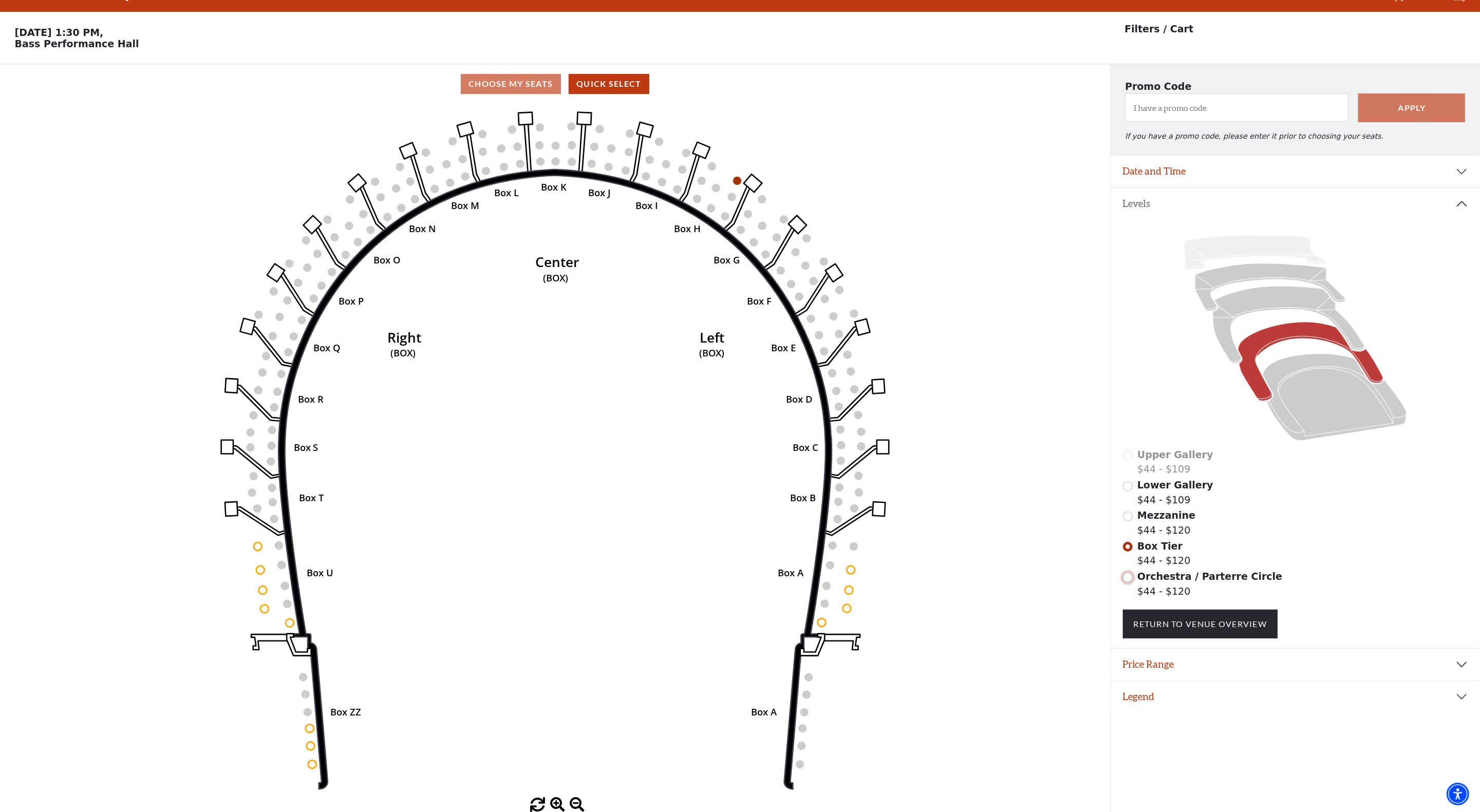
click at [1130, 581] on input "Orchestra / Parterre Circle$44 - $120\a" at bounding box center [1127, 577] width 10 height 10
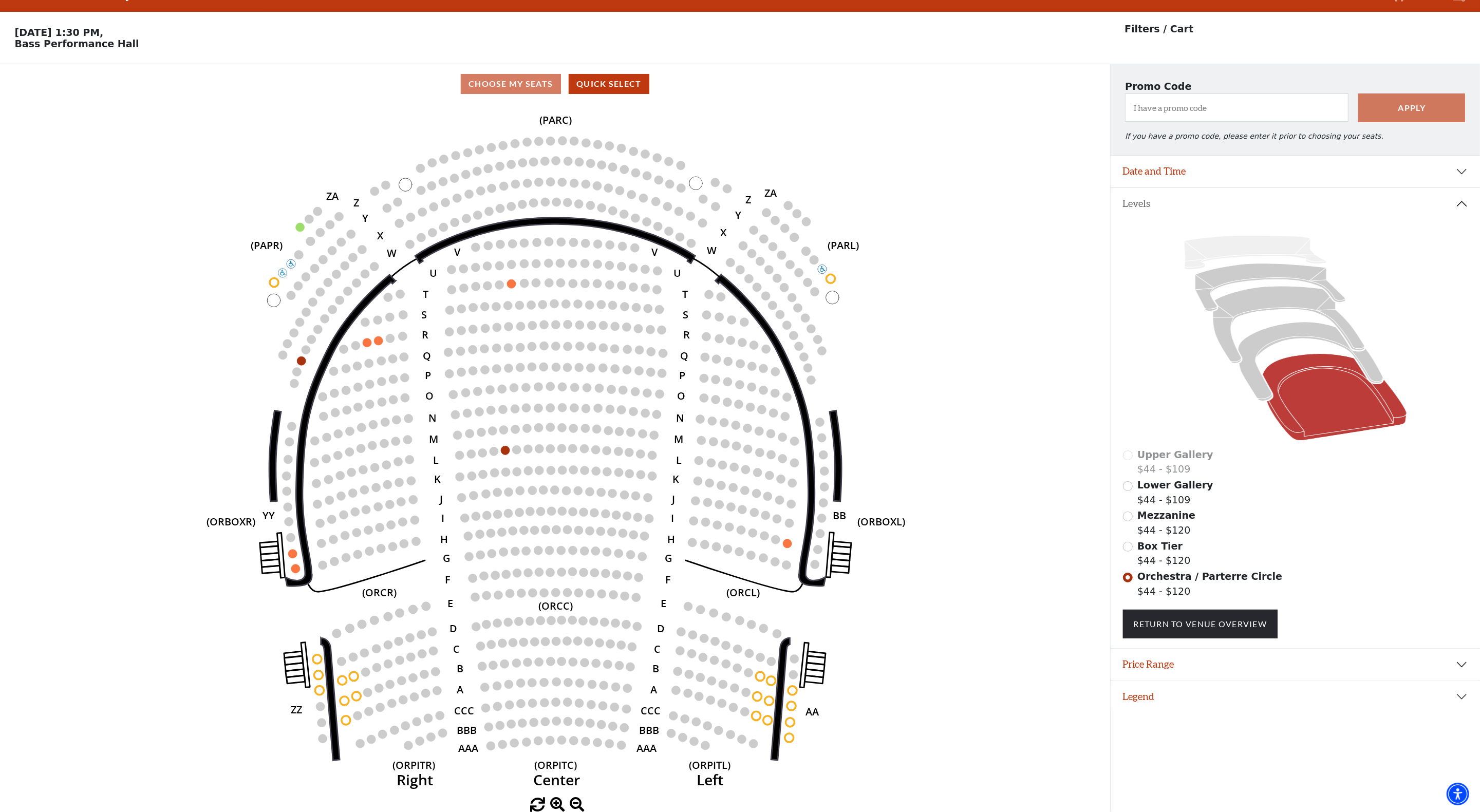
click at [1135, 556] on div "Box Tier $44 - $120" at bounding box center [1295, 553] width 345 height 29
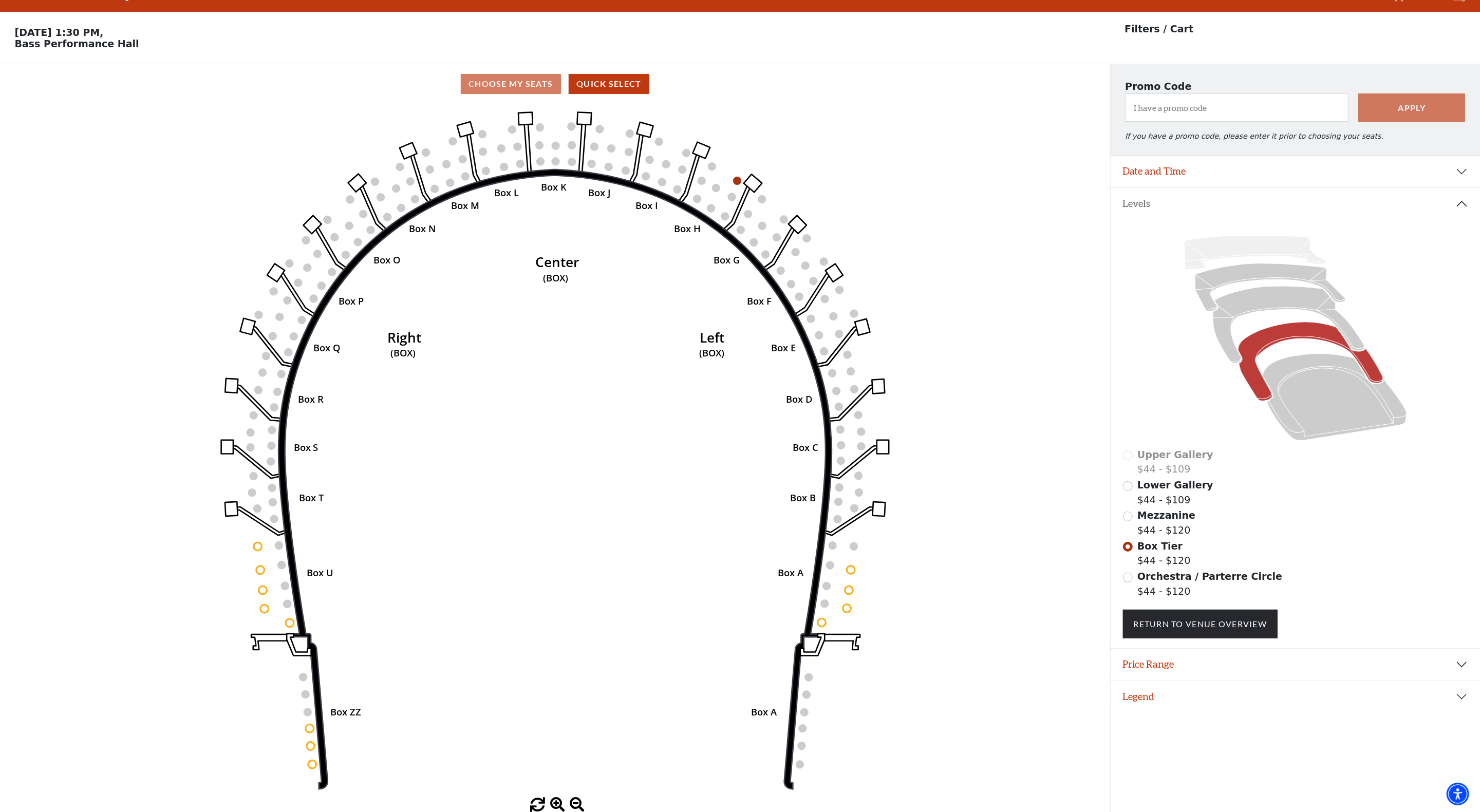
click at [1139, 521] on span "Mezzanine" at bounding box center [1167, 515] width 58 height 11
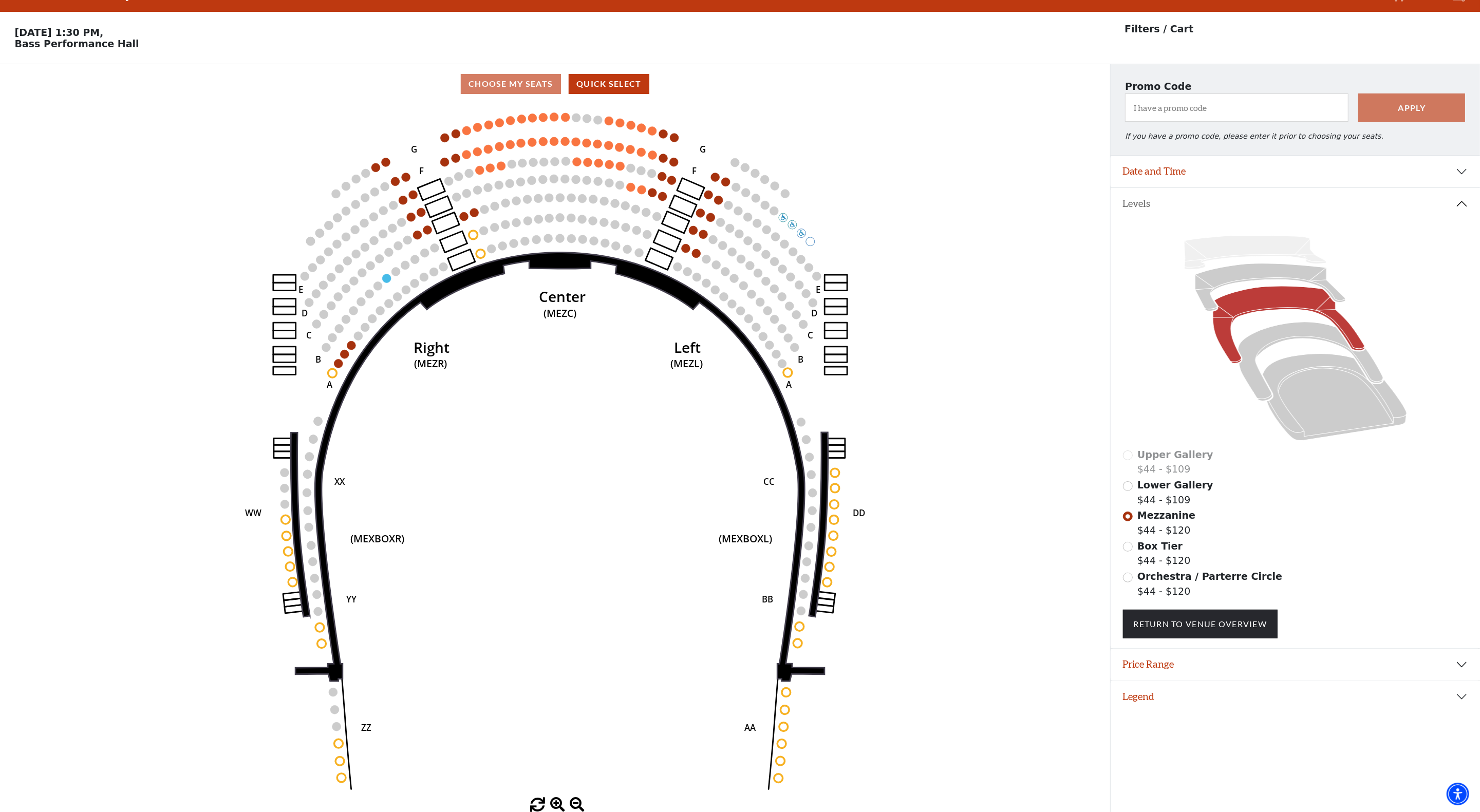
click at [1135, 551] on div "Box Tier $44 - $120" at bounding box center [1295, 553] width 345 height 29
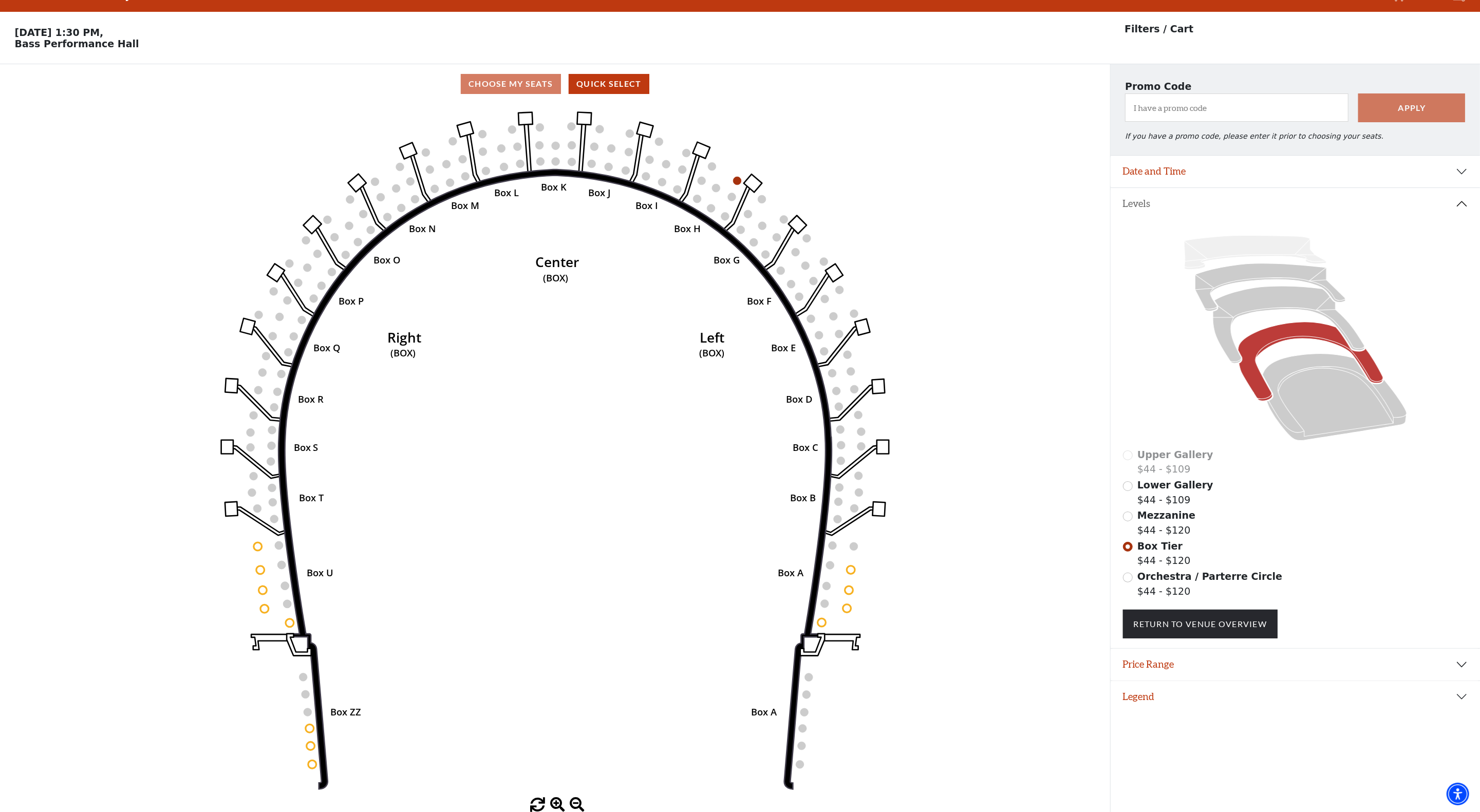
click at [1126, 572] on div "Orchestra / Parterre Circle $44 - $120" at bounding box center [1295, 583] width 345 height 29
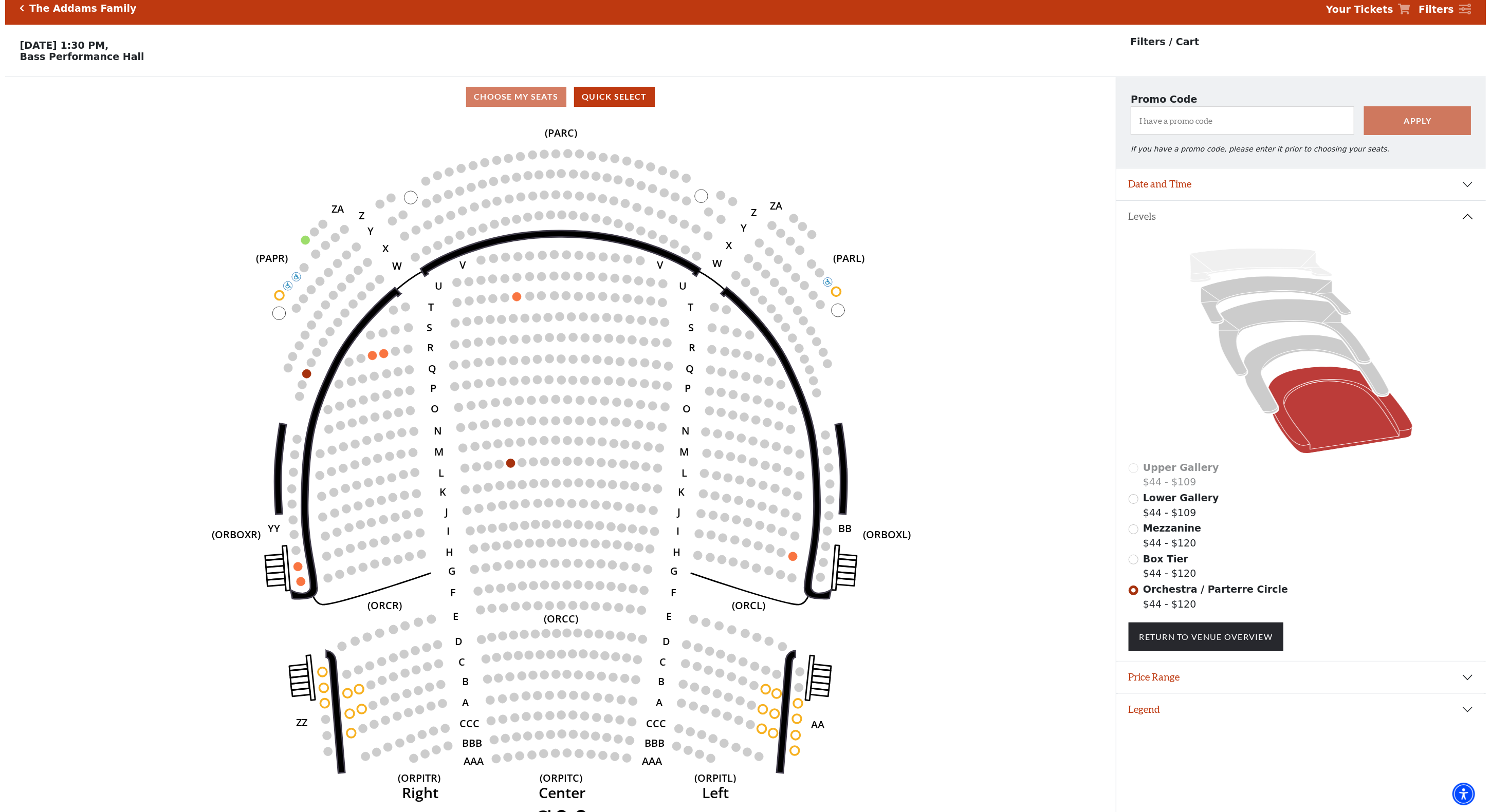
scroll to position [0, 0]
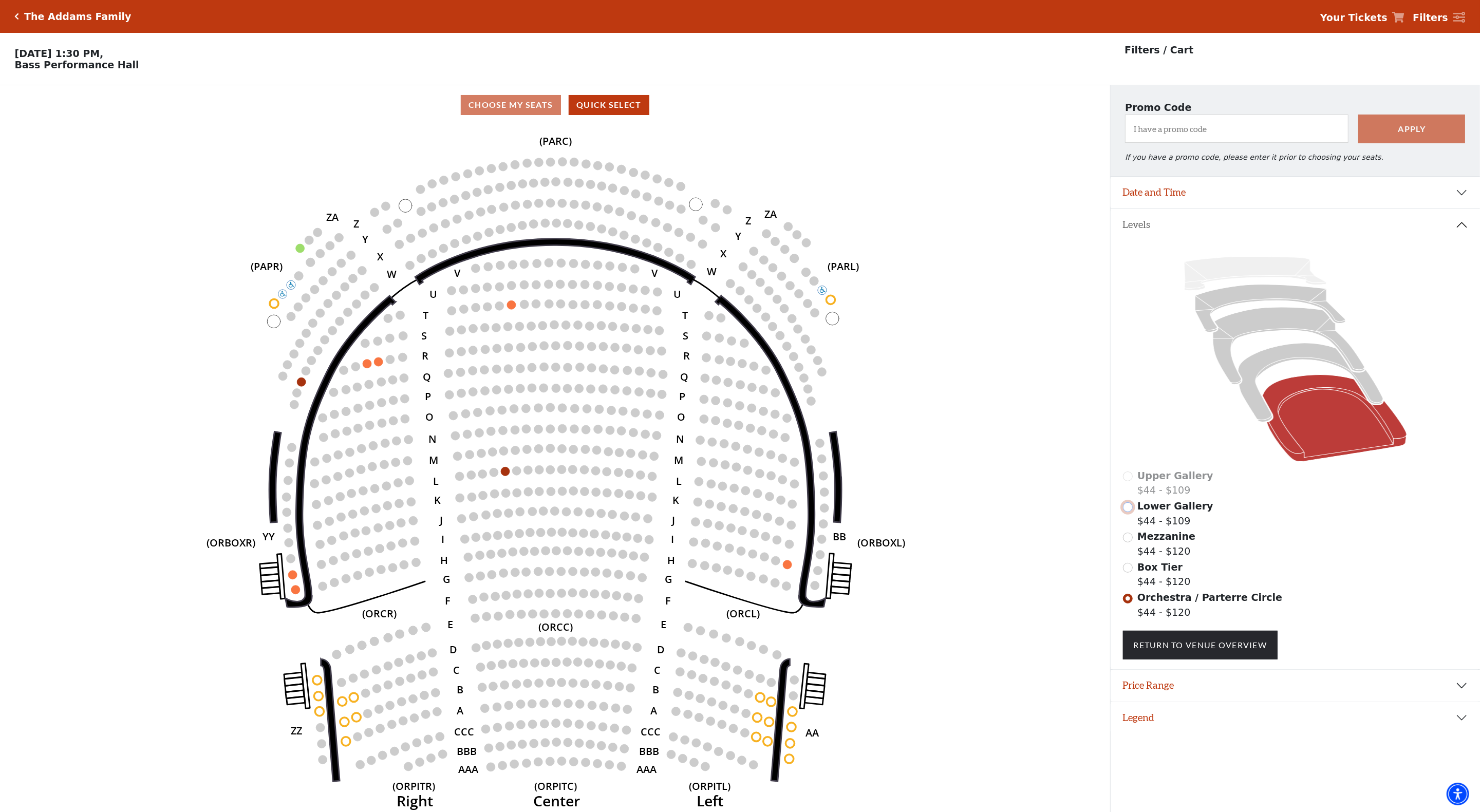
click at [1133, 512] on input "Lower Gallery$44 - $109\a" at bounding box center [1127, 507] width 10 height 10
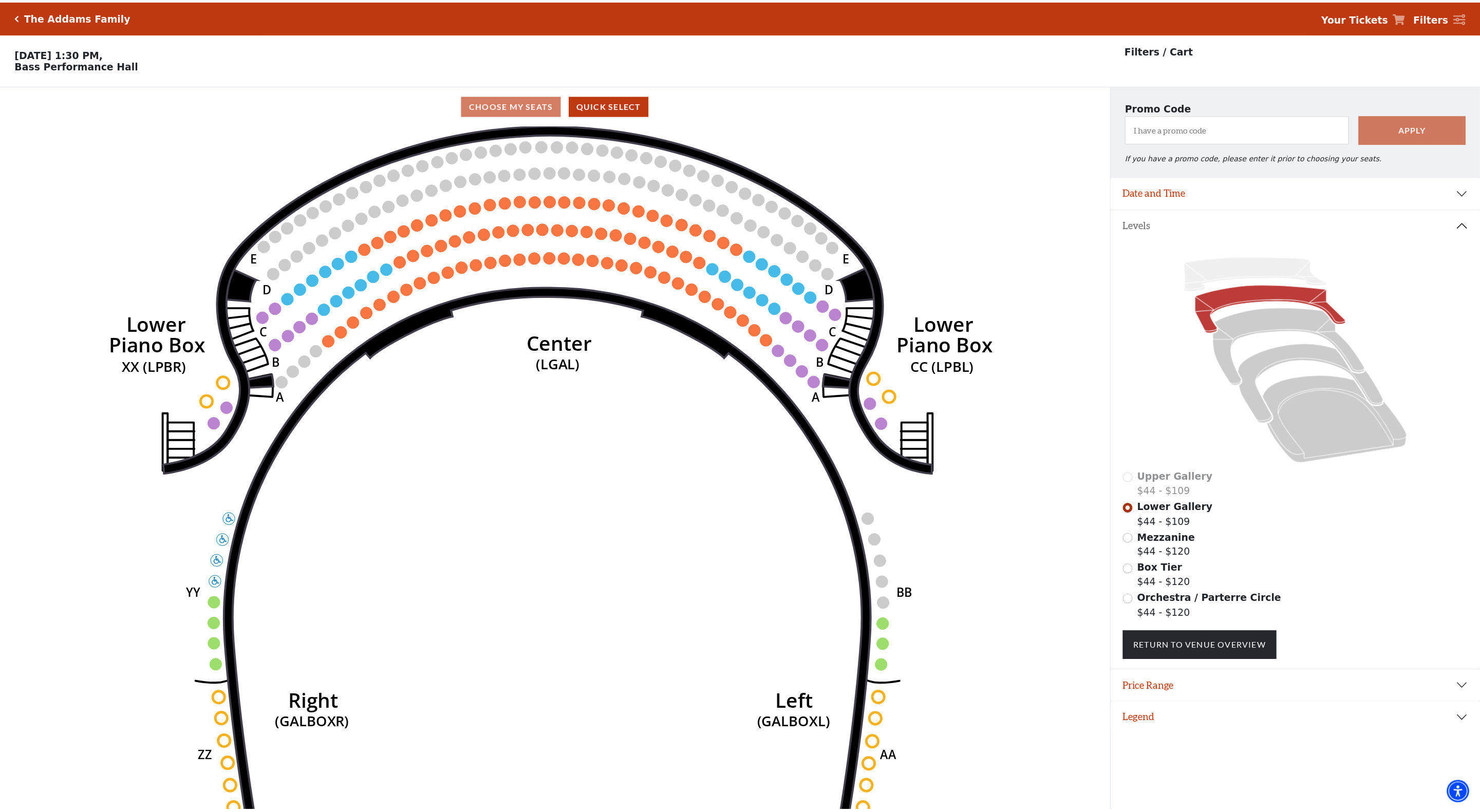
scroll to position [25, 0]
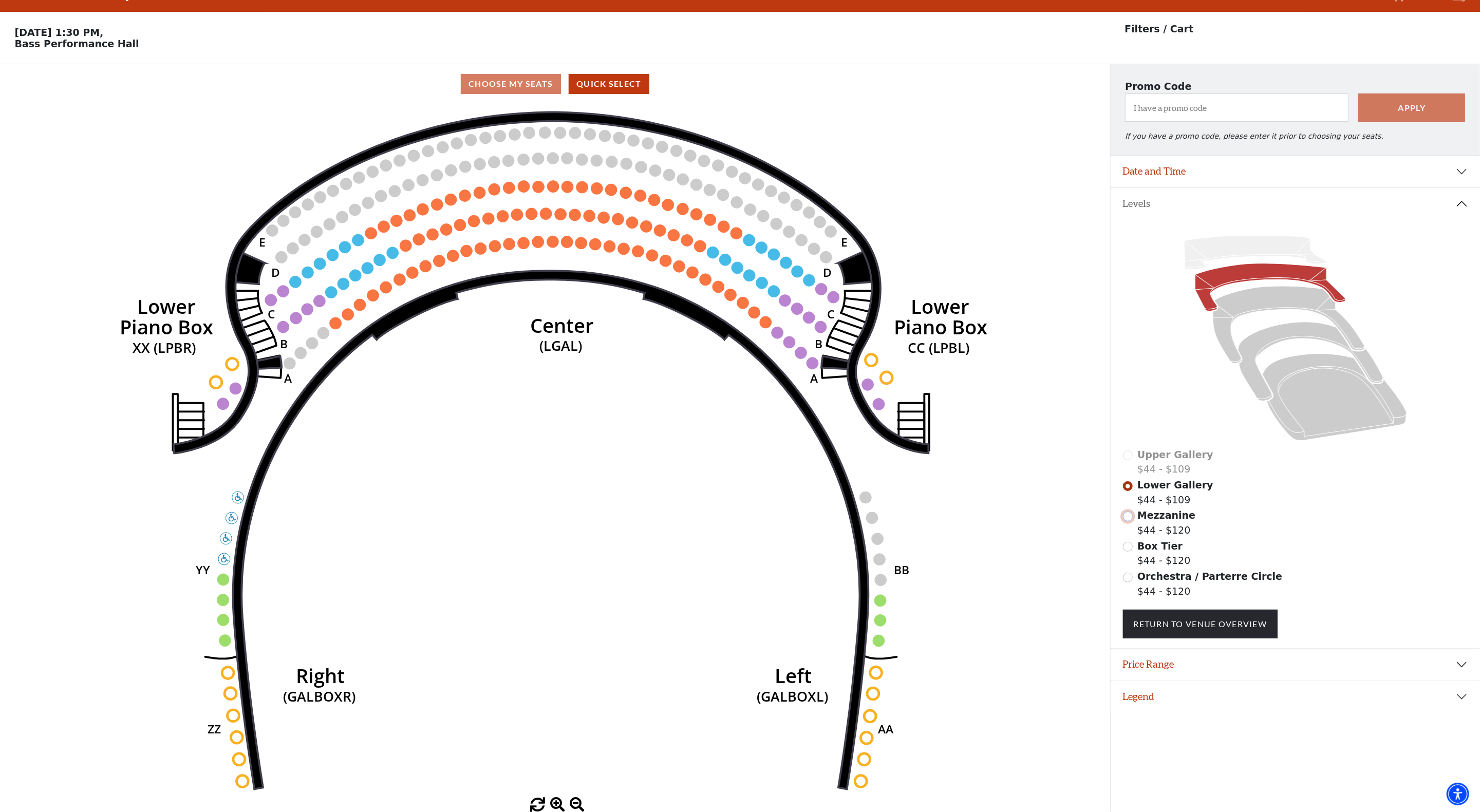
click at [1132, 520] on input "Mezzanine$44 - $120\a" at bounding box center [1127, 516] width 10 height 10
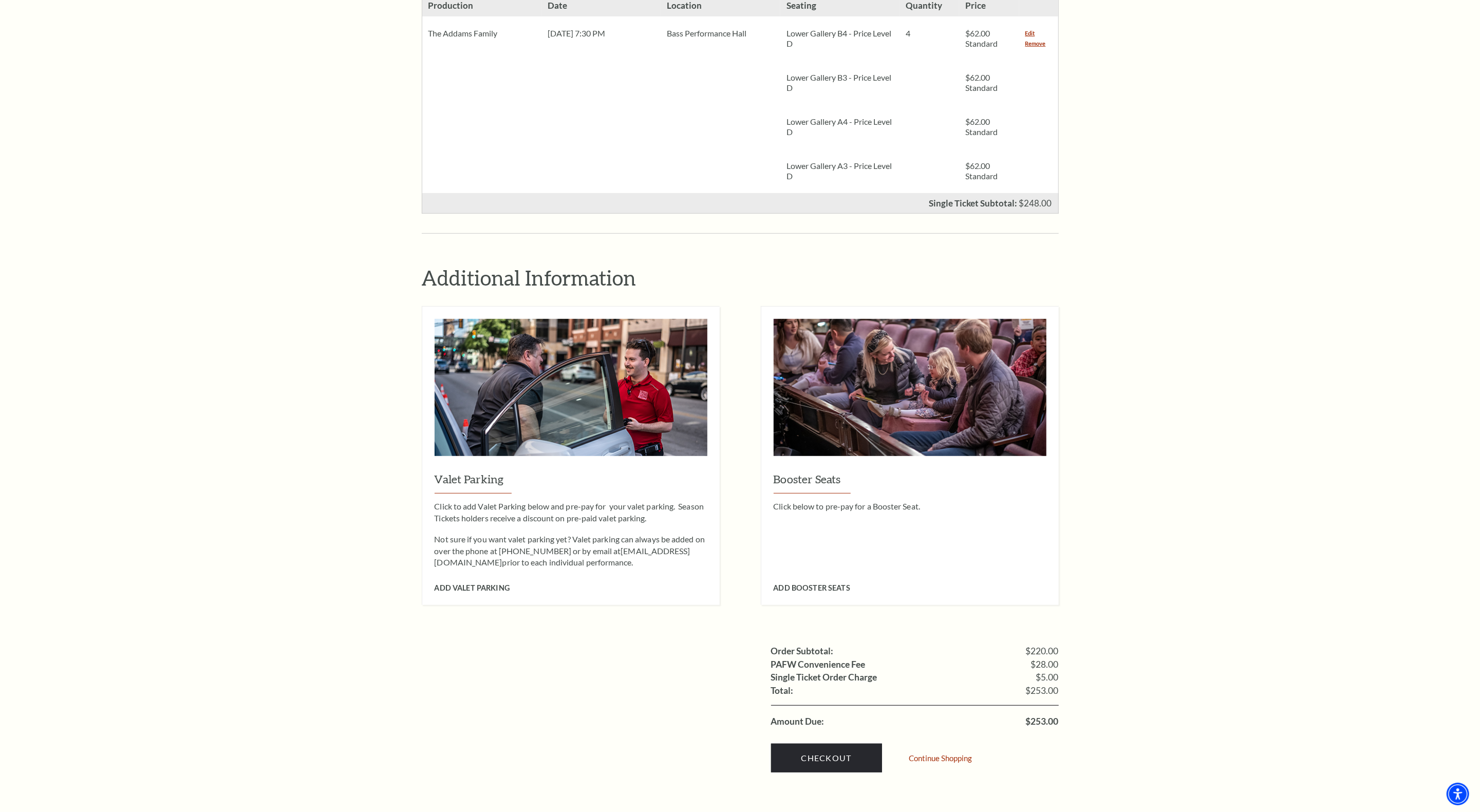
scroll to position [548, 0]
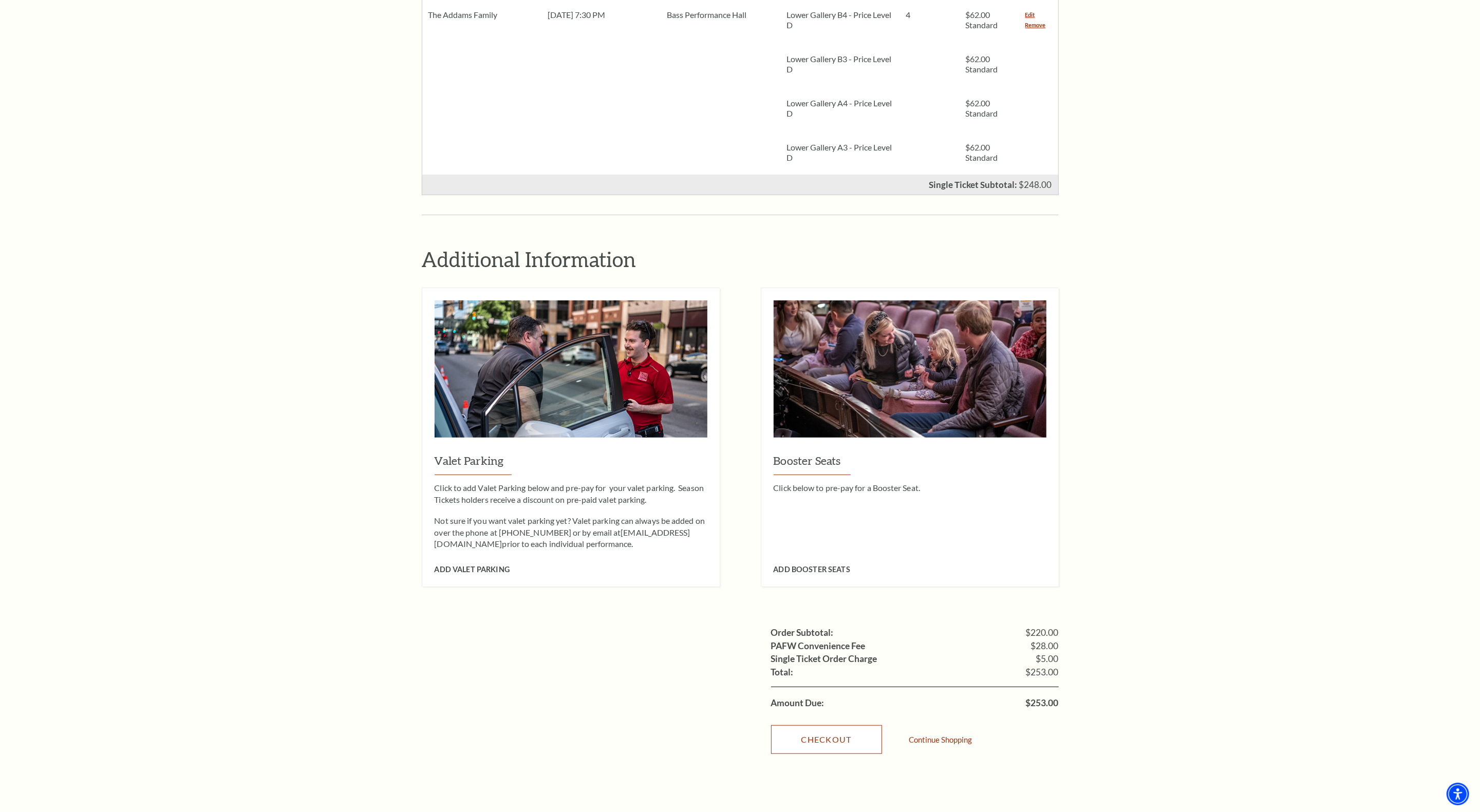
click at [831, 725] on link "Checkout" at bounding box center [827, 740] width 111 height 29
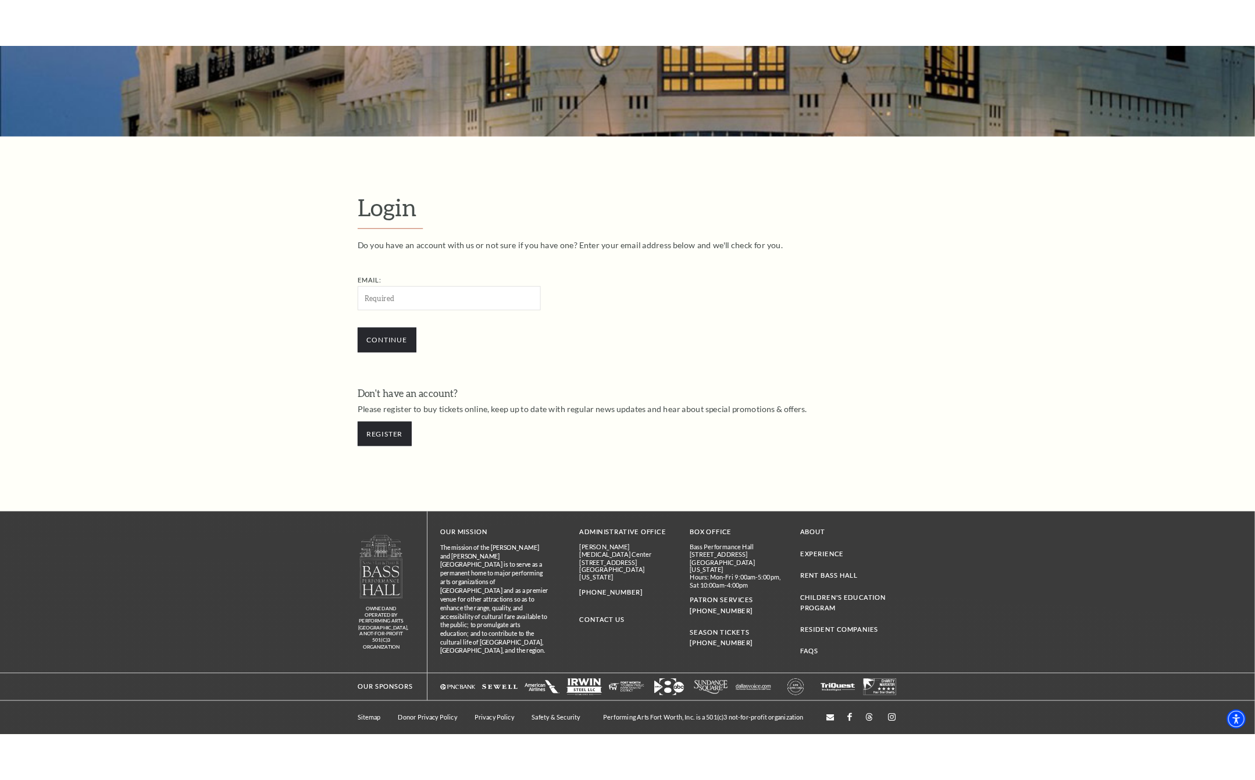
scroll to position [306, 0]
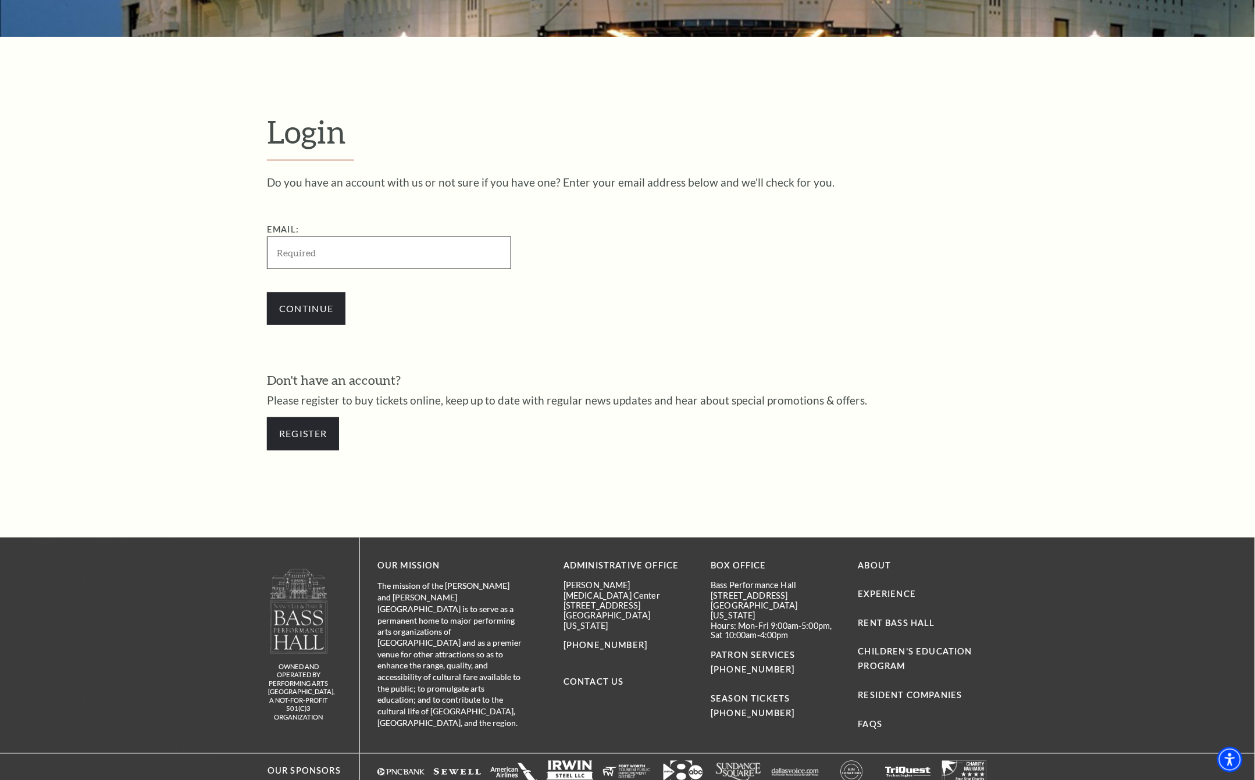
click at [298, 259] on input "Email:" at bounding box center [389, 253] width 244 height 32
type input "[EMAIL_ADDRESS][DOMAIN_NAME]"
click at [317, 307] on input "Continue" at bounding box center [306, 309] width 79 height 33
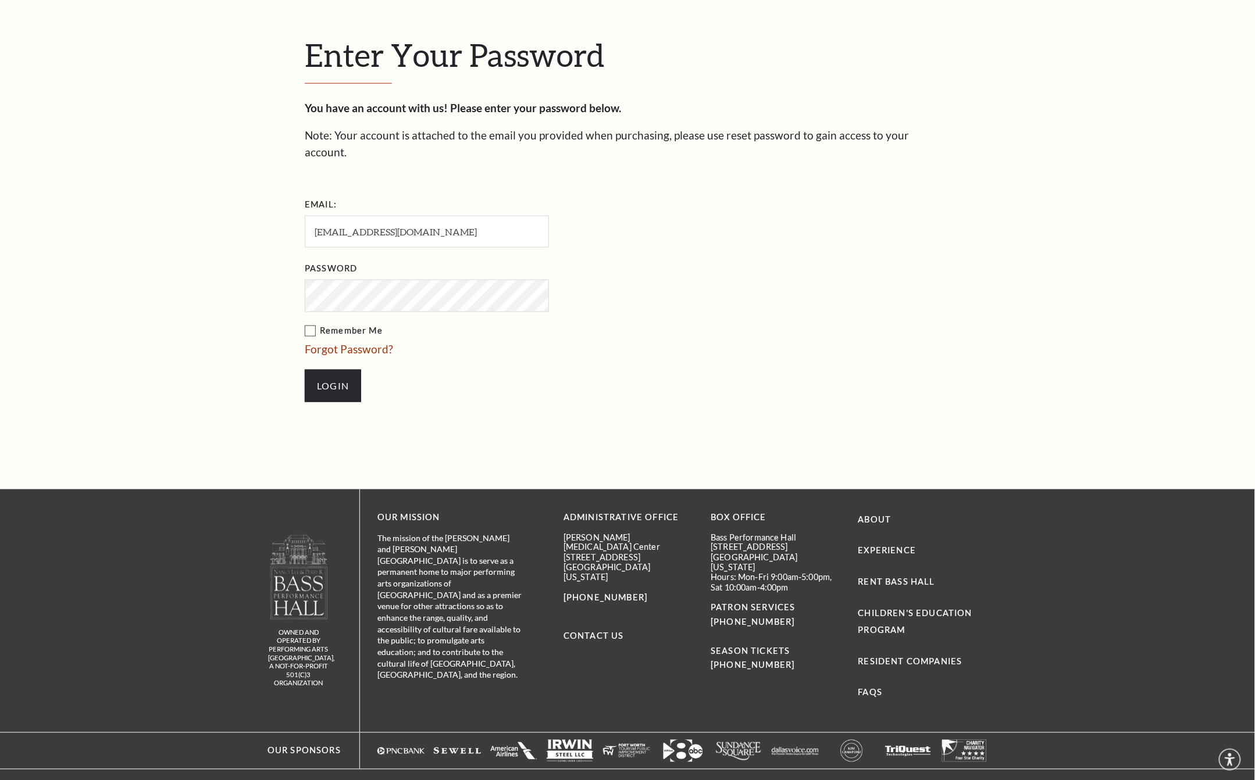
scroll to position [424, 0]
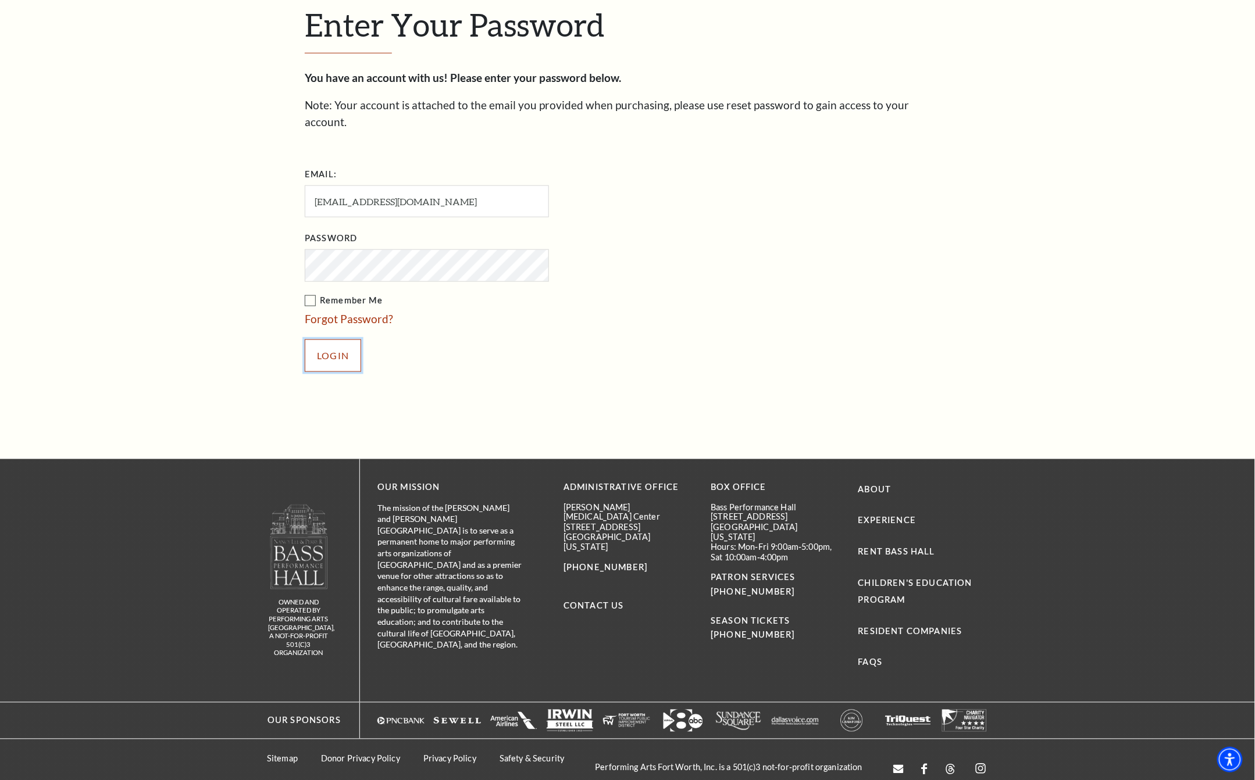
click at [336, 343] on input "Login" at bounding box center [333, 356] width 56 height 33
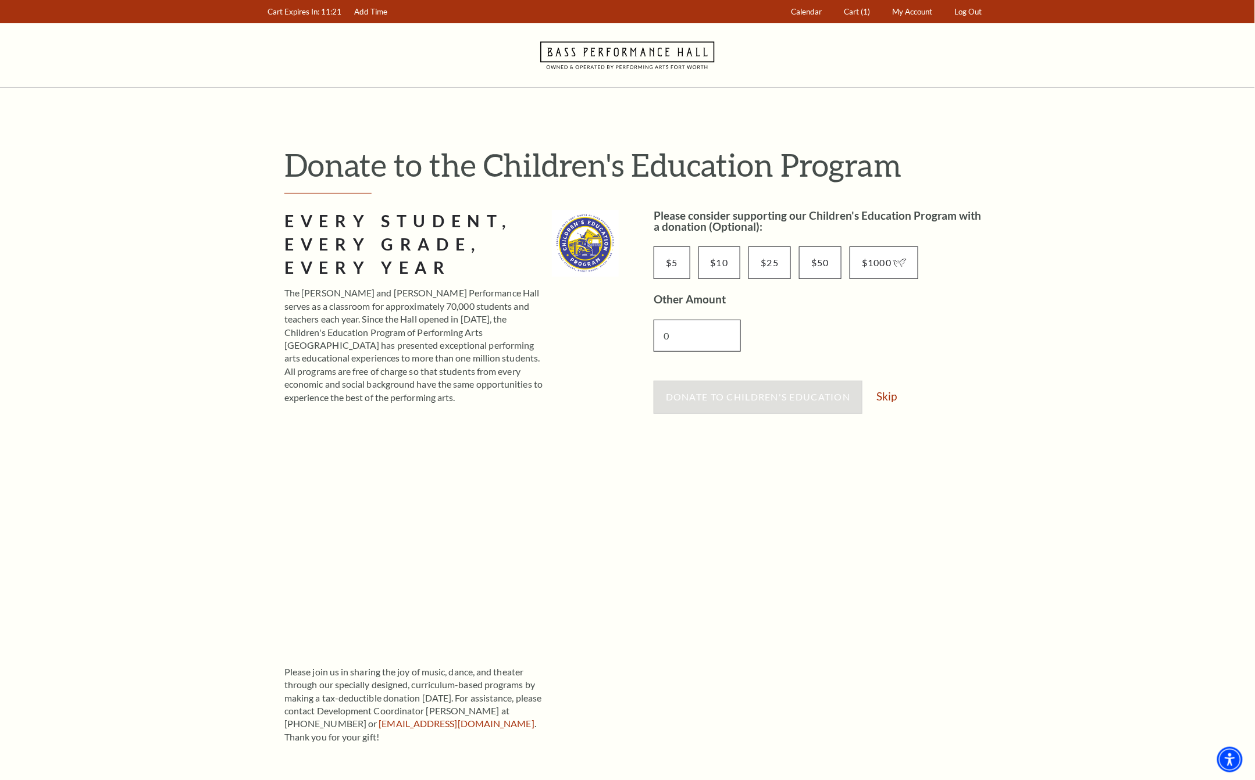
click at [705, 340] on input "0" at bounding box center [697, 336] width 87 height 32
click at [893, 395] on link "Skip" at bounding box center [886, 396] width 20 height 11
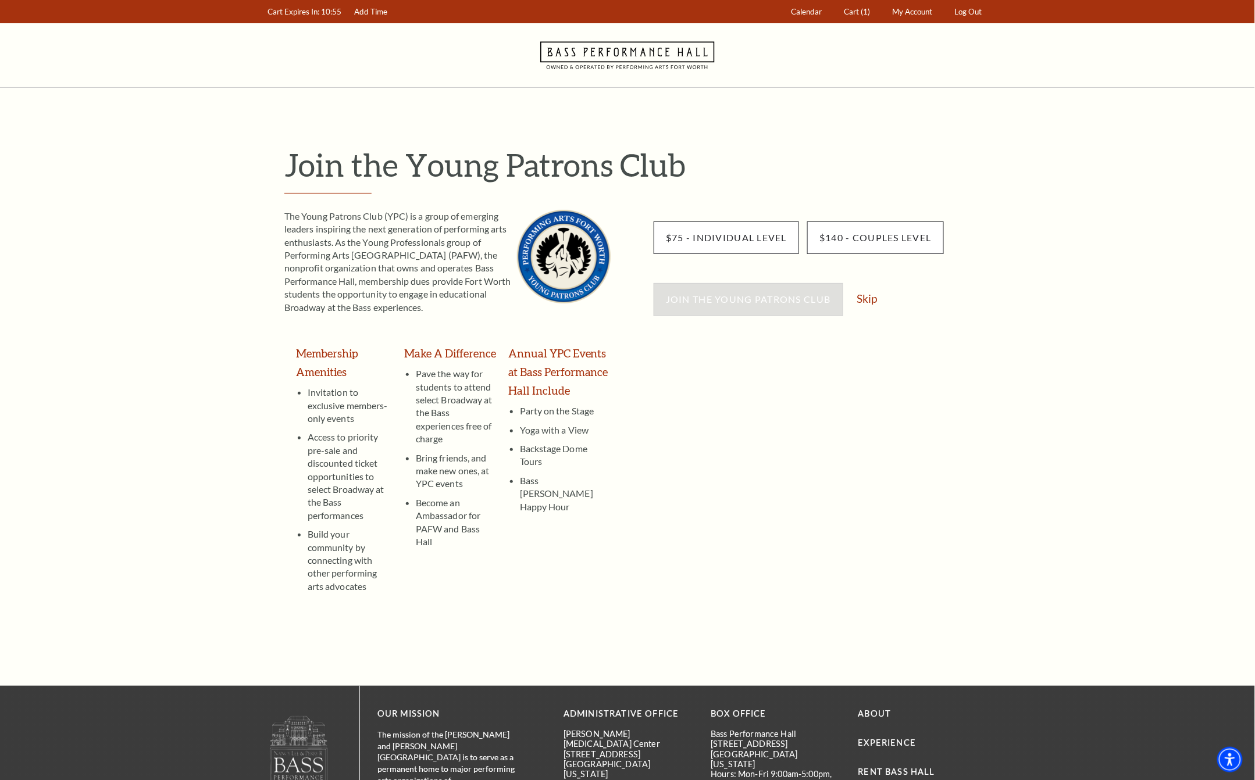
click at [903, 135] on div "Cart Expires In: 678 10:55 Add Time Calendar Cart (1) My Account" at bounding box center [627, 490] width 1255 height 980
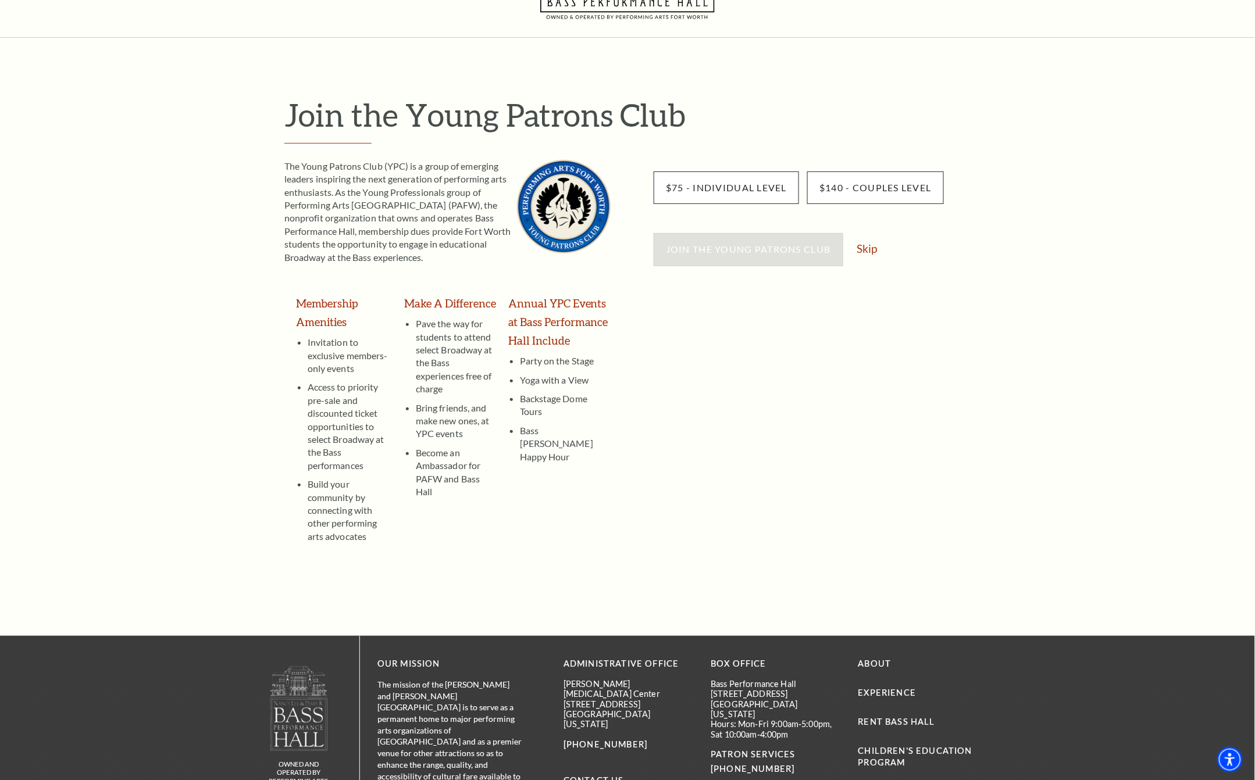
scroll to position [77, 0]
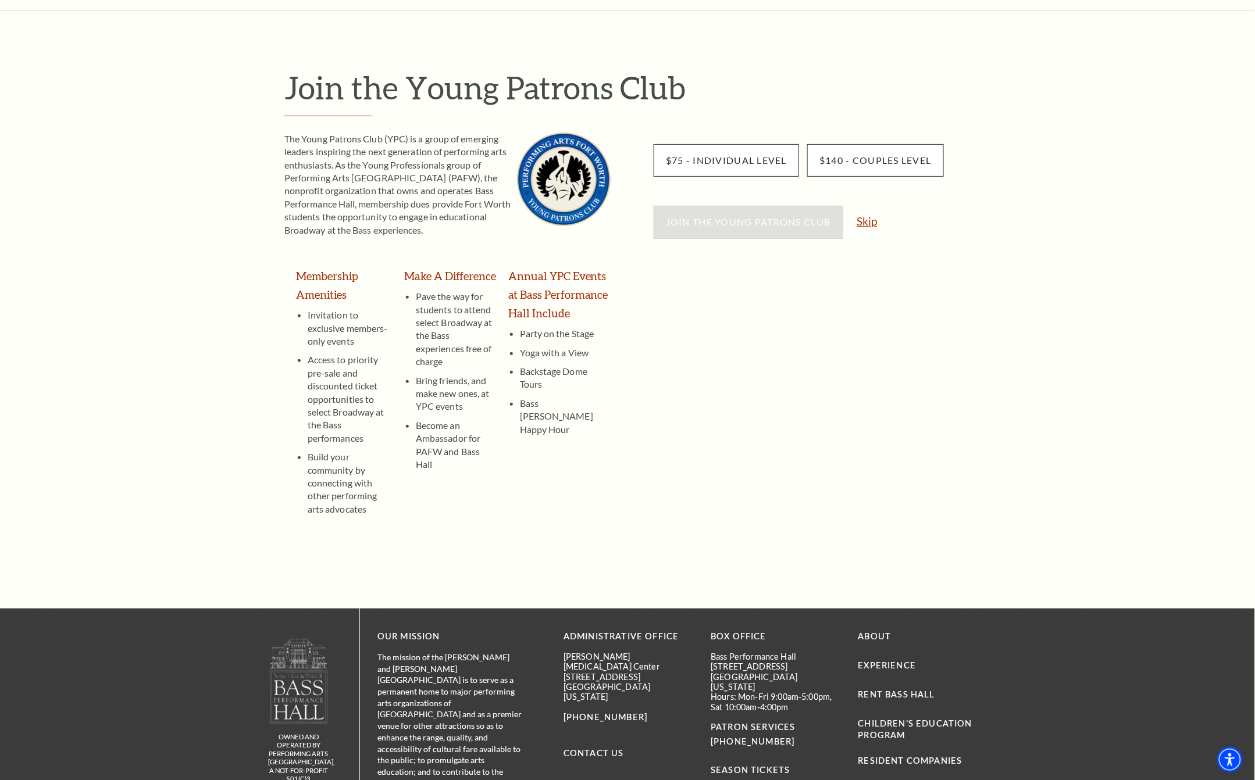
click at [871, 222] on link "Skip" at bounding box center [867, 221] width 20 height 11
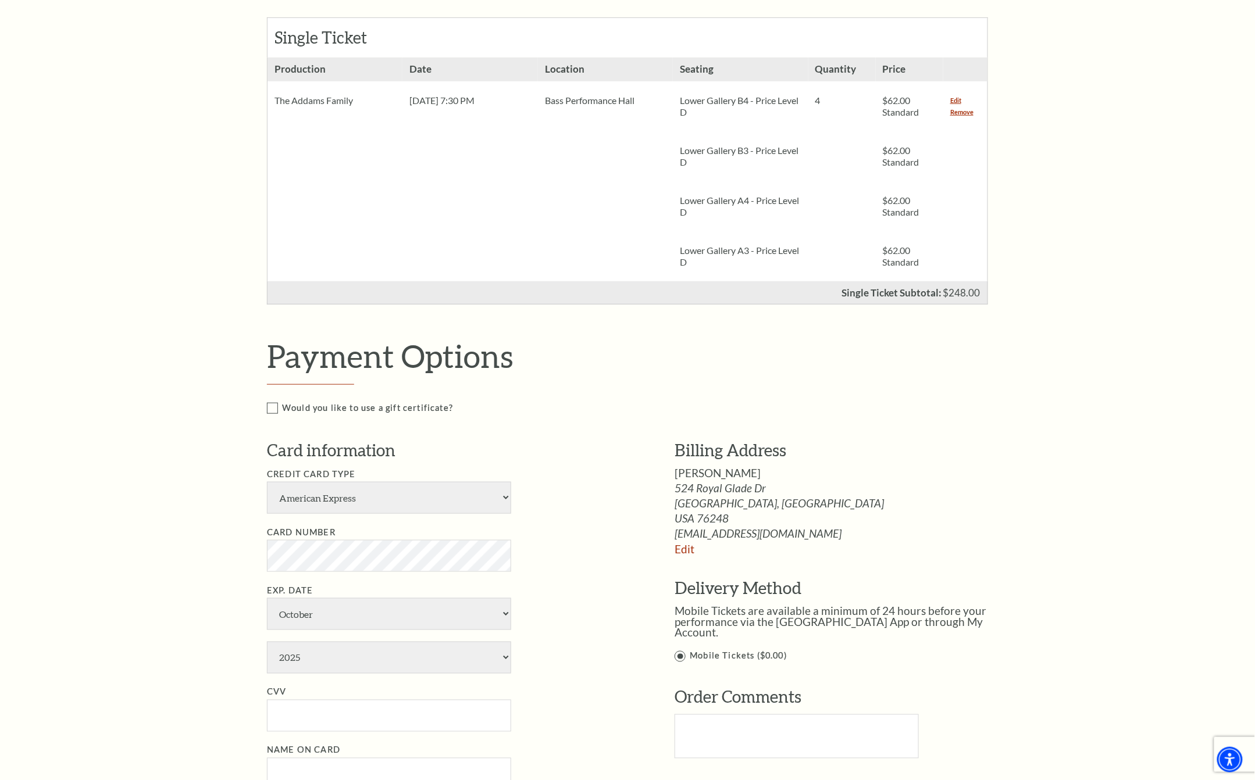
scroll to position [387, 0]
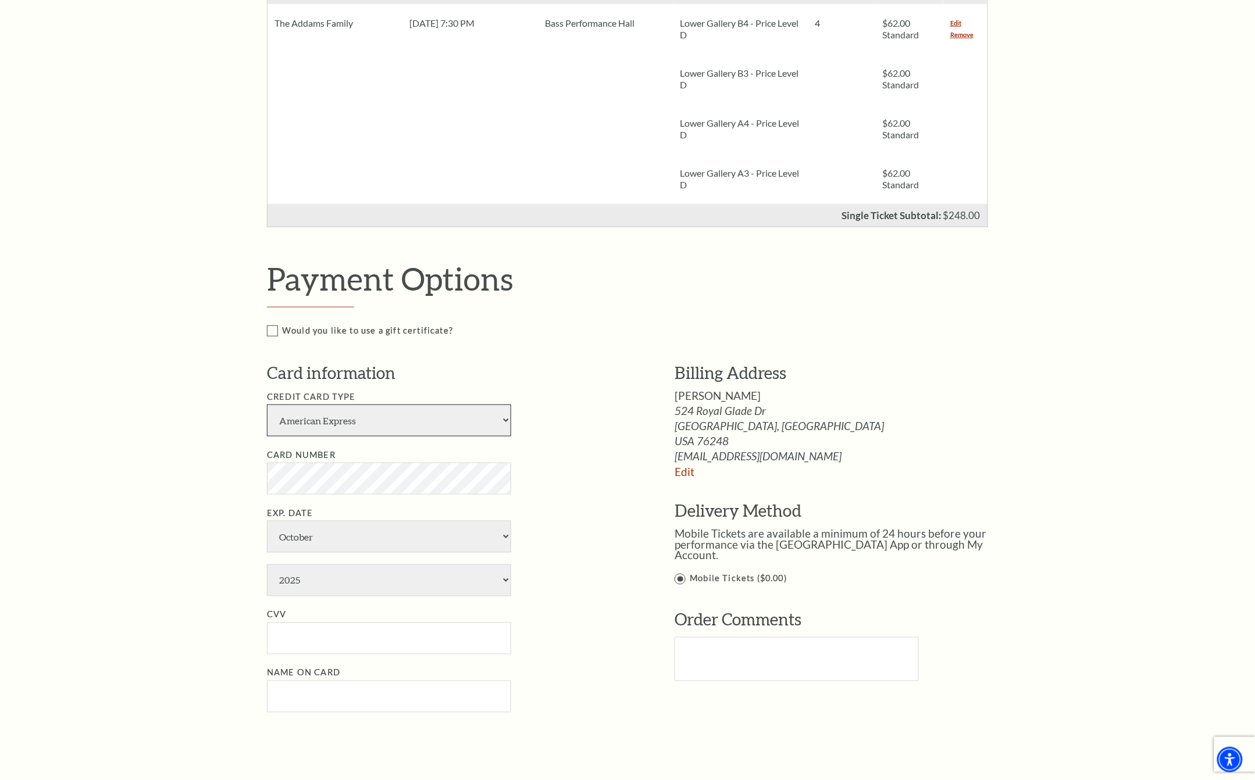
click at [431, 427] on select "American Express Visa Master Card Discover" at bounding box center [389, 421] width 244 height 32
select select "25"
click at [267, 405] on select "American Express Visa Master Card Discover" at bounding box center [389, 421] width 244 height 32
click at [325, 543] on select "January February March April May June July August September October November De…" at bounding box center [389, 537] width 244 height 32
select select "4"
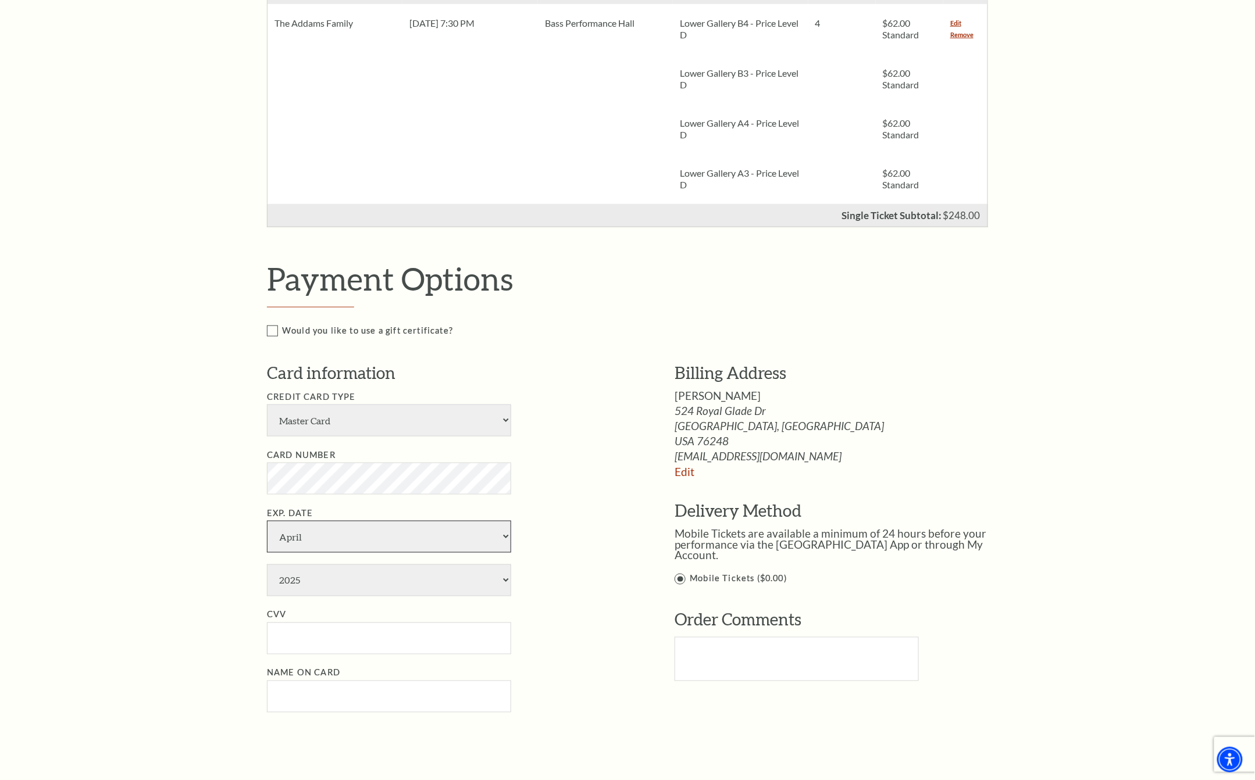
click at [267, 521] on select "January February March April May June July August September October November De…" at bounding box center [389, 537] width 244 height 32
click at [336, 576] on select "2025 2026 2027 2028 2029 2030 2031 2032 2033 2034" at bounding box center [389, 581] width 244 height 32
select select "2028"
click at [267, 565] on select "2025 2026 2027 2028 2029 2030 2031 2032 2033 2034" at bounding box center [389, 581] width 244 height 32
click at [308, 646] on input "CVV" at bounding box center [389, 639] width 244 height 32
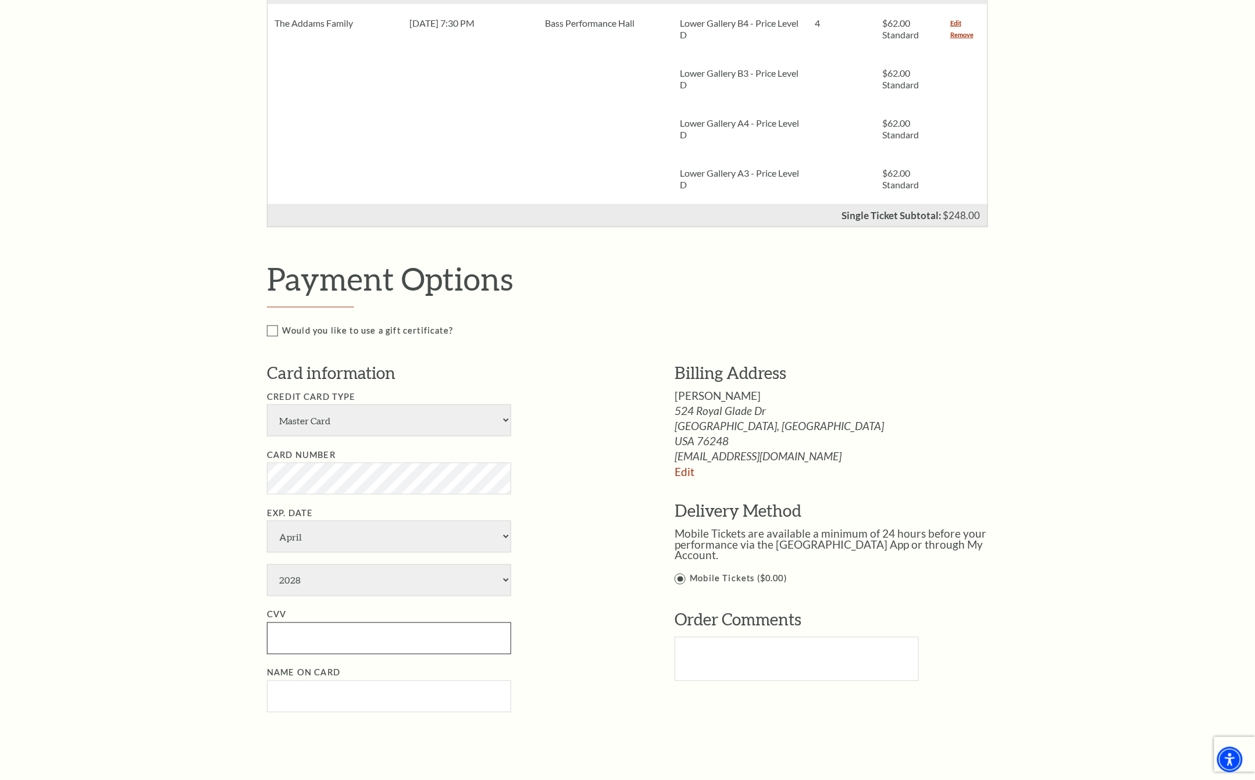
click at [308, 646] on input "CVV" at bounding box center [389, 639] width 244 height 32
type input "648"
click at [304, 689] on input "Name on Card" at bounding box center [389, 697] width 244 height 32
type input "Hakan Evircan"
click at [112, 636] on div "Notice × Tickets cannot be removed during a Ticket Exchange. Choose Start Over …" at bounding box center [627, 411] width 1255 height 1421
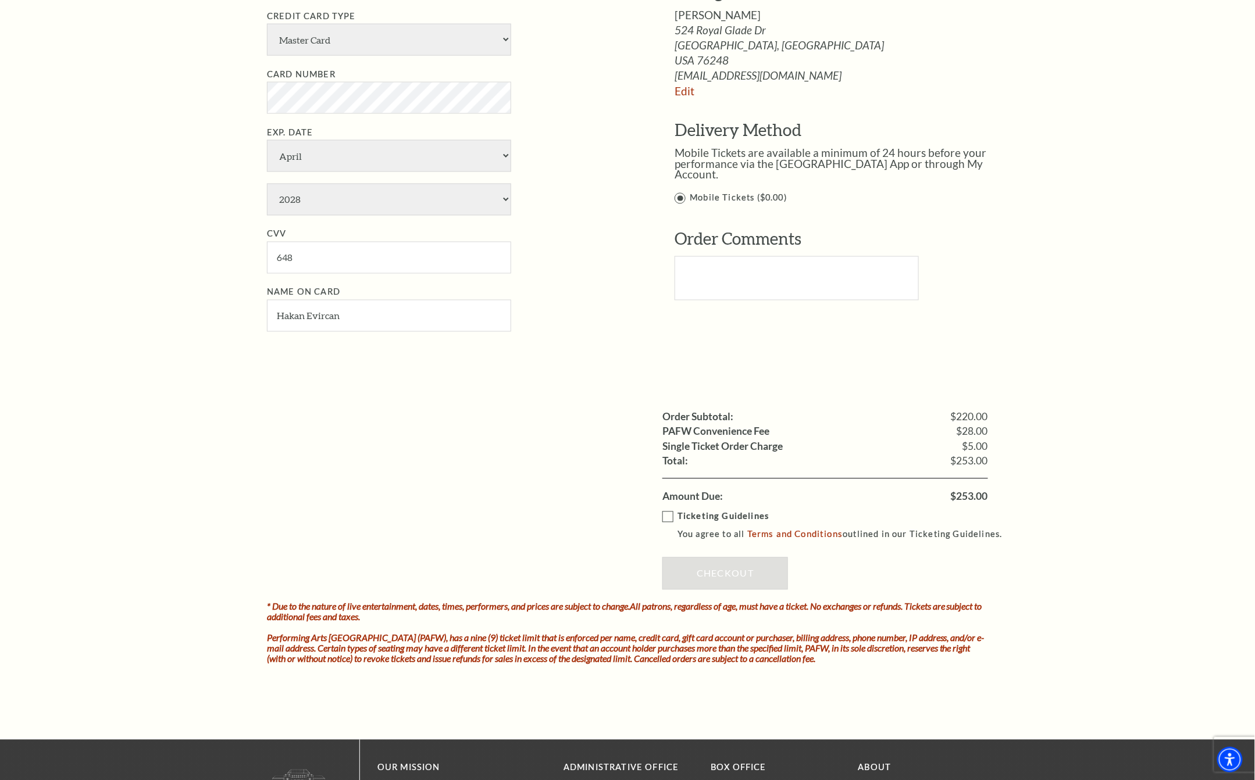
scroll to position [775, 0]
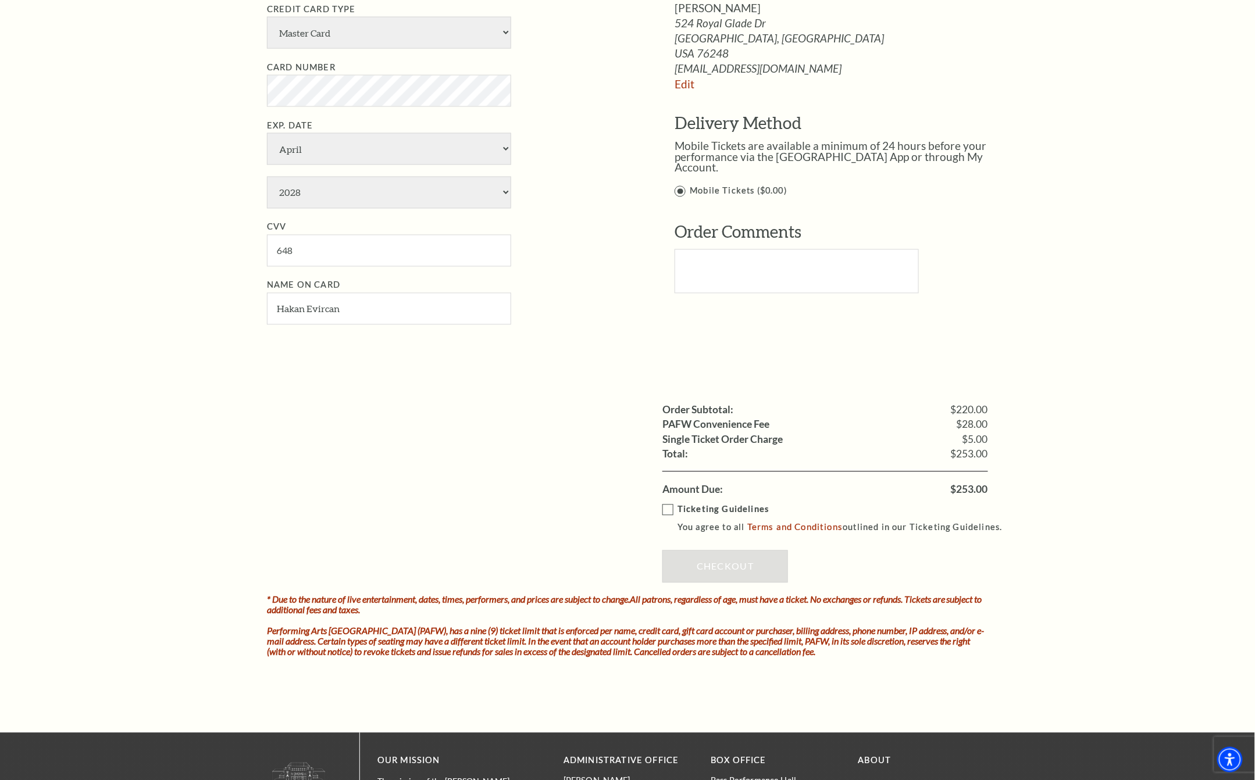
click at [669, 512] on label "Ticketing Guidelines You agree to all Terms and Conditions outlined in our Tick…" at bounding box center [837, 519] width 351 height 32
click at [0, 0] on input "Ticketing Guidelines You agree to all Terms and Conditions outlined in our Tick…" at bounding box center [0, 0] width 0 height 0
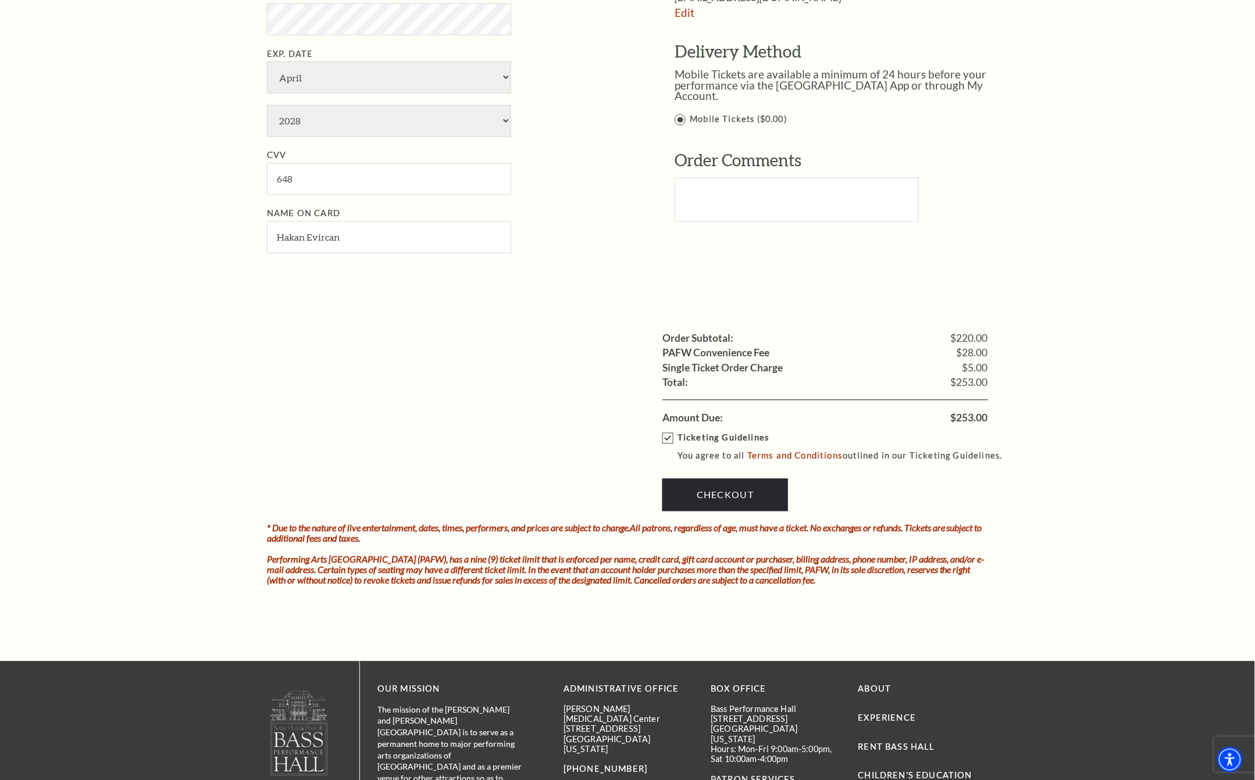
scroll to position [853, 0]
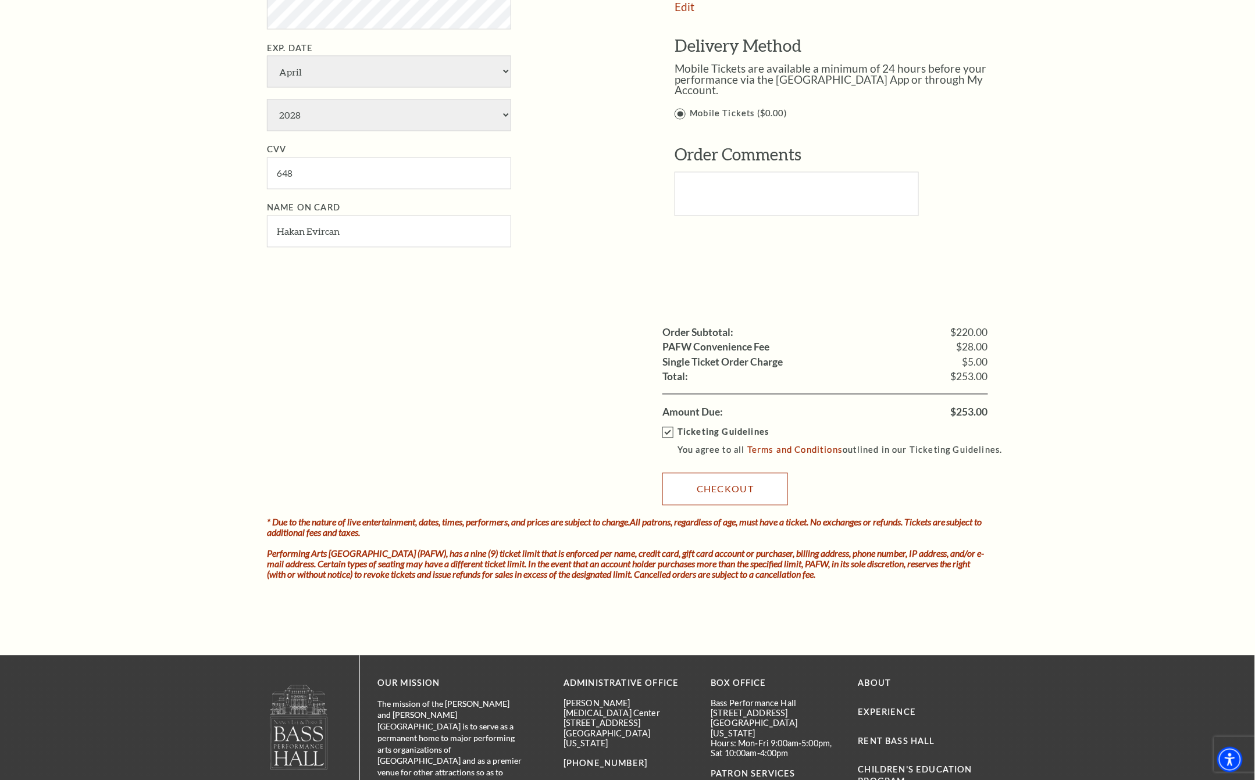
click at [722, 490] on link "Checkout" at bounding box center [725, 489] width 126 height 33
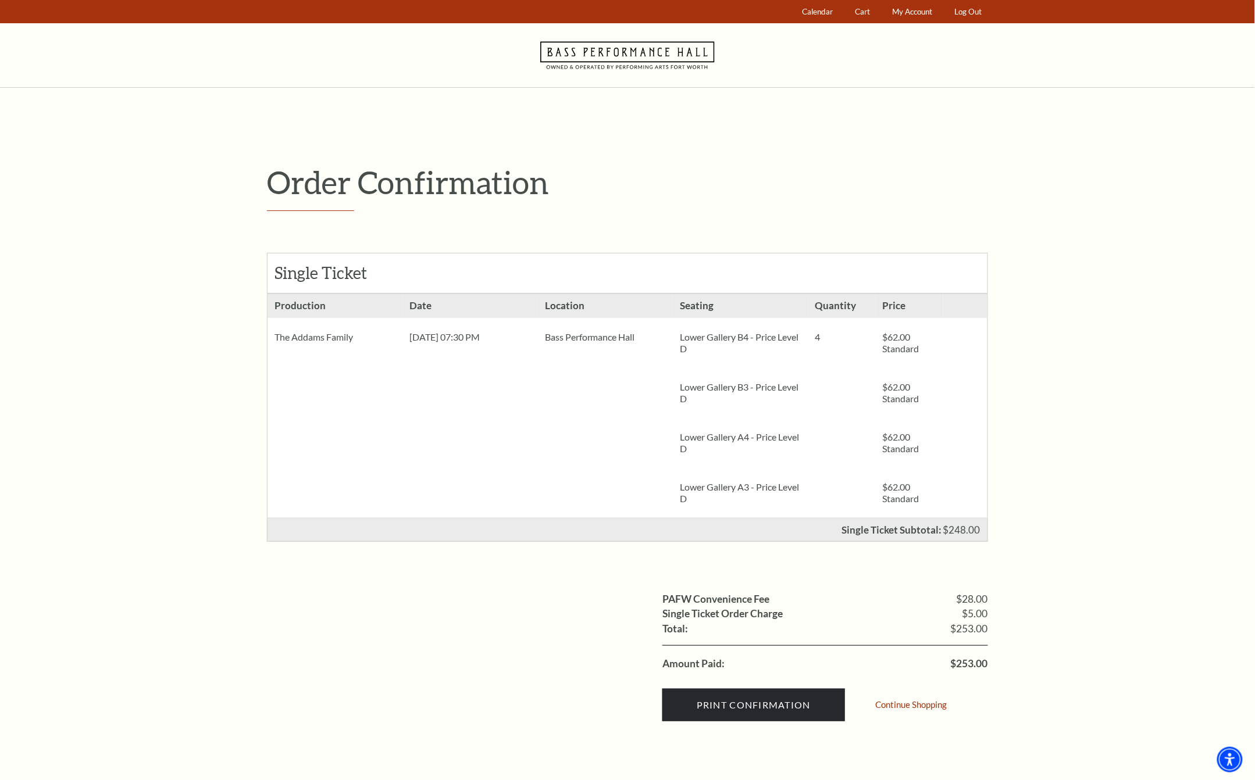
click at [594, 696] on div "PAFW Convenience Fee $28.00 Single Ticket Order Charge $5.00 Shipping: Total: $…" at bounding box center [627, 648] width 721 height 169
drag, startPoint x: 678, startPoint y: 340, endPoint x: 757, endPoint y: 502, distance: 180.5
click at [757, 502] on li "Seating [GEOGRAPHIC_DATA] B4 - Price Level D Lower Gallery B3 - Price Level D L…" at bounding box center [740, 406] width 135 height 224
copy li "Lower Gallery B4 - Price Level D Lower Gallery B3 - Price Level D Lower Gallery…"
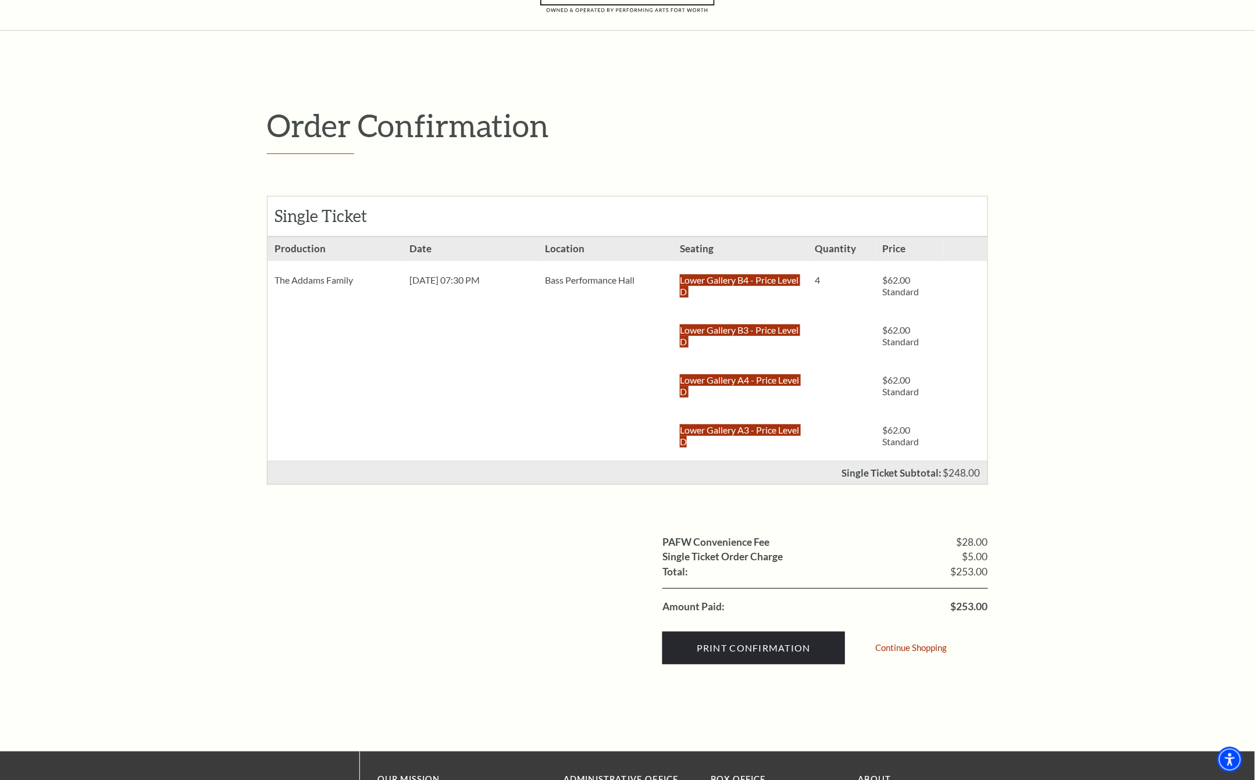
scroll to position [155, 0]
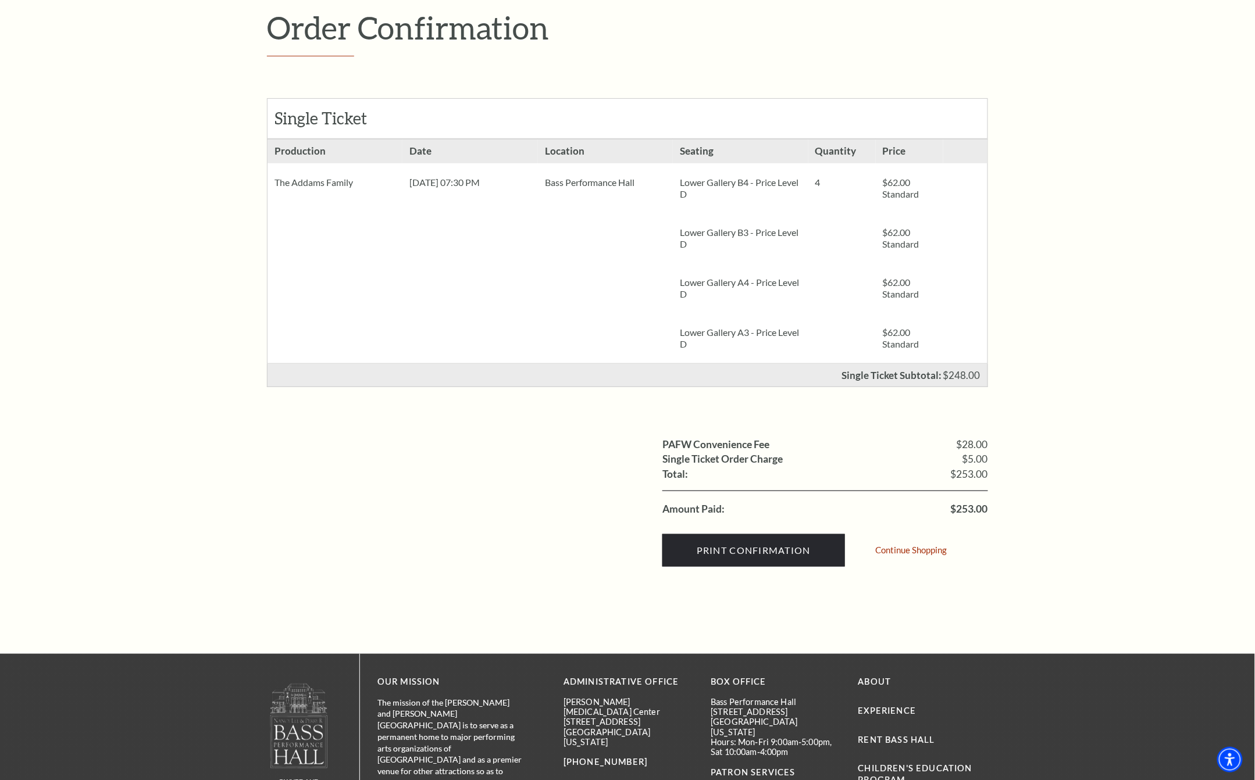
click at [541, 529] on div "PAFW Convenience Fee $28.00 Single Ticket Order Charge $5.00 Shipping: Total: $…" at bounding box center [627, 493] width 721 height 169
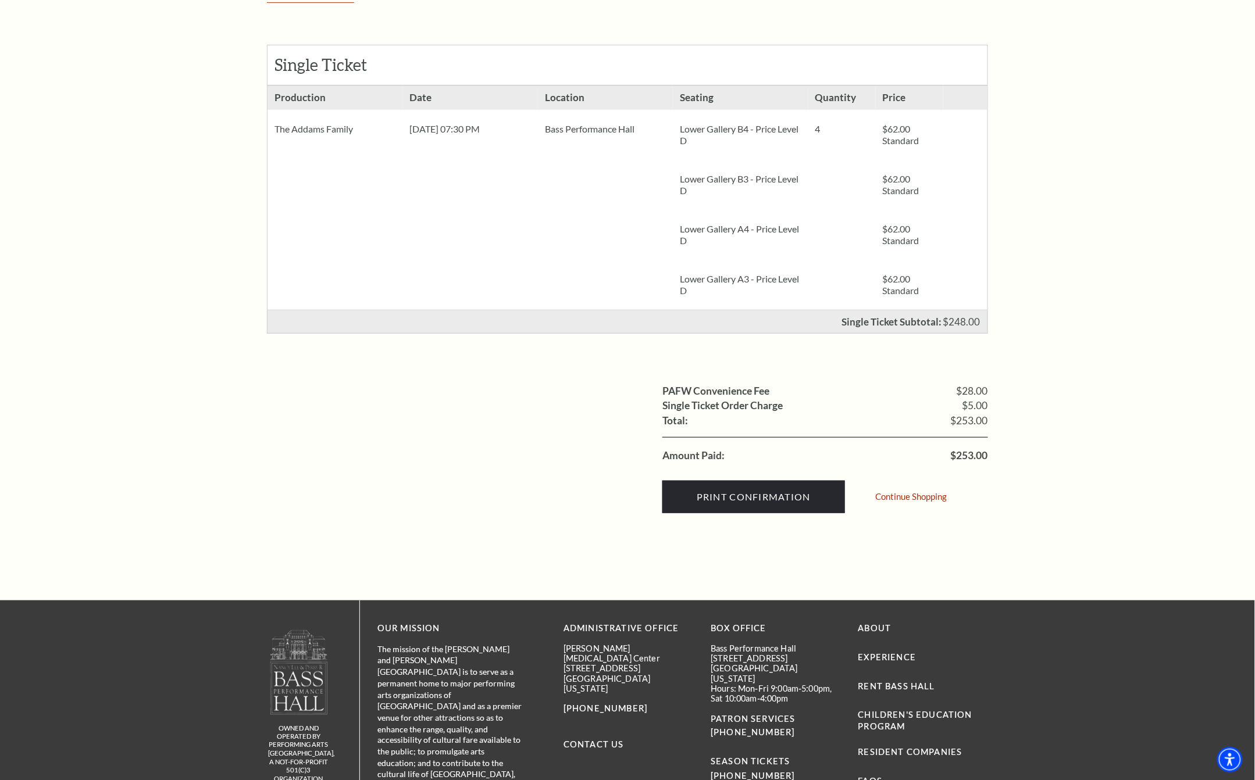
scroll to position [233, 0]
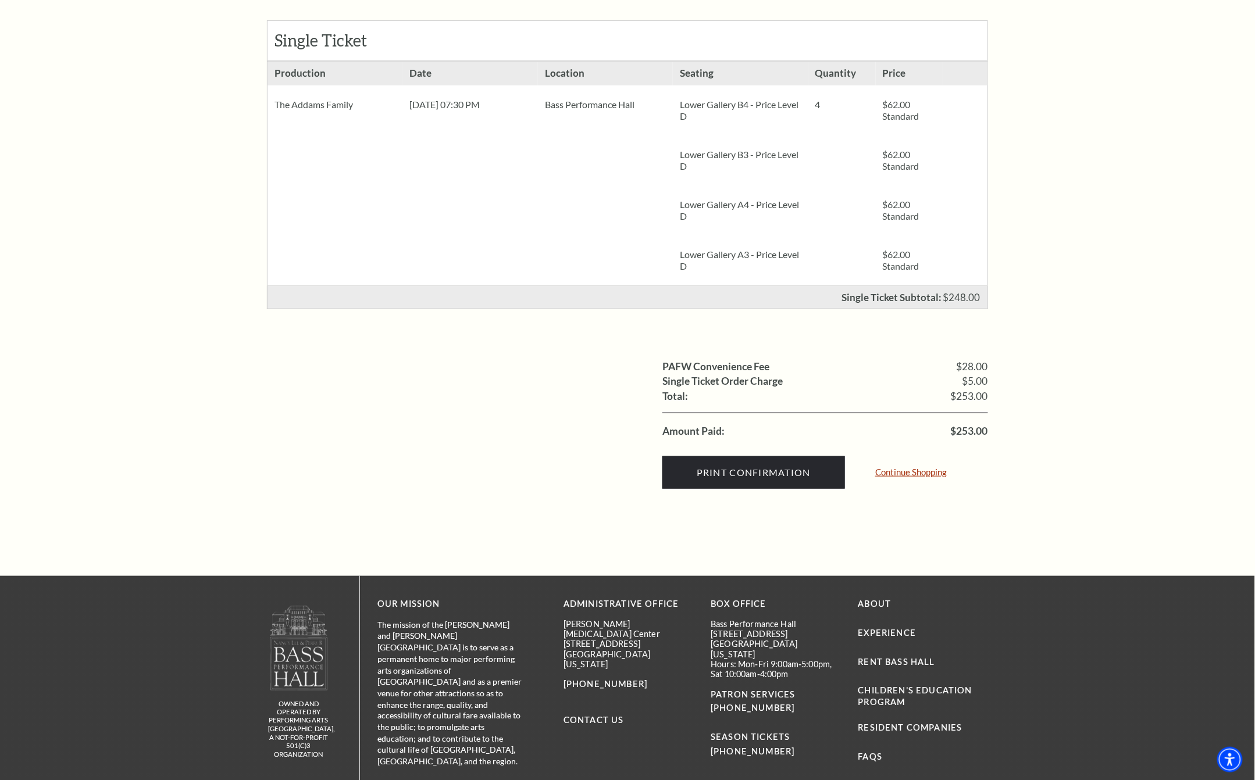
click at [907, 470] on link "Continue Shopping" at bounding box center [911, 472] width 72 height 9
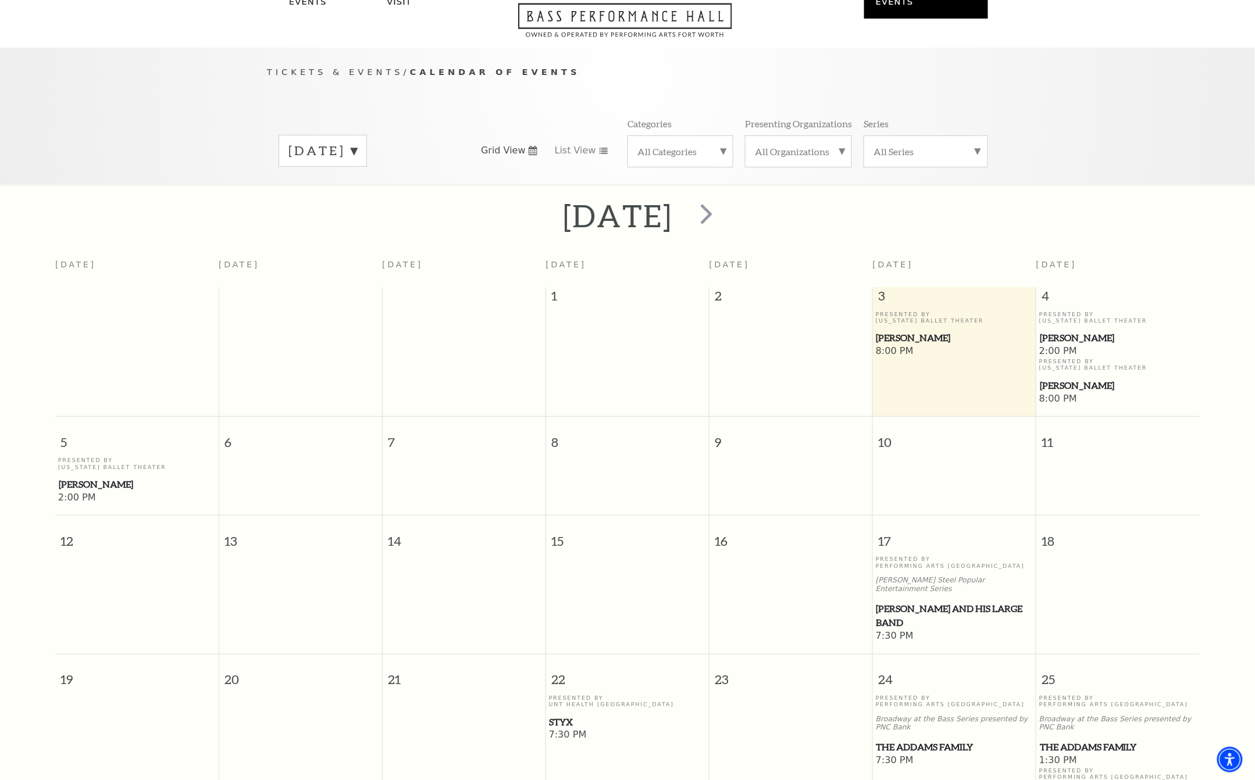
scroll to position [103, 0]
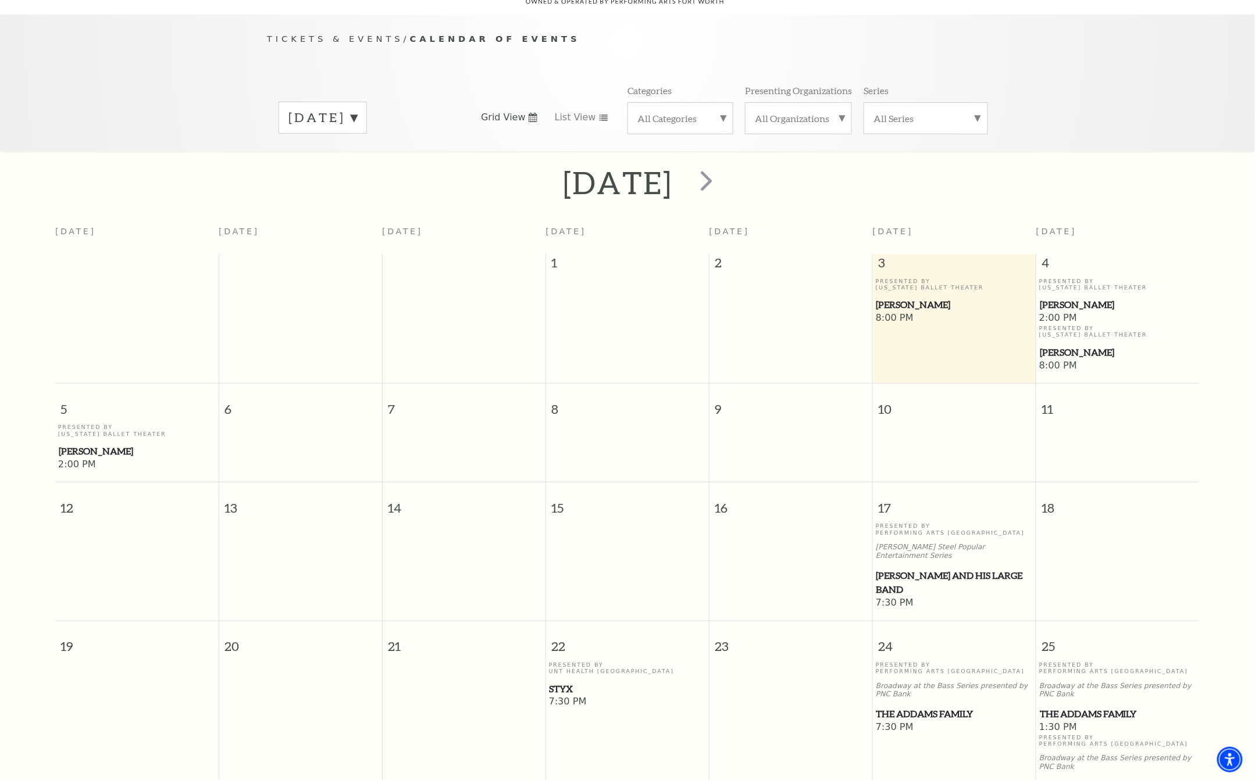
click at [1066, 345] on span "Peter Pan" at bounding box center [1118, 352] width 156 height 15
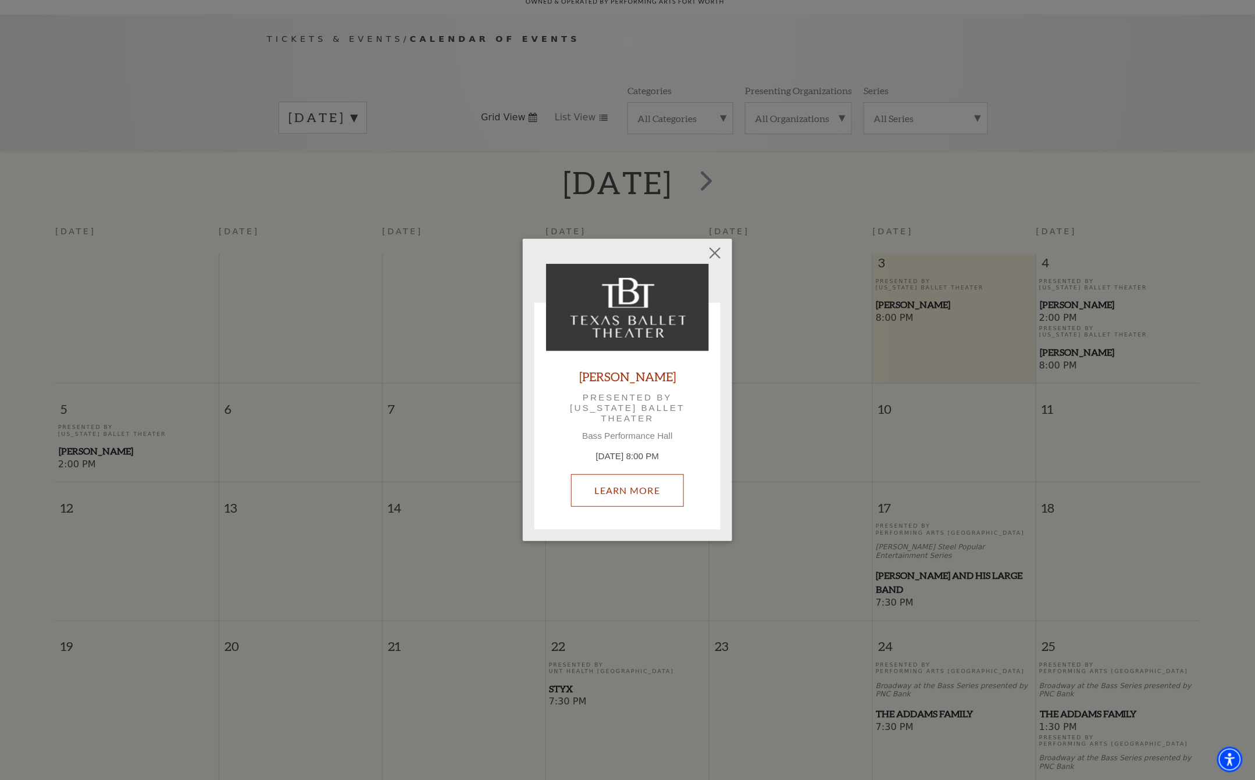
click at [643, 487] on link "Learn More" at bounding box center [627, 491] width 113 height 33
drag, startPoint x: 720, startPoint y: 249, endPoint x: 710, endPoint y: 248, distance: 10.0
click at [720, 248] on button "Close" at bounding box center [715, 254] width 22 height 22
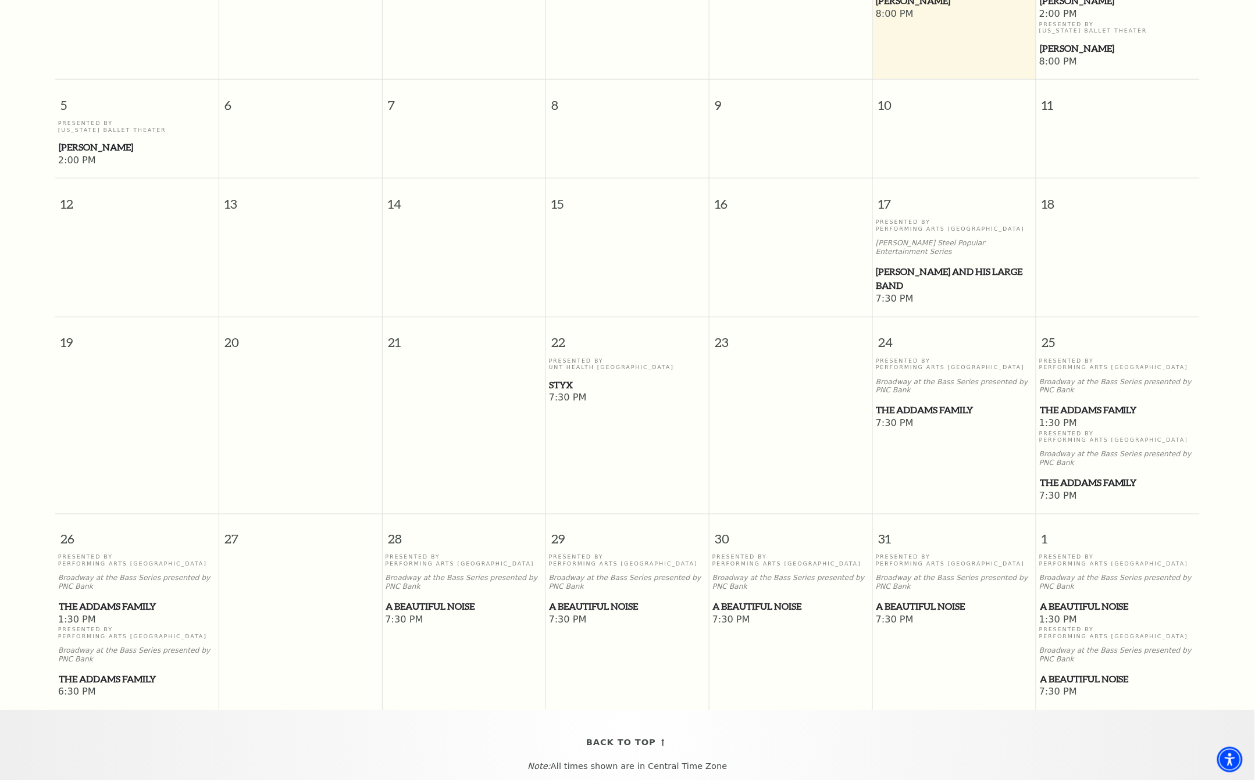
scroll to position [413, 0]
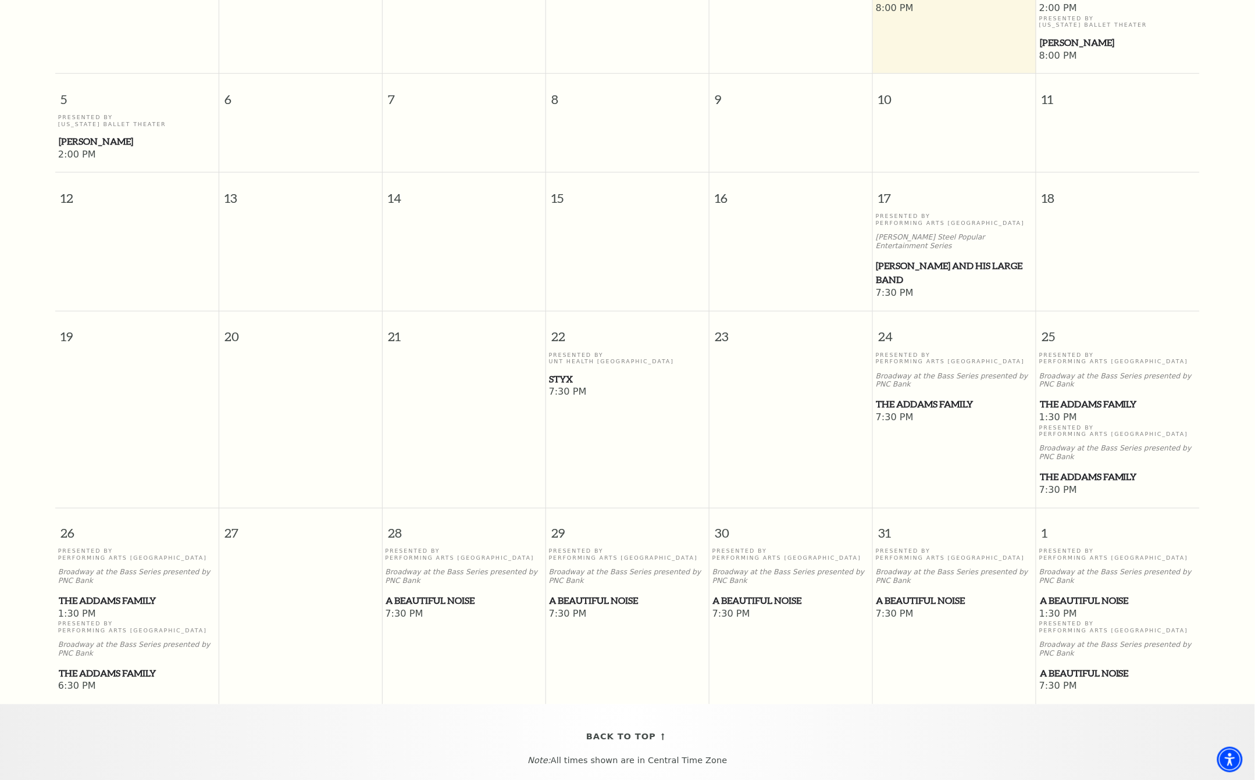
click at [940, 380] on div "Presented By Performing Arts Fort Worth Broadway at the Bass Series presented b…" at bounding box center [955, 382] width 158 height 60
click at [918, 397] on span "The Addams Family" at bounding box center [954, 404] width 156 height 15
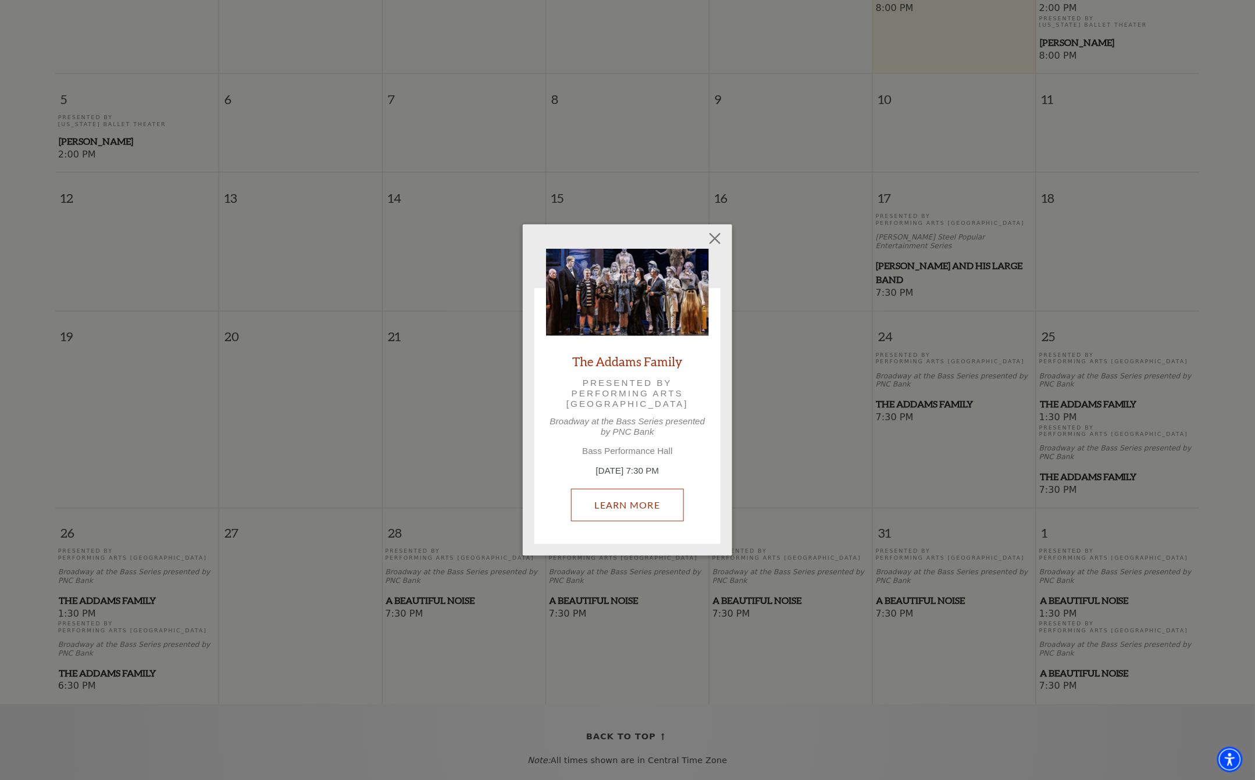
click at [632, 504] on link "Learn More" at bounding box center [627, 505] width 113 height 33
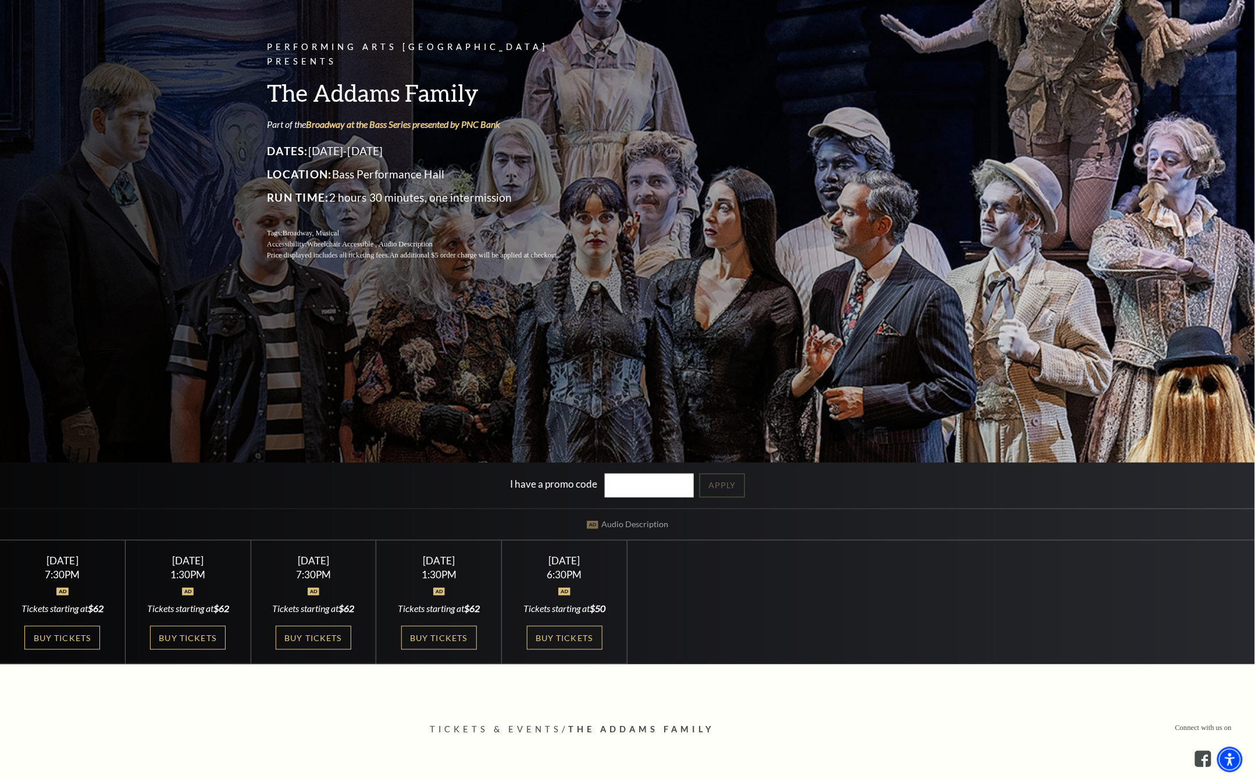
scroll to position [233, 0]
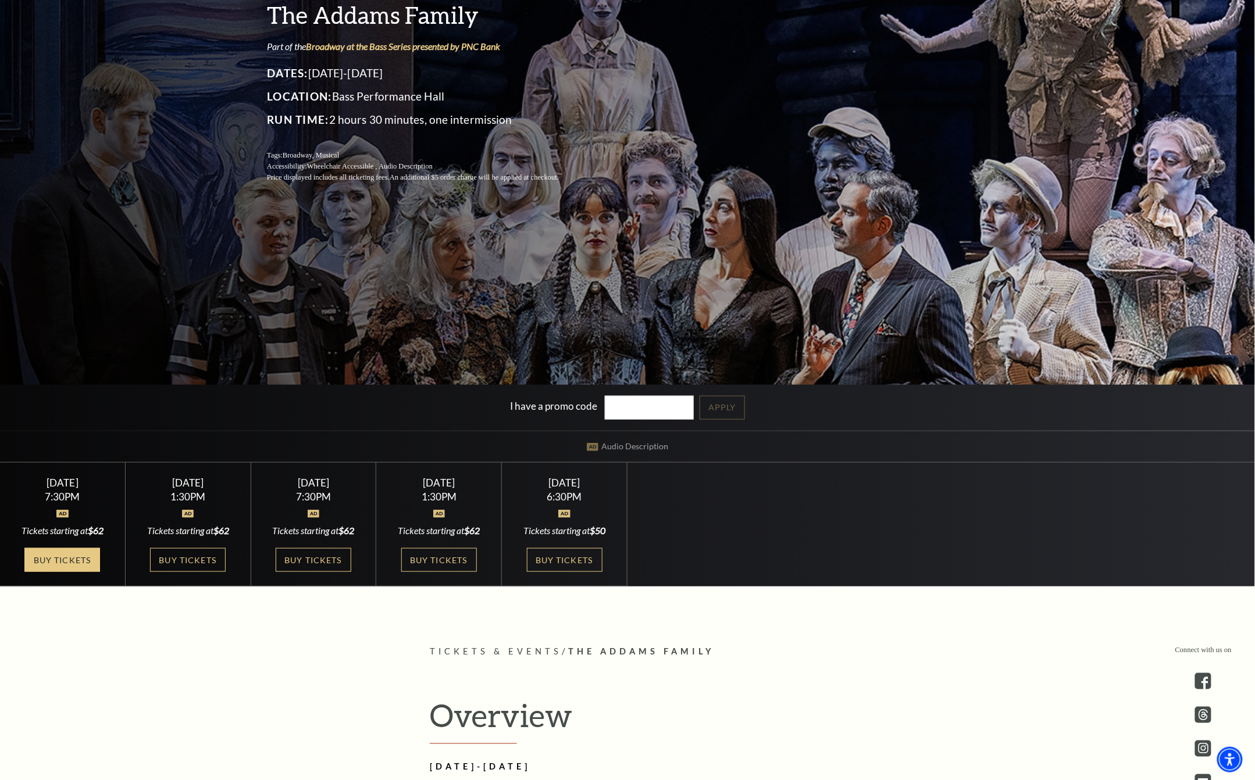
click at [67, 554] on link "Buy Tickets" at bounding box center [62, 560] width 76 height 24
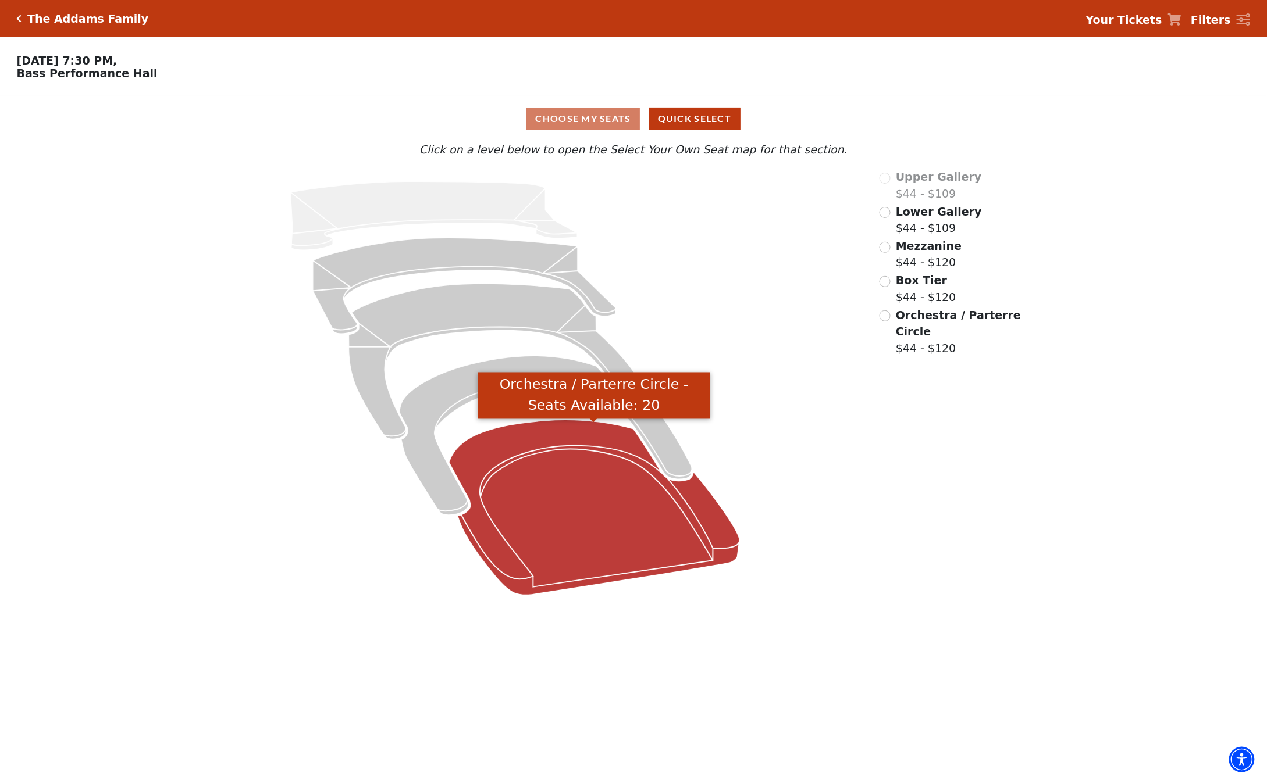
click at [619, 505] on icon "Orchestra / Parterre Circle - Seats Available: 20" at bounding box center [593, 508] width 291 height 176
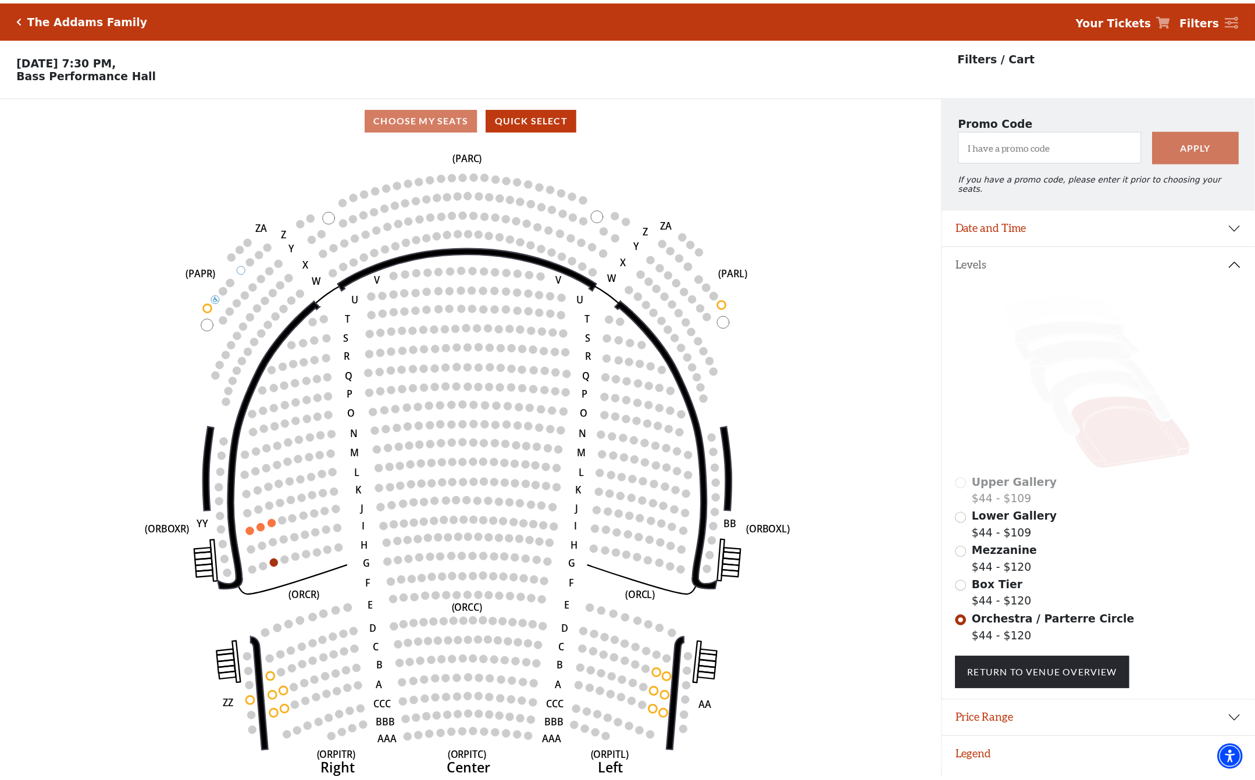
scroll to position [28, 0]
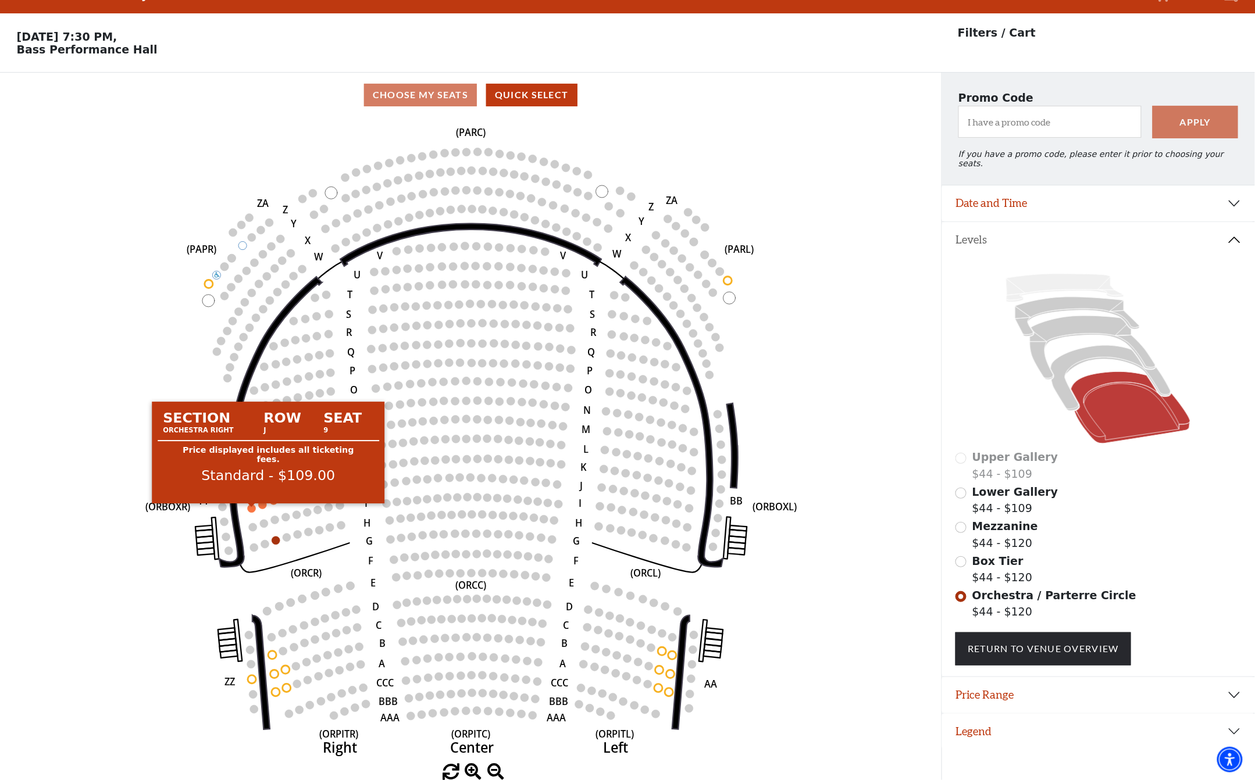
click at [252, 506] on circle at bounding box center [252, 509] width 8 height 8
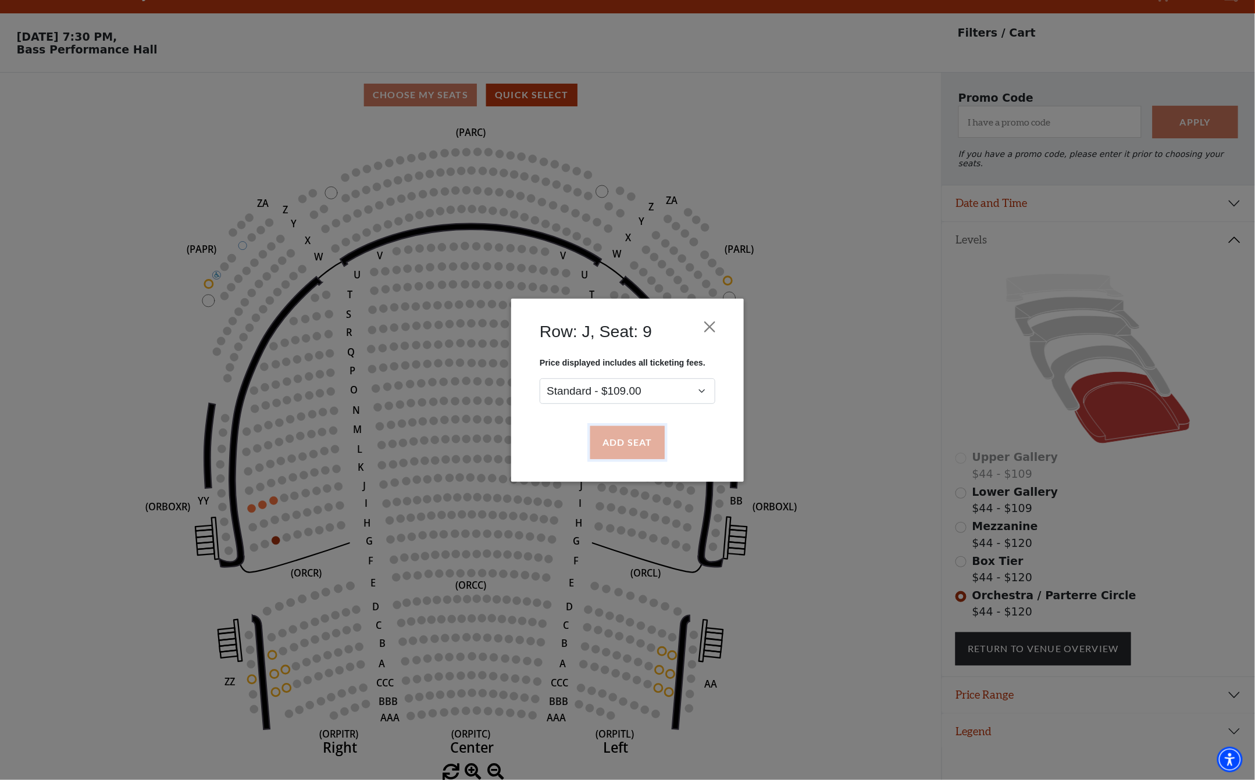
click at [617, 448] on button "Add Seat" at bounding box center [627, 442] width 74 height 33
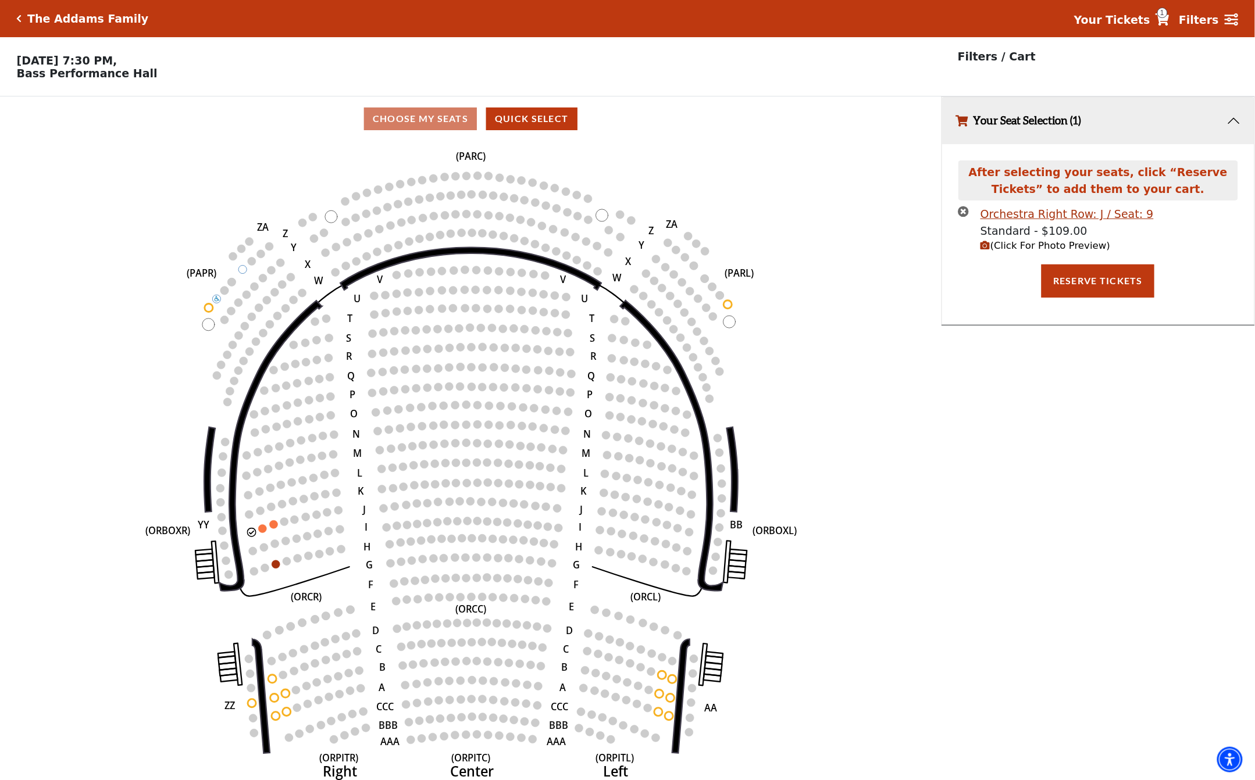
click at [992, 251] on span "(Click For Photo Preview)" at bounding box center [1045, 245] width 130 height 11
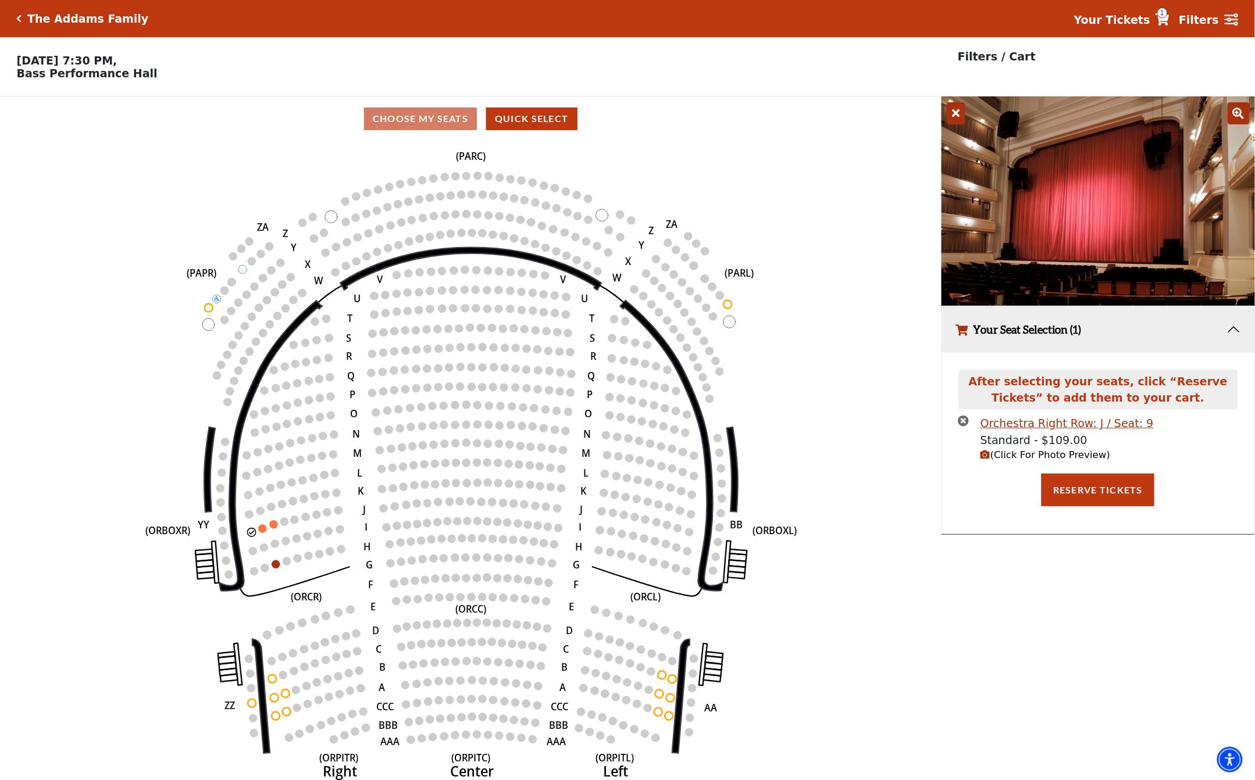
scroll to position [28, 0]
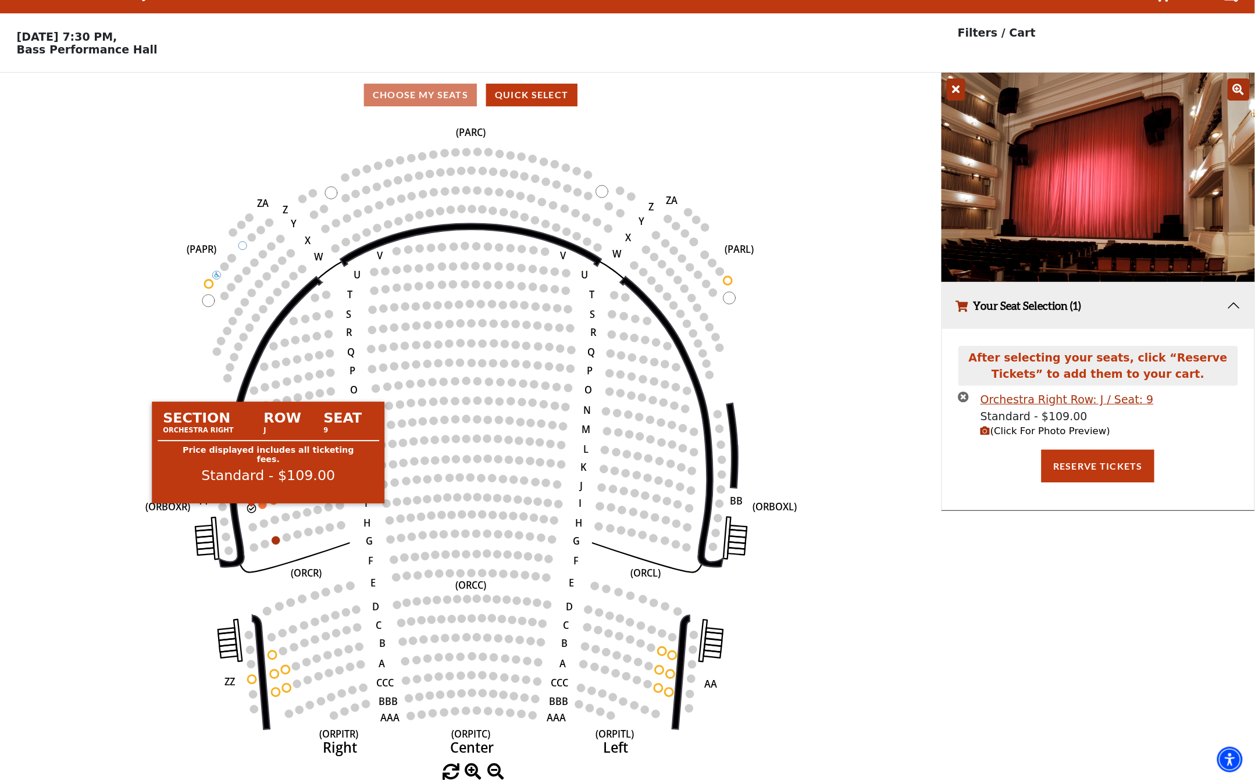
click at [250, 506] on circle at bounding box center [252, 509] width 8 height 8
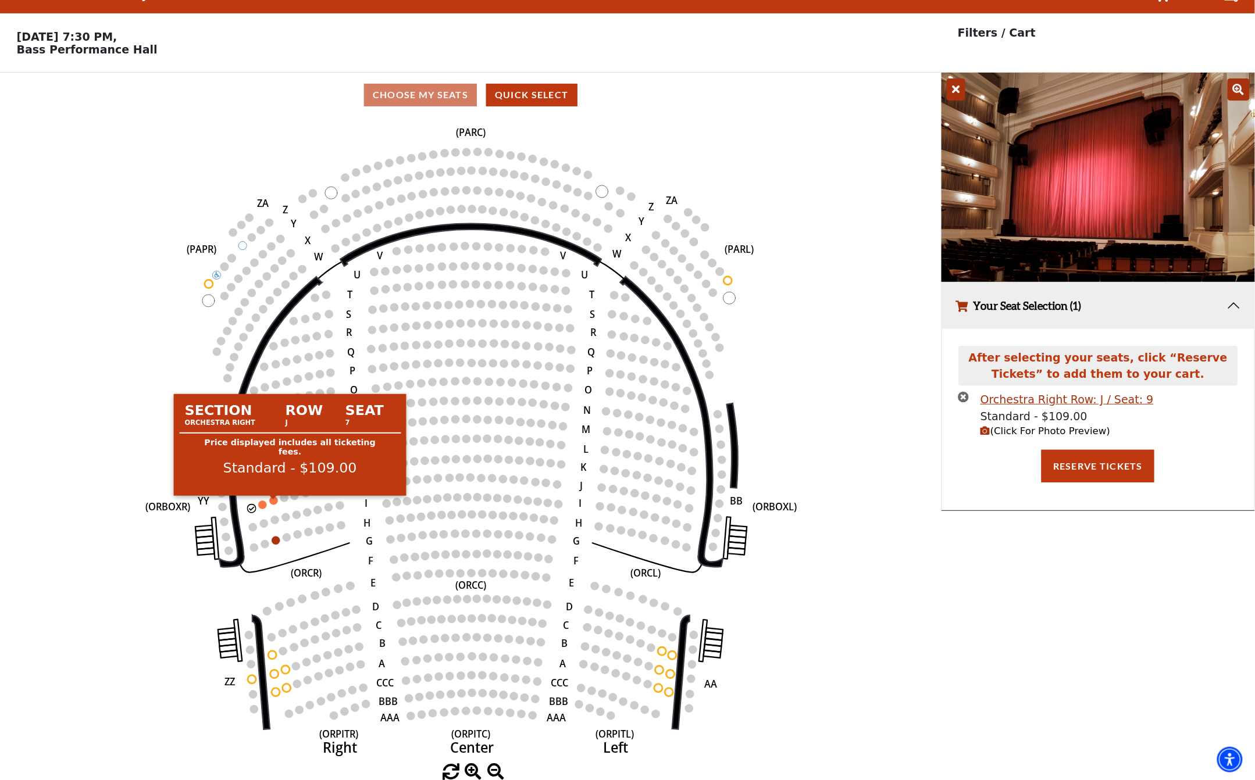
click at [272, 499] on circle at bounding box center [273, 501] width 8 height 8
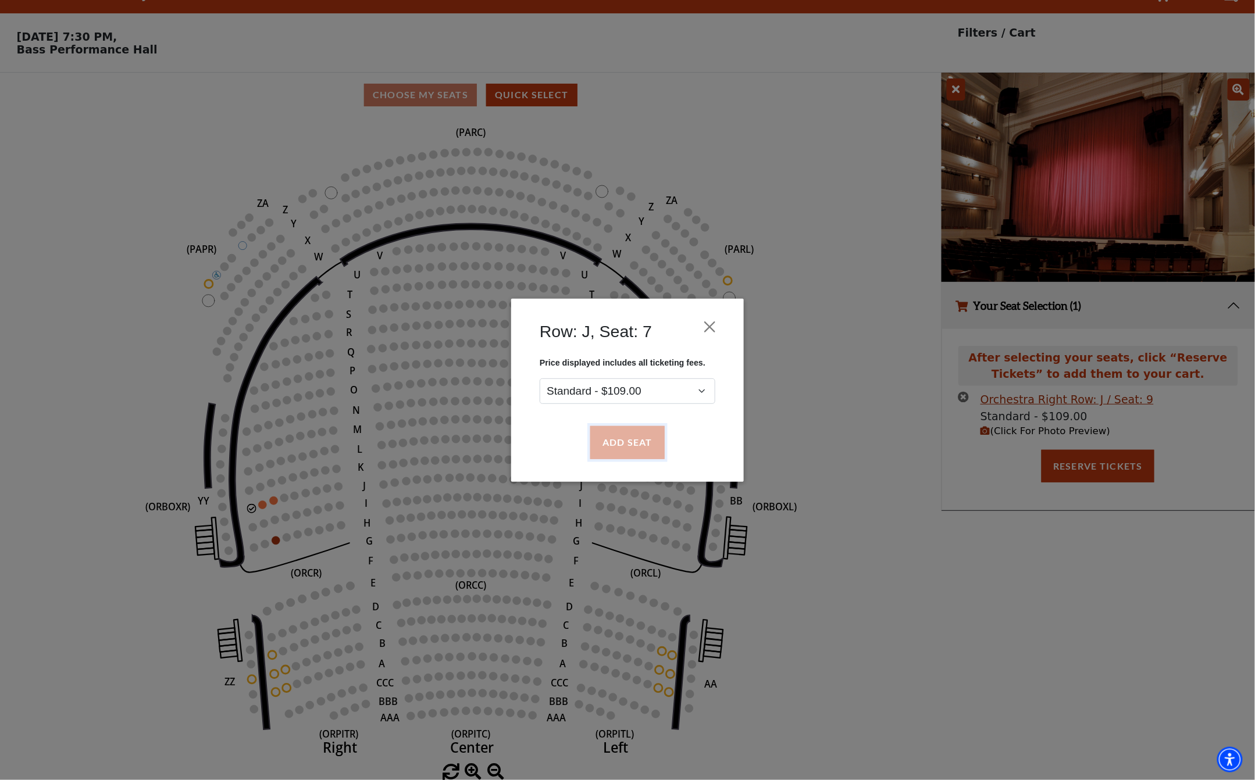
click at [630, 445] on button "Add Seat" at bounding box center [627, 442] width 74 height 33
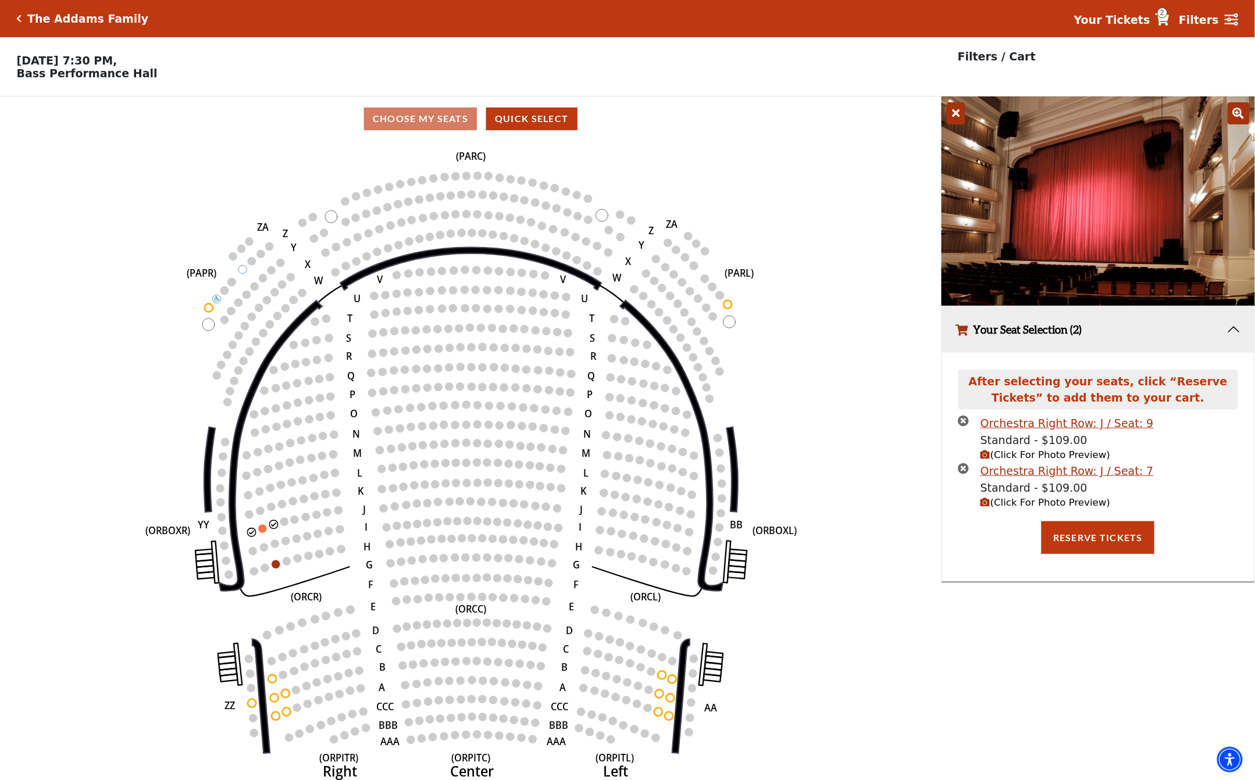
click at [968, 423] on icon "times-circle" at bounding box center [963, 420] width 11 height 11
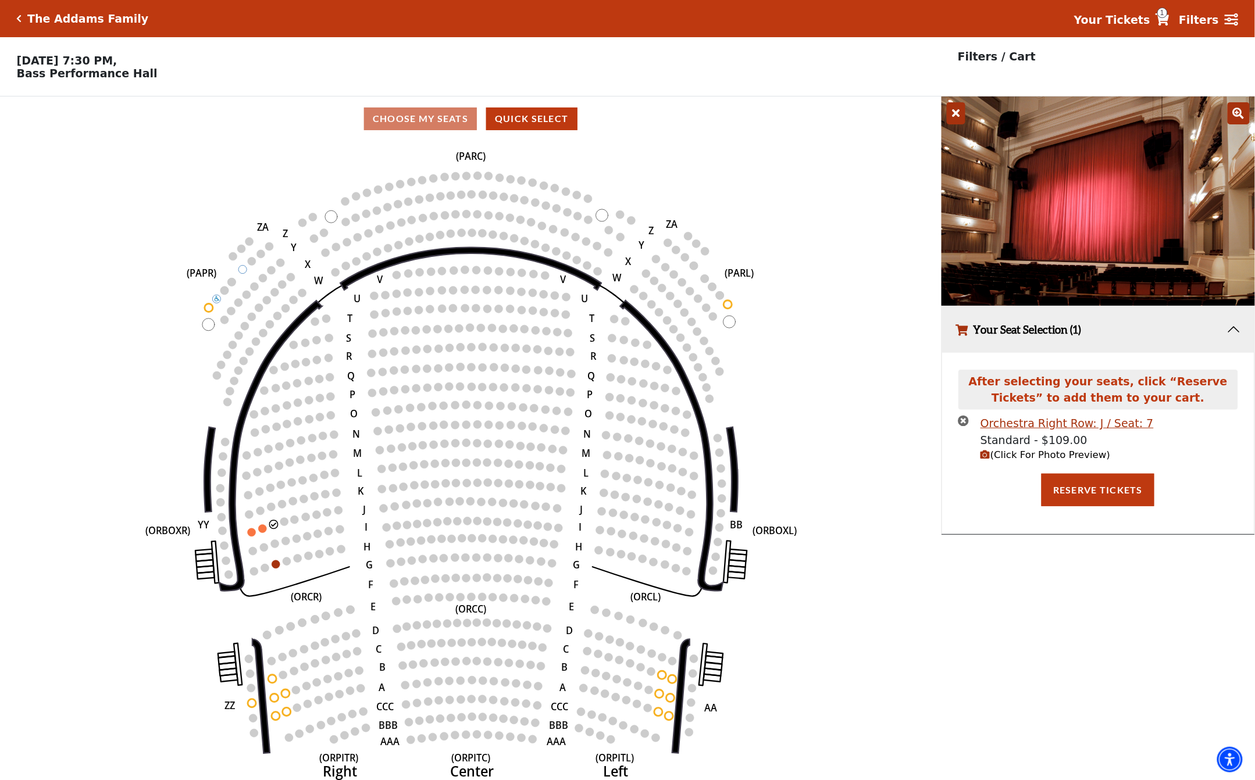
click at [985, 460] on icon "(Click For Photo Preview)" at bounding box center [985, 455] width 10 height 10
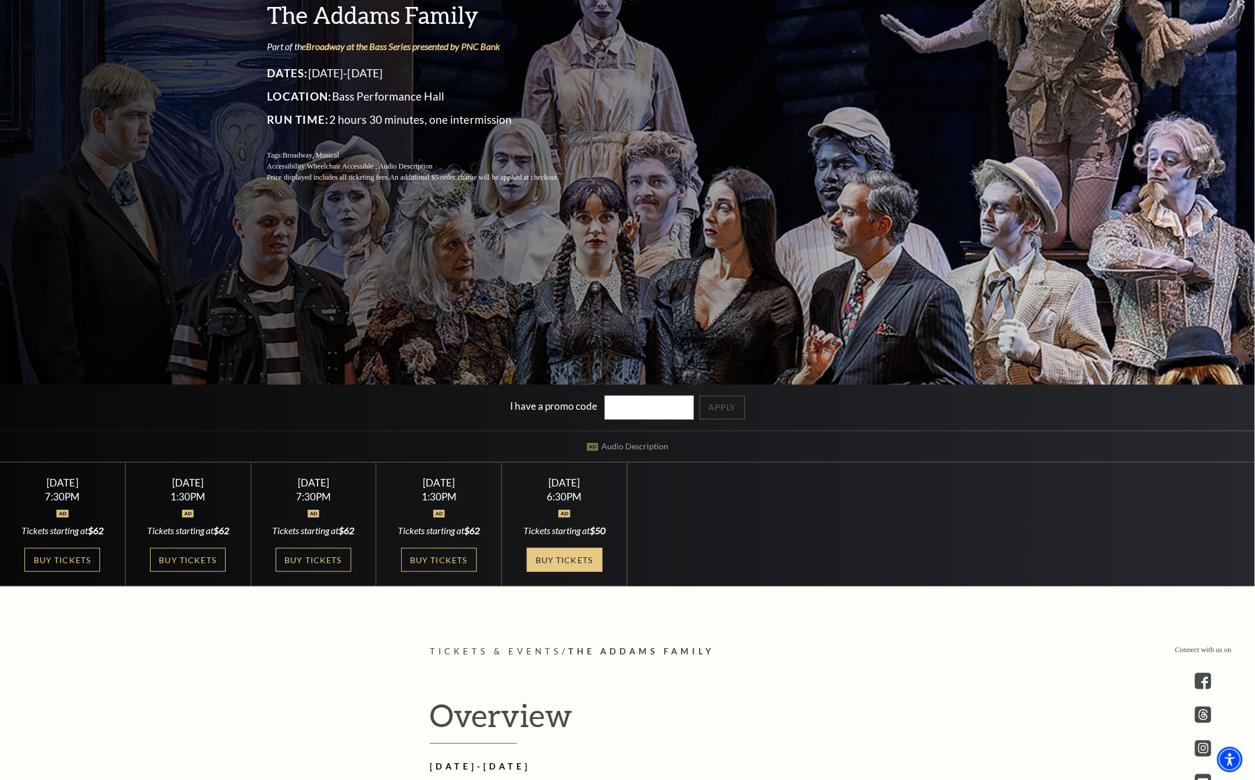
click at [568, 561] on link "Buy Tickets" at bounding box center [565, 560] width 76 height 24
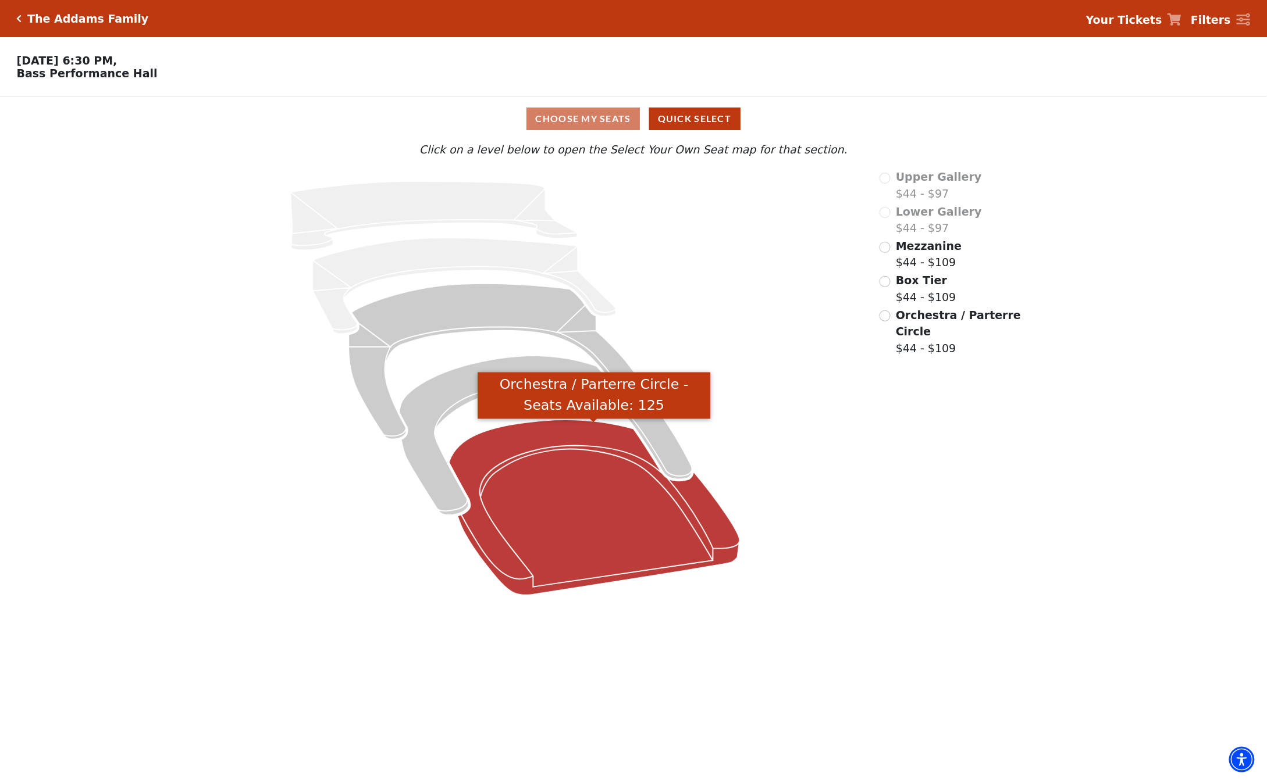
click at [590, 510] on icon "Orchestra / Parterre Circle - Seats Available: 125" at bounding box center [593, 508] width 291 height 176
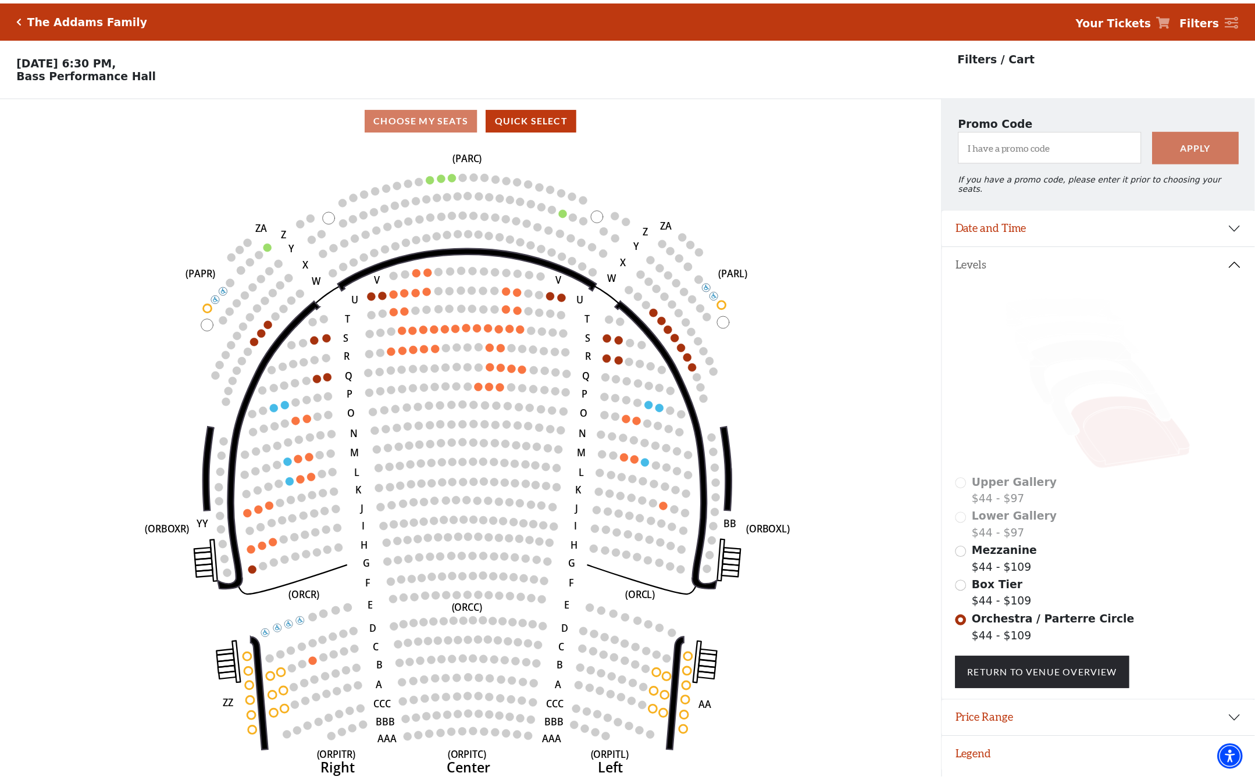
scroll to position [28, 0]
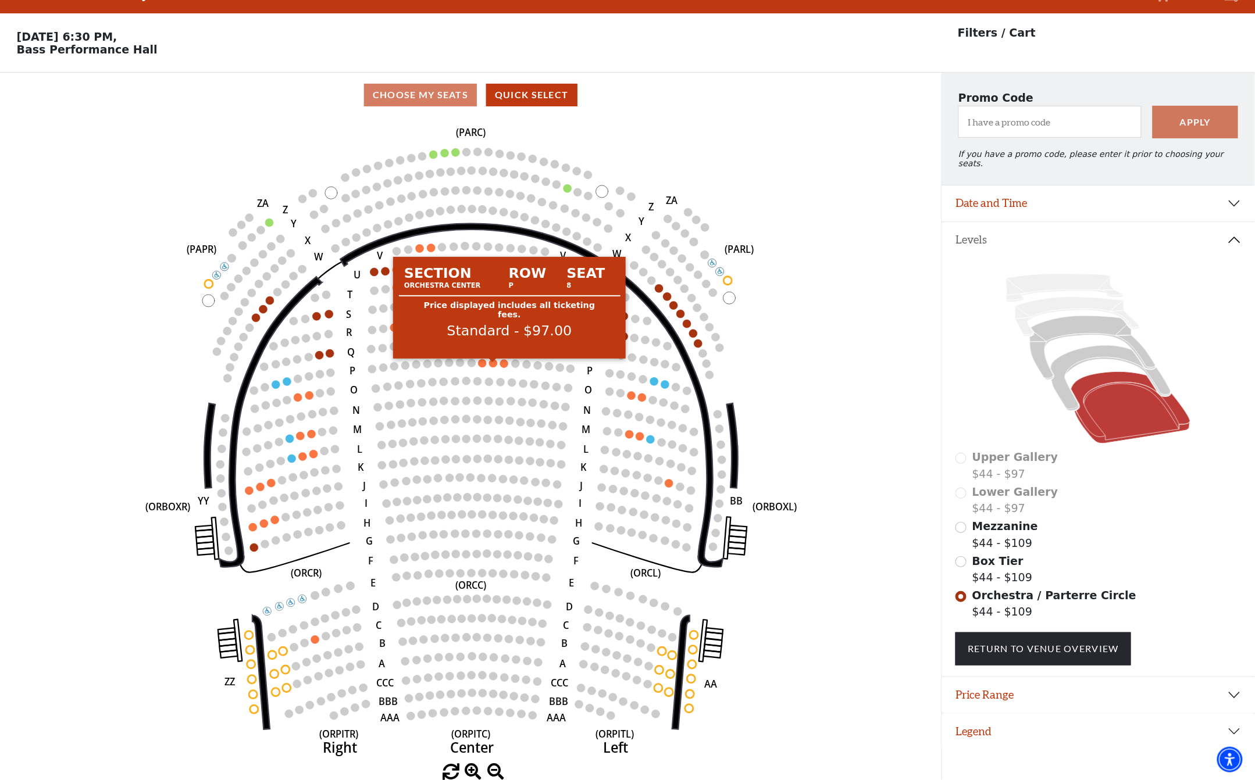
click at [493, 361] on circle at bounding box center [493, 363] width 8 height 8
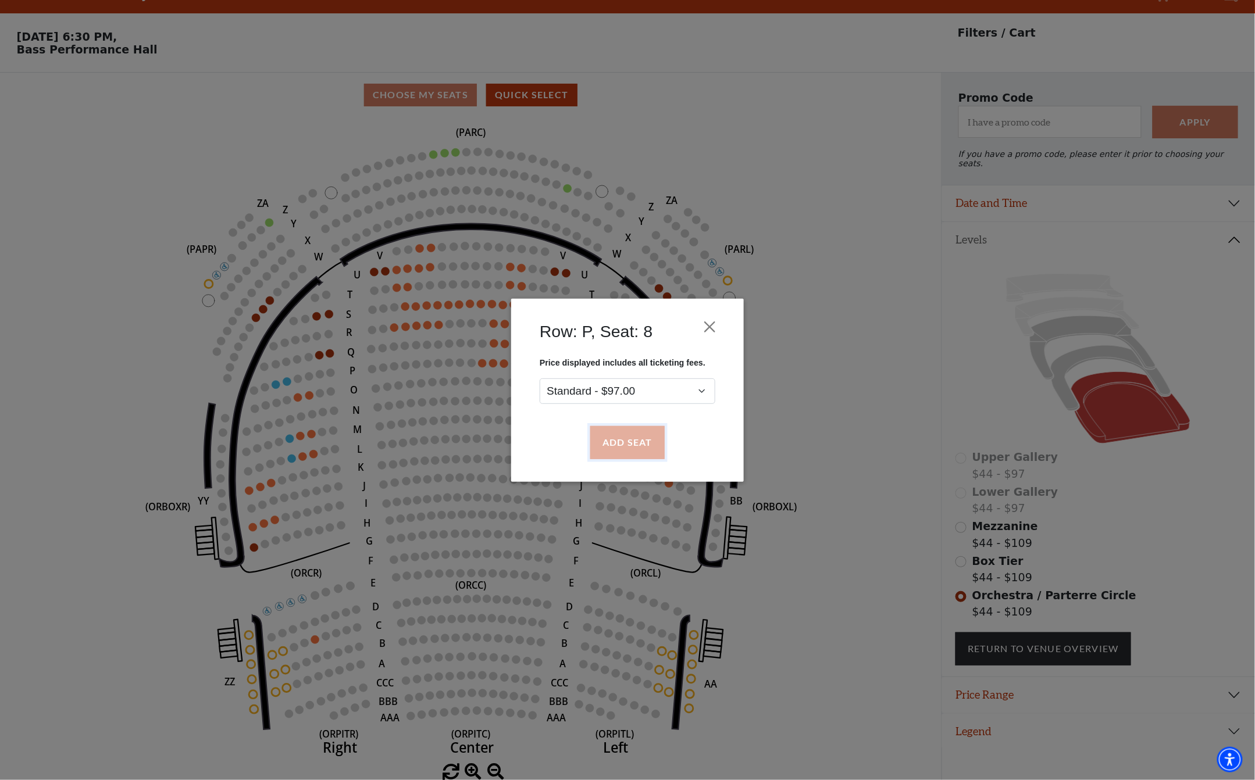
click at [637, 443] on button "Add Seat" at bounding box center [627, 442] width 74 height 33
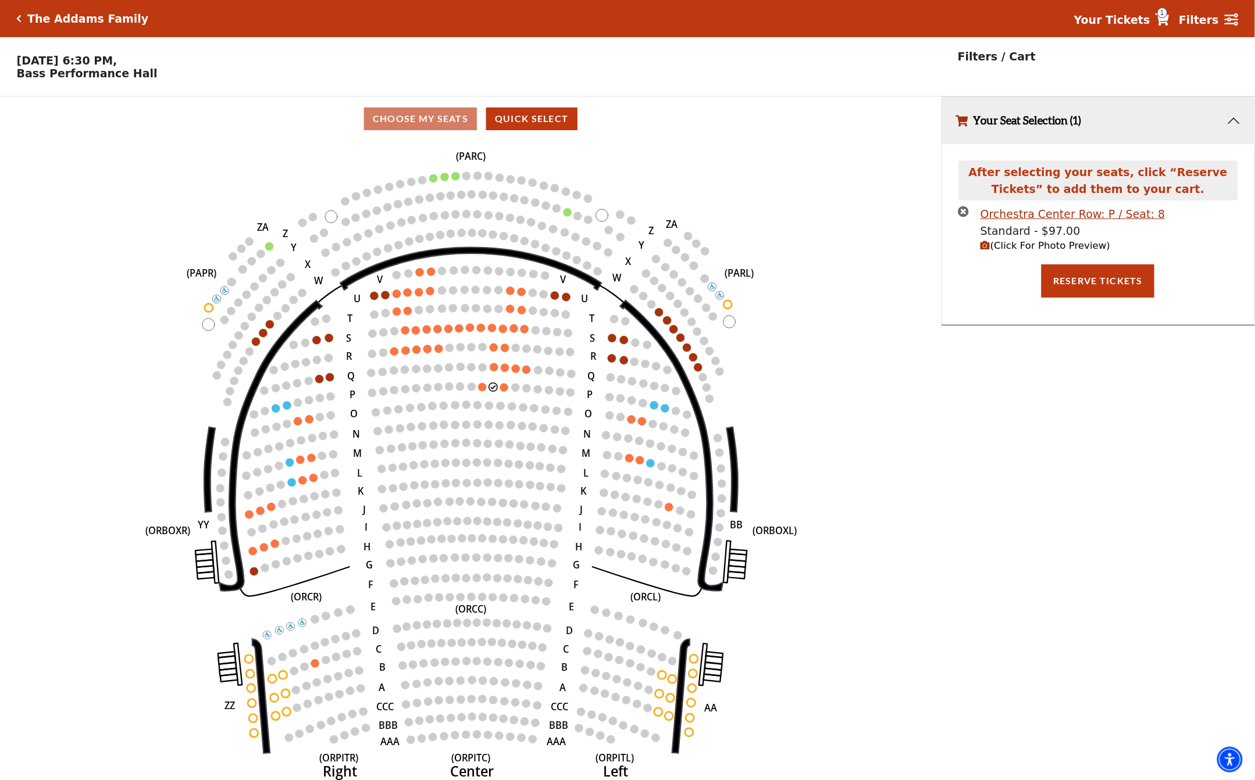
click at [982, 249] on icon "(Click For Photo Preview)" at bounding box center [985, 246] width 10 height 10
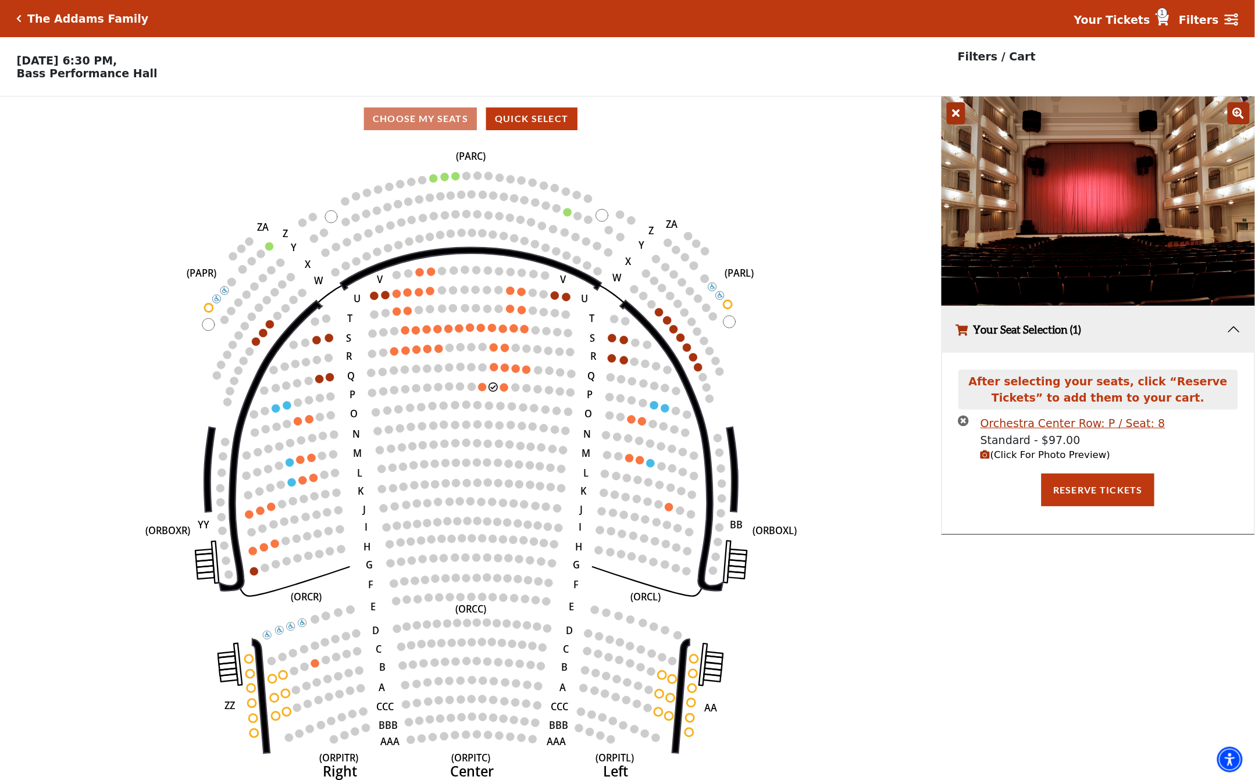
click at [965, 426] on icon "times-circle" at bounding box center [963, 420] width 11 height 11
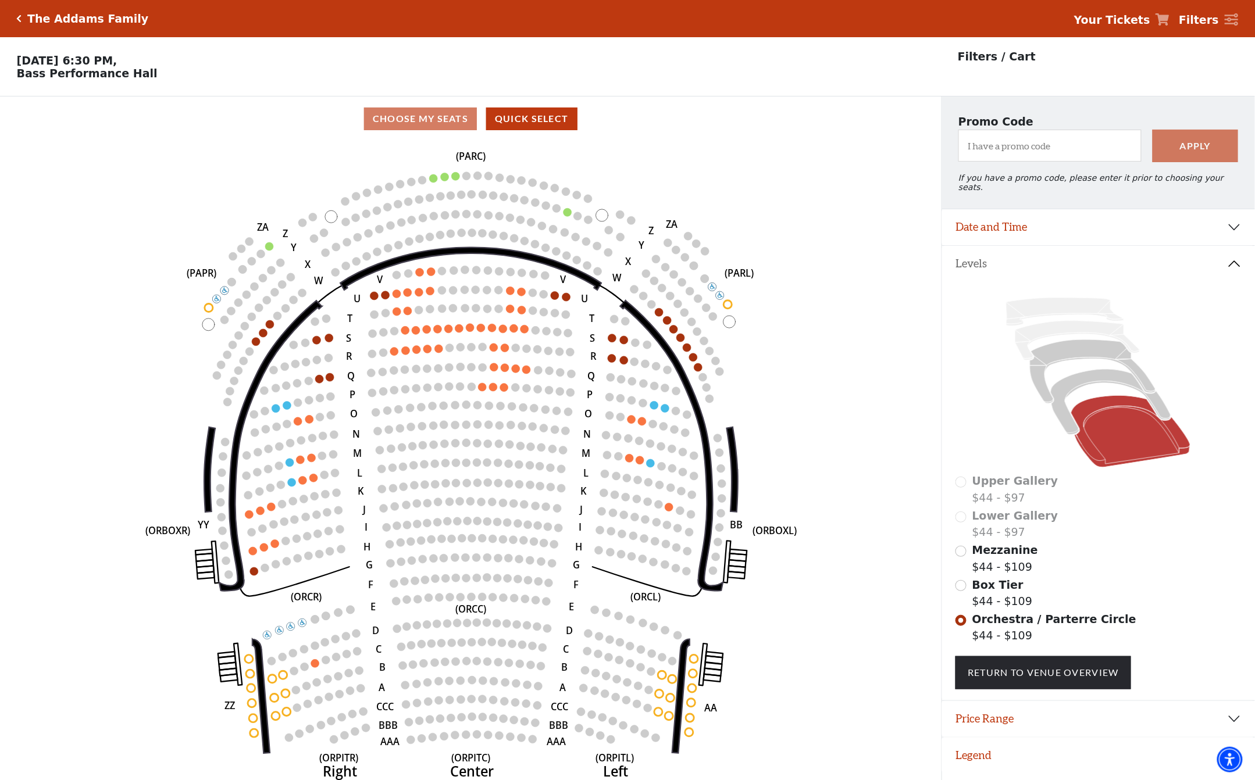
click at [969, 583] on div "Box Tier $44 - $109" at bounding box center [1098, 593] width 286 height 33
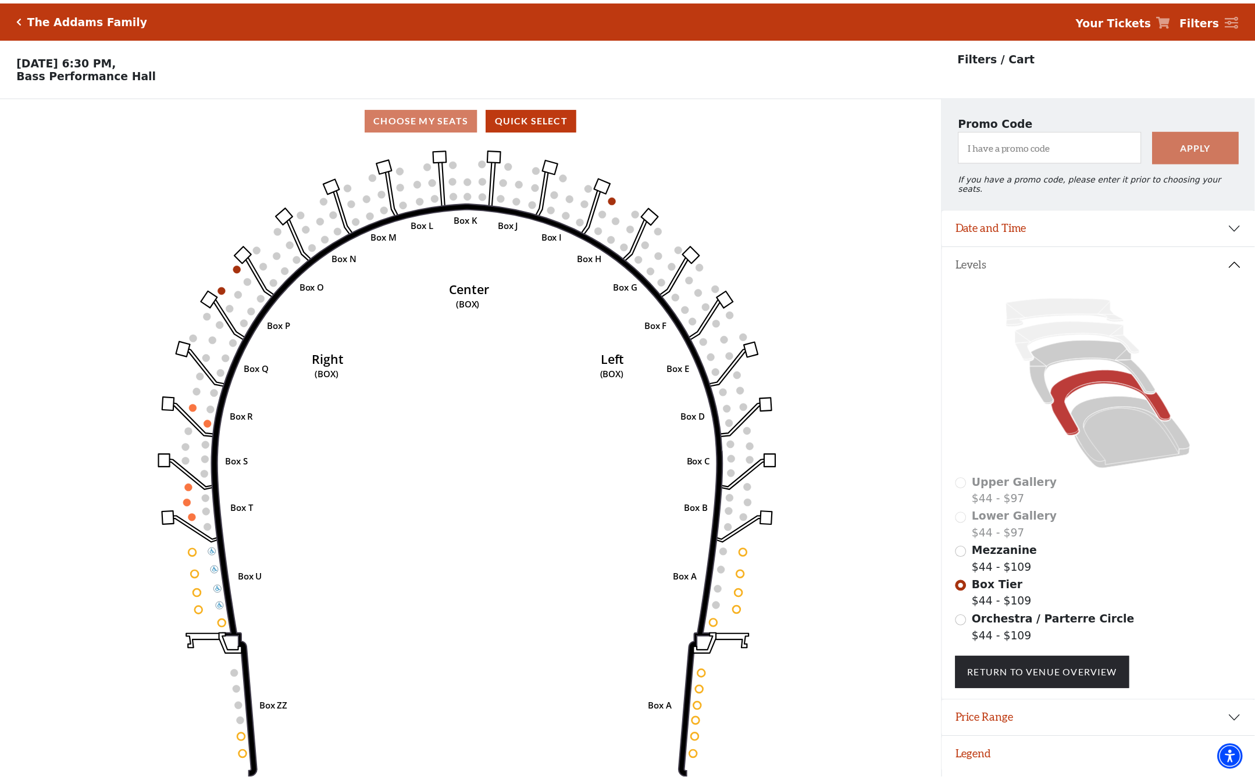
scroll to position [28, 0]
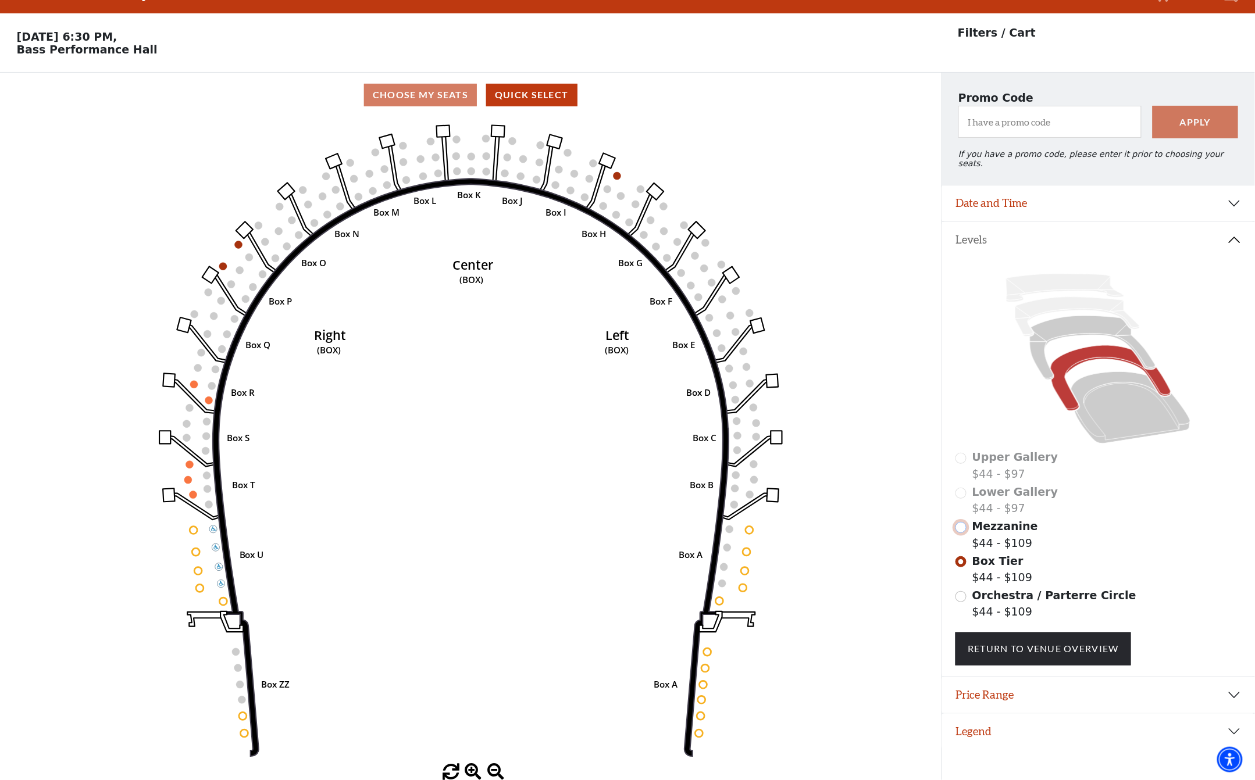
click at [961, 522] on input "Mezzanine$44 - $109\a" at bounding box center [960, 527] width 11 height 11
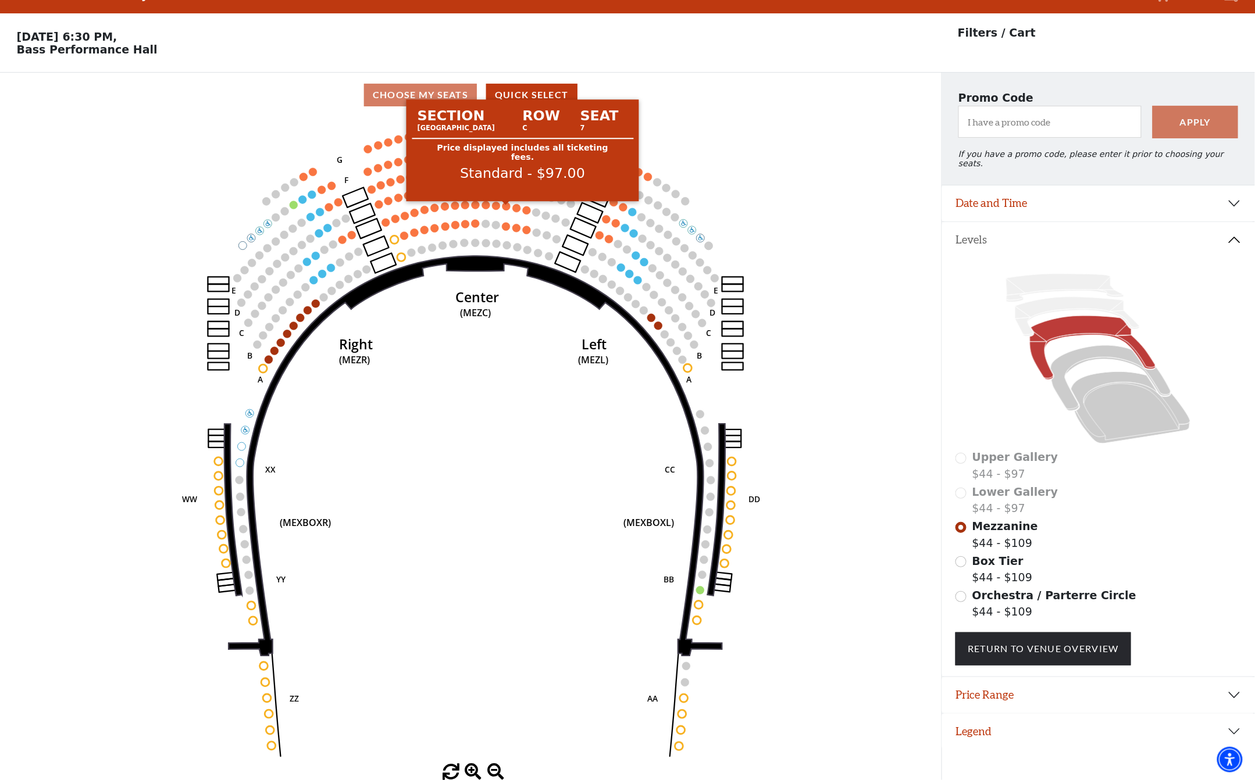
click at [506, 205] on circle at bounding box center [506, 206] width 8 height 8
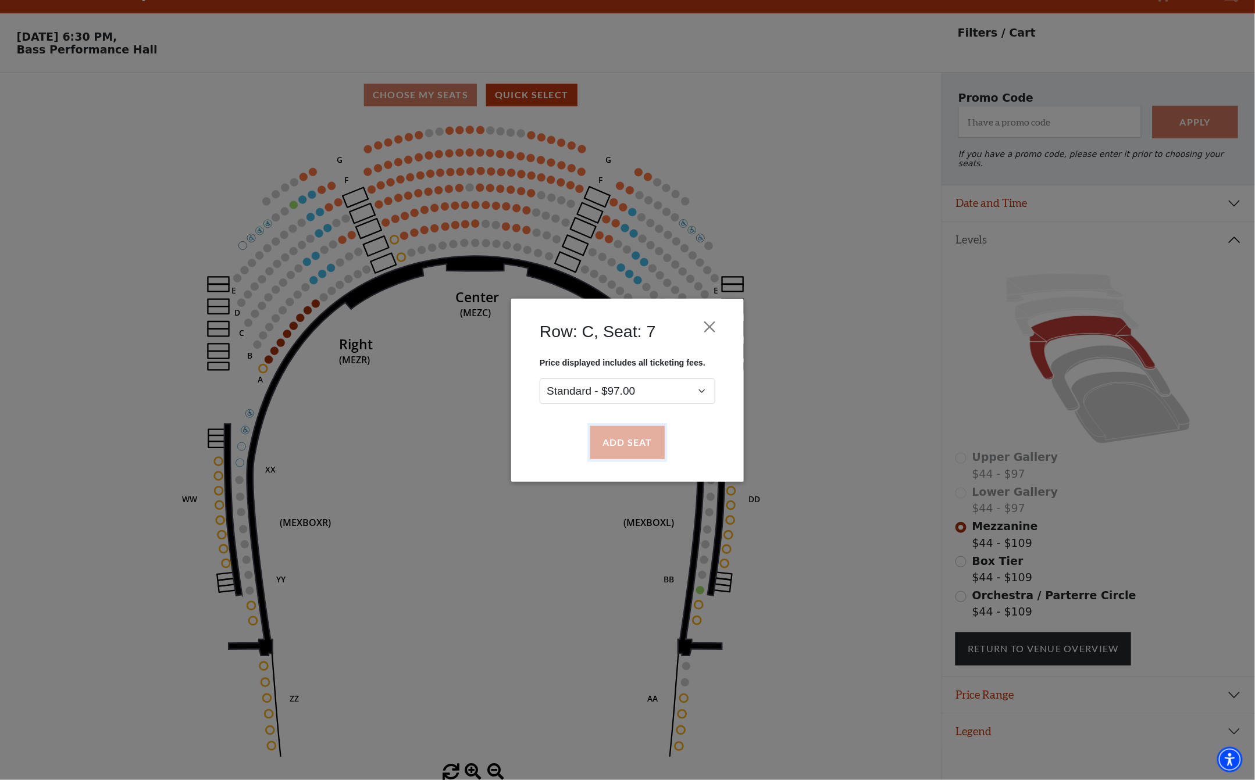
drag, startPoint x: 635, startPoint y: 440, endPoint x: 664, endPoint y: 444, distance: 28.8
click at [638, 440] on button "Add Seat" at bounding box center [627, 442] width 74 height 33
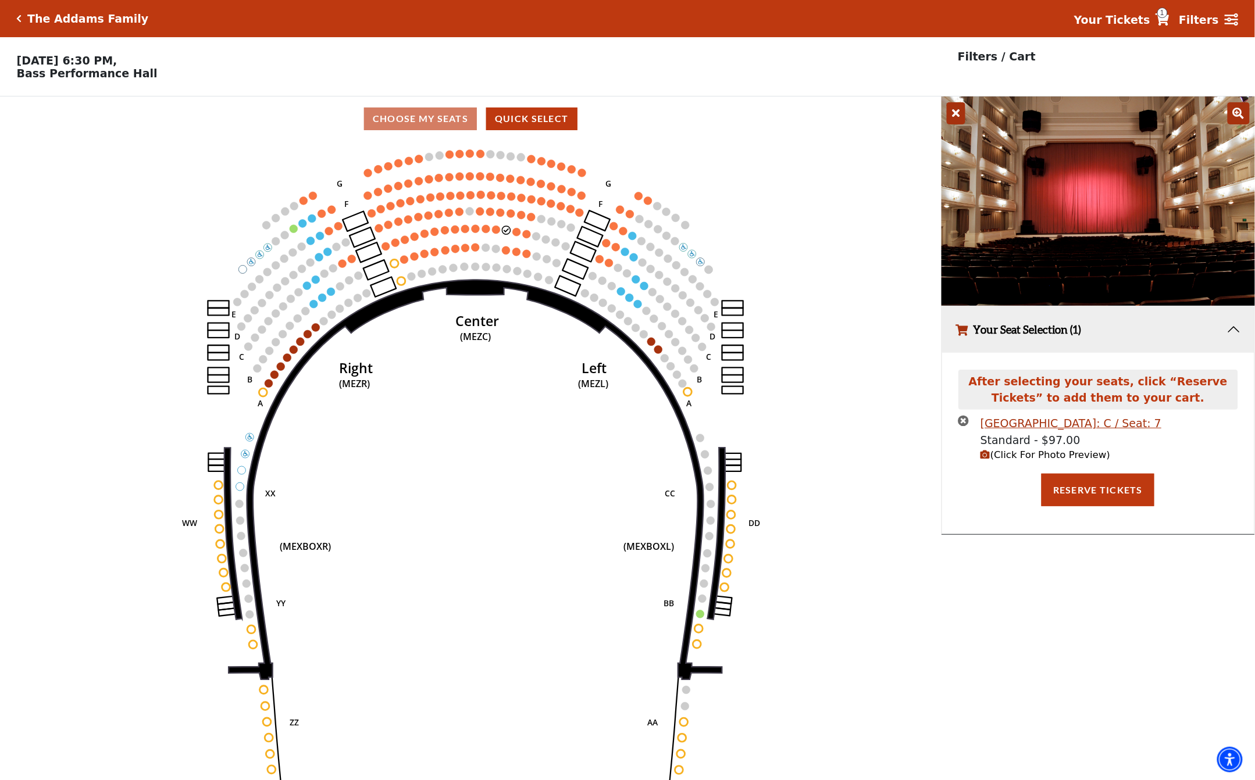
click at [45, 20] on h5 "The Addams Family" at bounding box center [87, 18] width 121 height 13
click at [968, 425] on icon "times-circle" at bounding box center [963, 420] width 11 height 11
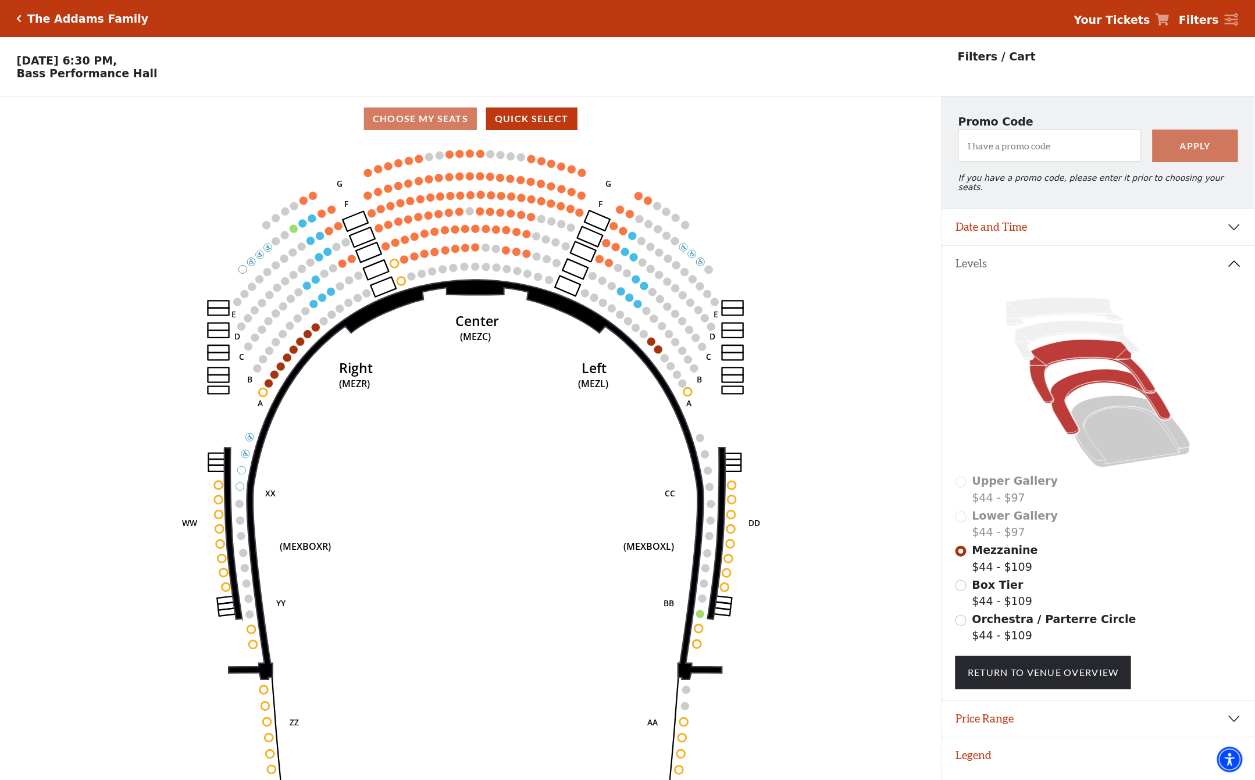
click at [1082, 373] on icon at bounding box center [1111, 402] width 120 height 65
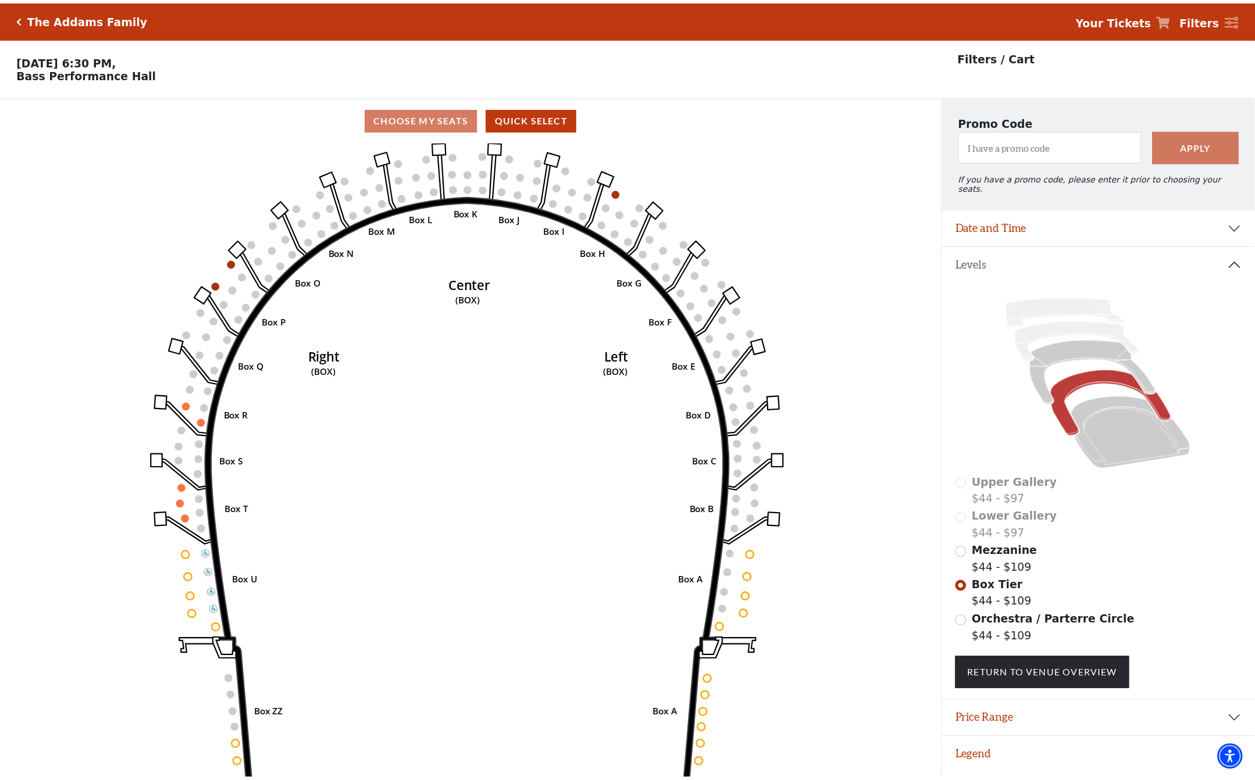
scroll to position [28, 0]
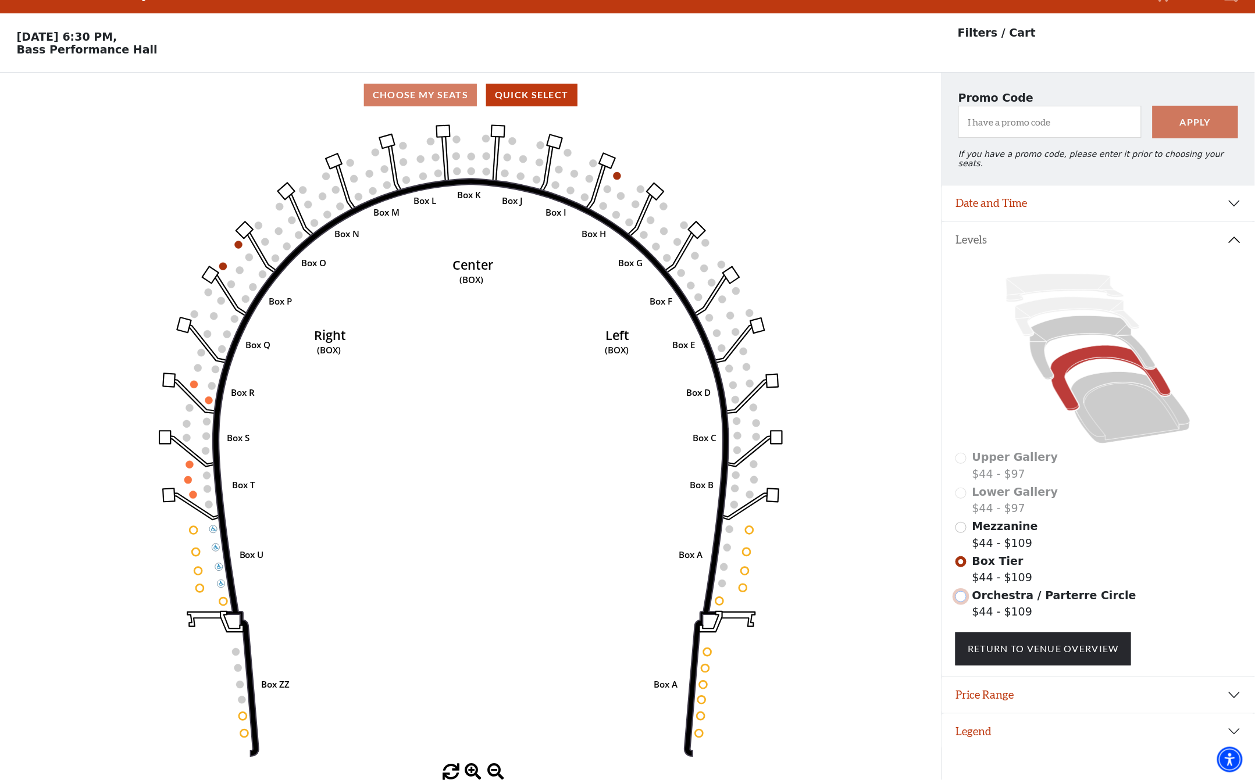
click at [964, 591] on input "Orchestra / Parterre Circle$44 - $109\a" at bounding box center [960, 596] width 11 height 11
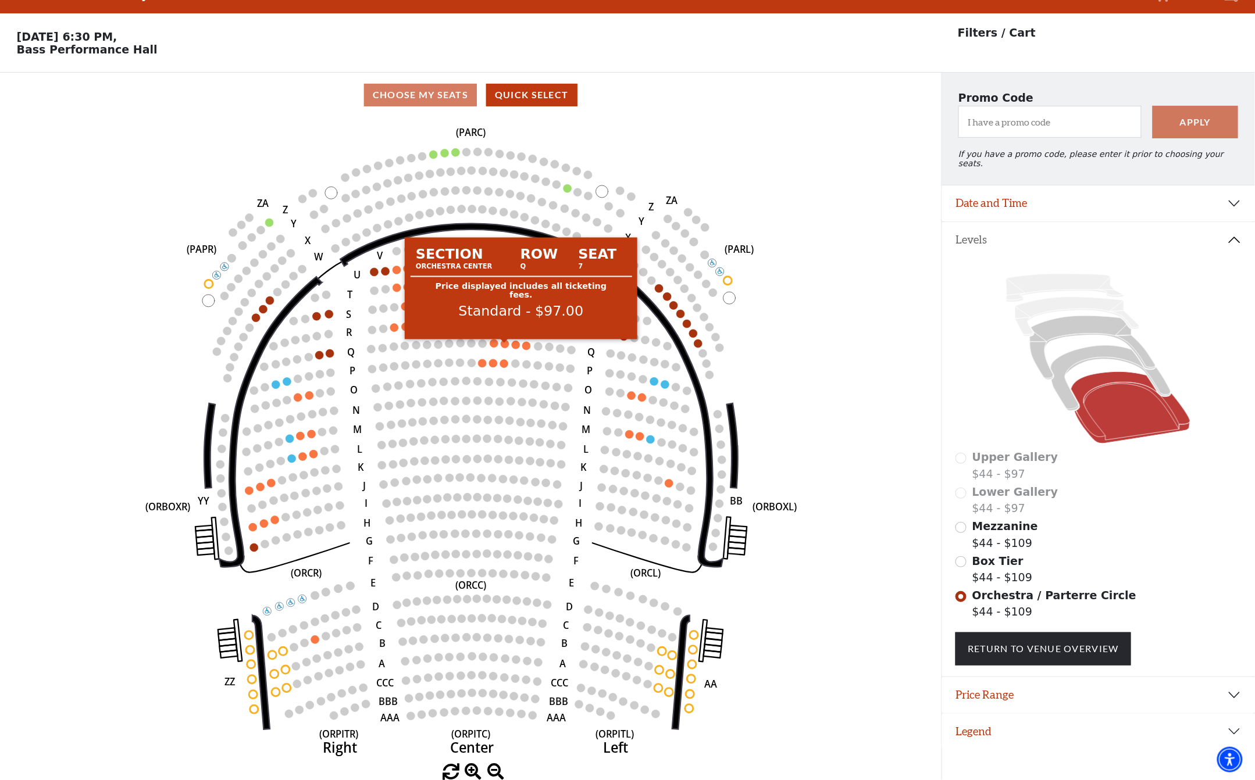
click at [505, 343] on circle at bounding box center [505, 344] width 8 height 8
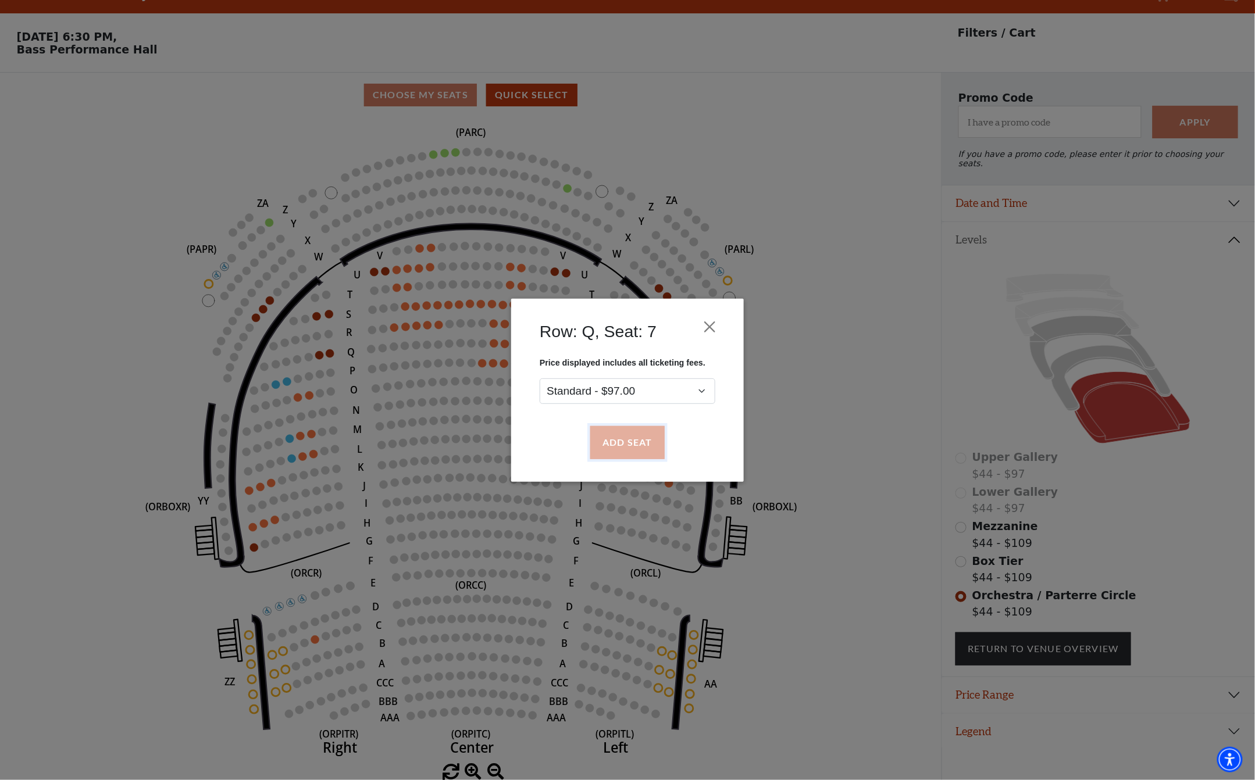
click at [640, 437] on button "Add Seat" at bounding box center [627, 442] width 74 height 33
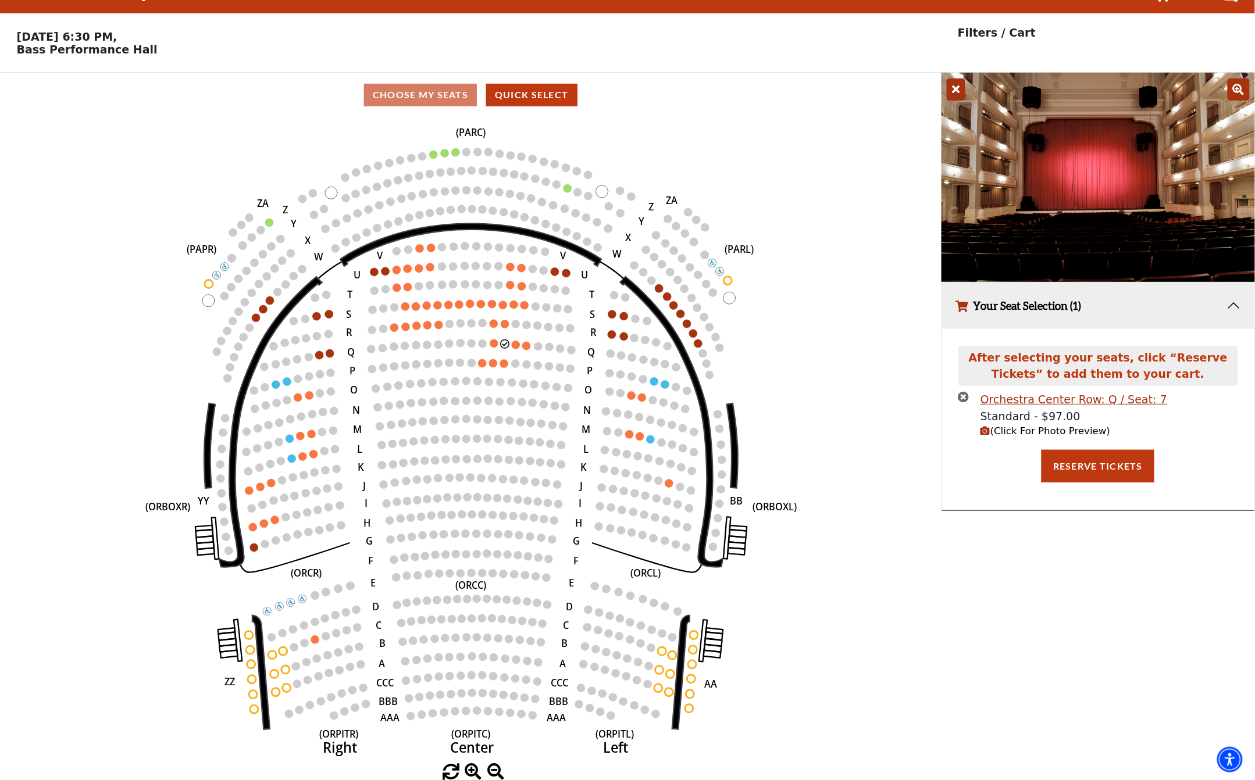
scroll to position [0, 0]
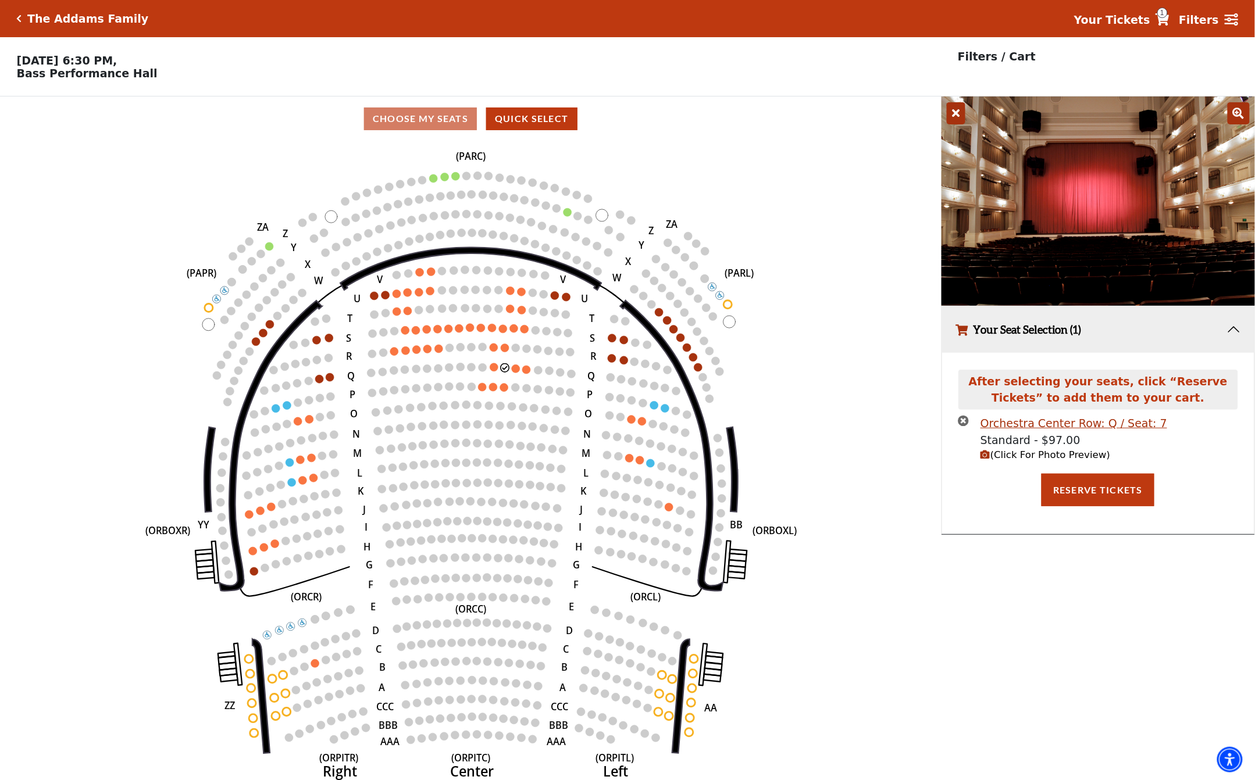
click at [989, 460] on icon "button" at bounding box center [985, 455] width 10 height 10
click at [966, 426] on icon "times-circle" at bounding box center [963, 420] width 11 height 11
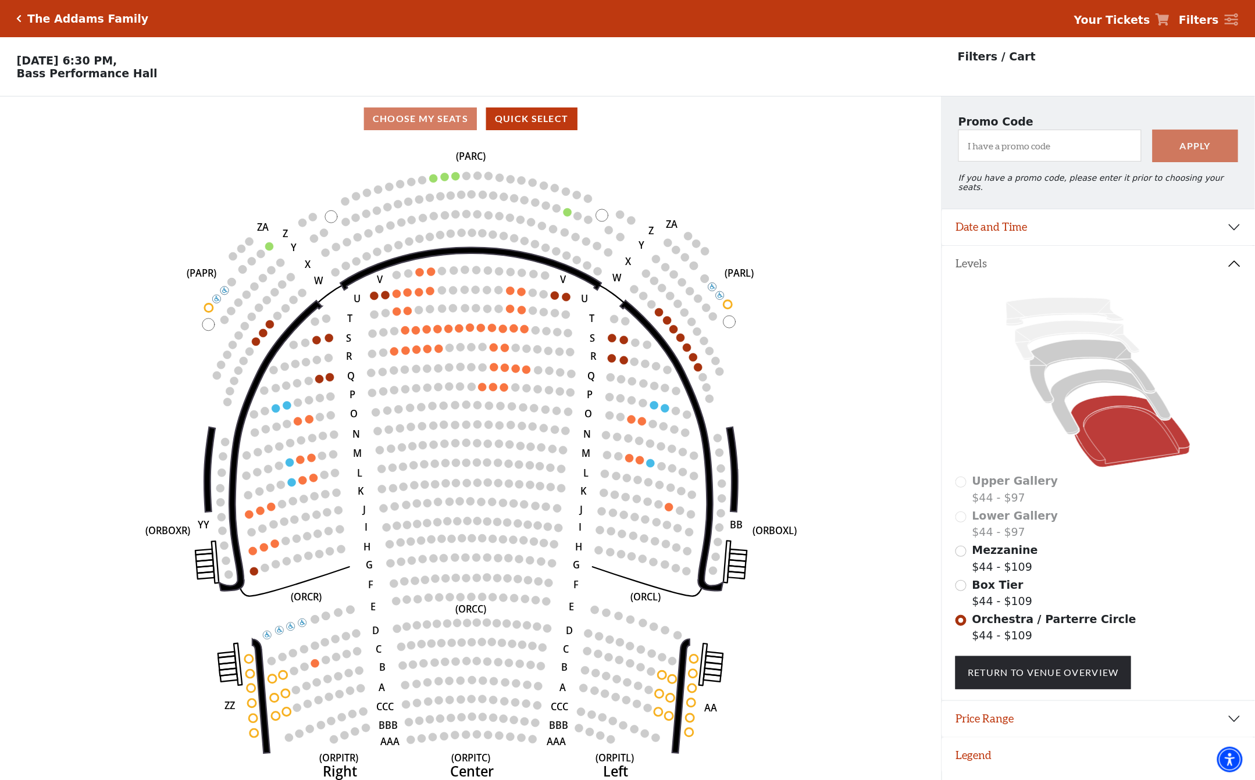
click at [45, 26] on div "The Addams Family Your Tickets Filters" at bounding box center [627, 18] width 1255 height 37
click at [19, 21] on icon "Click here to go back to filters" at bounding box center [19, 19] width 5 height 8
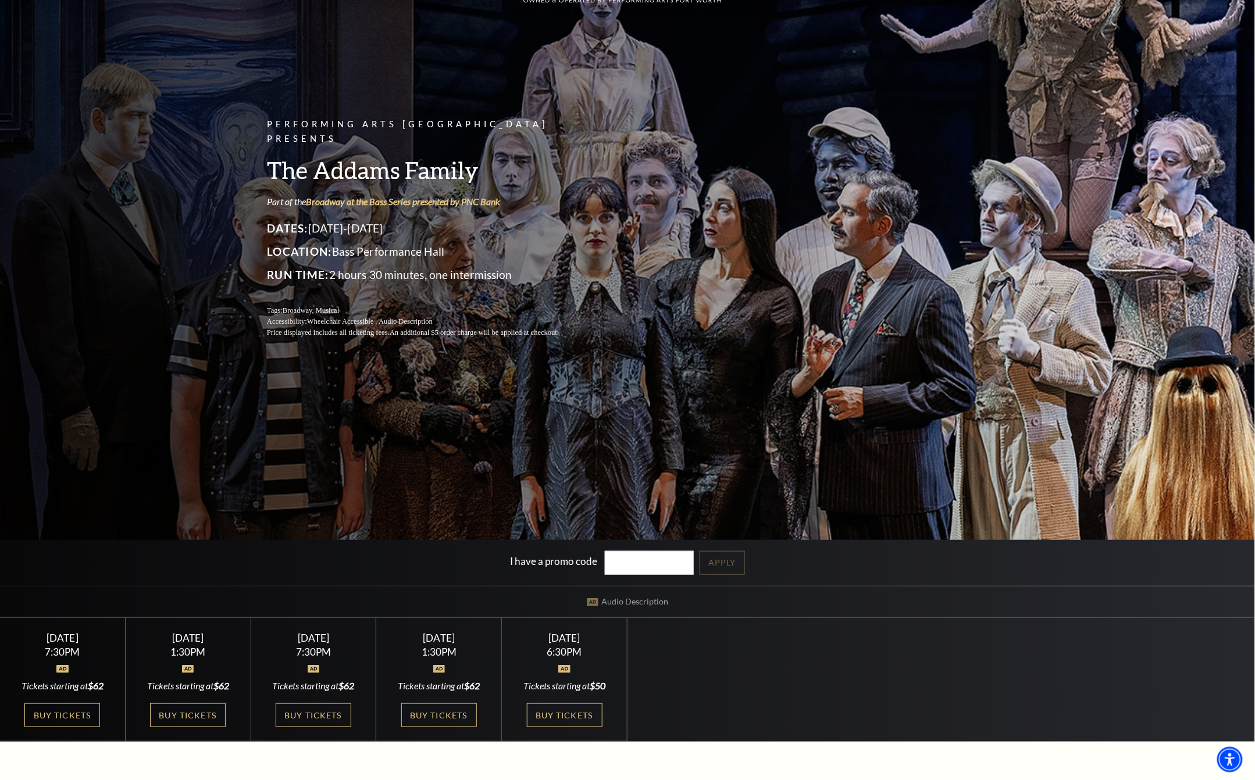
scroll to position [233, 0]
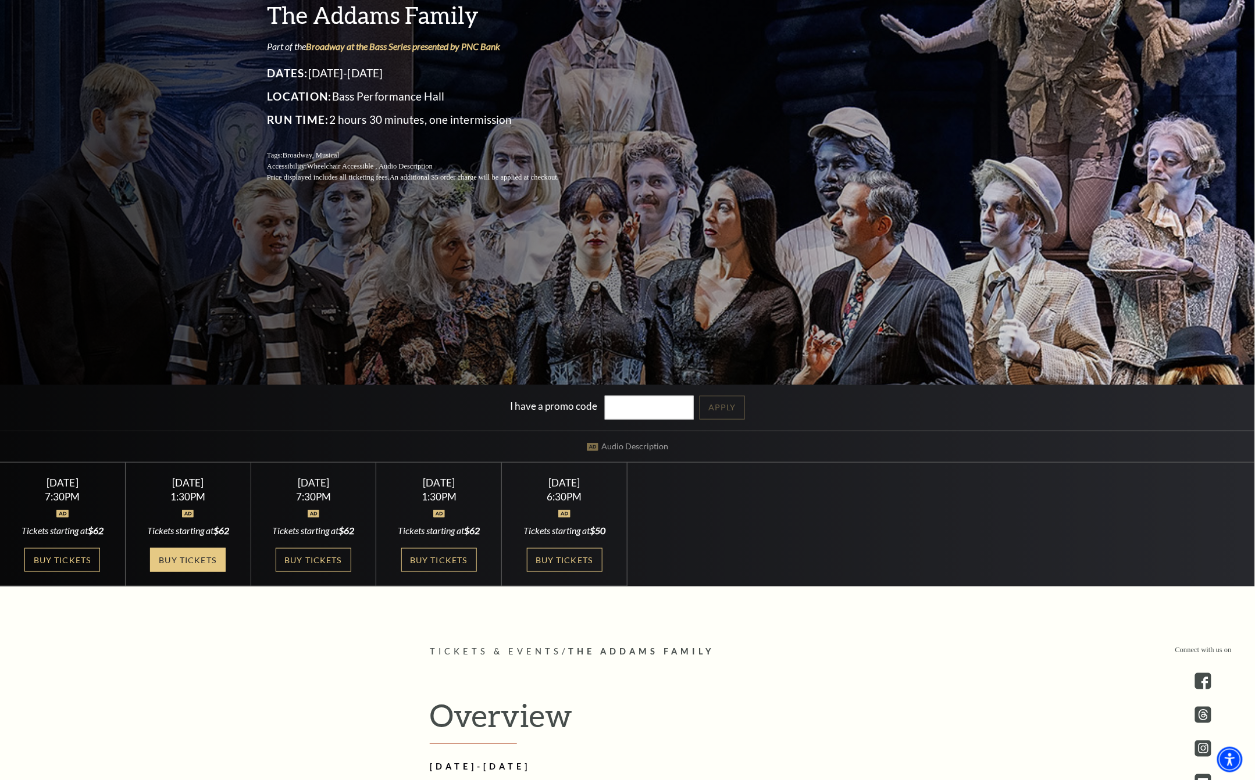
click at [197, 561] on link "Buy Tickets" at bounding box center [188, 560] width 76 height 24
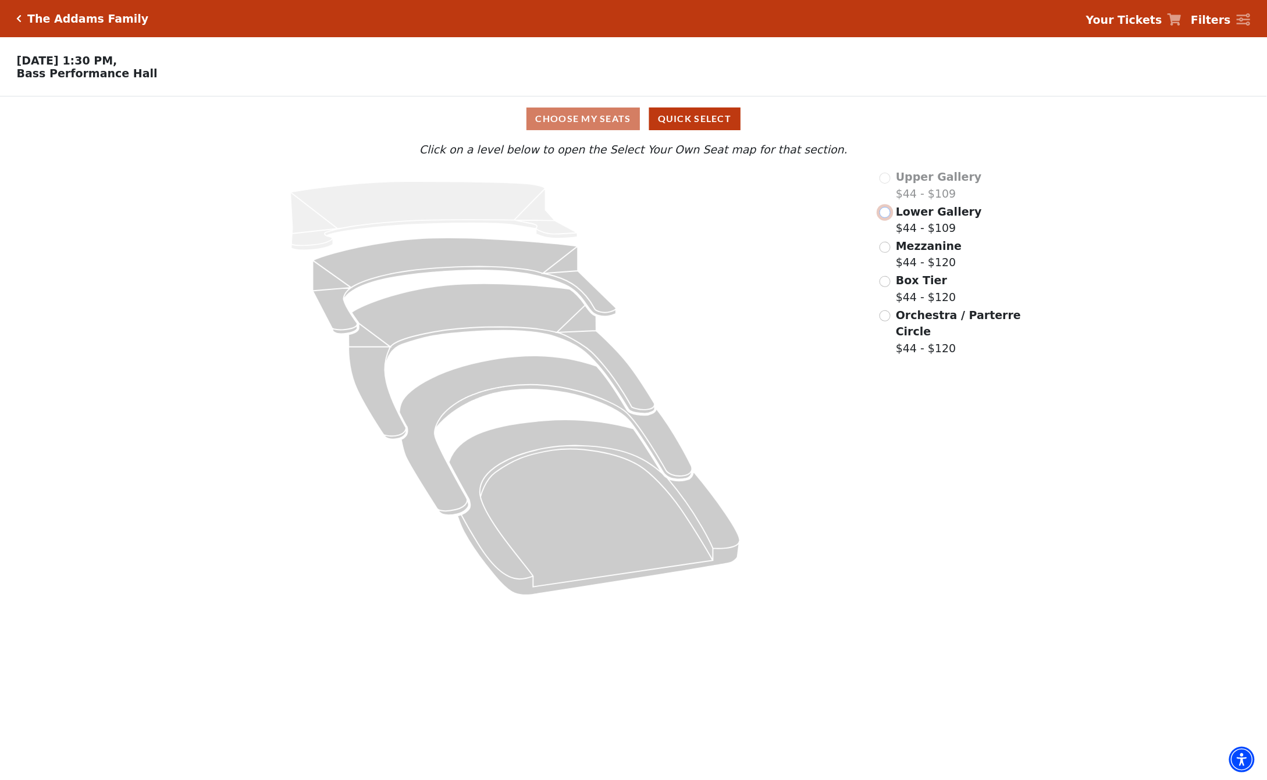
click at [883, 217] on input "Lower Gallery$44 - $109\a" at bounding box center [884, 212] width 11 height 11
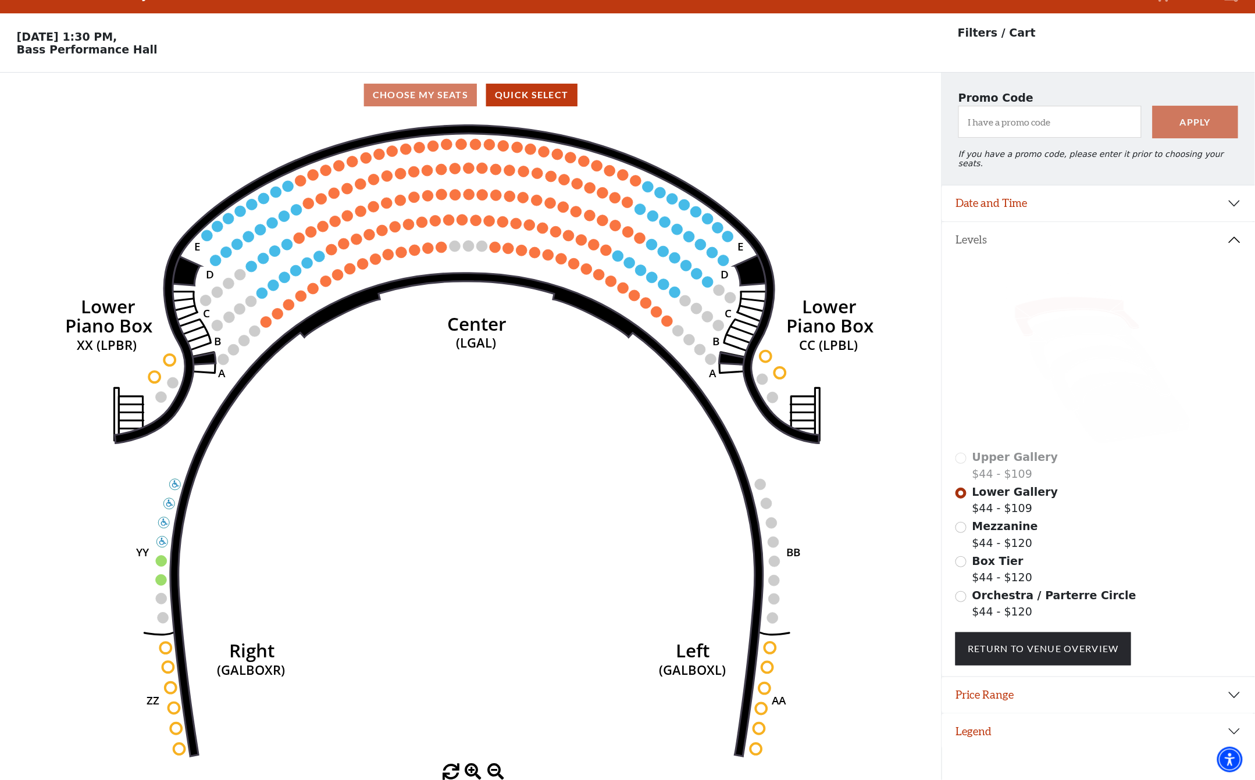
scroll to position [28, 0]
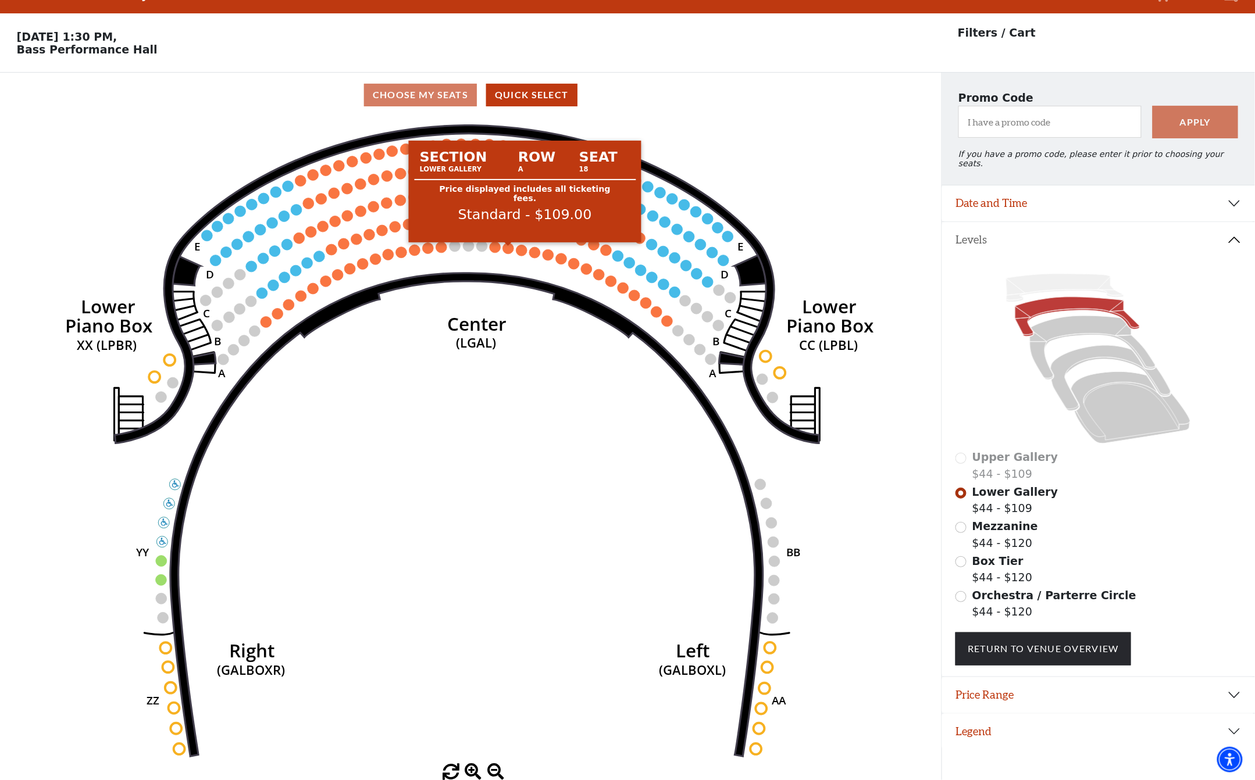
click at [509, 248] on circle at bounding box center [508, 248] width 11 height 11
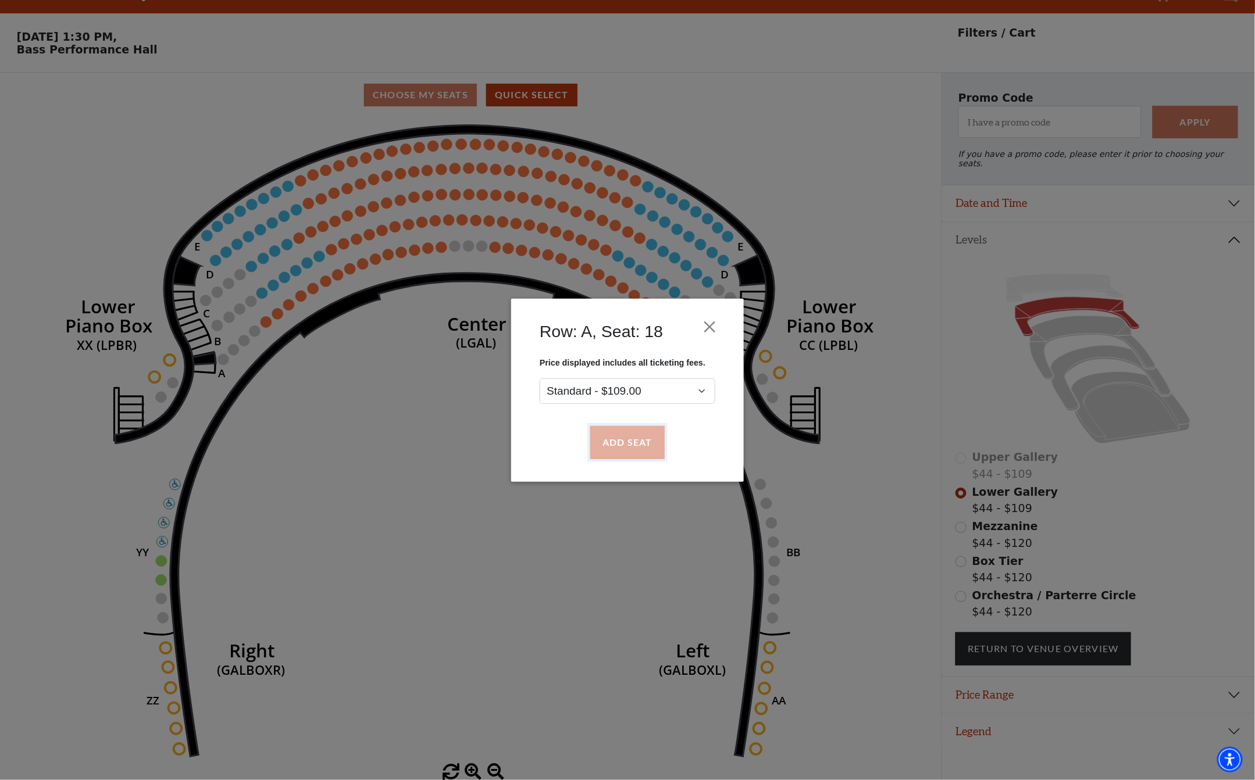
click at [630, 443] on button "Add Seat" at bounding box center [627, 442] width 74 height 33
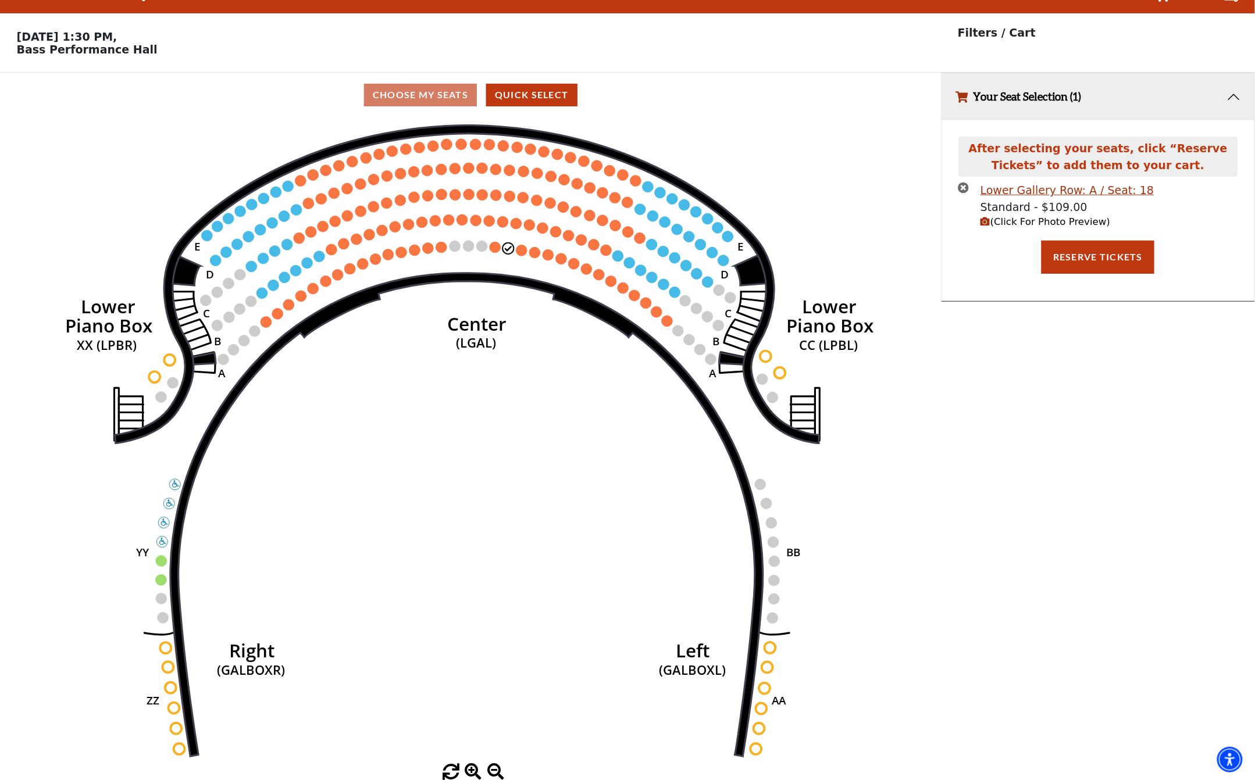
scroll to position [0, 0]
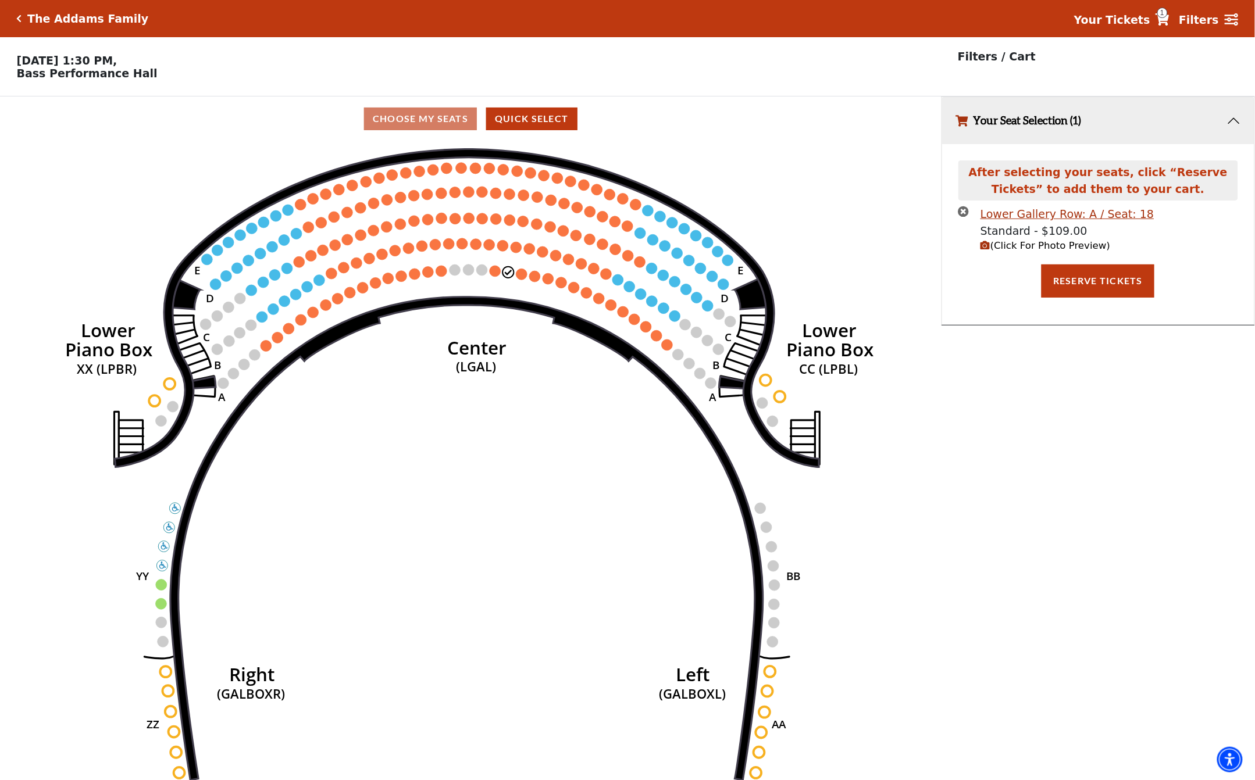
click at [990, 249] on icon "(Click For Photo Preview)" at bounding box center [985, 246] width 10 height 10
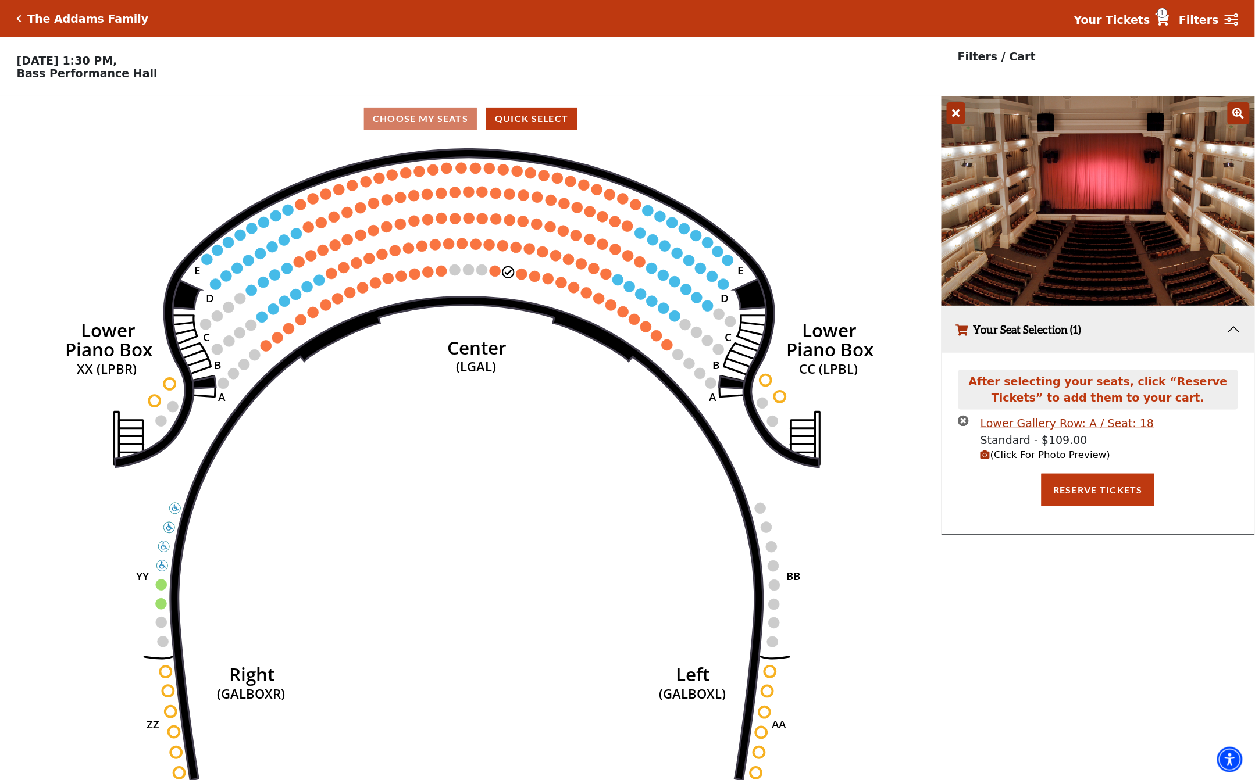
click at [17, 19] on icon "Click here to go back to filters" at bounding box center [19, 19] width 5 height 8
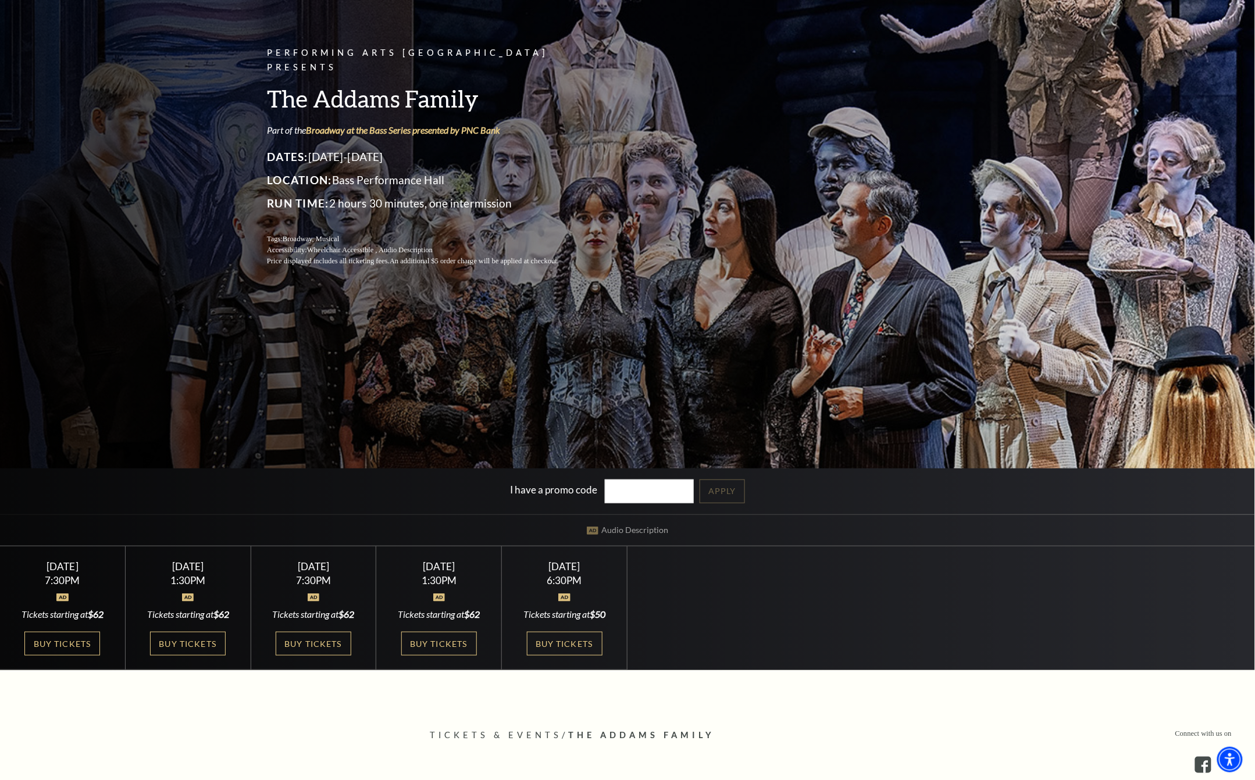
scroll to position [155, 0]
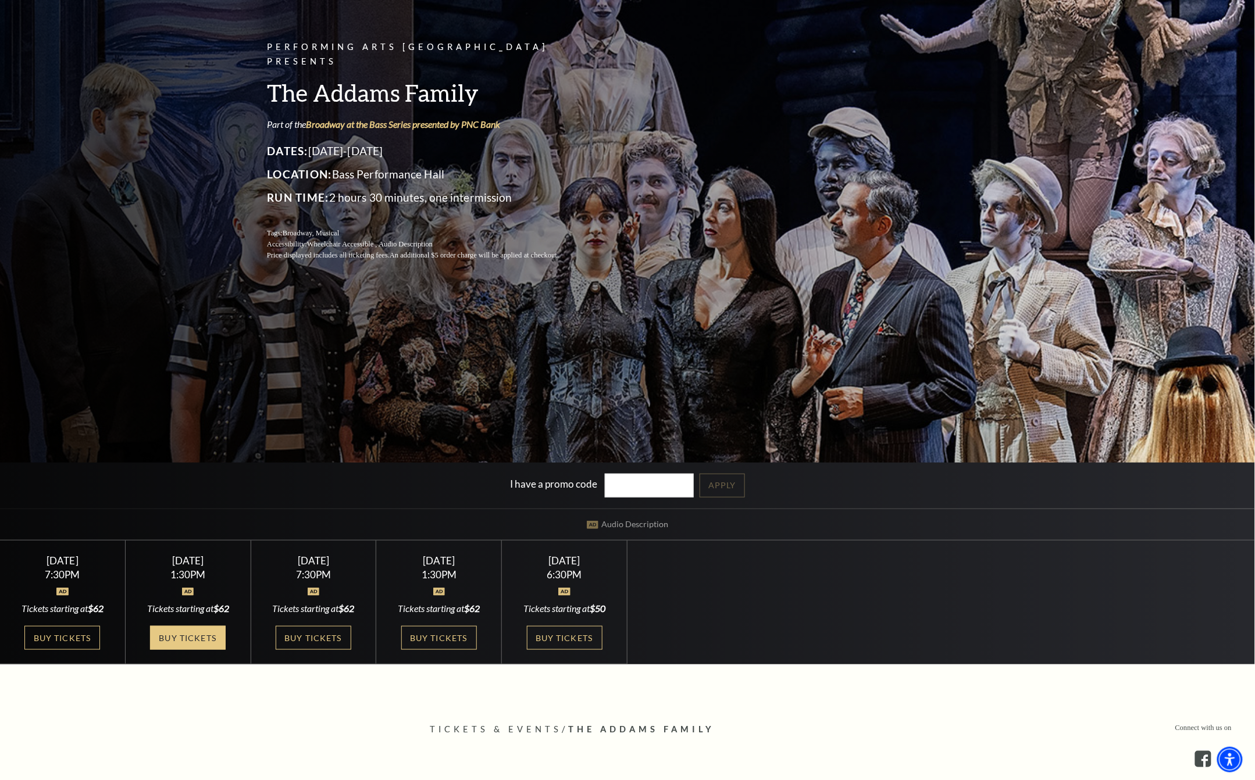
click at [198, 638] on link "Buy Tickets" at bounding box center [188, 638] width 76 height 24
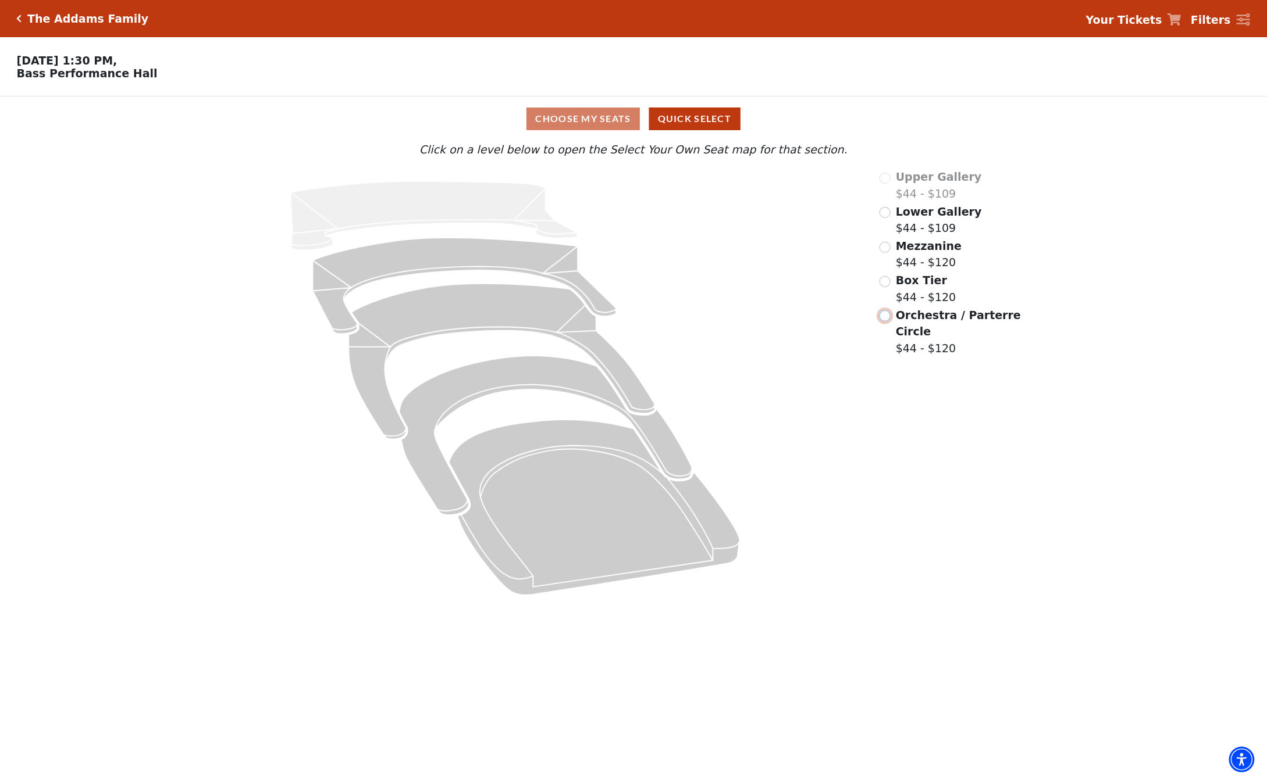
click at [883, 319] on input "Orchestra / Parterre Circle$44 - $120\a" at bounding box center [884, 316] width 11 height 11
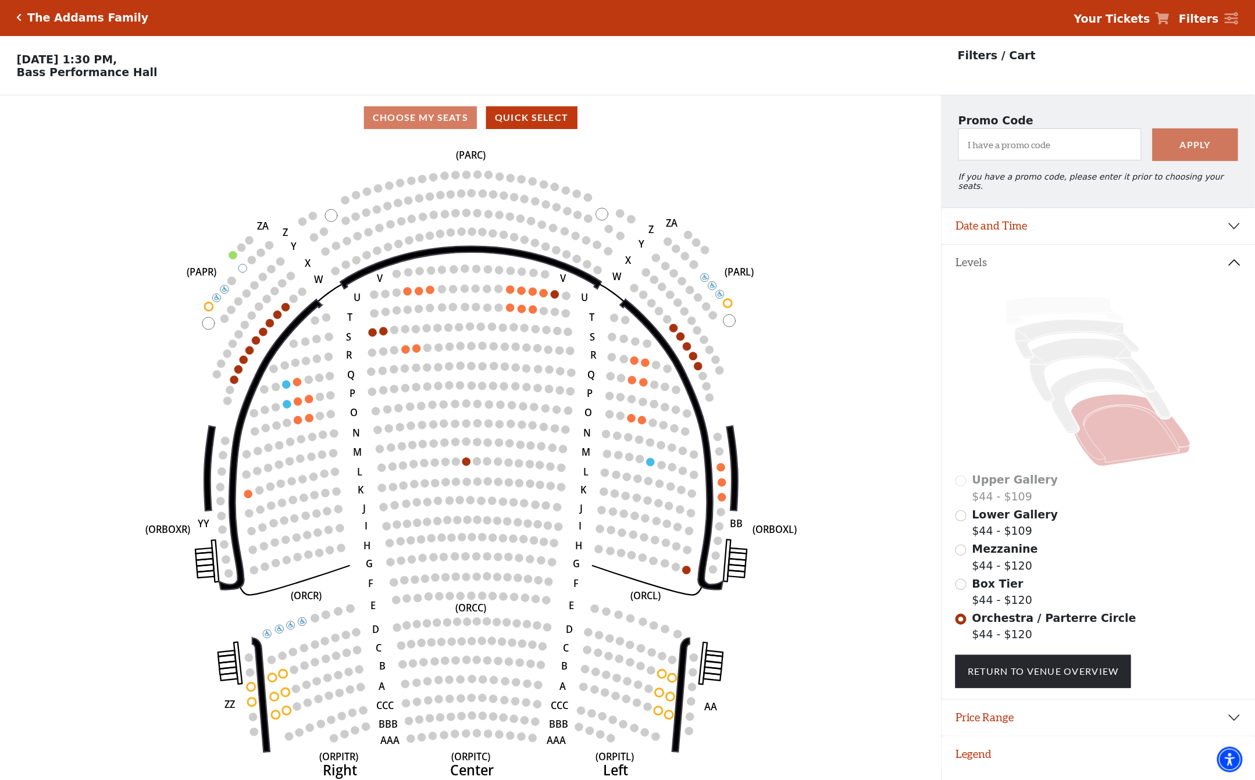
scroll to position [28, 0]
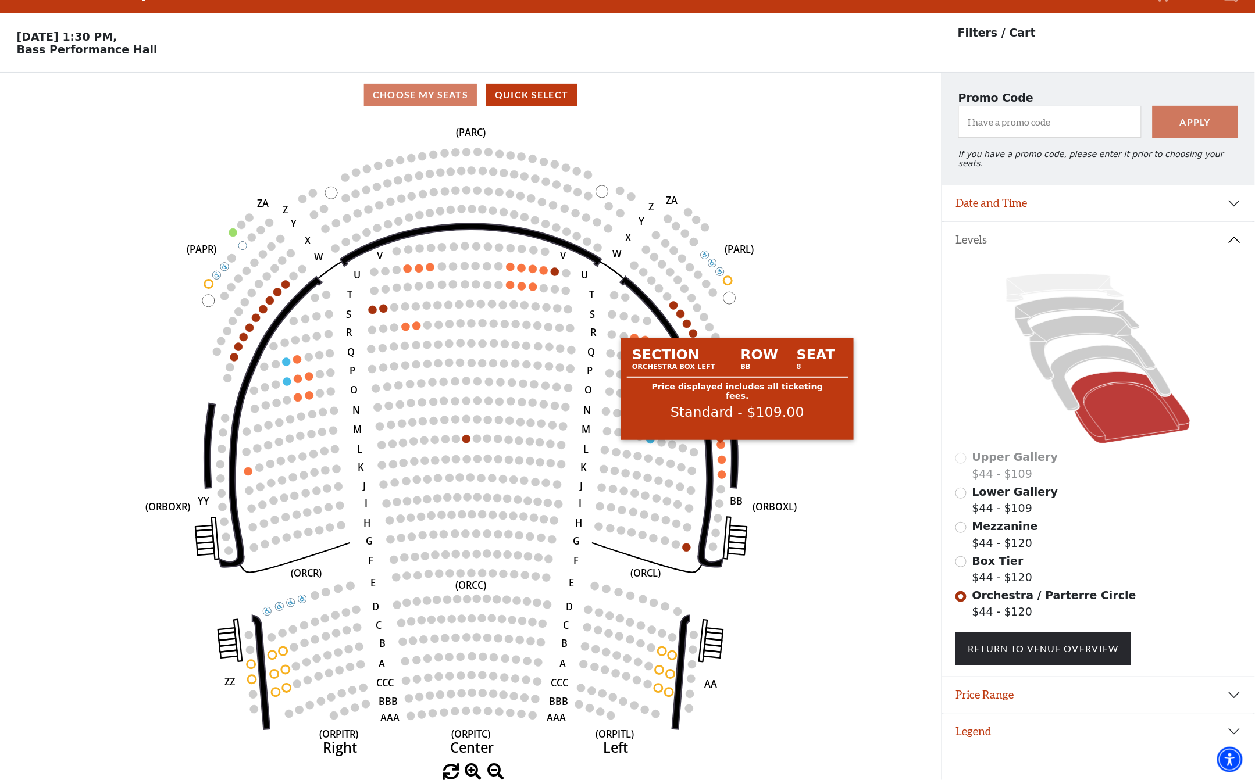
click at [722, 443] on circle at bounding box center [721, 445] width 8 height 8
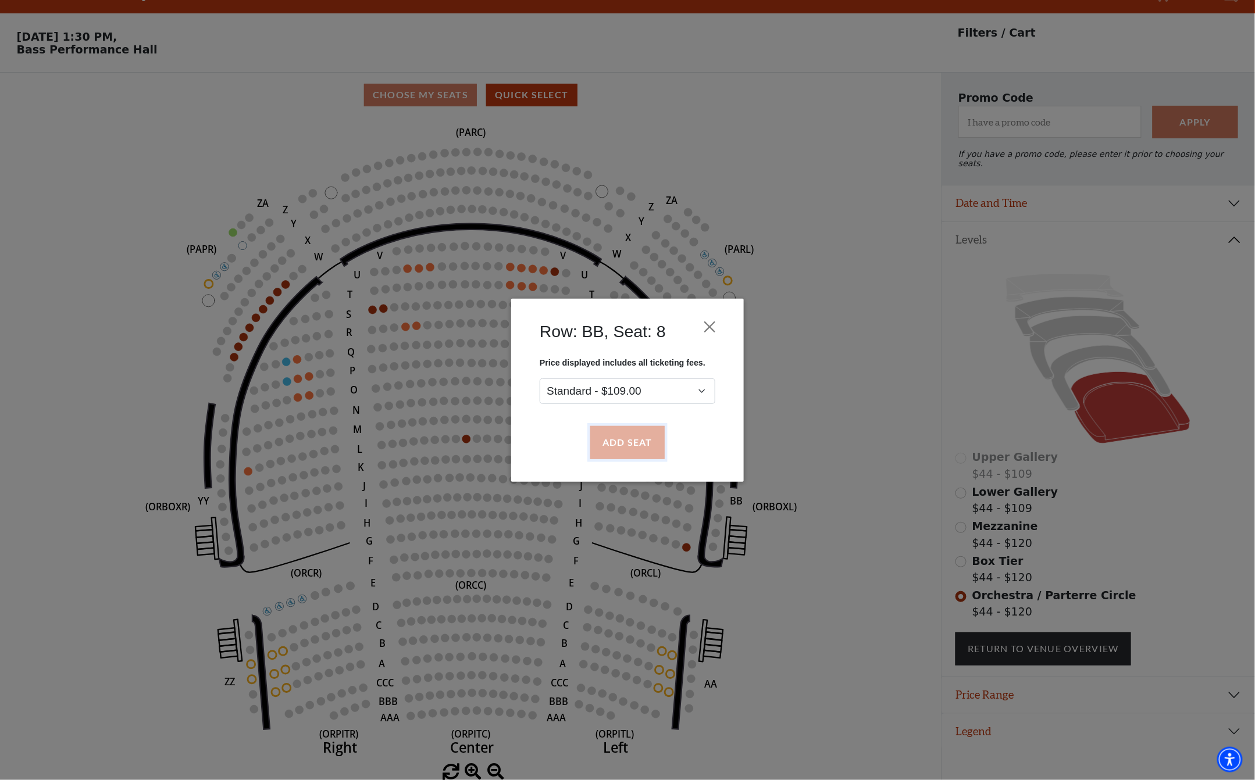
click at [631, 442] on button "Add Seat" at bounding box center [627, 442] width 74 height 33
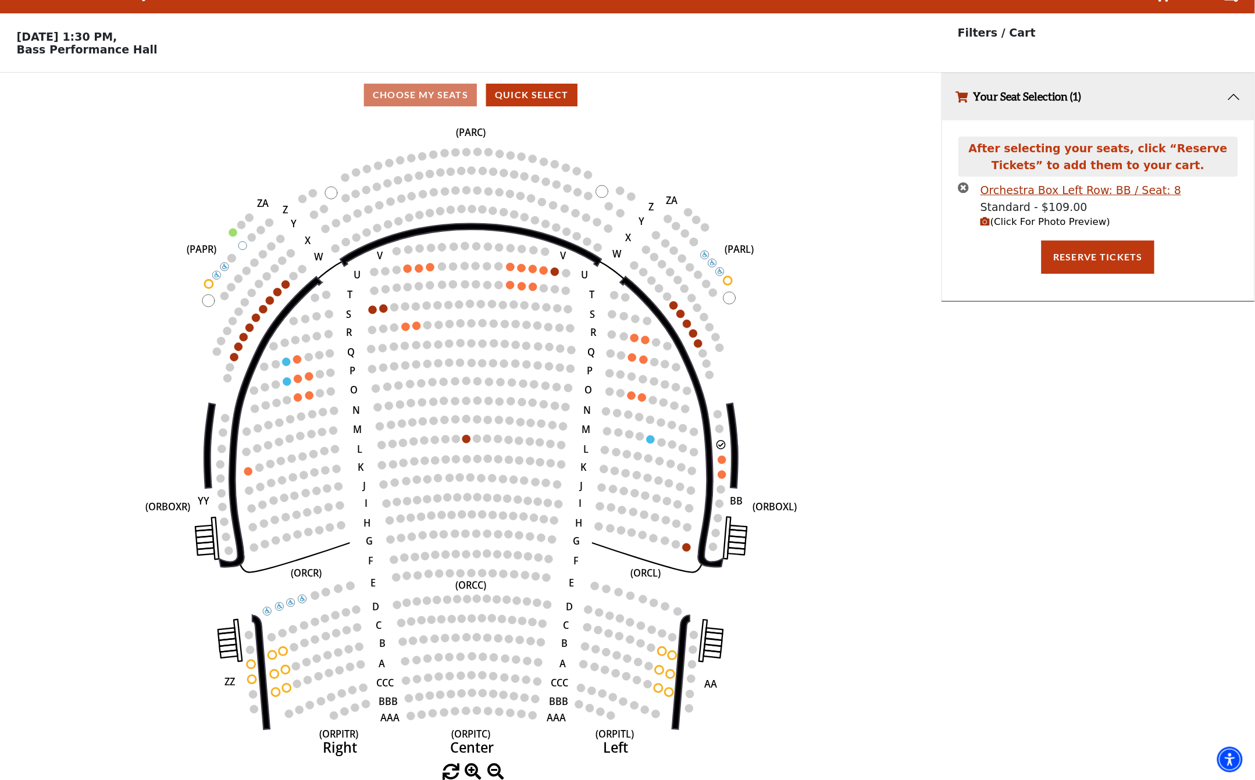
scroll to position [0, 0]
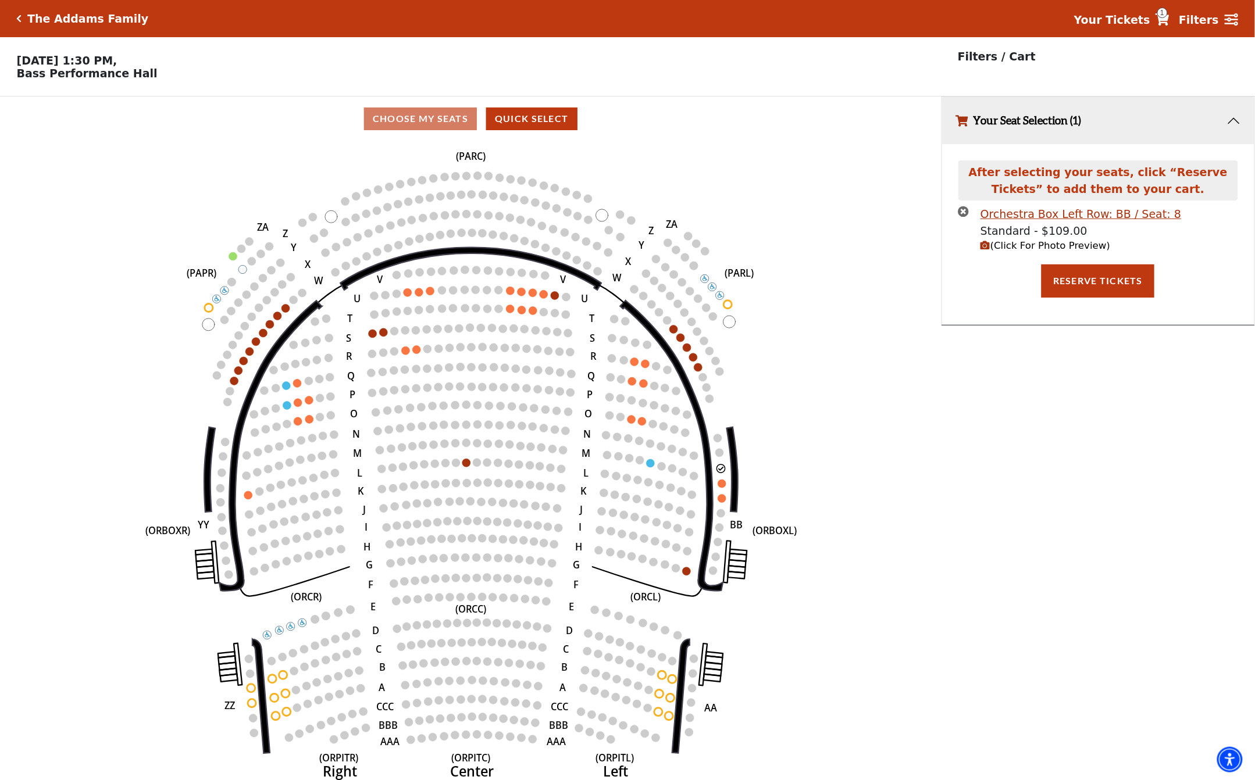
click at [992, 250] on span "(Click For Photo Preview)" at bounding box center [1045, 245] width 130 height 11
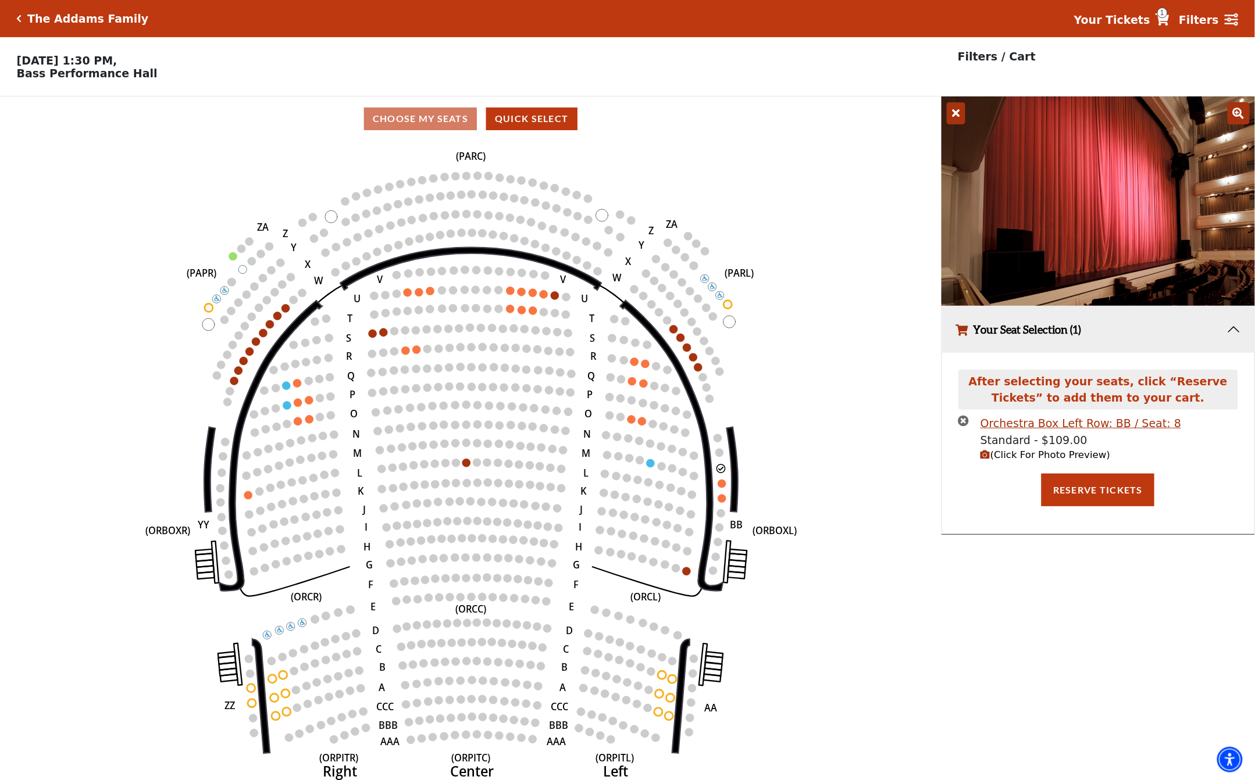
click at [637, 426] on icon "Left (ORPITL) Right (ORPITR) Center (ORPITC) ZZ AA YY BB ZA ZA (ORCL) (ORCR) (O…" at bounding box center [470, 464] width 847 height 647
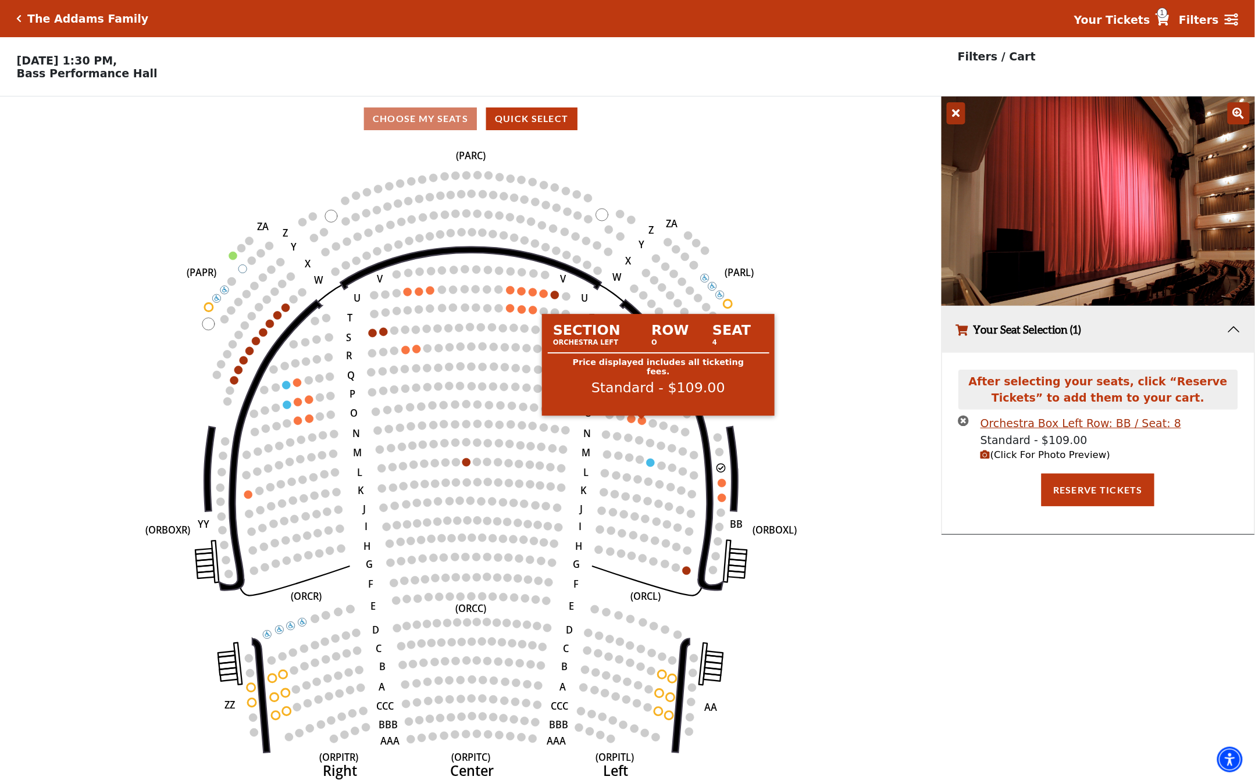
click at [641, 425] on circle at bounding box center [642, 421] width 8 height 8
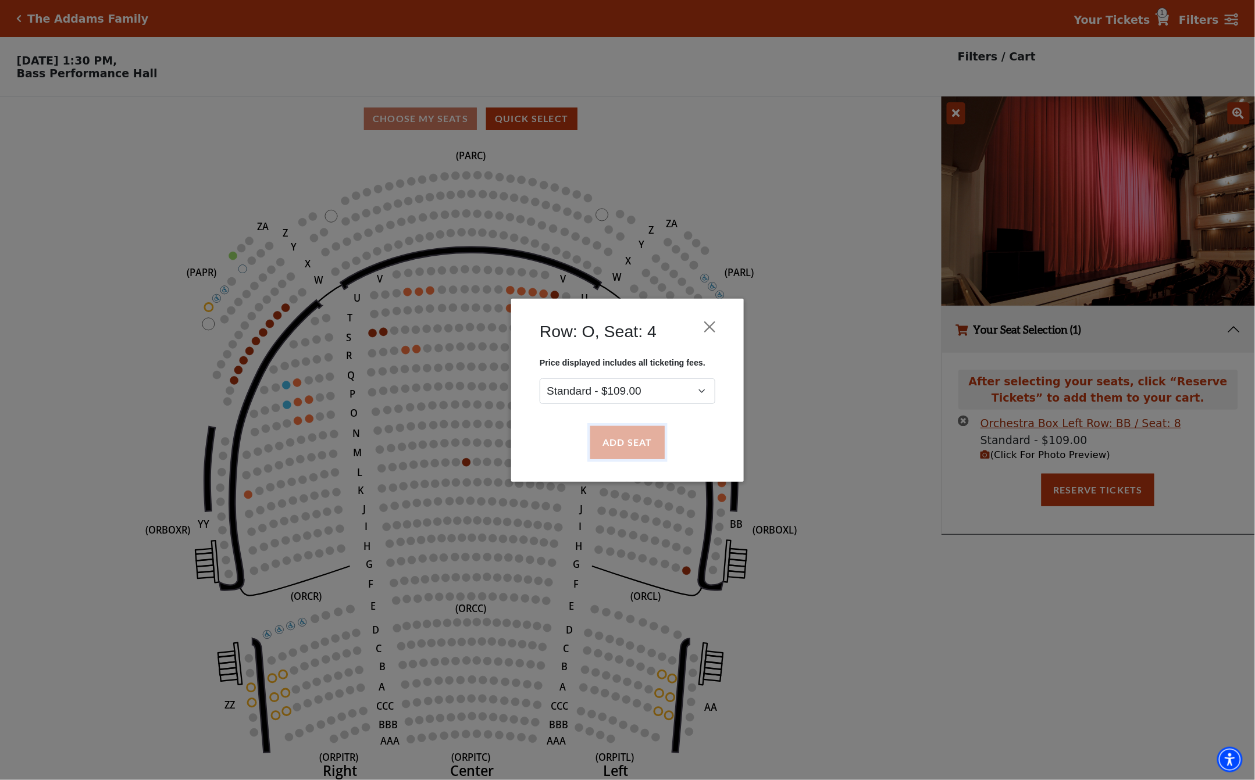
click at [633, 445] on button "Add Seat" at bounding box center [627, 442] width 74 height 33
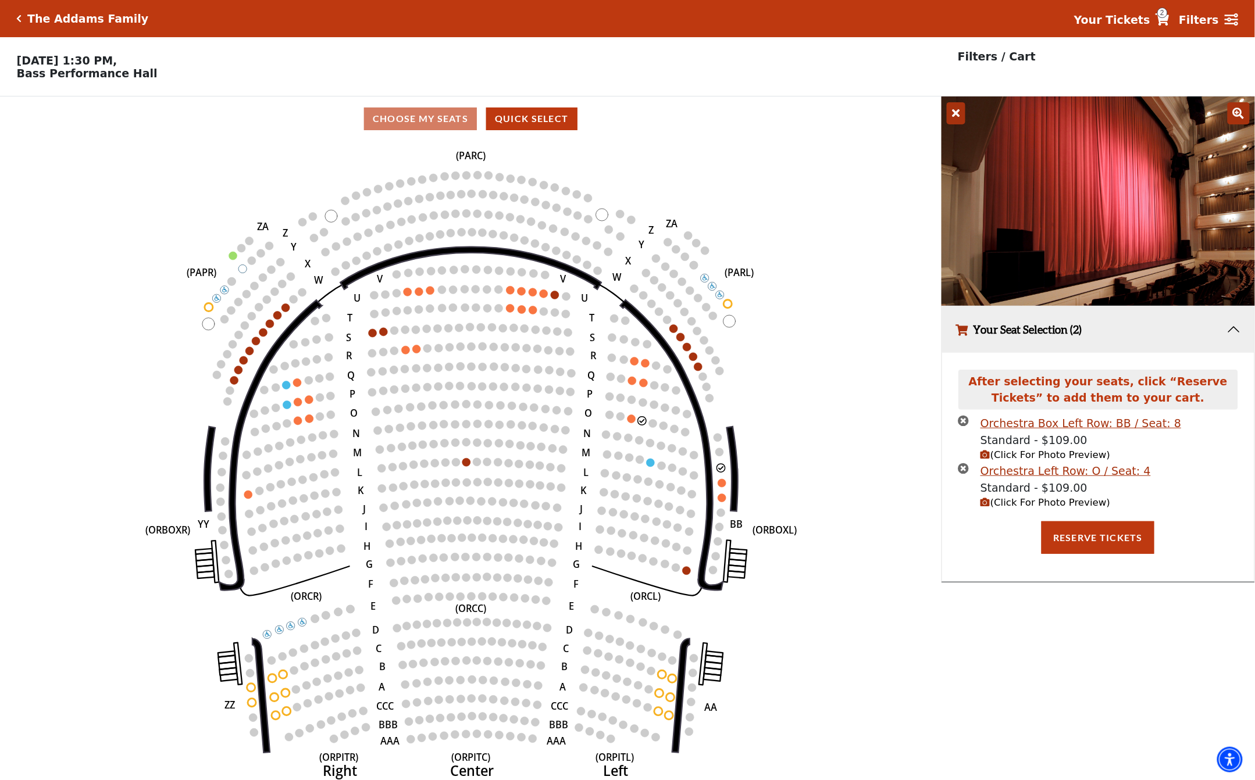
click at [987, 501] on span "(Click For Photo Preview)" at bounding box center [1045, 502] width 130 height 11
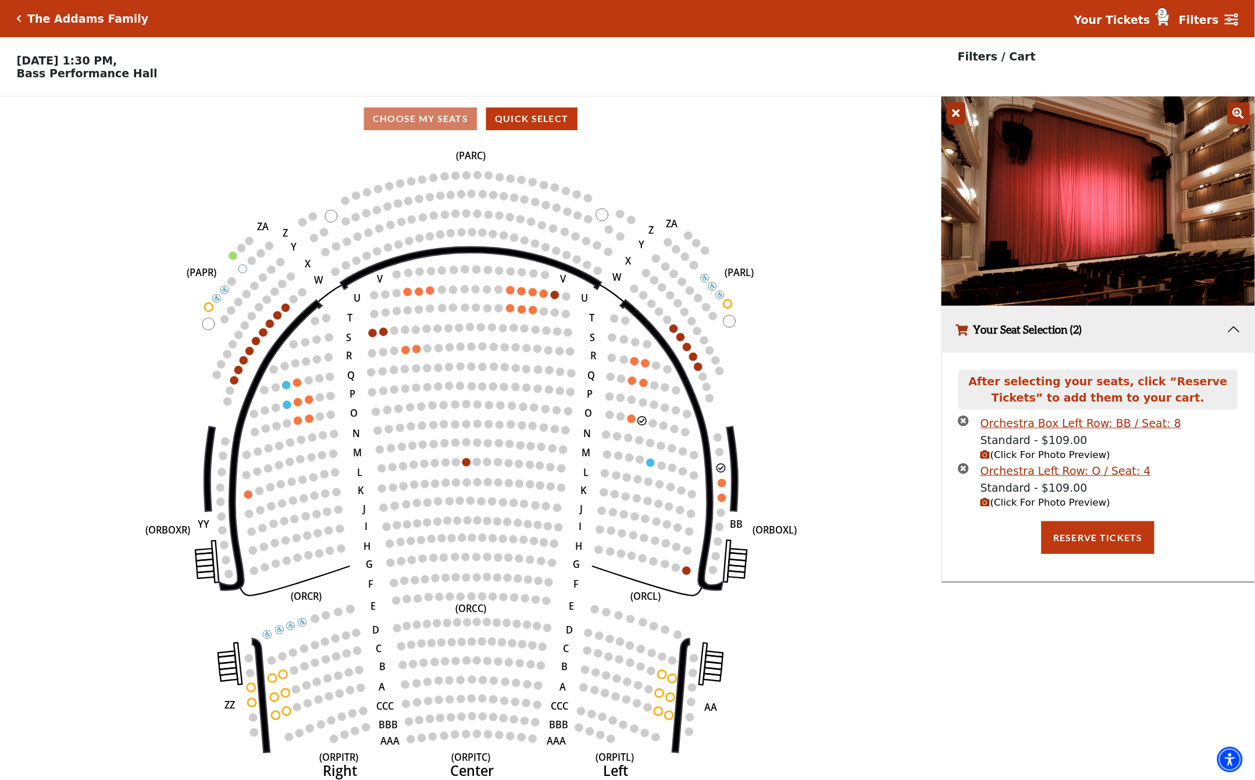
click at [963, 419] on icon "times-circle" at bounding box center [963, 420] width 11 height 11
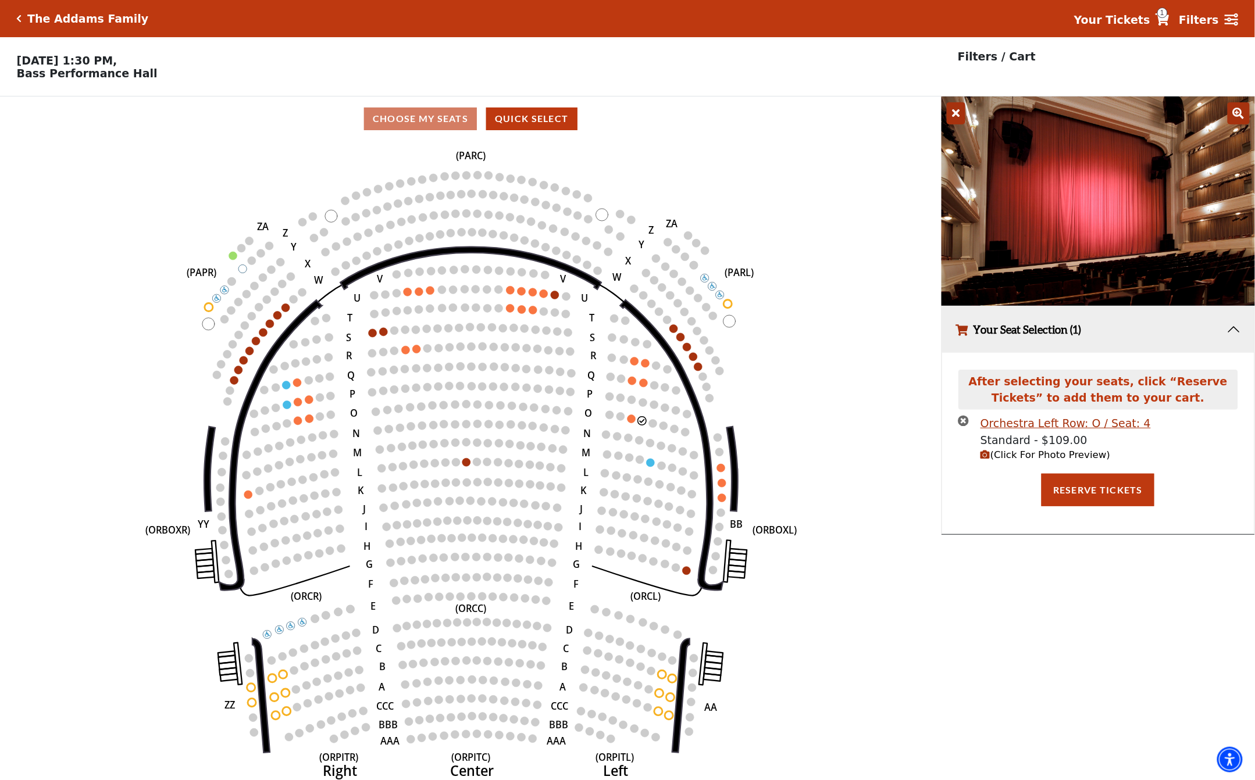
click at [968, 424] on icon "times-circle" at bounding box center [963, 420] width 11 height 11
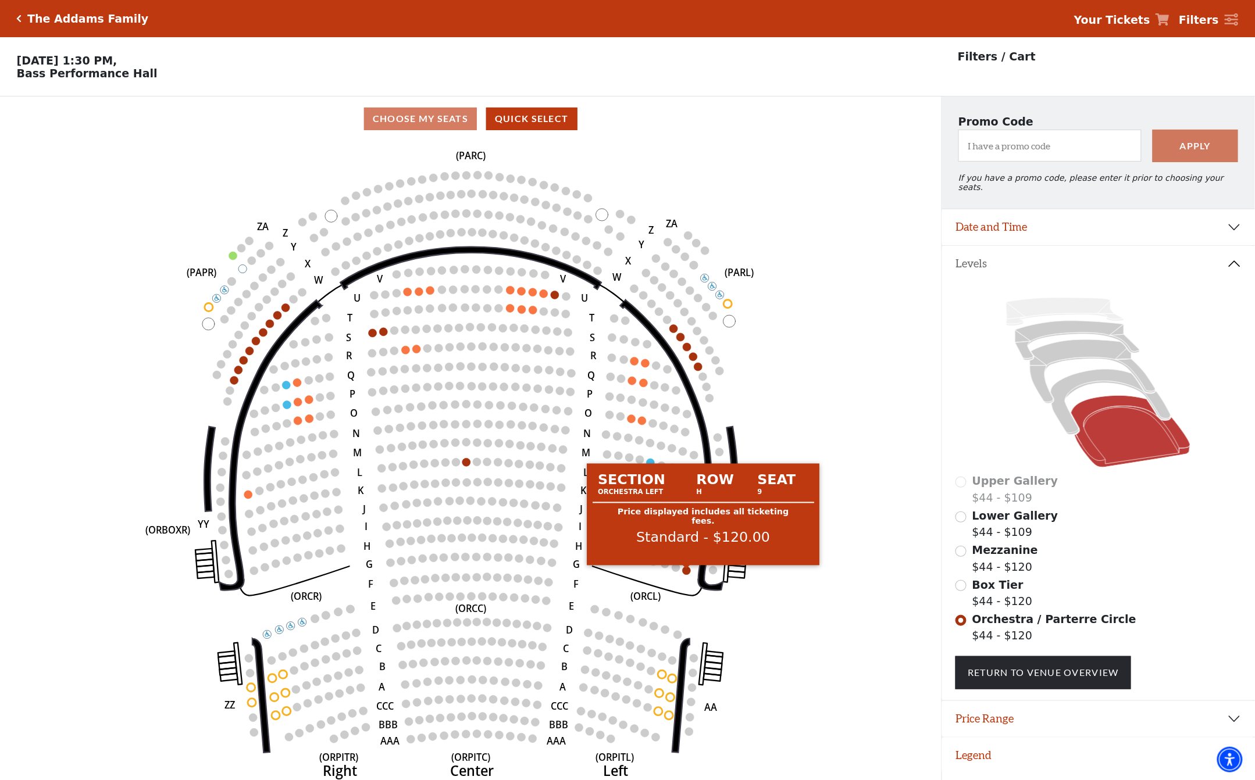
click at [687, 575] on circle at bounding box center [687, 571] width 8 height 8
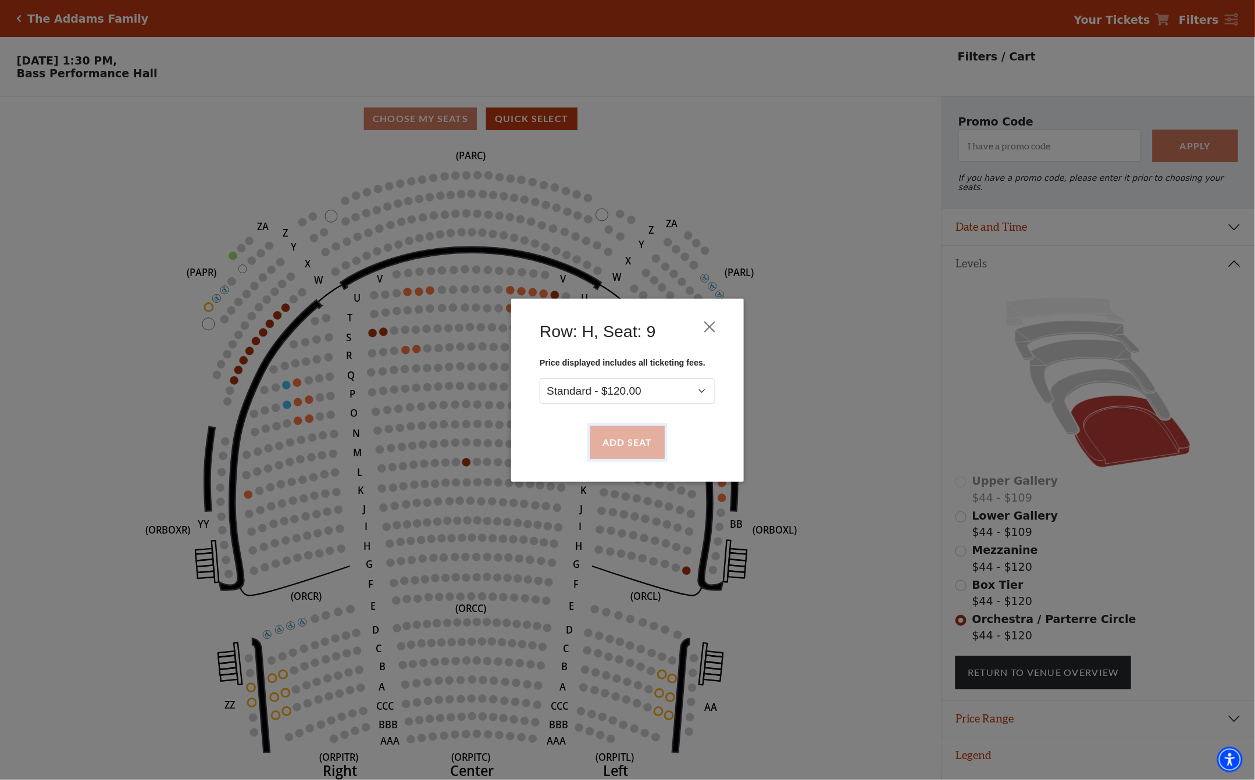
click at [631, 437] on button "Add Seat" at bounding box center [627, 442] width 74 height 33
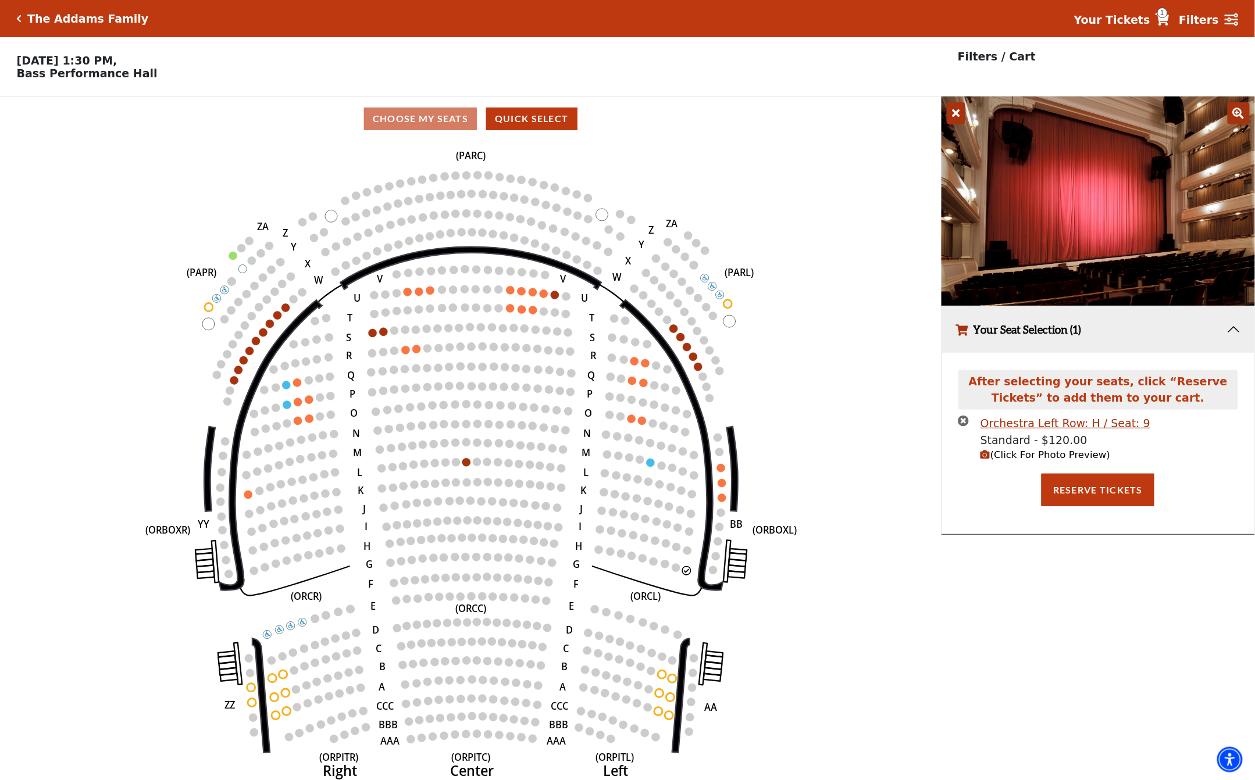
click at [987, 459] on icon "button" at bounding box center [985, 455] width 10 height 10
click at [852, 470] on icon "Left (ORPITL) Right (ORPITR) Center (ORPITC) ZZ AA YY BB ZA ZA (ORCL) (ORCR) (O…" at bounding box center [470, 464] width 847 height 647
